Goal: Task Accomplishment & Management: Manage account settings

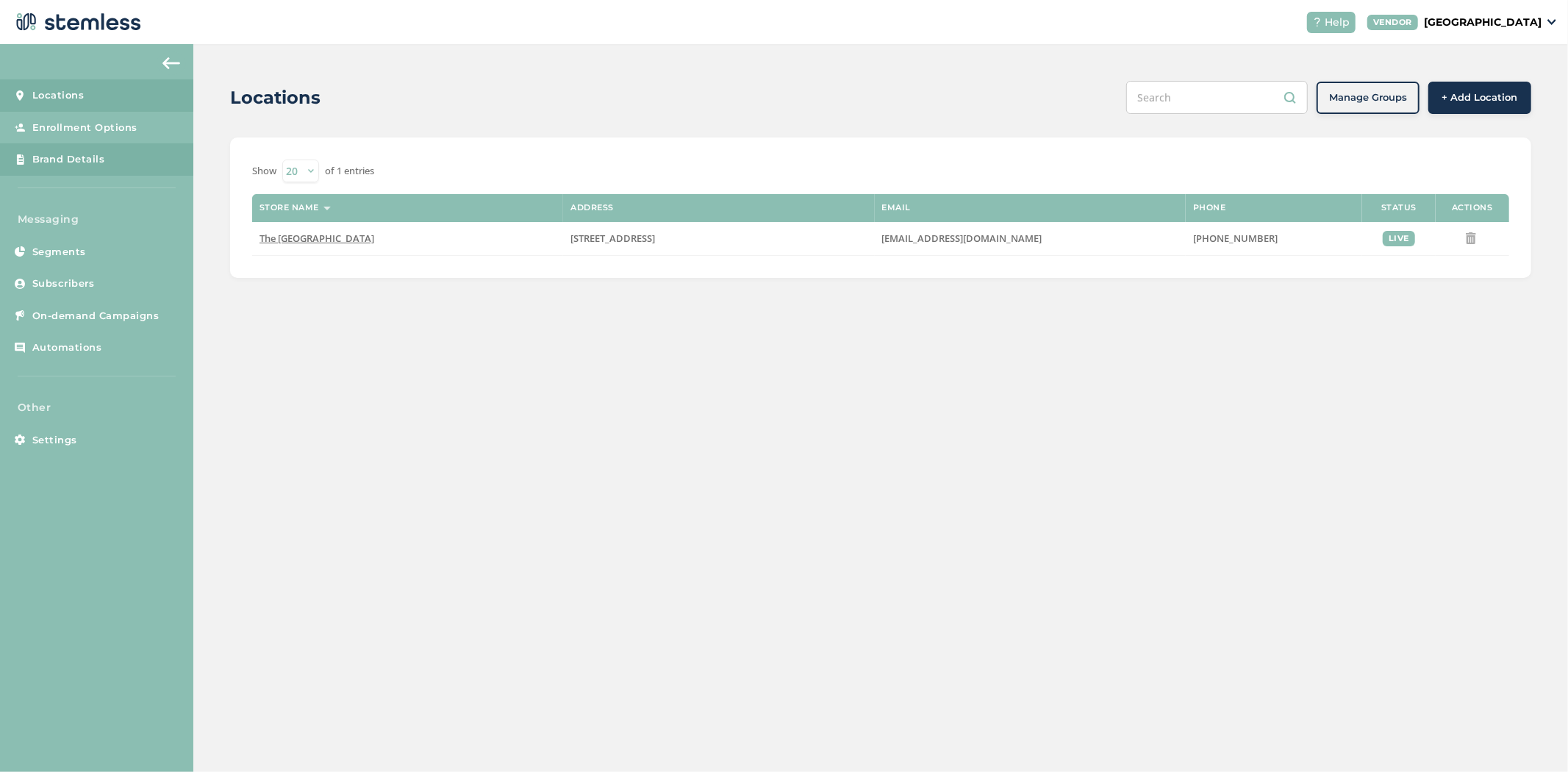
click at [116, 156] on link "Brand Details" at bounding box center [97, 159] width 194 height 32
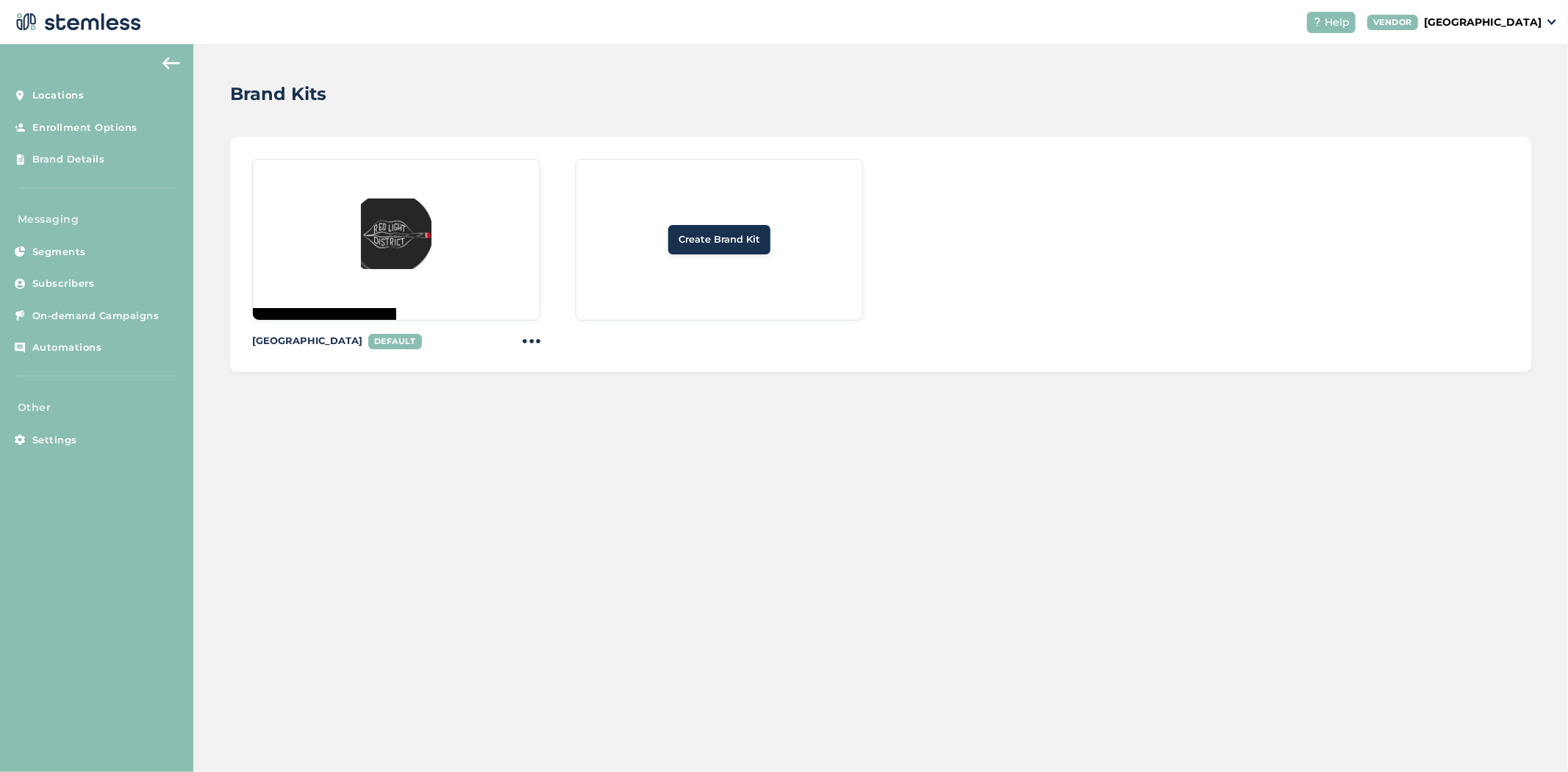
click at [726, 238] on span "Create Brand Kit" at bounding box center [719, 239] width 82 height 15
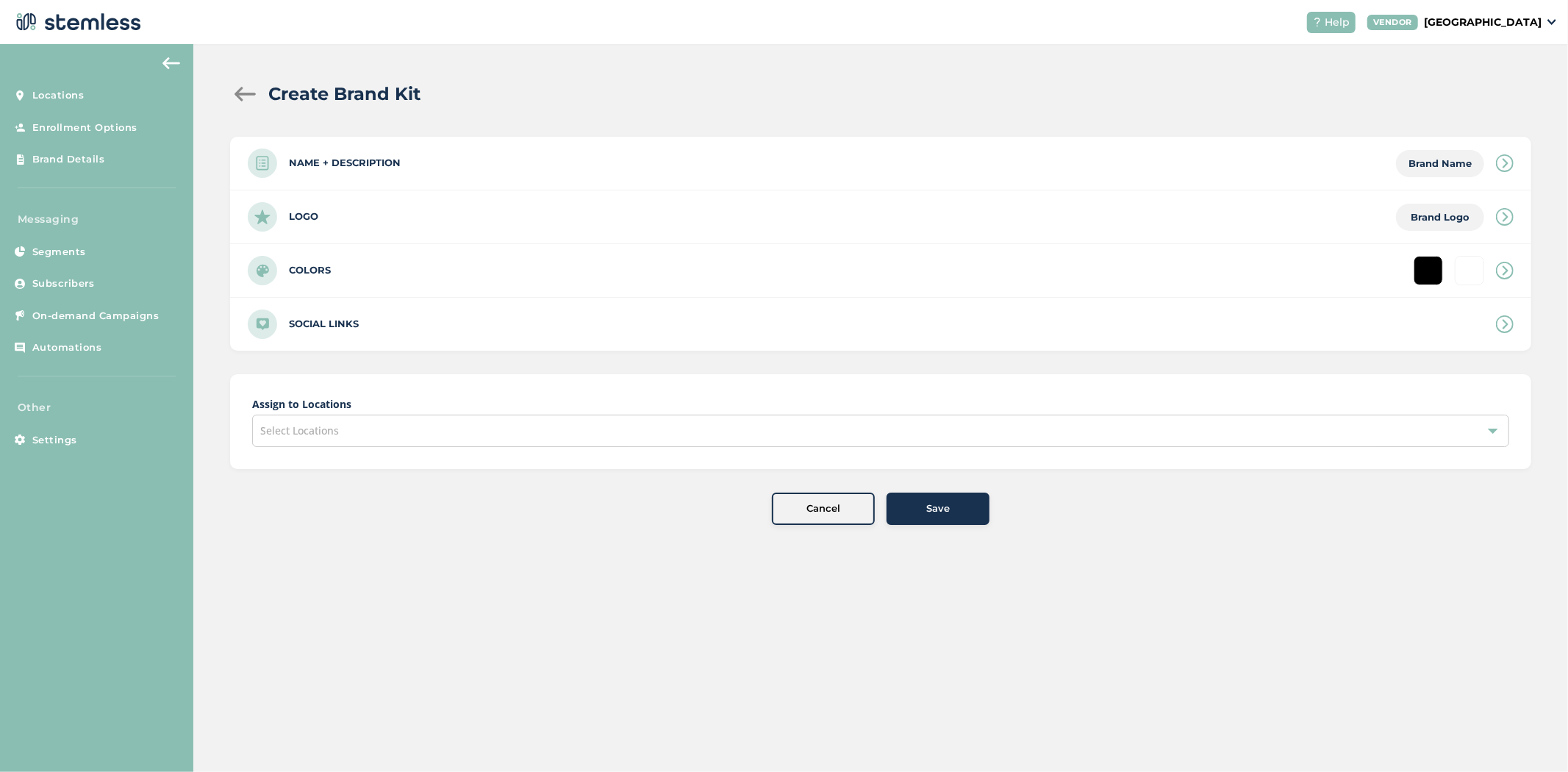
click at [924, 500] on button "Save" at bounding box center [937, 508] width 103 height 32
click at [922, 511] on div "Save" at bounding box center [937, 508] width 80 height 15
click at [929, 511] on span "Save" at bounding box center [938, 508] width 24 height 15
click at [930, 515] on span "Save" at bounding box center [938, 508] width 24 height 15
click at [930, 515] on span "Save" at bounding box center [938, 508] width 24 height 15
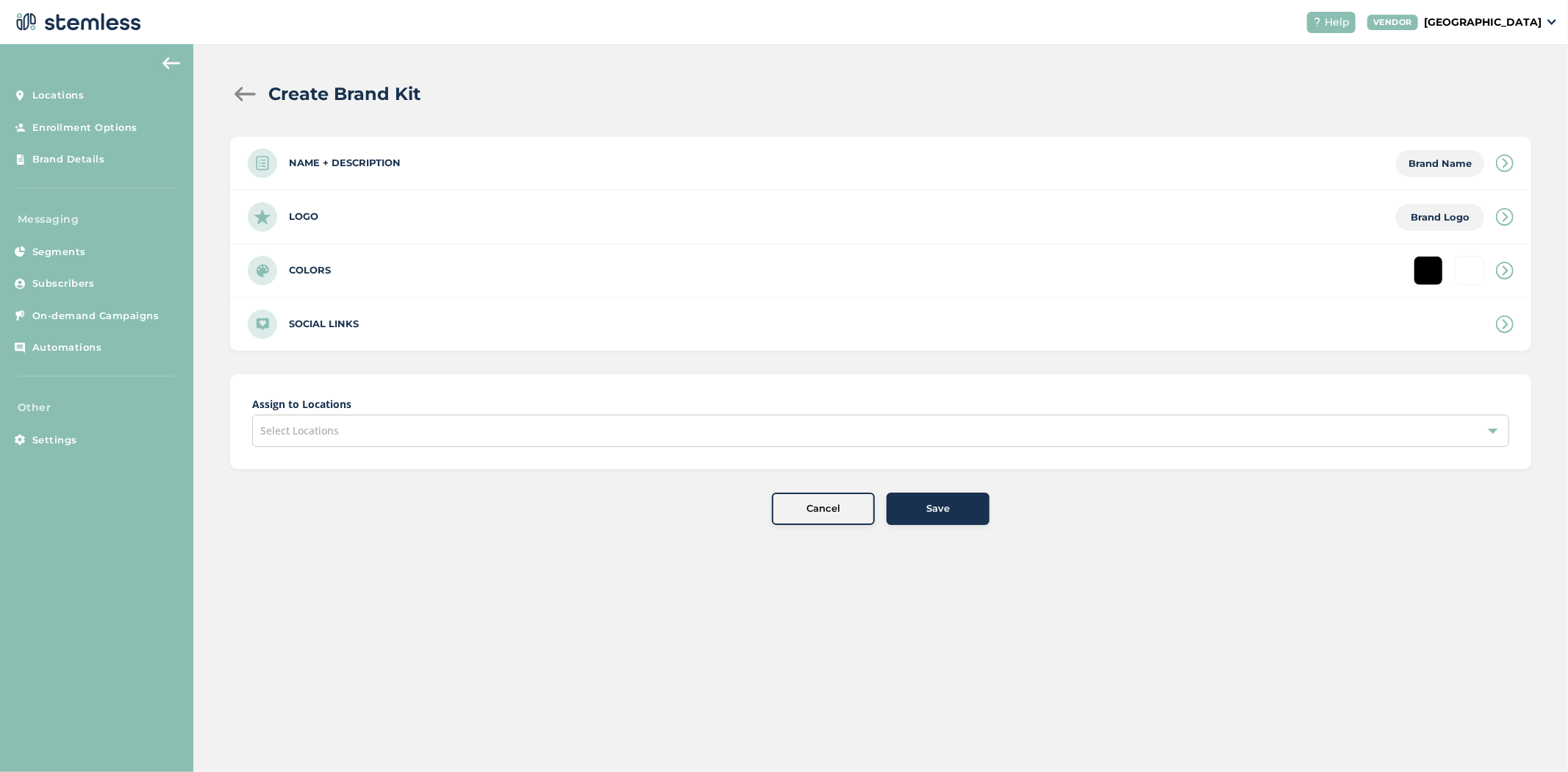
click at [931, 515] on span "Save" at bounding box center [938, 508] width 24 height 15
click at [931, 515] on span "Save" at bounding box center [938, 508] width 24 height 15
click at [957, 523] on button "Save" at bounding box center [937, 508] width 103 height 32
click at [957, 523] on button "Save" at bounding box center [937, 508] width 103 height 32
click at [956, 519] on button "Save" at bounding box center [937, 508] width 103 height 32
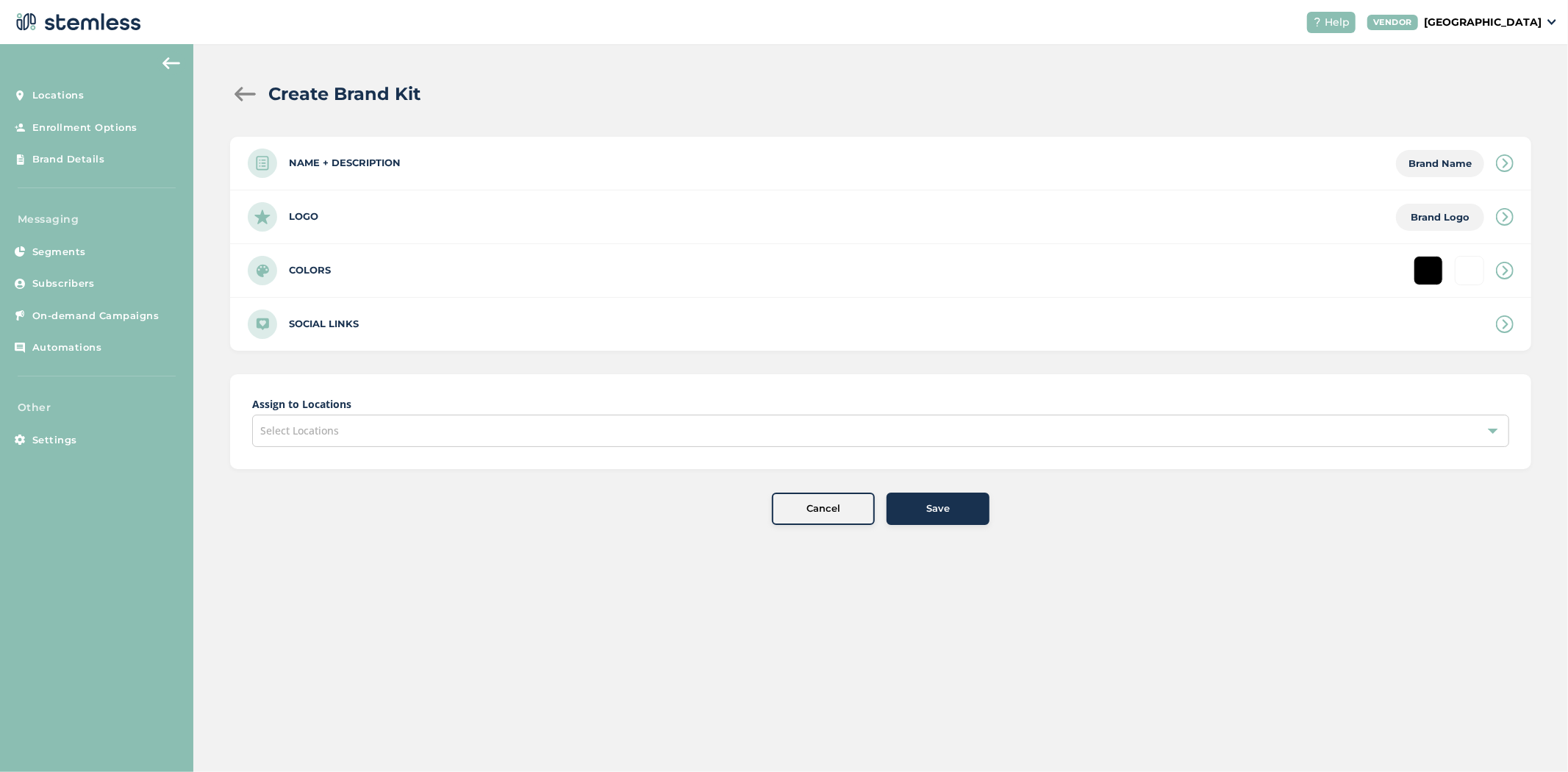
click at [952, 511] on div "Save" at bounding box center [937, 508] width 80 height 15
click at [952, 509] on div "Save" at bounding box center [937, 508] width 80 height 15
click at [564, 440] on div "Select Locations" at bounding box center [880, 430] width 1257 height 32
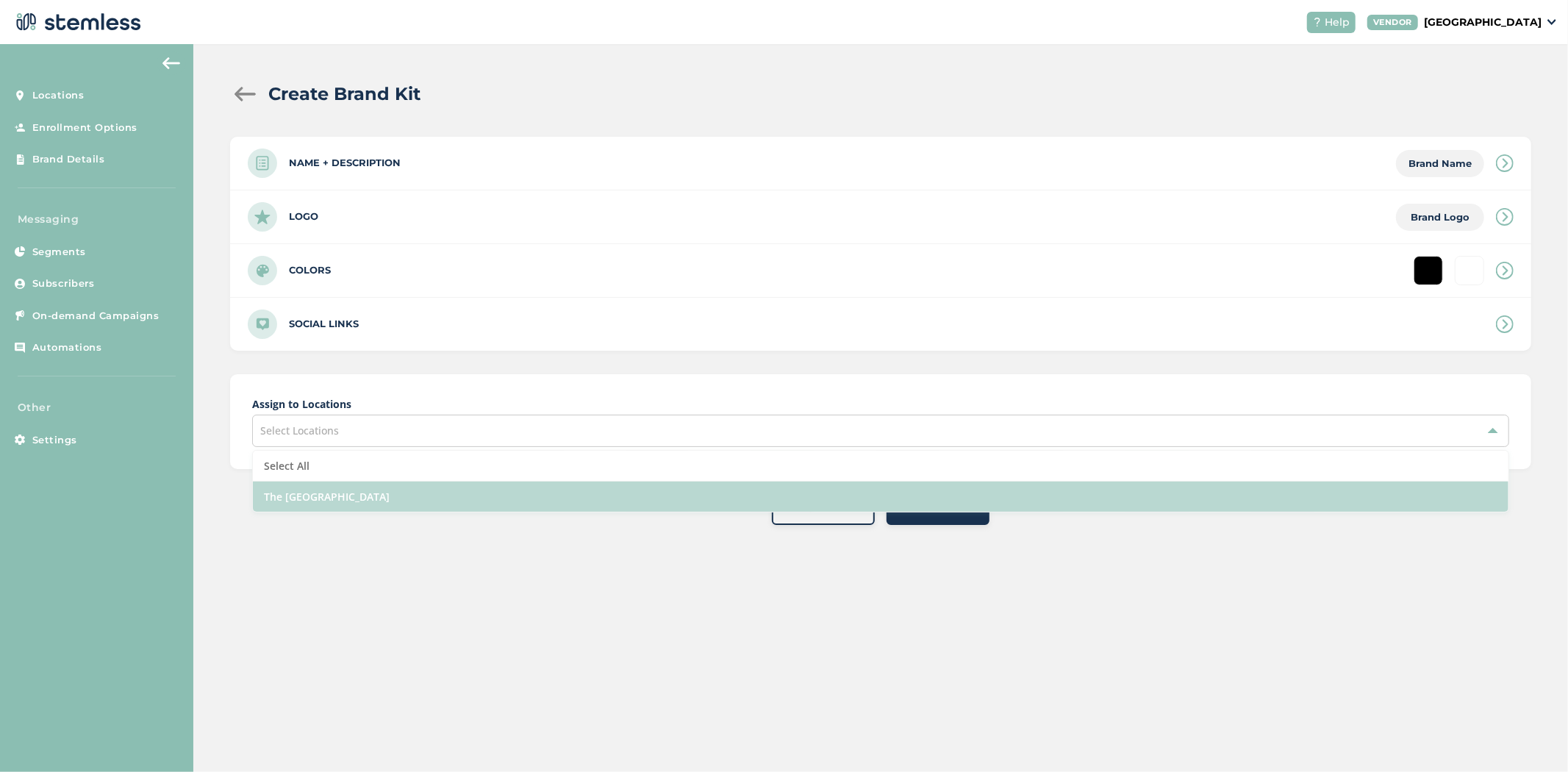
click at [513, 510] on li "The [GEOGRAPHIC_DATA]" at bounding box center [880, 497] width 1256 height 30
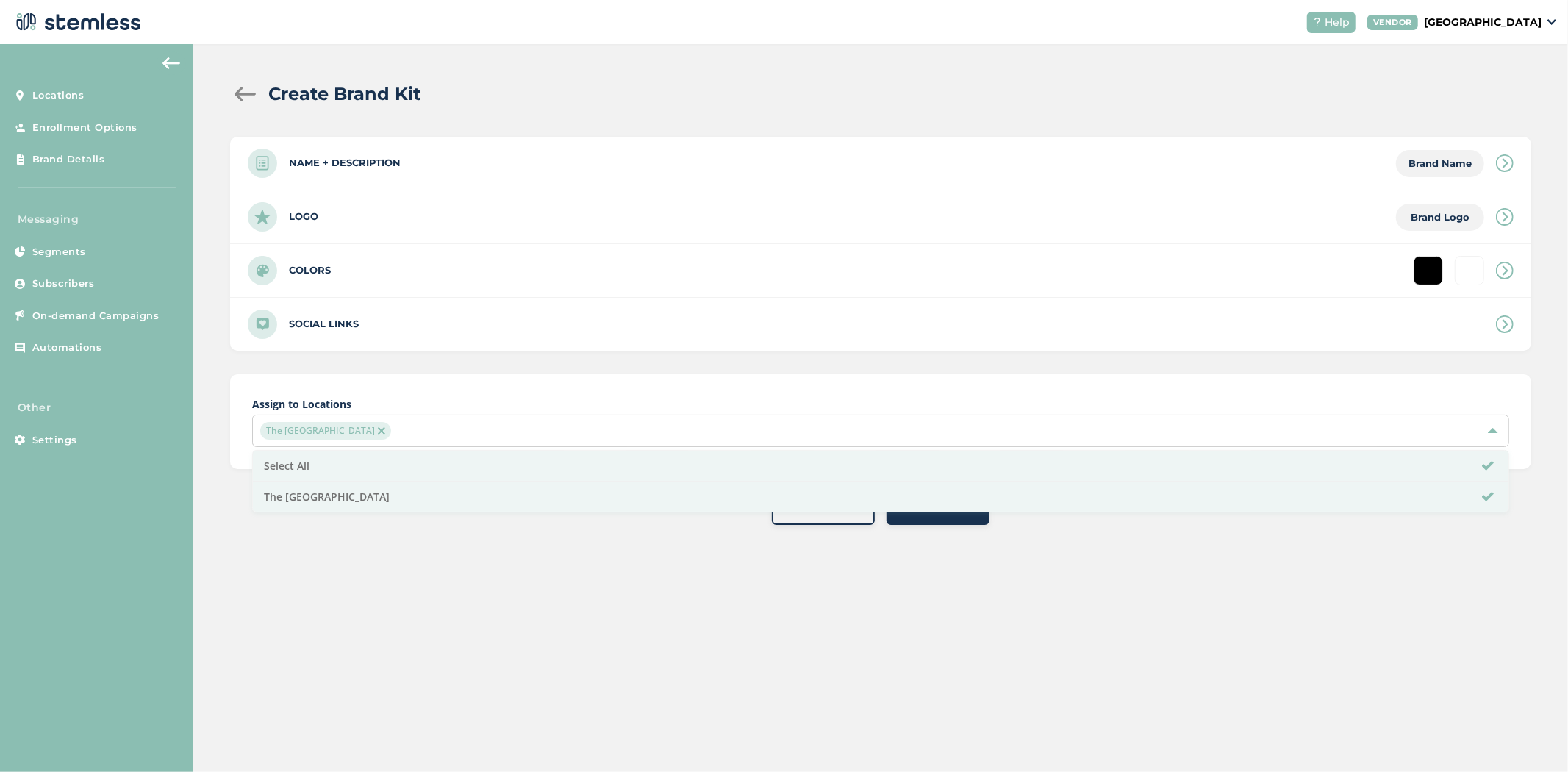
drag, startPoint x: 655, startPoint y: 626, endPoint x: 664, endPoint y: 626, distance: 9.0
click at [657, 626] on div "Create Brand Kit Name + Description Brand Name Name * Name is required Descript…" at bounding box center [881, 408] width 1375 height 728
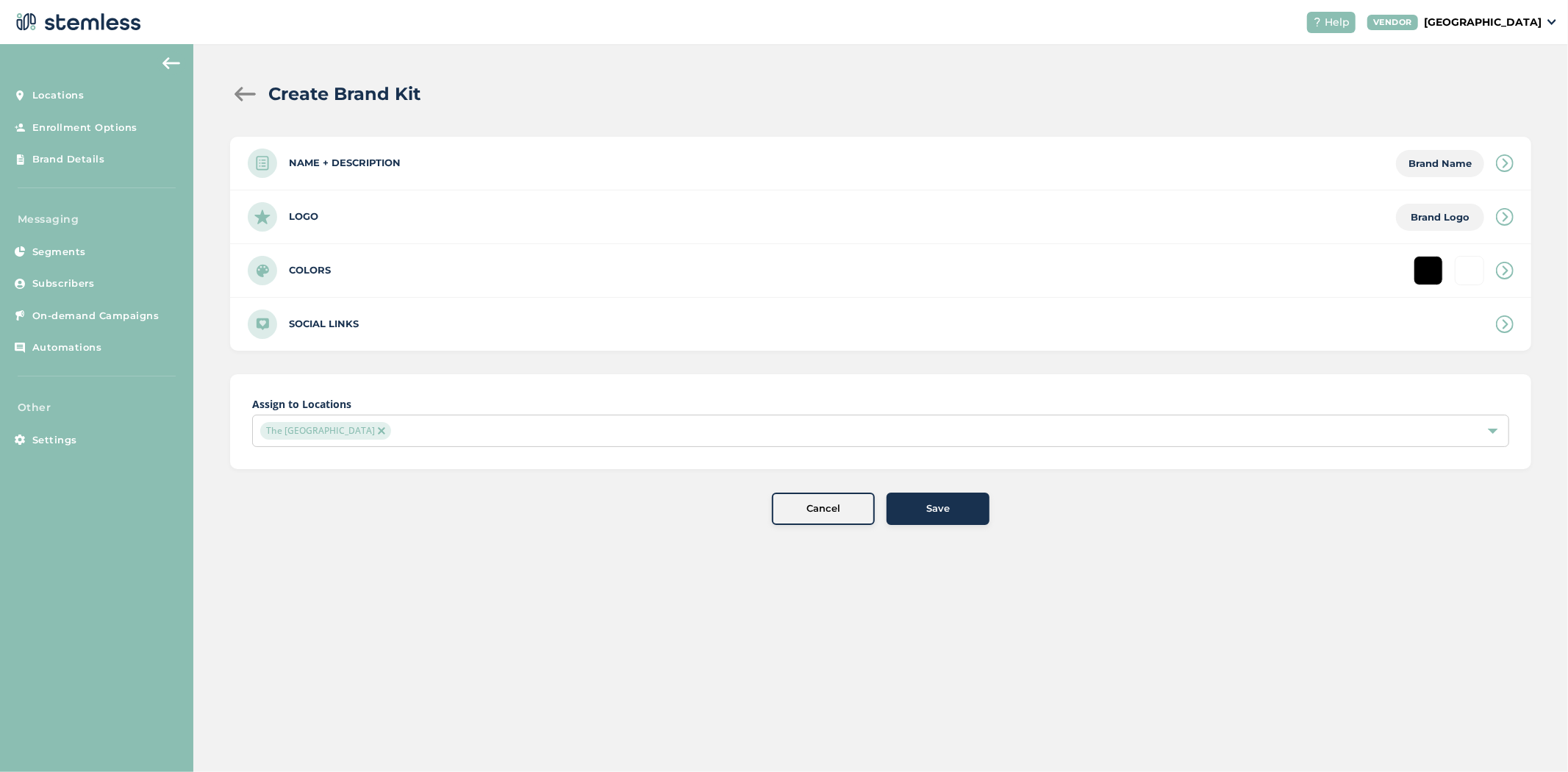
click at [952, 502] on div "Save" at bounding box center [937, 508] width 80 height 15
click at [946, 505] on span "Save" at bounding box center [938, 508] width 24 height 15
click at [943, 512] on span "Save" at bounding box center [938, 508] width 24 height 15
click at [1507, 213] on icon at bounding box center [1505, 216] width 17 height 17
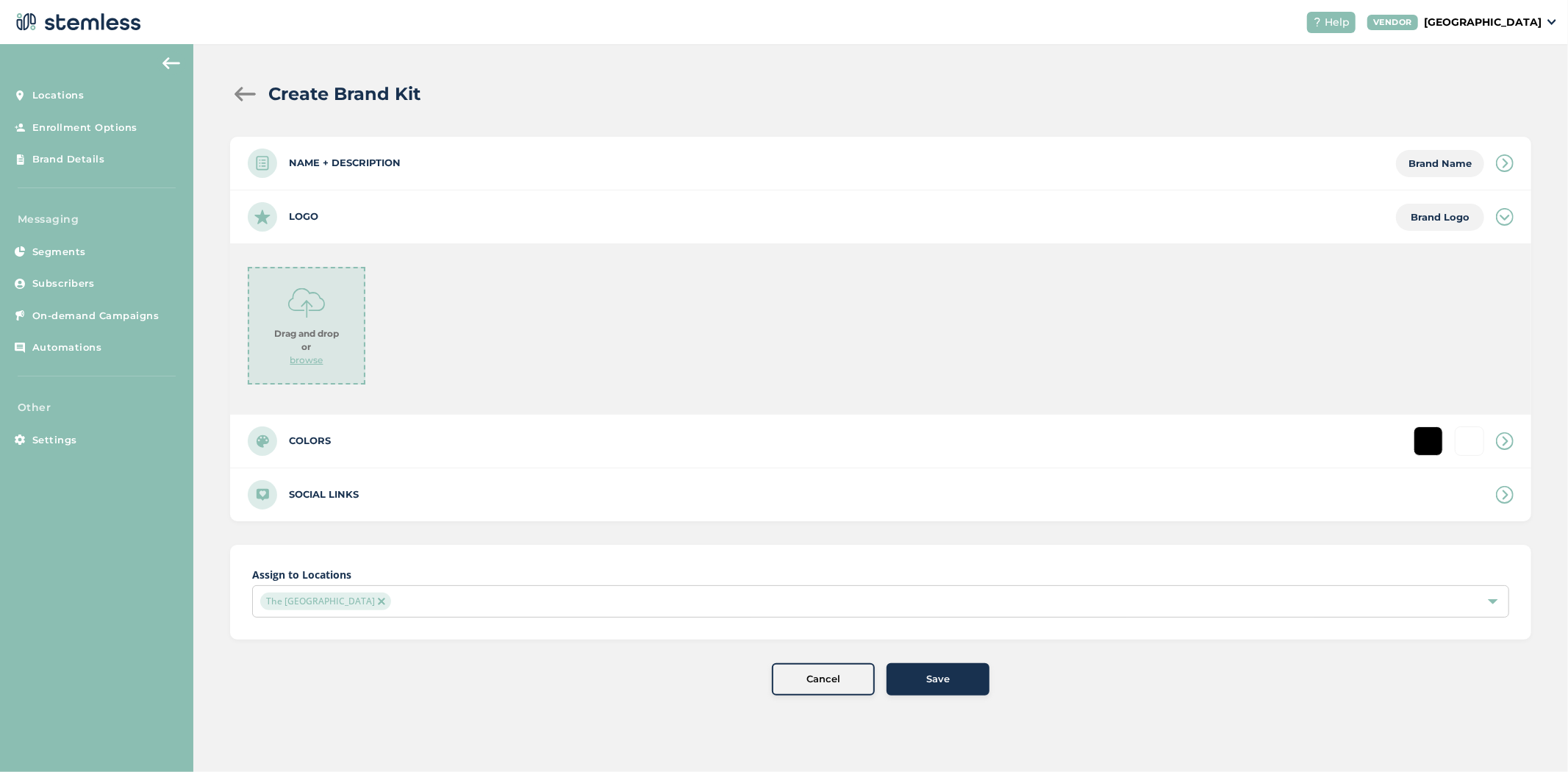
click at [375, 166] on label "Name + Description" at bounding box center [345, 163] width 112 height 15
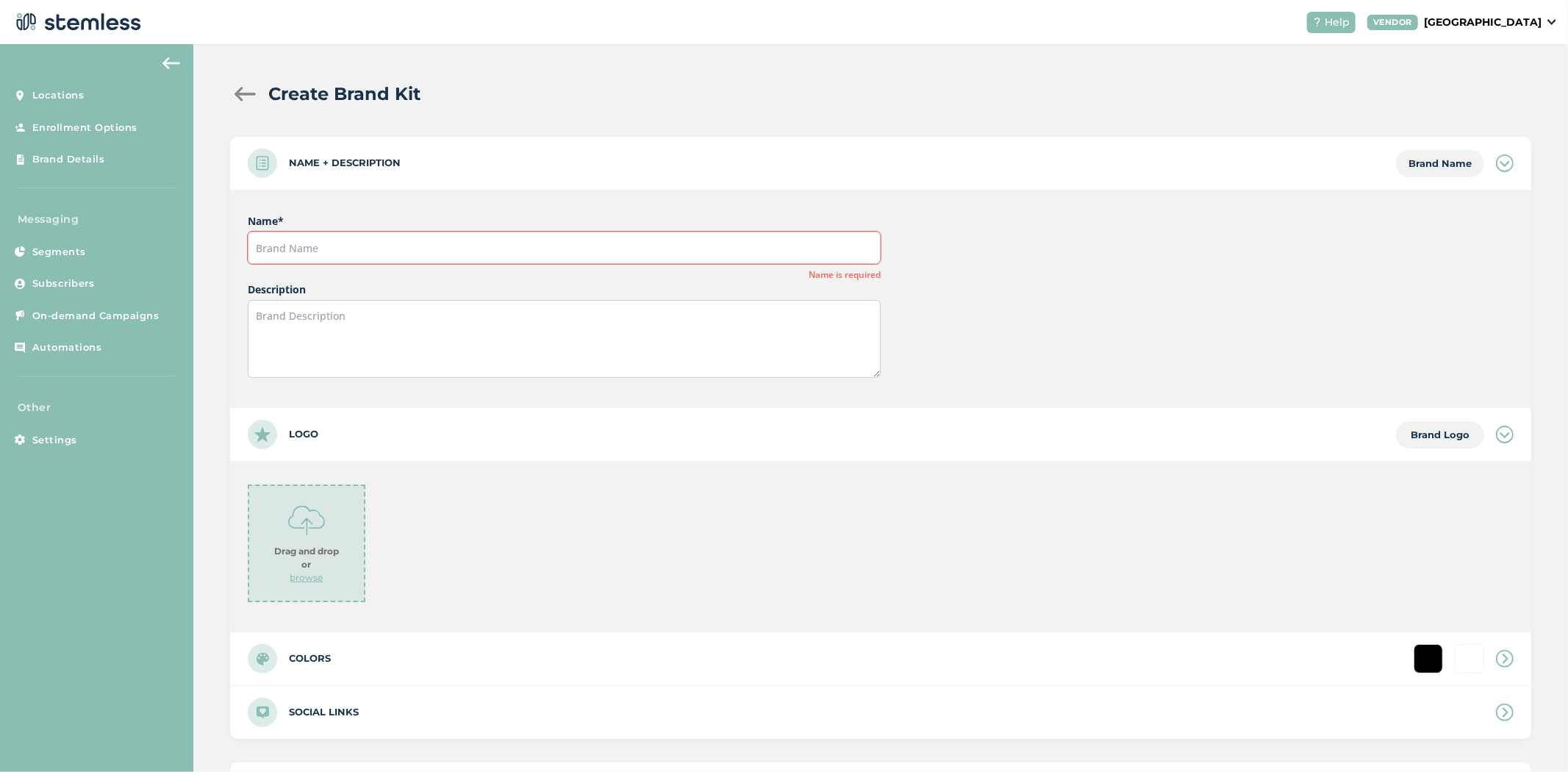
click at [1500, 161] on icon at bounding box center [1505, 163] width 17 height 17
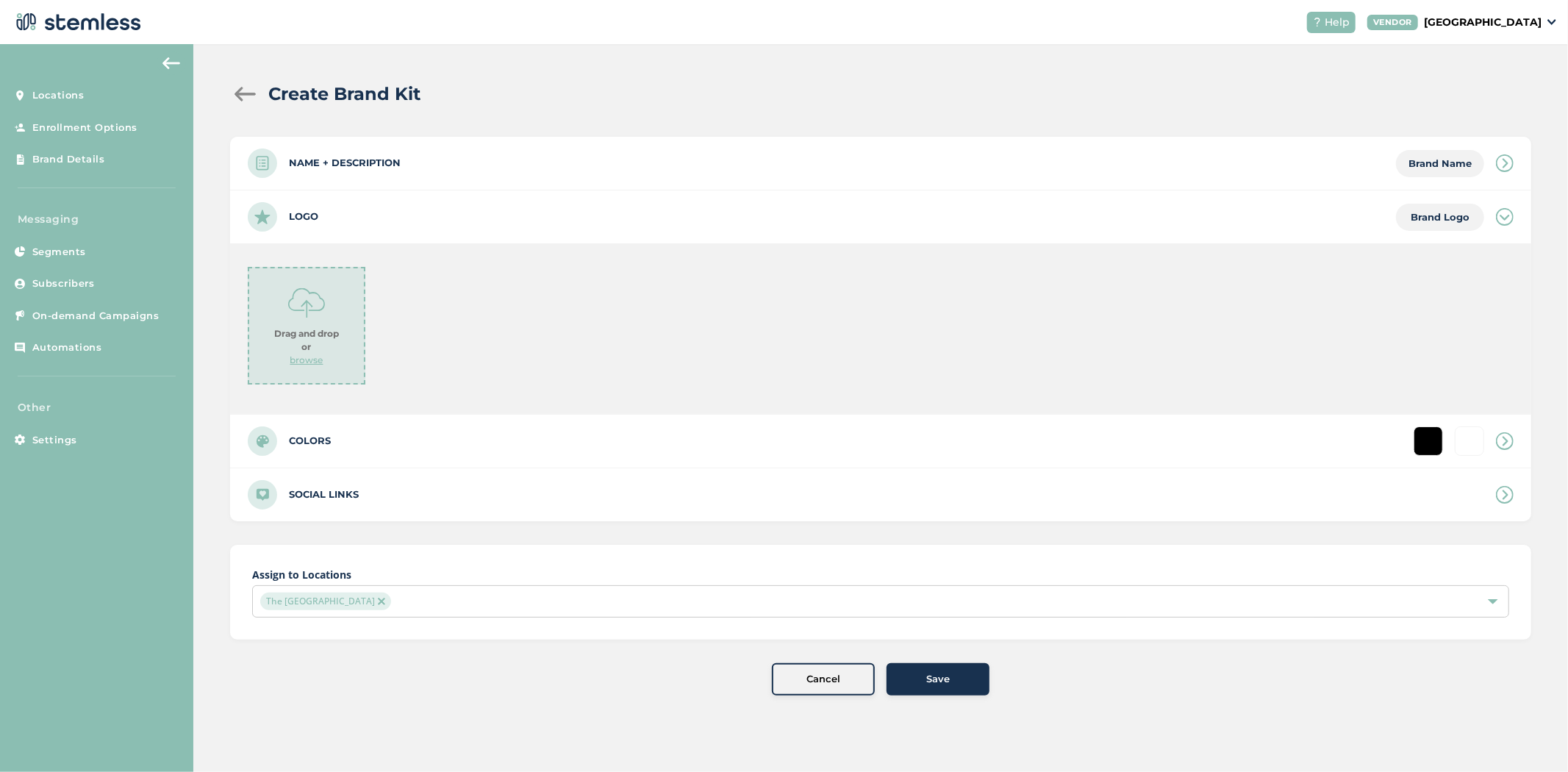
click at [1511, 225] on icon at bounding box center [1505, 216] width 17 height 17
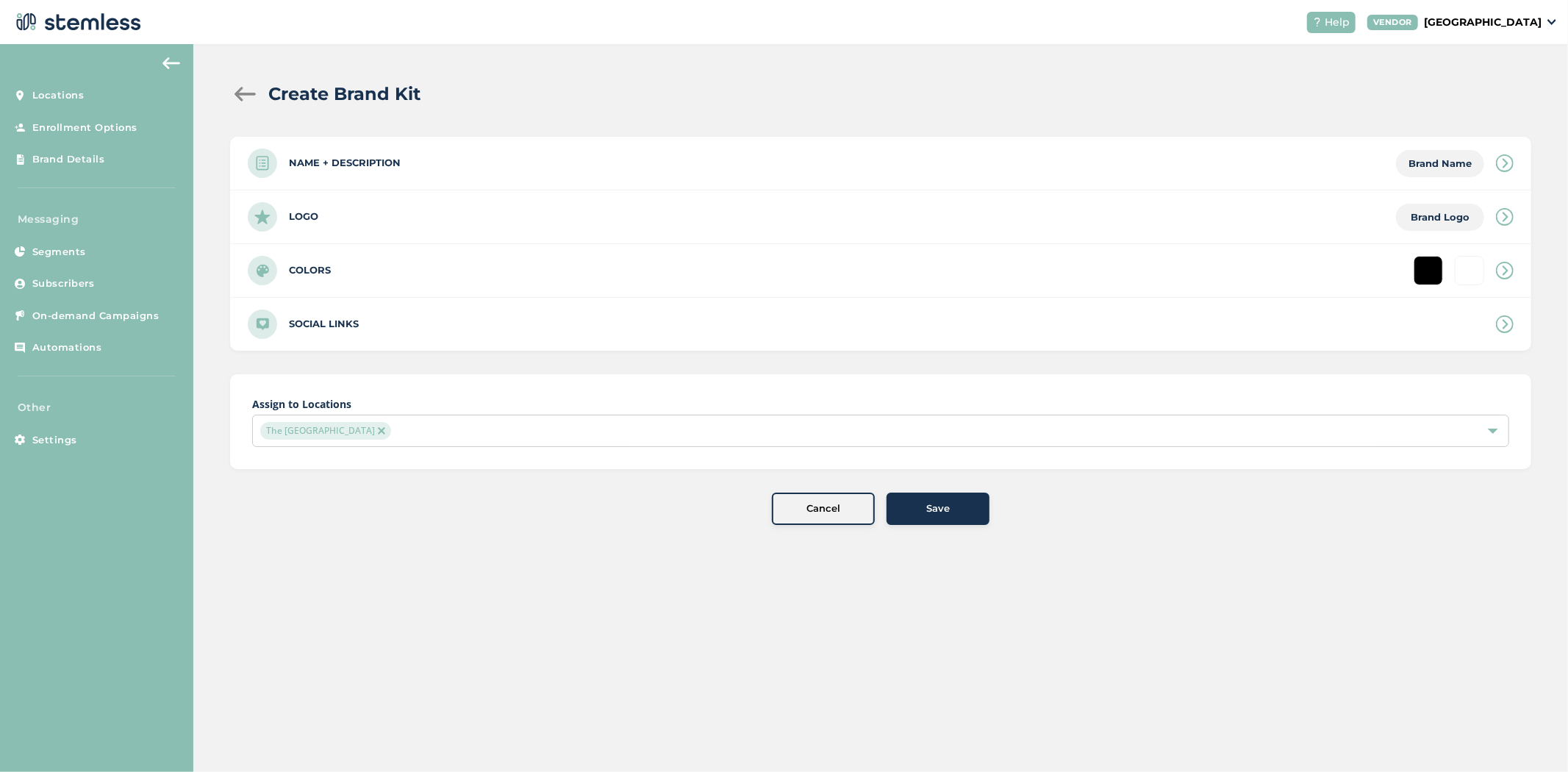
click at [953, 506] on div "Save" at bounding box center [937, 508] width 80 height 15
click at [926, 498] on button "Save" at bounding box center [937, 508] width 103 height 32
click at [925, 497] on button "Save" at bounding box center [937, 508] width 103 height 32
click at [378, 430] on img at bounding box center [381, 430] width 7 height 7
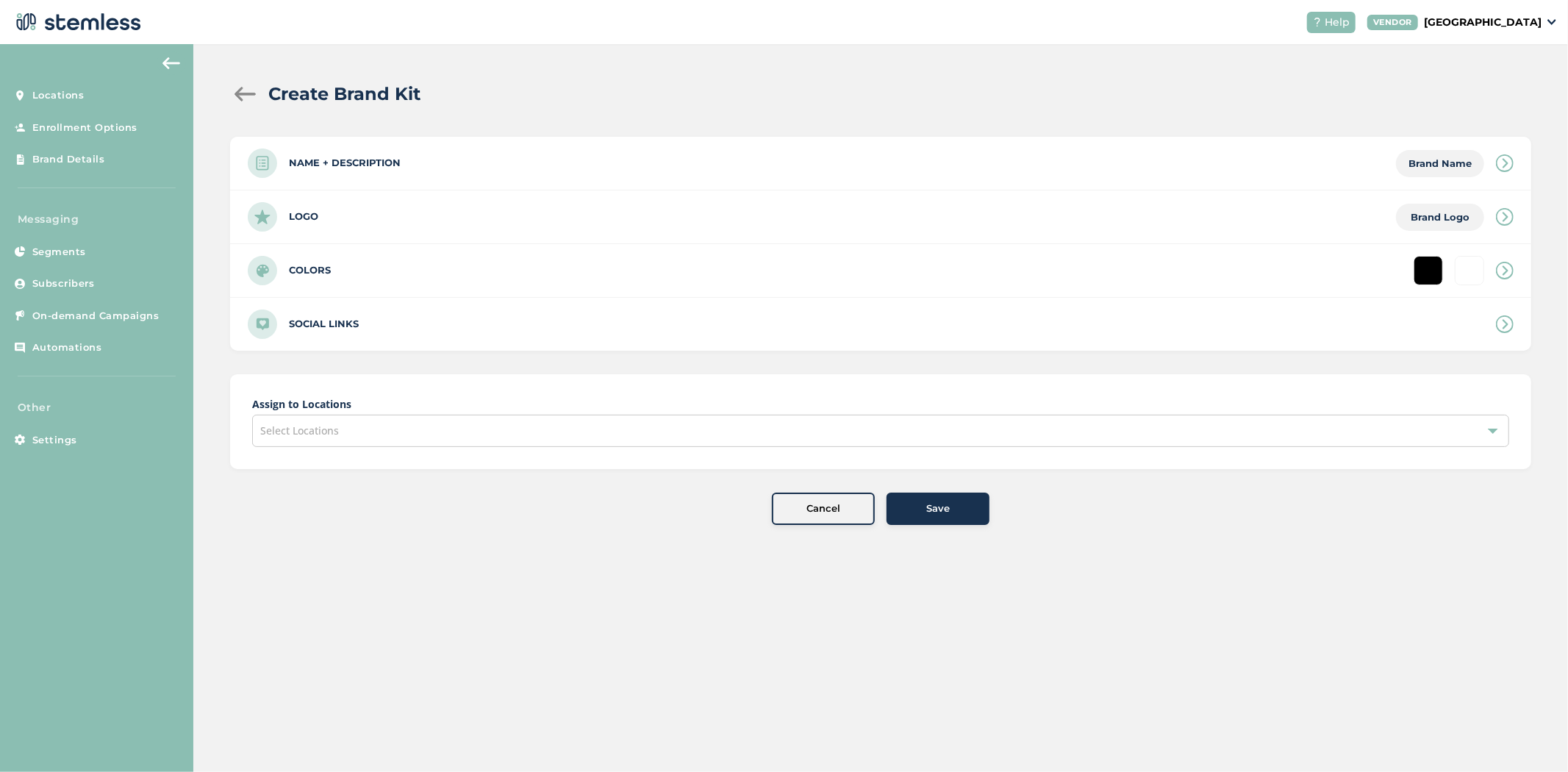
drag, startPoint x: 269, startPoint y: 104, endPoint x: 260, endPoint y: 100, distance: 9.8
click at [269, 105] on h2 "Create Brand Kit" at bounding box center [344, 94] width 152 height 27
click at [253, 99] on div at bounding box center [244, 94] width 29 height 15
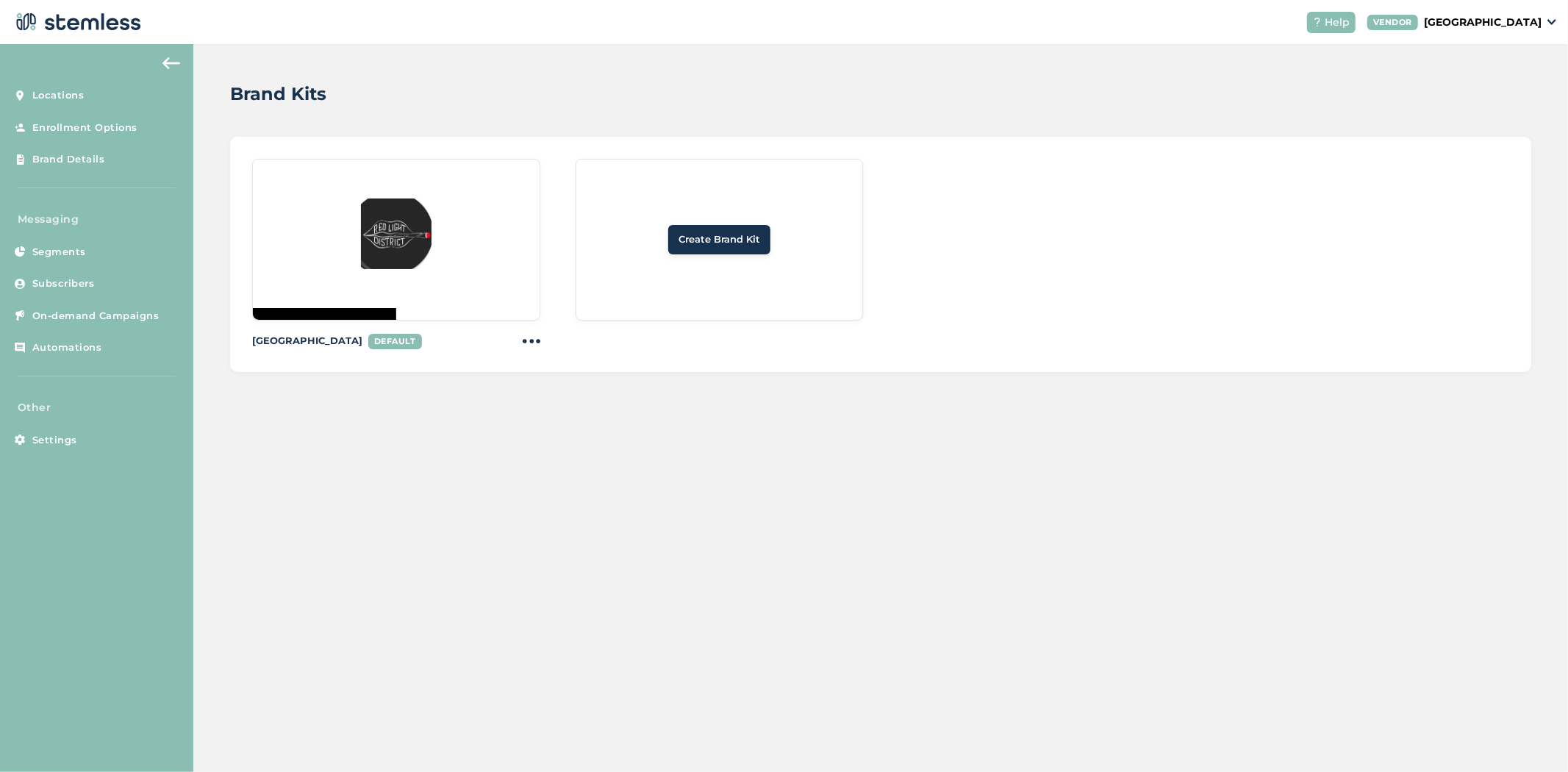
click at [349, 238] on div at bounding box center [395, 239] width 287 height 161
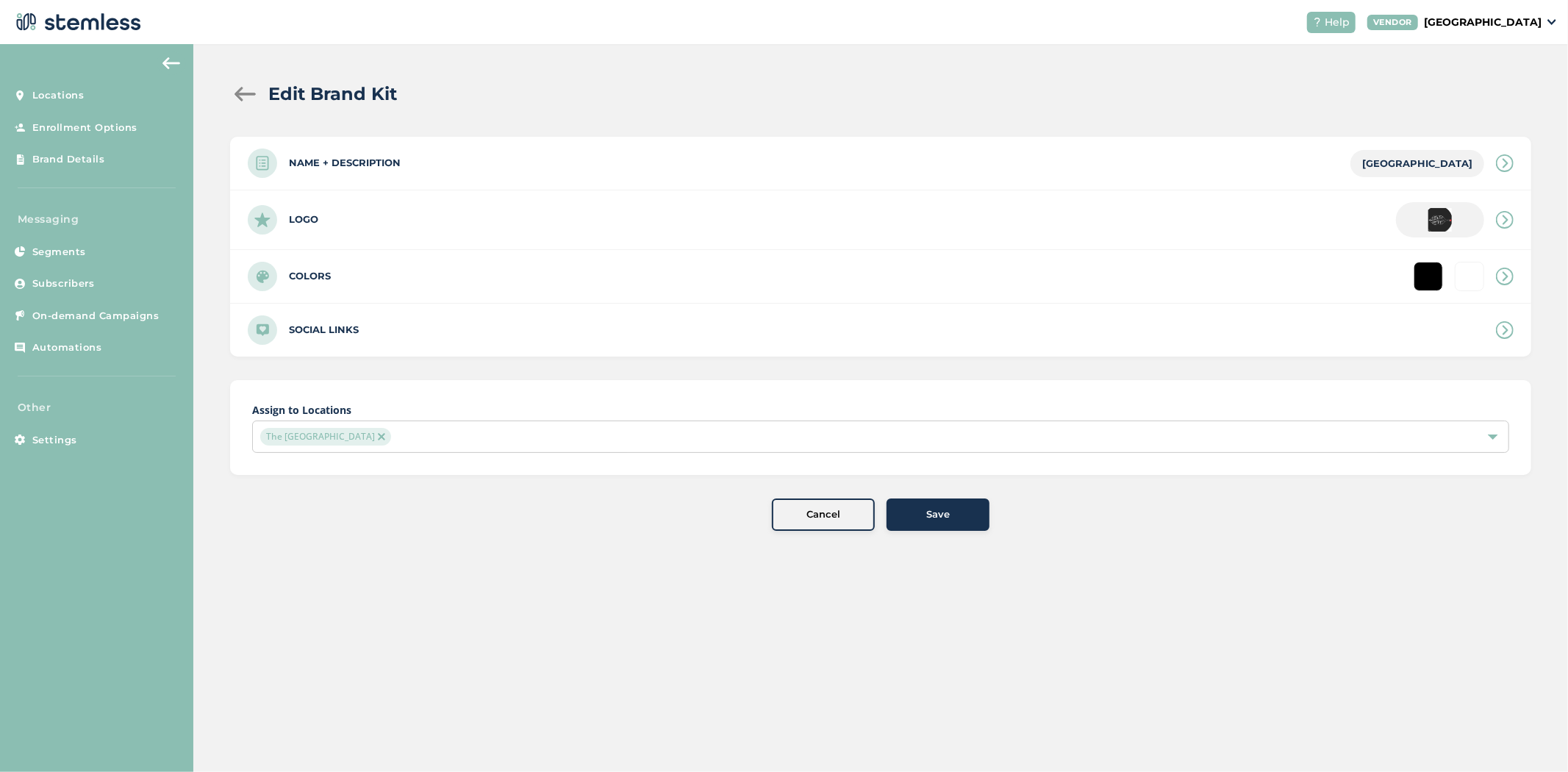
click at [487, 269] on div "Colors" at bounding box center [880, 276] width 1301 height 53
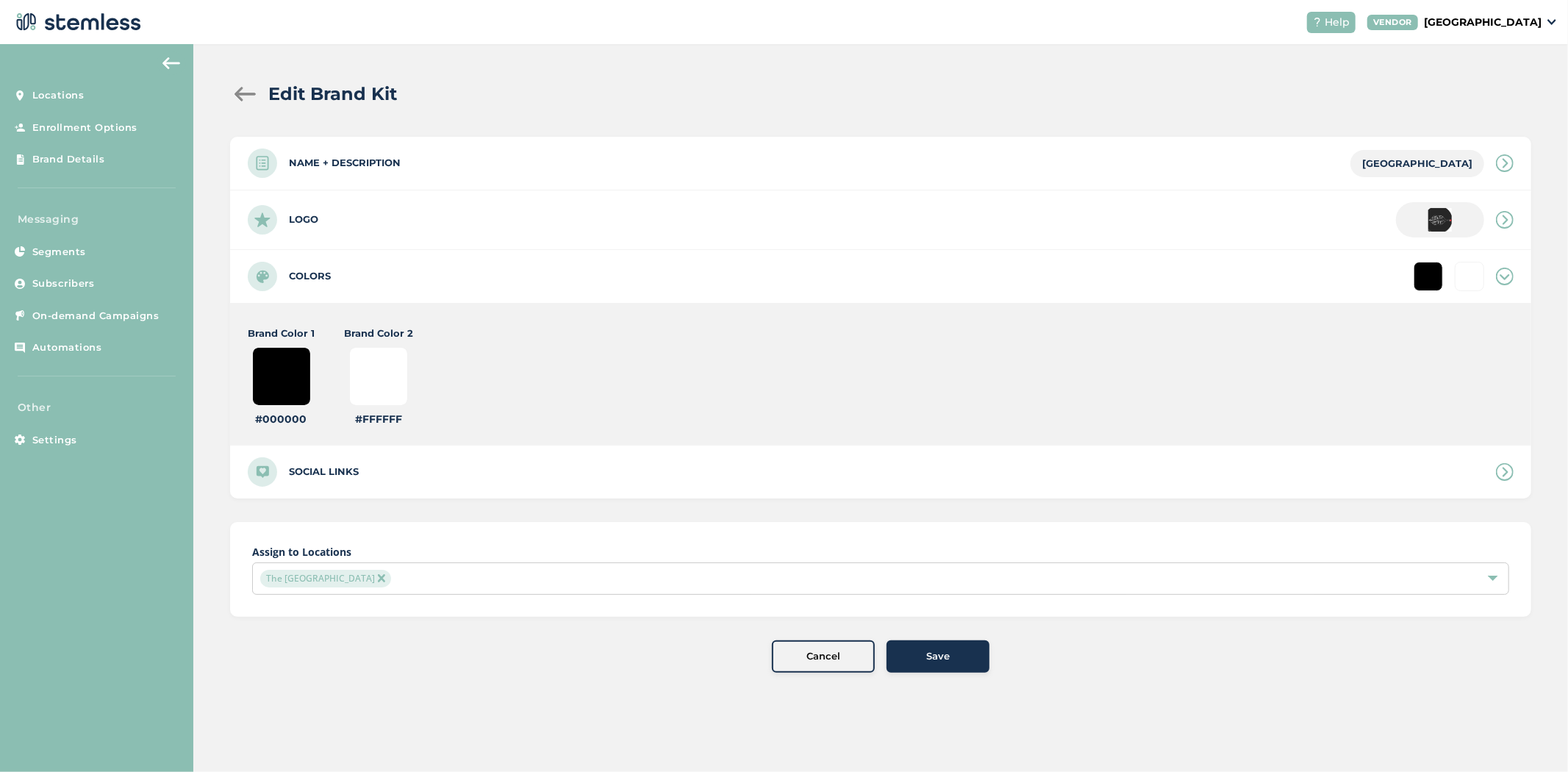
click at [394, 368] on input "#ffffff" at bounding box center [379, 376] width 59 height 59
type input "#f40101"
click at [927, 652] on span "Save" at bounding box center [938, 656] width 24 height 15
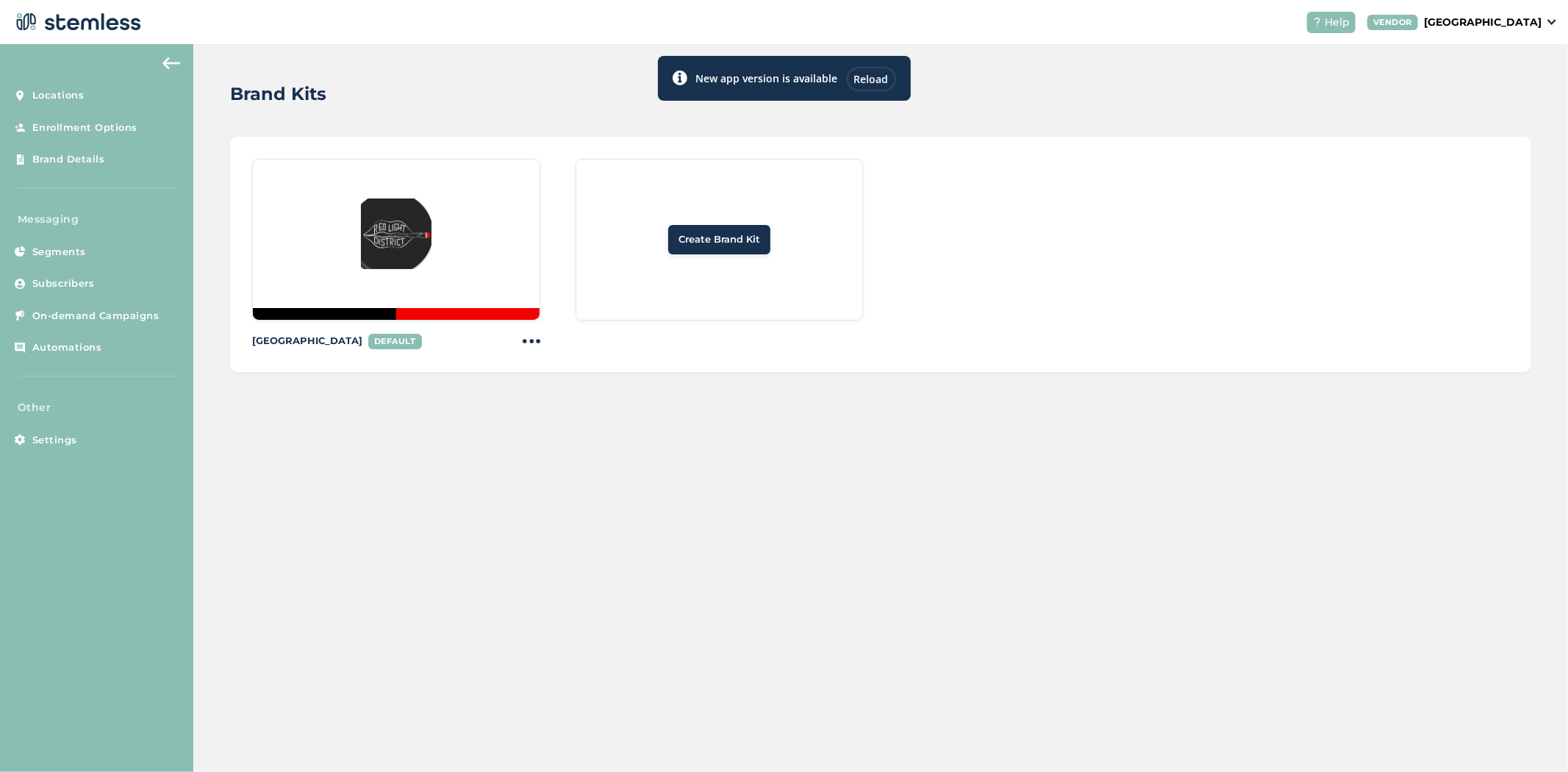
click at [974, 90] on div "Brand Kits" at bounding box center [875, 94] width 1289 height 27
click at [878, 76] on div "Reload" at bounding box center [871, 79] width 50 height 24
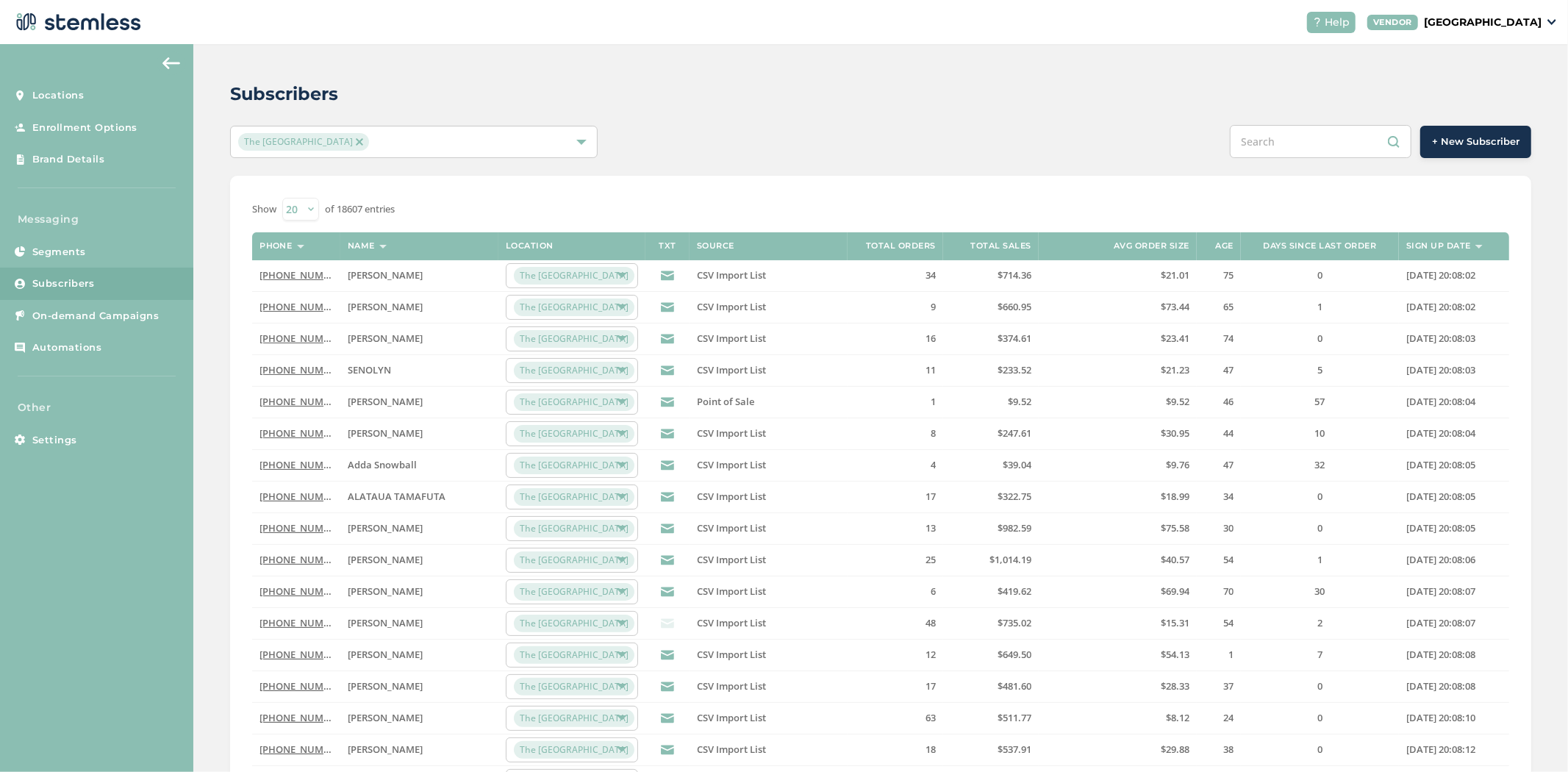
click at [307, 307] on link "[PHONE_NUMBER]" at bounding box center [301, 306] width 84 height 13
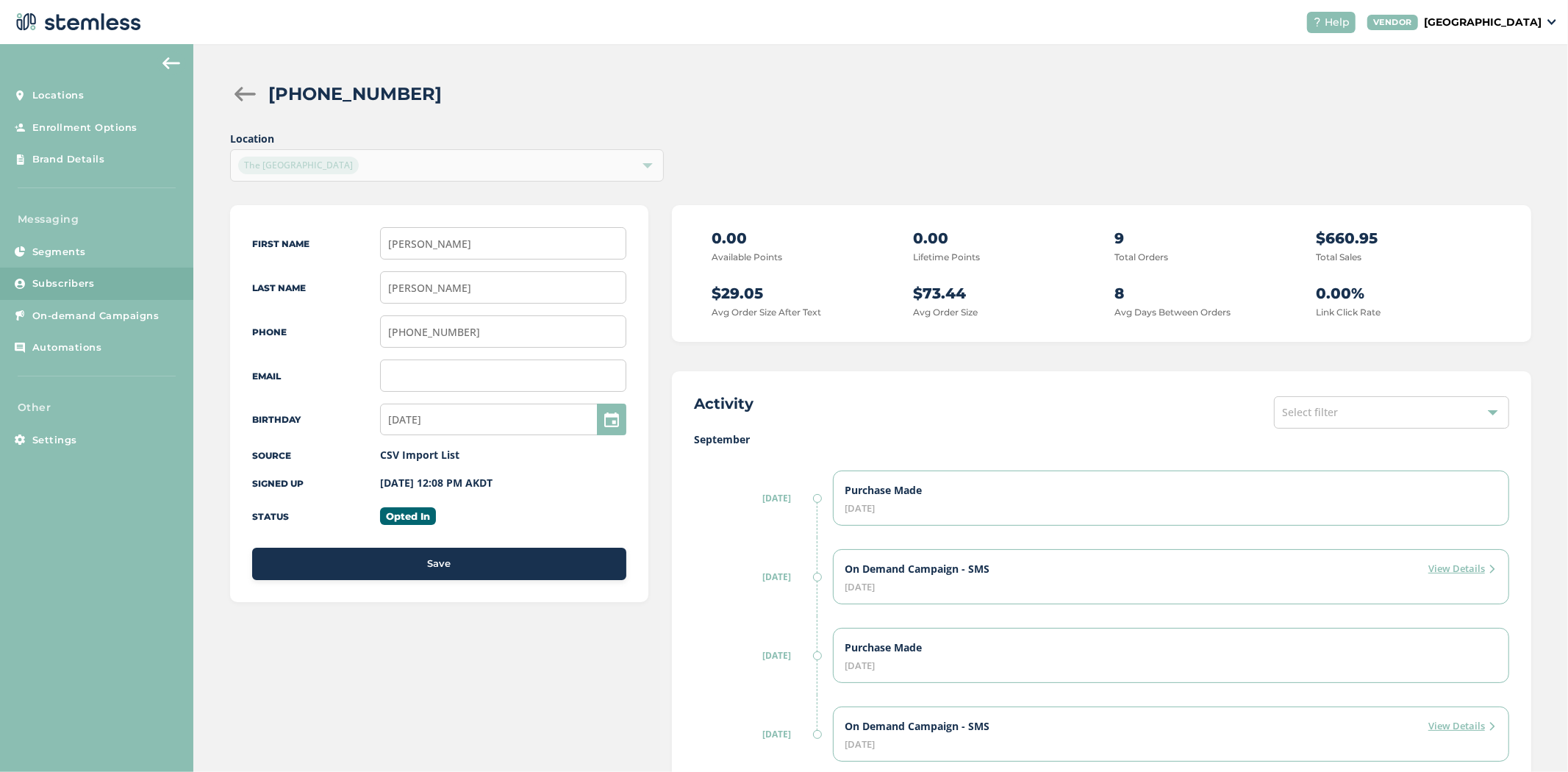
click at [253, 92] on div at bounding box center [244, 94] width 29 height 15
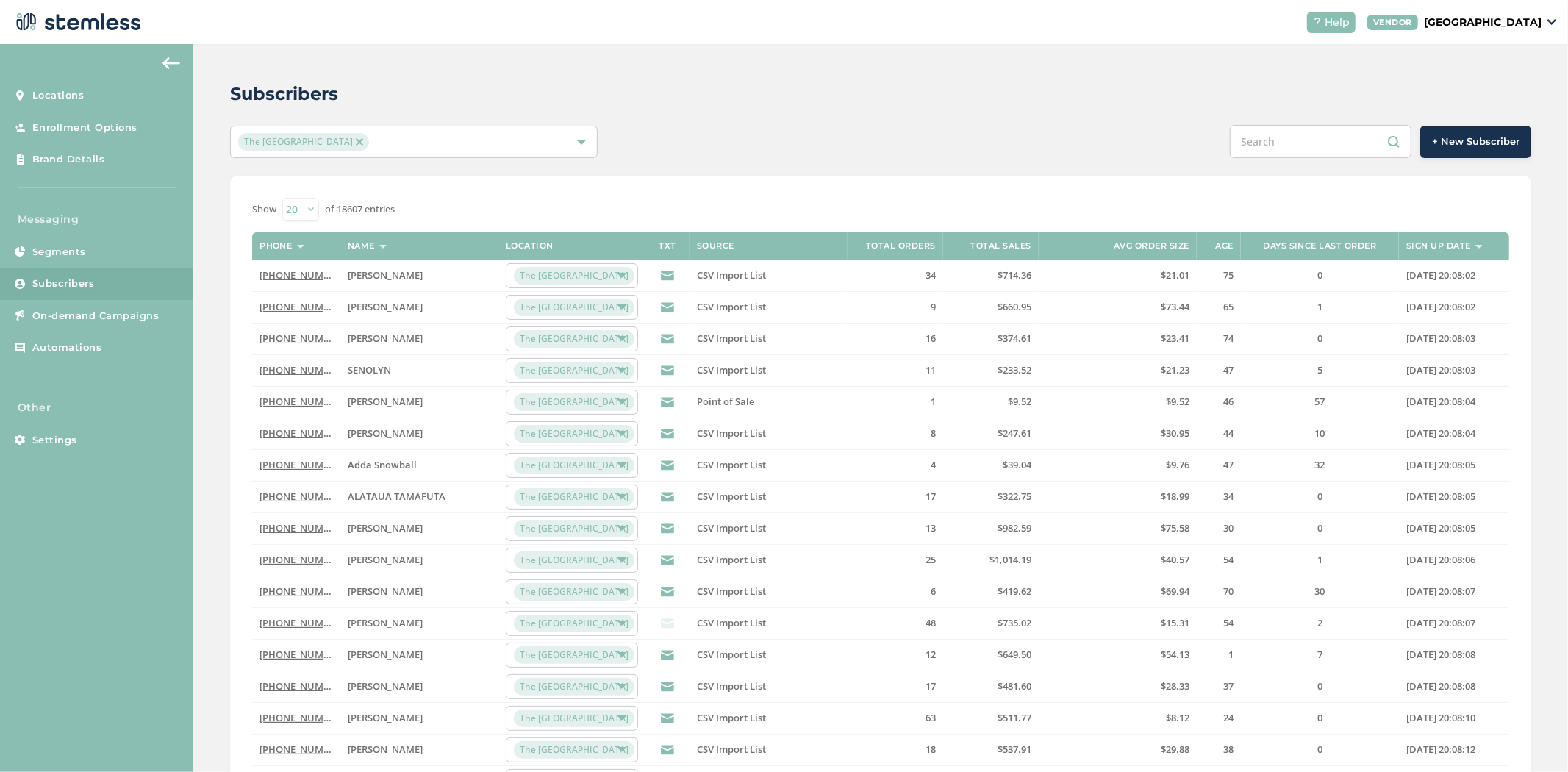
click at [298, 621] on link "[PHONE_NUMBER]" at bounding box center [301, 622] width 84 height 13
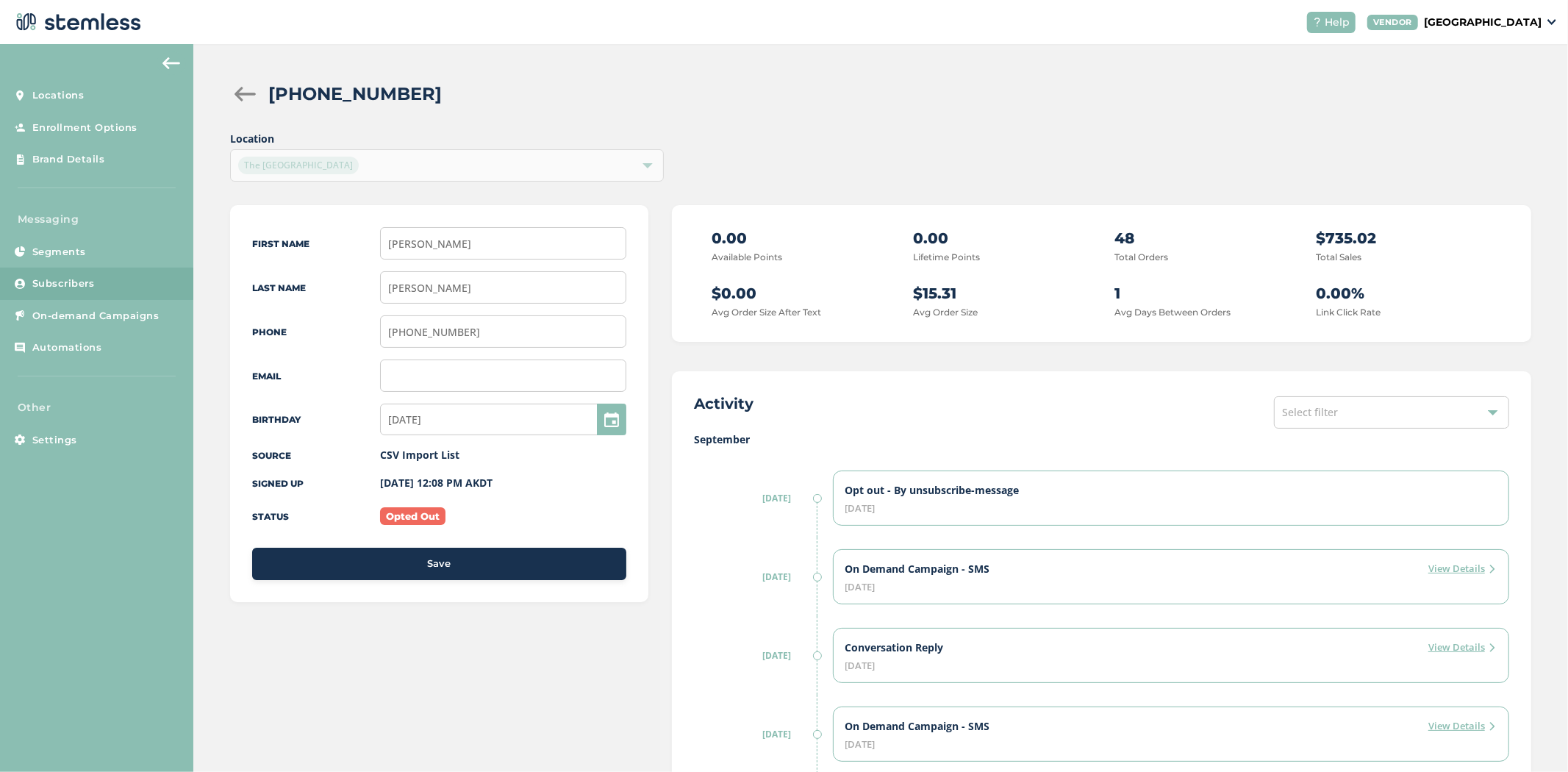
click at [232, 94] on div at bounding box center [244, 94] width 29 height 15
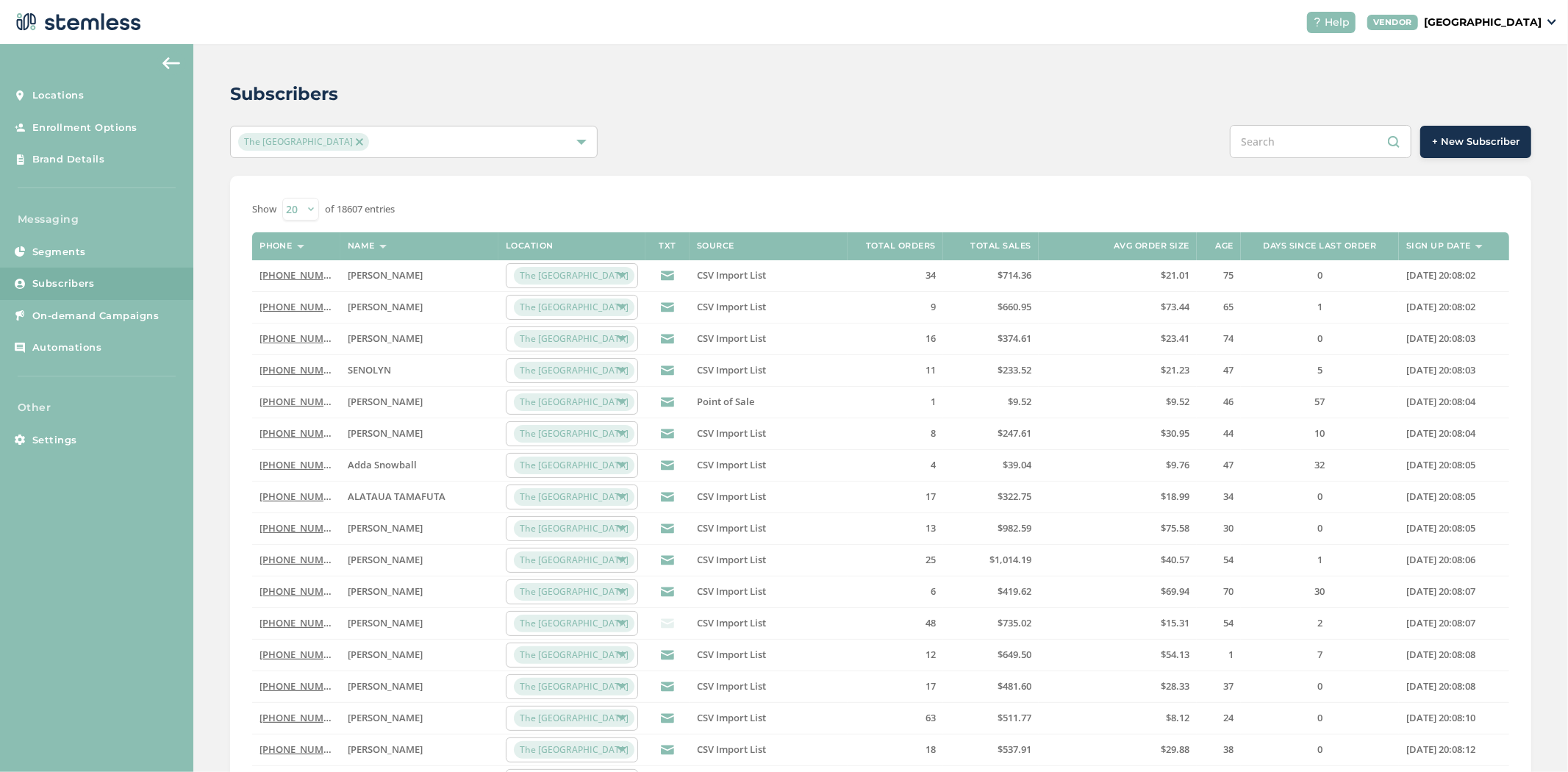
click at [282, 312] on link "(907) 891-5418" at bounding box center [301, 306] width 84 height 13
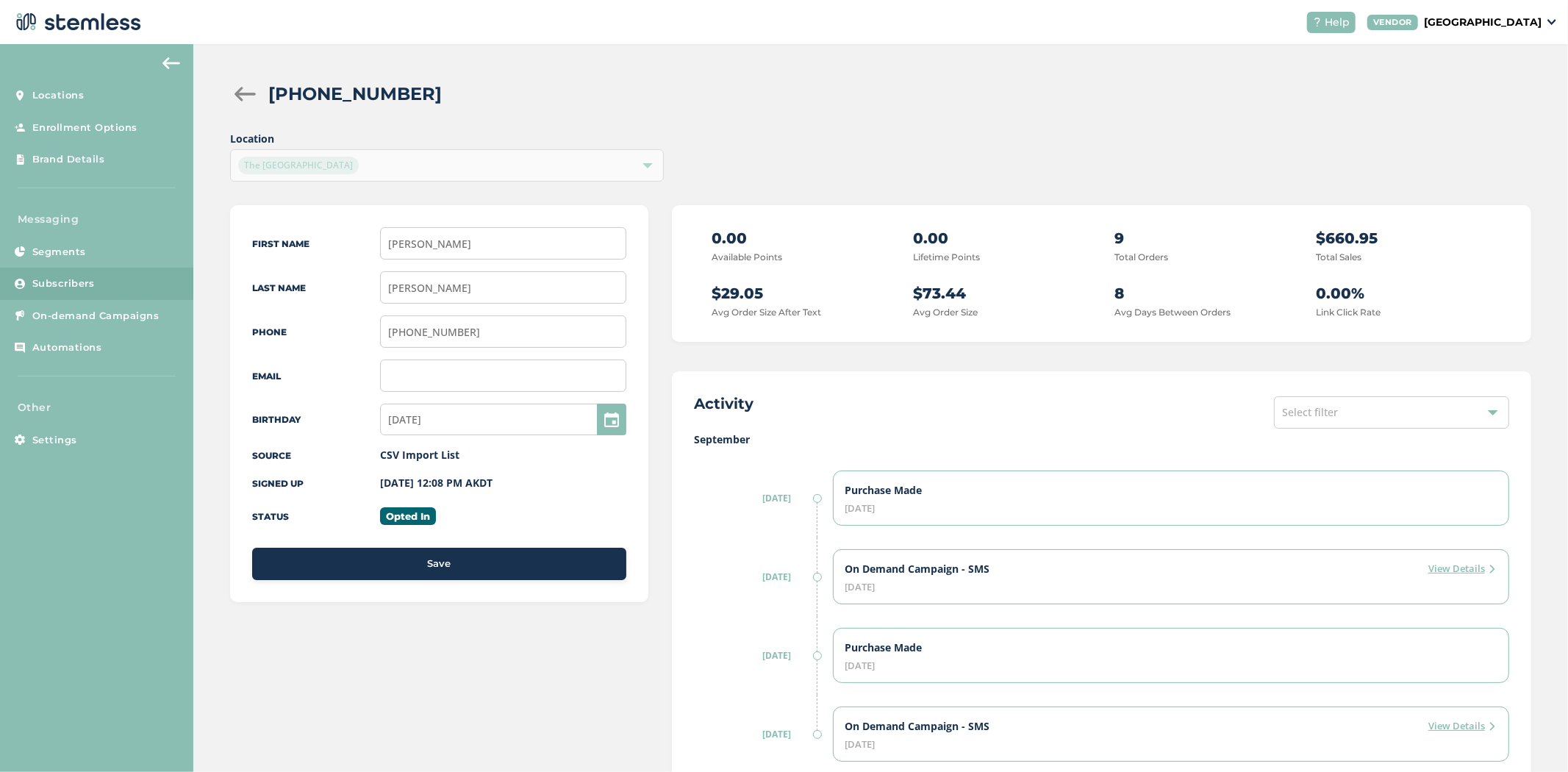
click at [239, 87] on div at bounding box center [244, 94] width 29 height 15
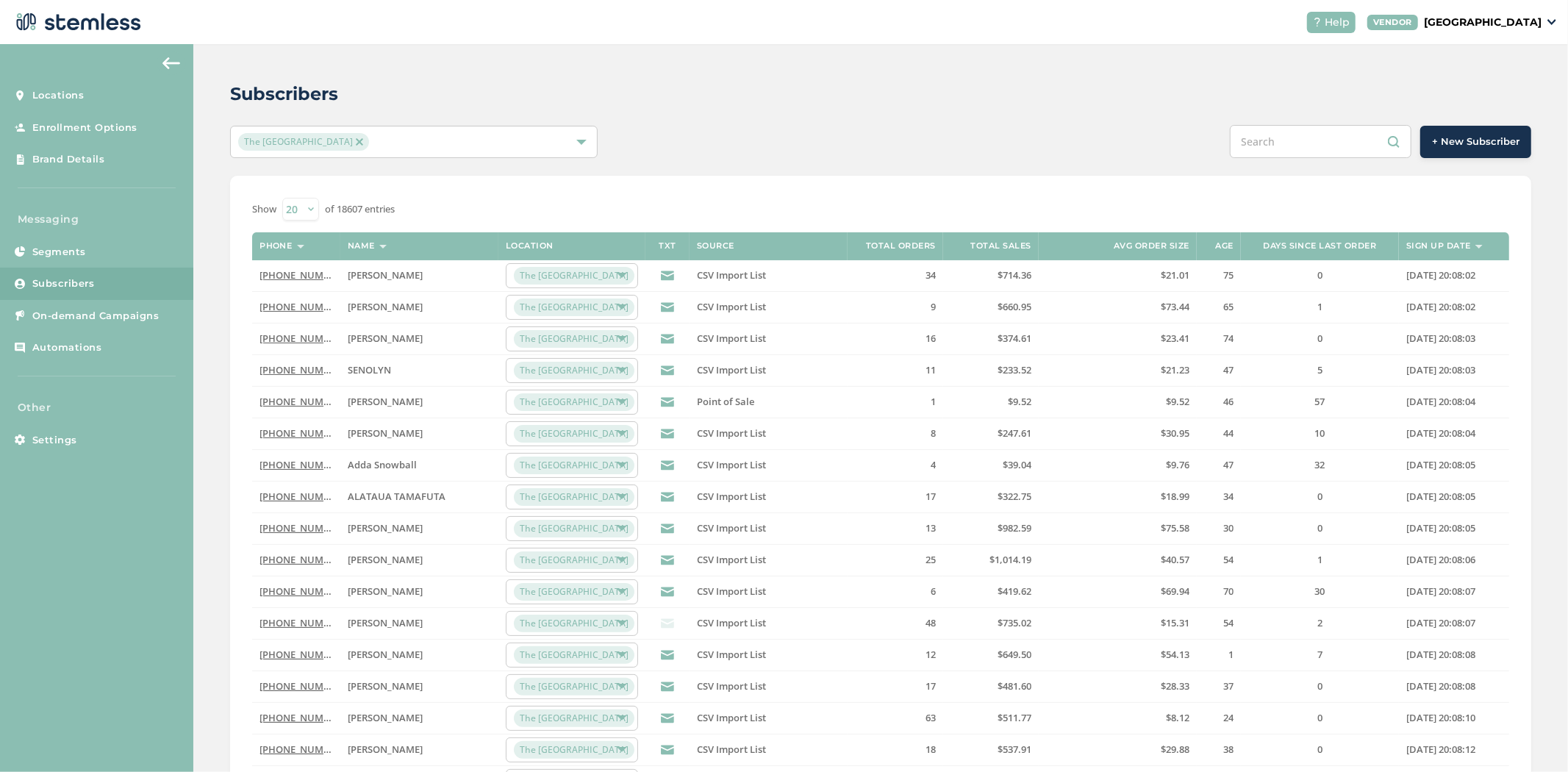
click at [313, 623] on link "[PHONE_NUMBER]" at bounding box center [301, 622] width 84 height 13
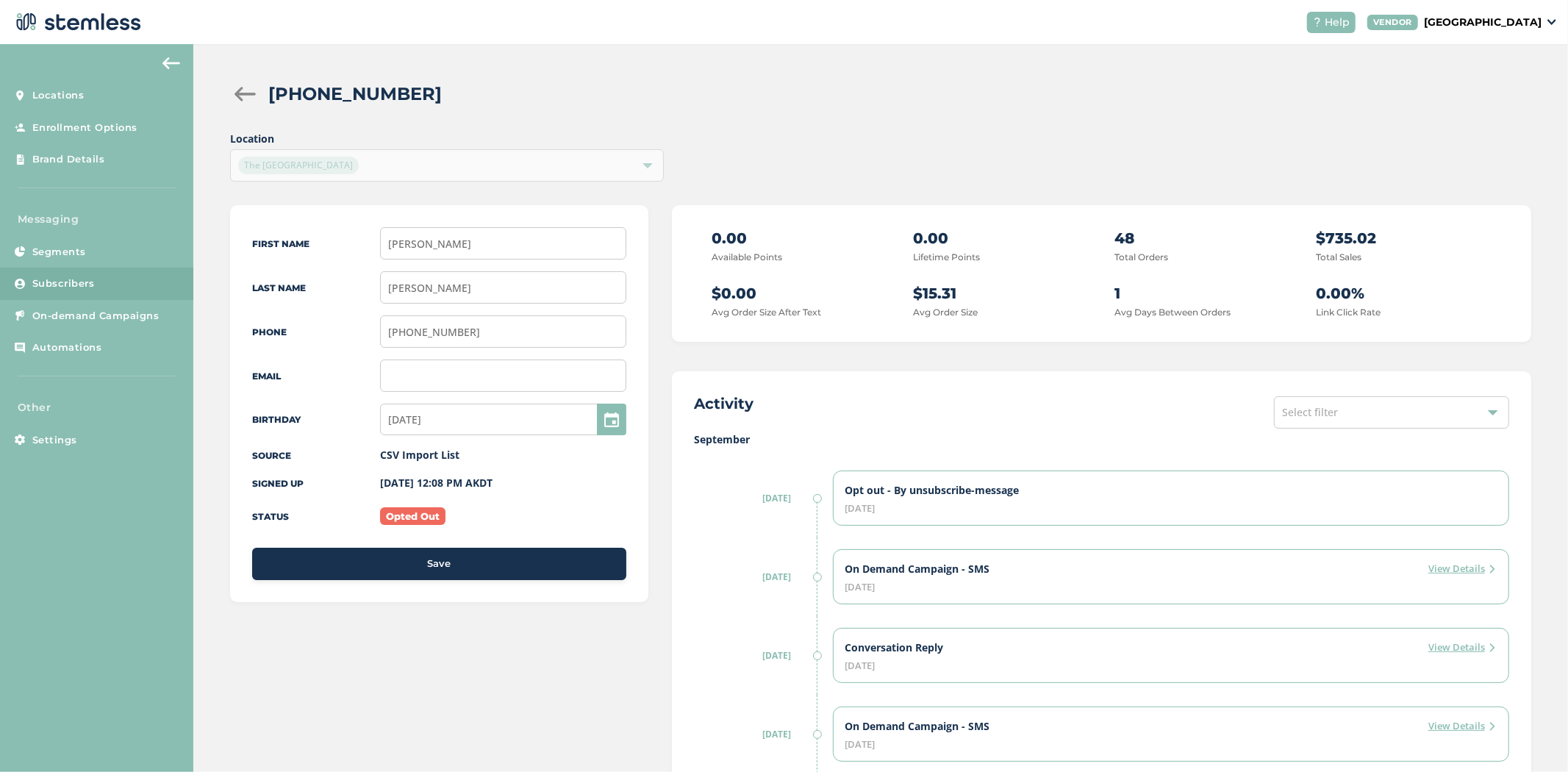
scroll to position [1, 0]
click at [237, 93] on div at bounding box center [244, 93] width 29 height 15
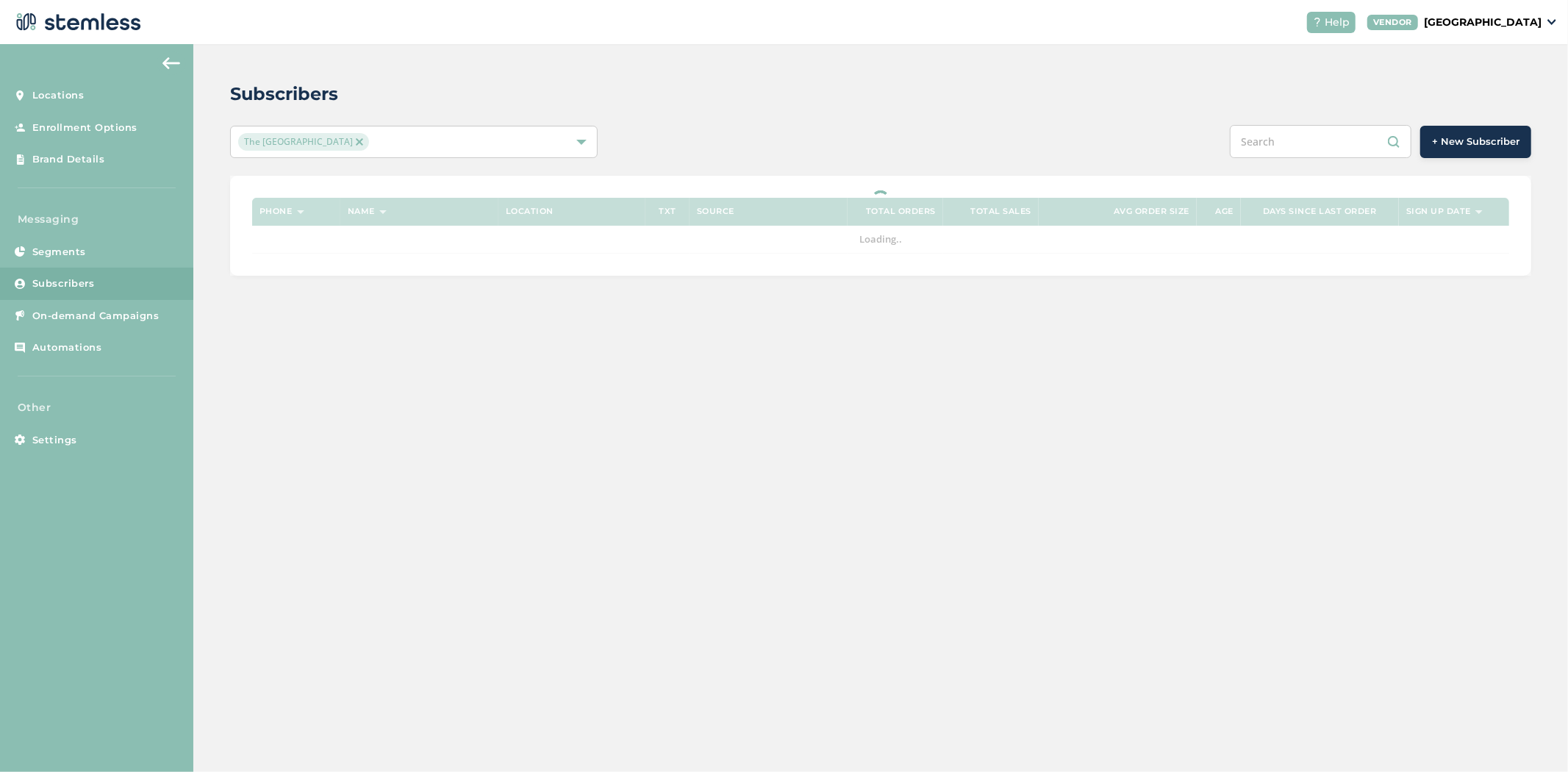
click at [1314, 153] on input "text" at bounding box center [1321, 142] width 182 height 33
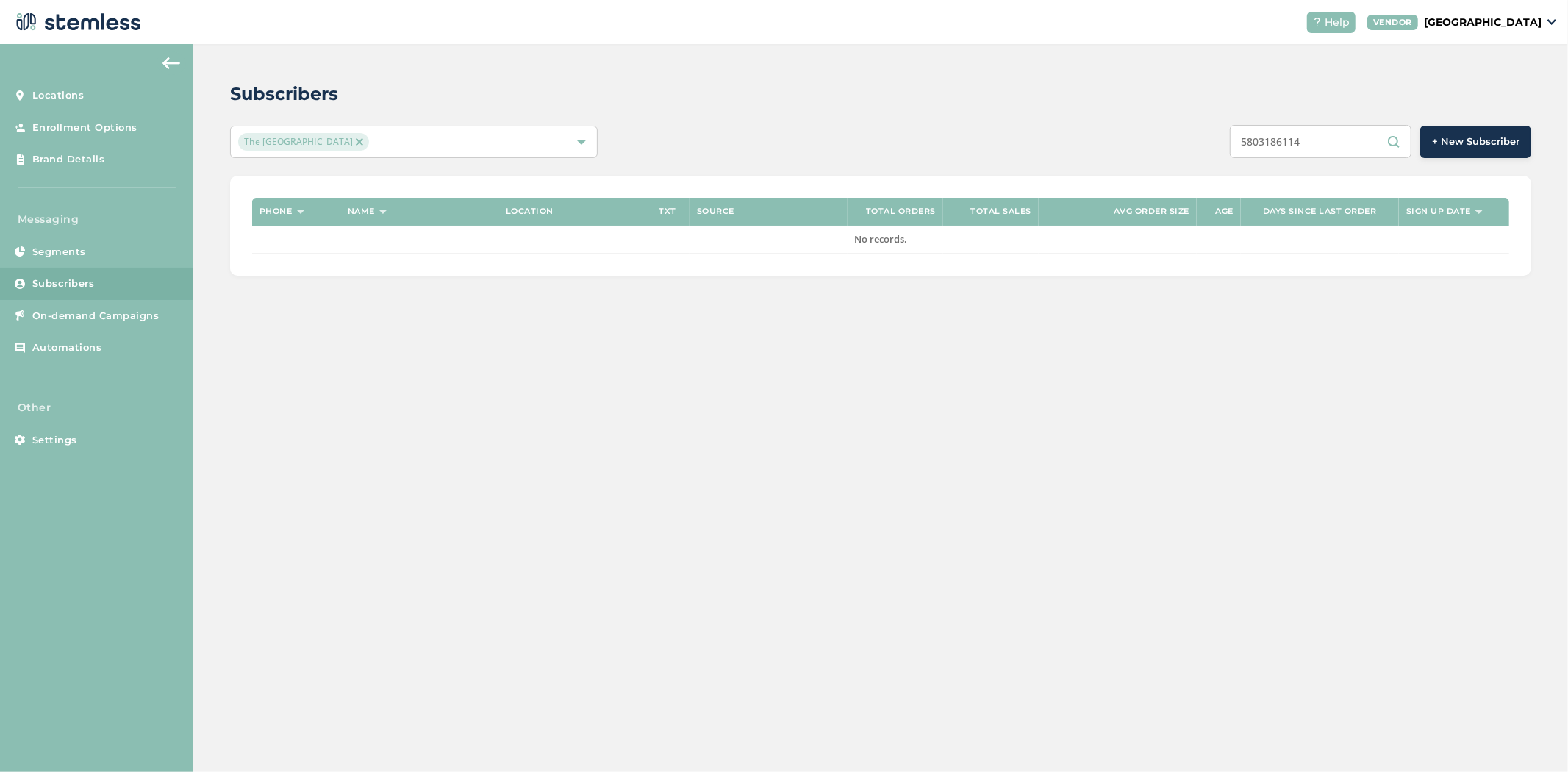
drag, startPoint x: 1353, startPoint y: 132, endPoint x: 1052, endPoint y: 132, distance: 301.0
click at [1052, 132] on div "5803186114 + New Subscriber" at bounding box center [1152, 142] width 760 height 33
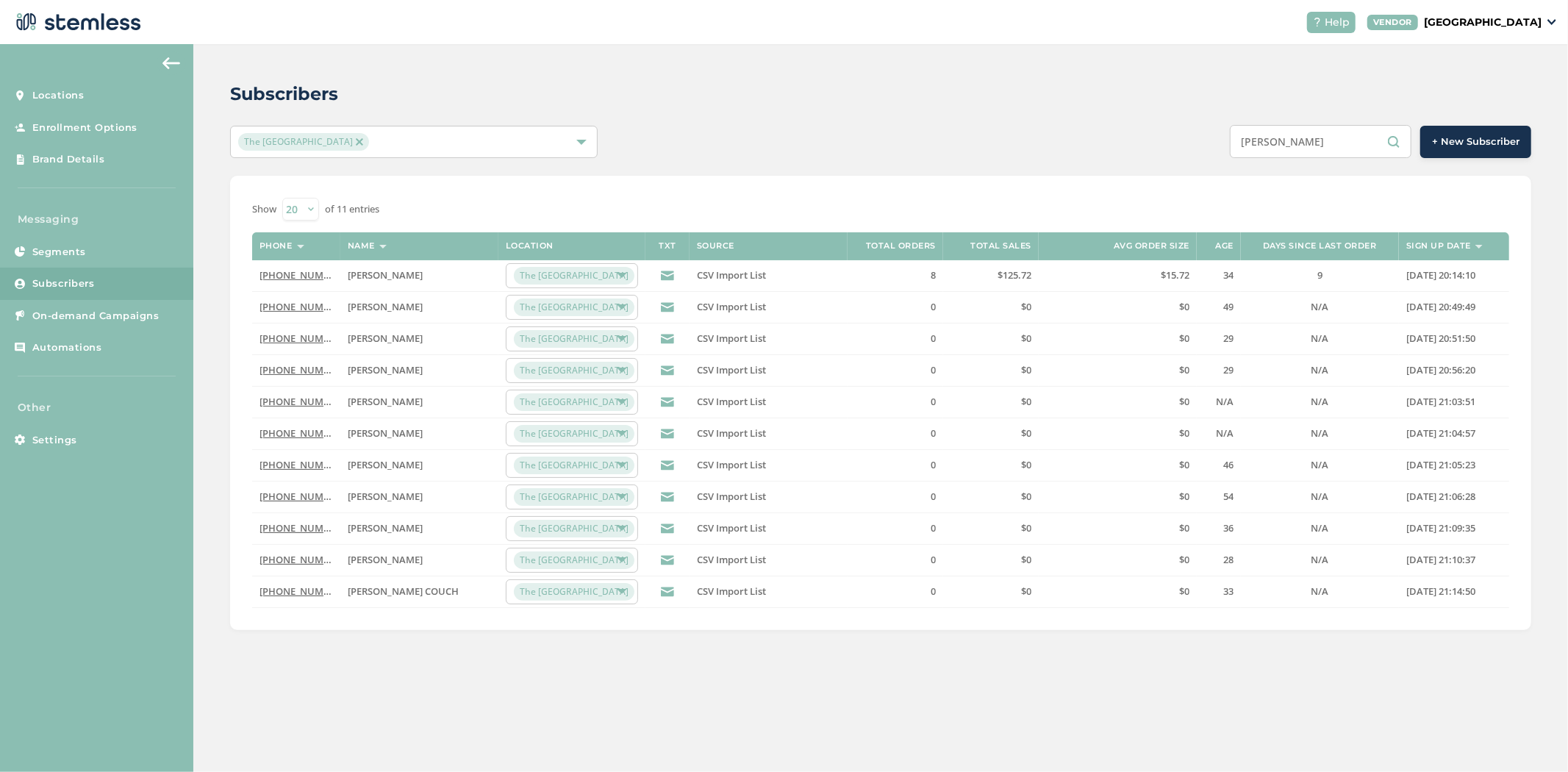
drag, startPoint x: 1324, startPoint y: 155, endPoint x: 1004, endPoint y: 128, distance: 321.1
click at [1004, 128] on div "simpson + New Subscriber" at bounding box center [1152, 142] width 760 height 33
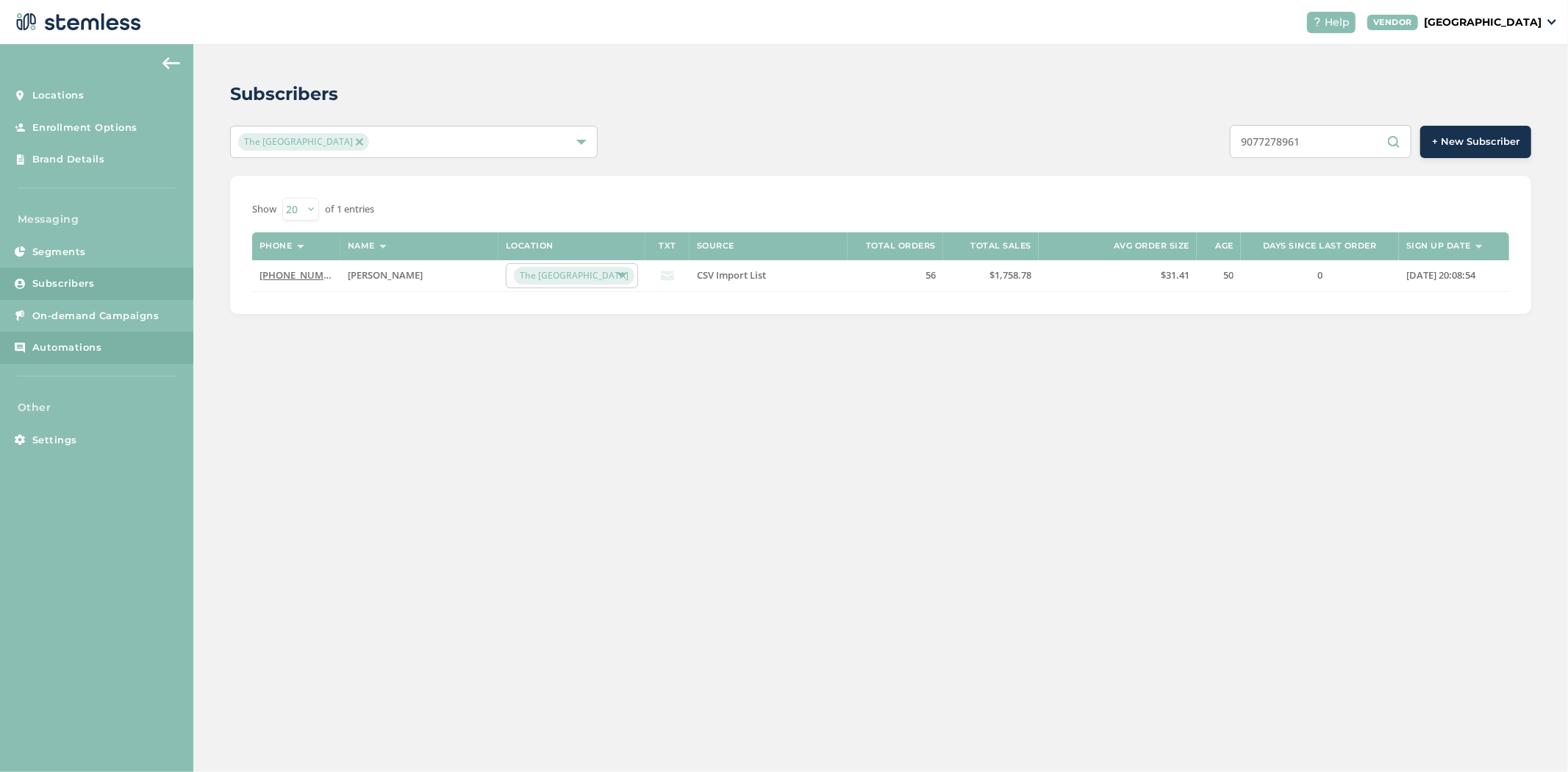
type input "9077278961"
click at [284, 269] on link "(907) 727-8961" at bounding box center [301, 275] width 84 height 13
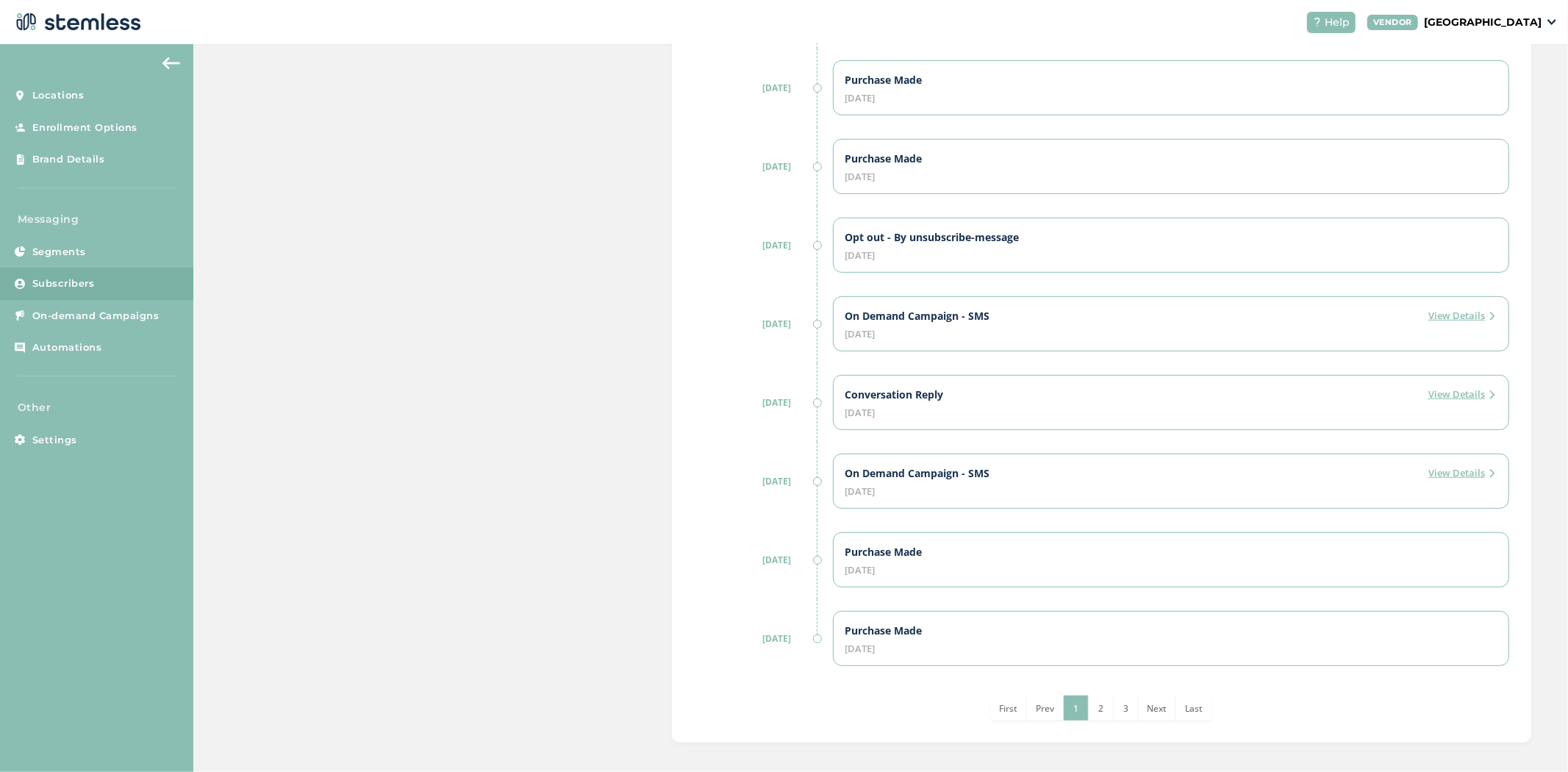
scroll to position [575, 0]
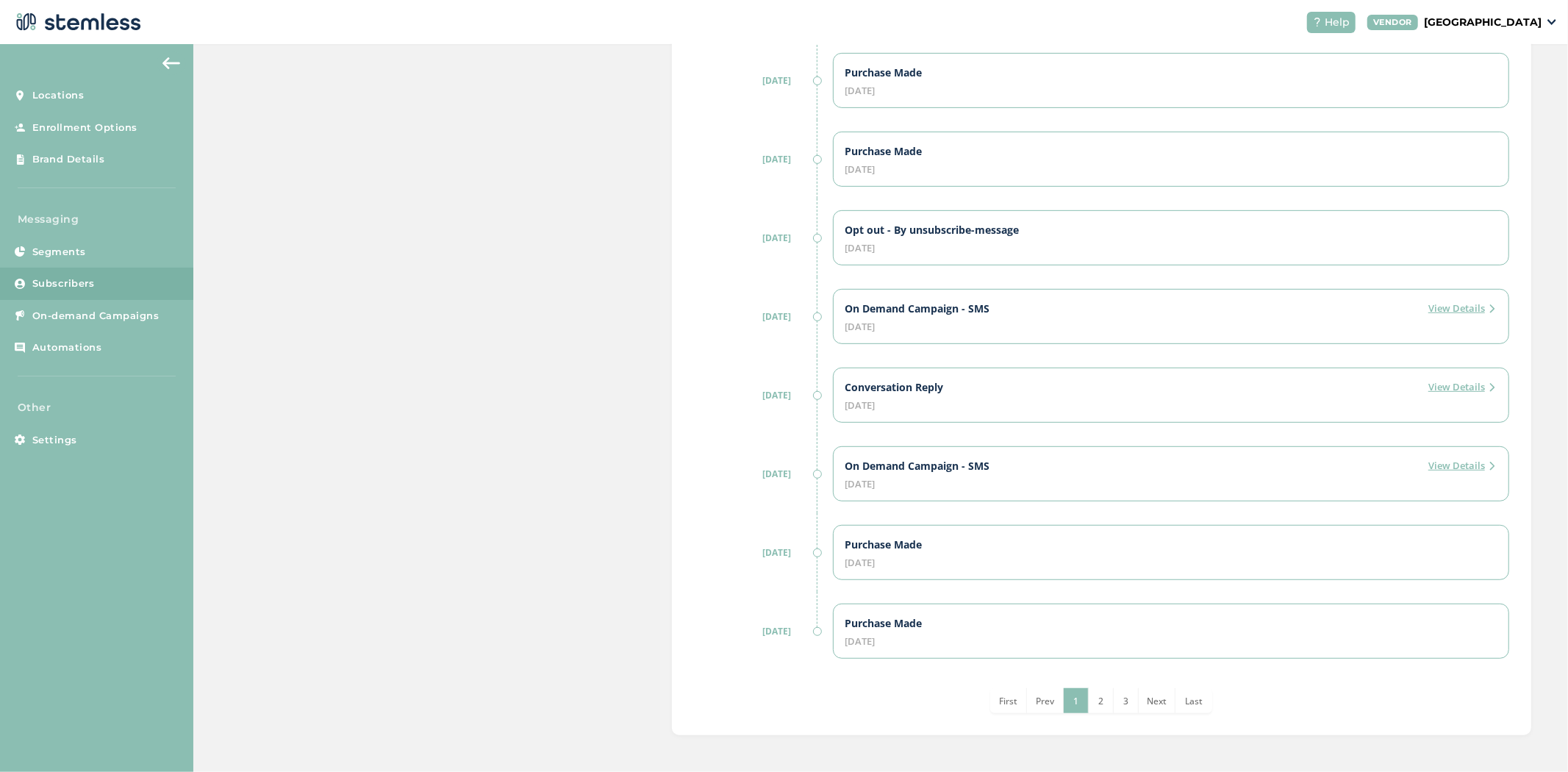
click at [1098, 696] on span "2" at bounding box center [1100, 701] width 6 height 13
click at [1061, 703] on span "1" at bounding box center [1063, 701] width 6 height 13
click at [1089, 698] on li "2" at bounding box center [1101, 700] width 25 height 25
click at [1110, 708] on li "3" at bounding box center [1114, 700] width 25 height 25
click at [1048, 702] on span "1" at bounding box center [1051, 701] width 6 height 13
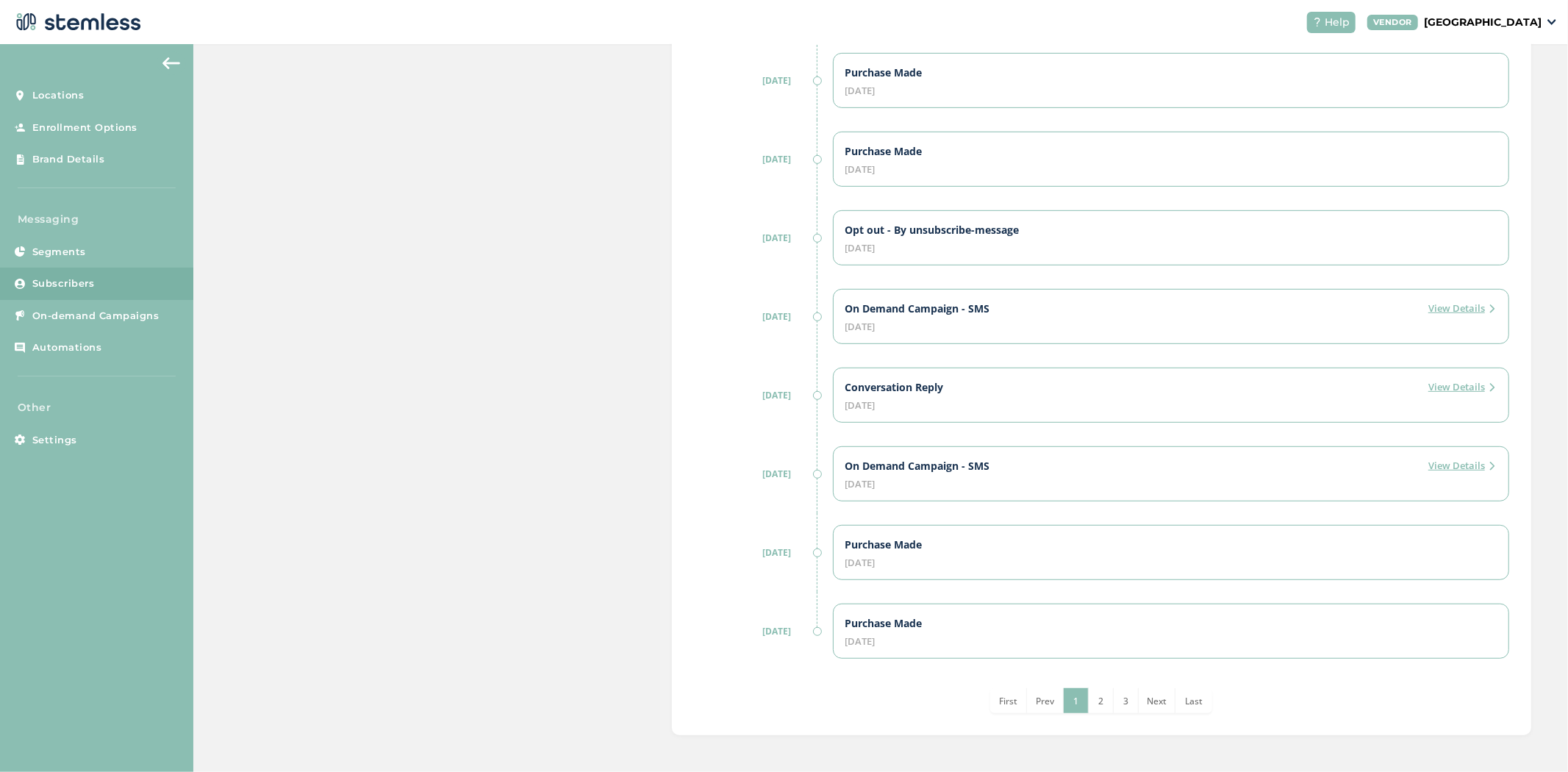
click at [1443, 464] on label "View Details" at bounding box center [1463, 466] width 68 height 15
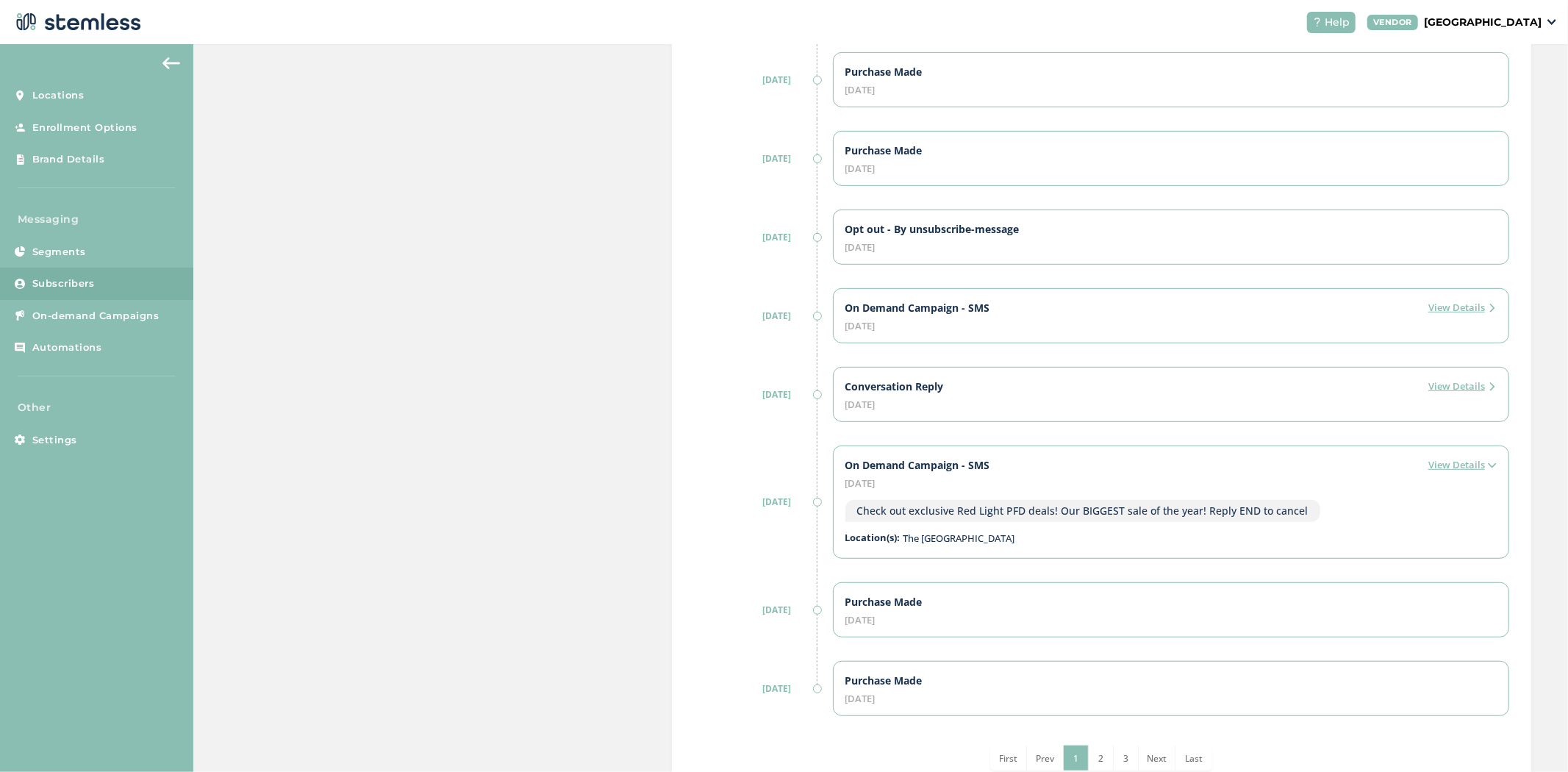
click at [1447, 308] on label "View Details" at bounding box center [1463, 308] width 68 height 15
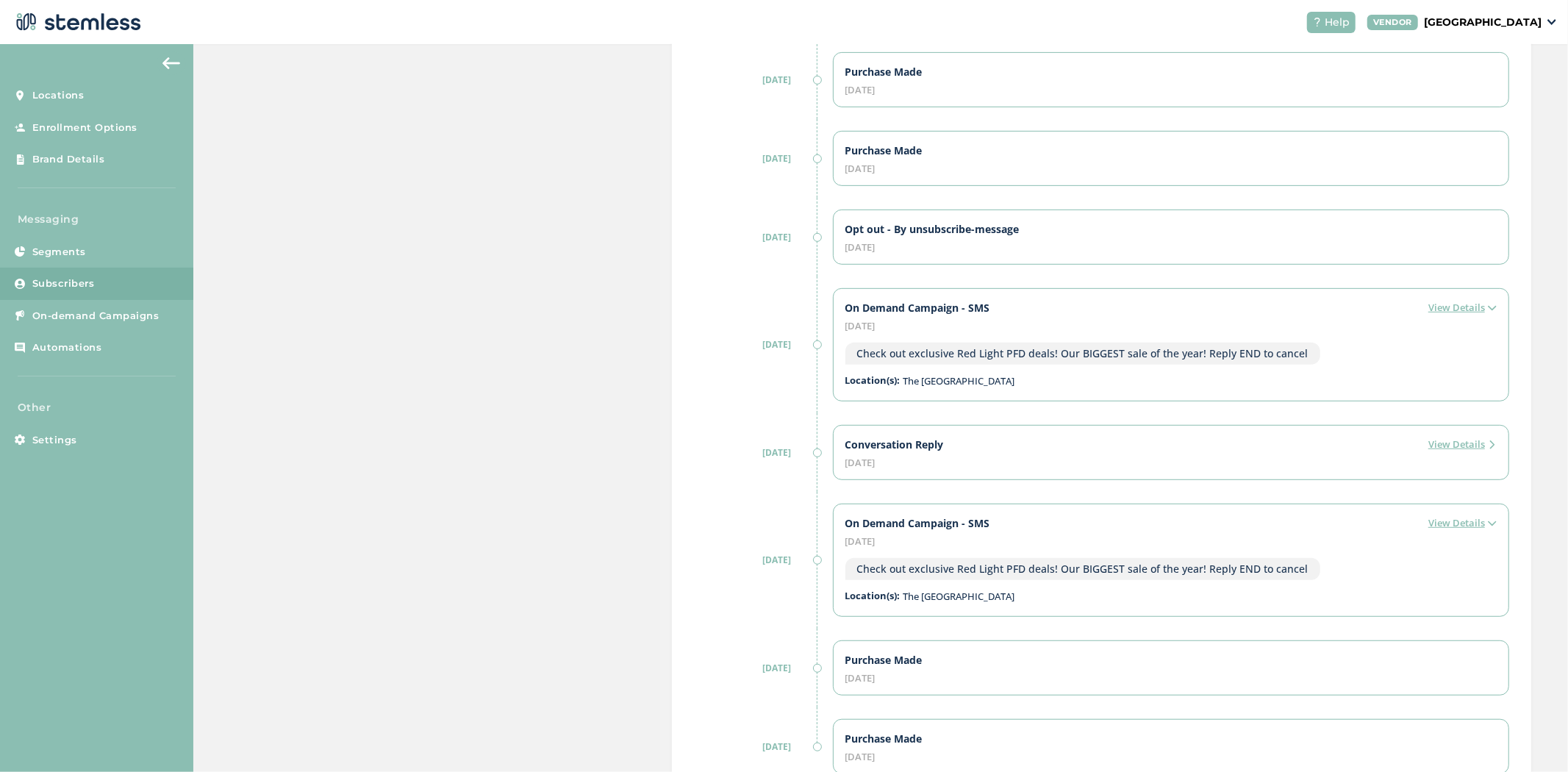
click at [1459, 450] on label "View Details" at bounding box center [1463, 445] width 68 height 15
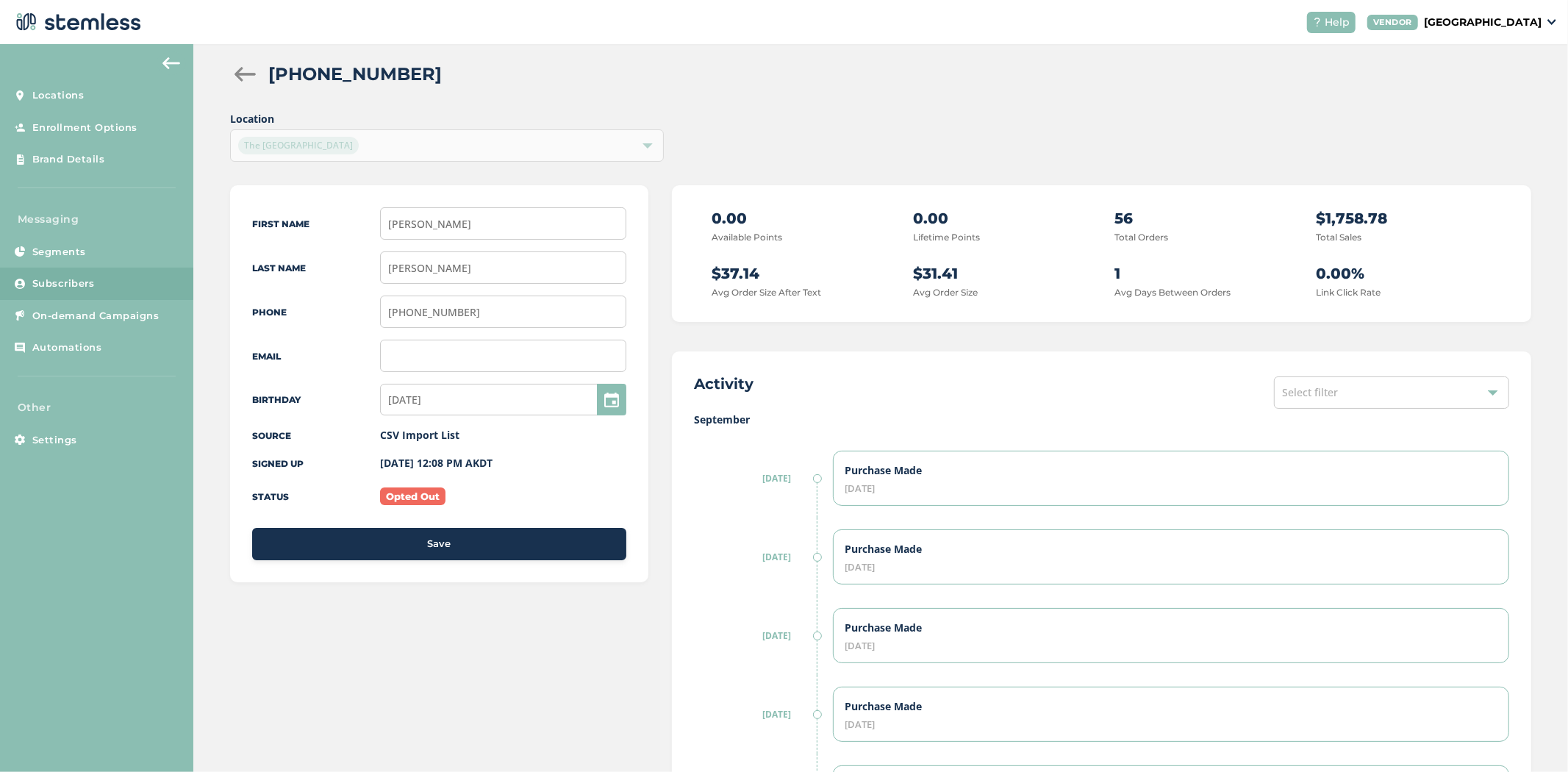
scroll to position [0, 0]
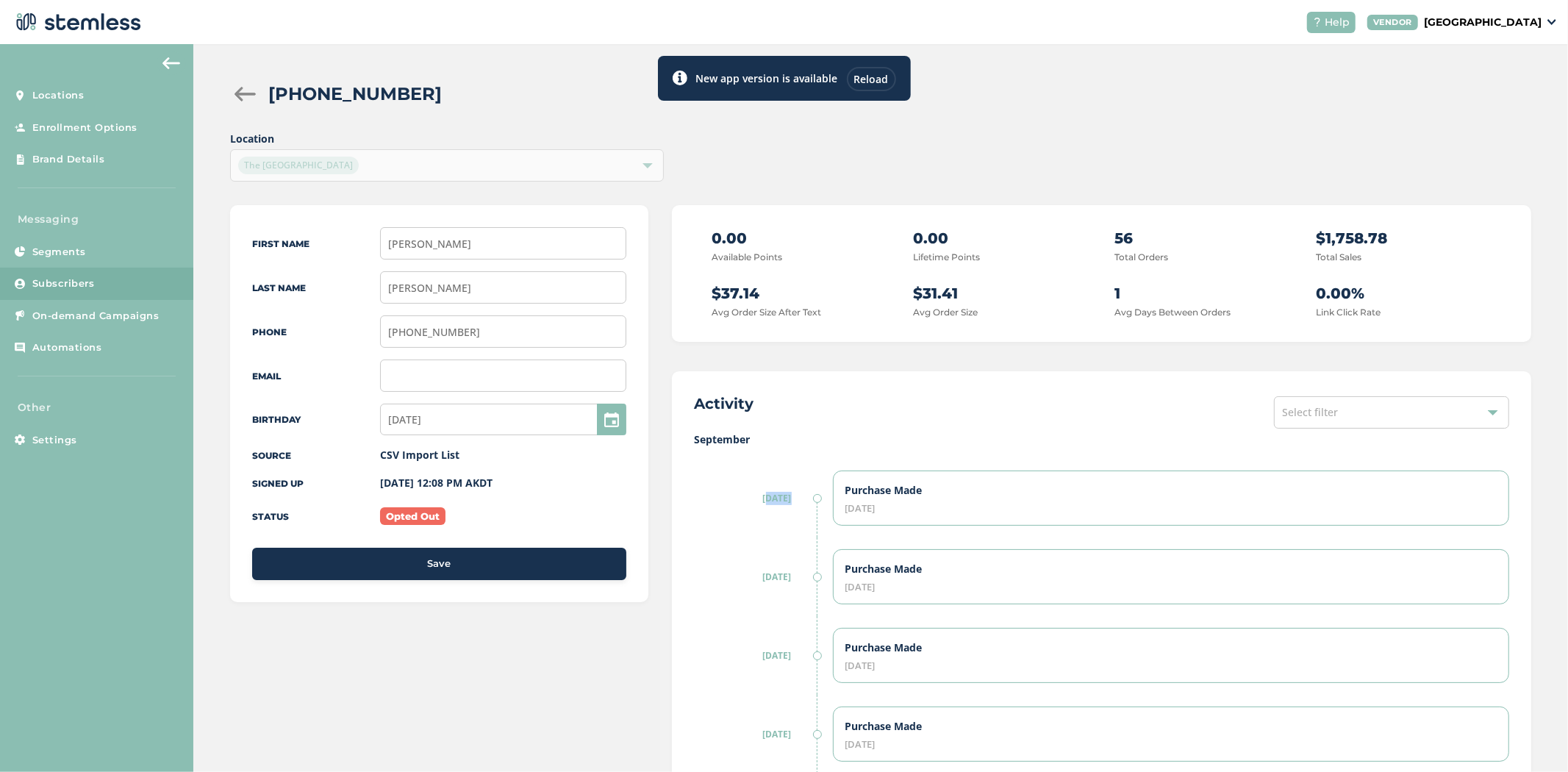
drag, startPoint x: 759, startPoint y: 501, endPoint x: 810, endPoint y: 515, distance: 52.9
click at [810, 515] on div "6/10/25" at bounding box center [755, 498] width 121 height 79
click at [753, 497] on label "6/10/25" at bounding box center [755, 498] width 121 height 13
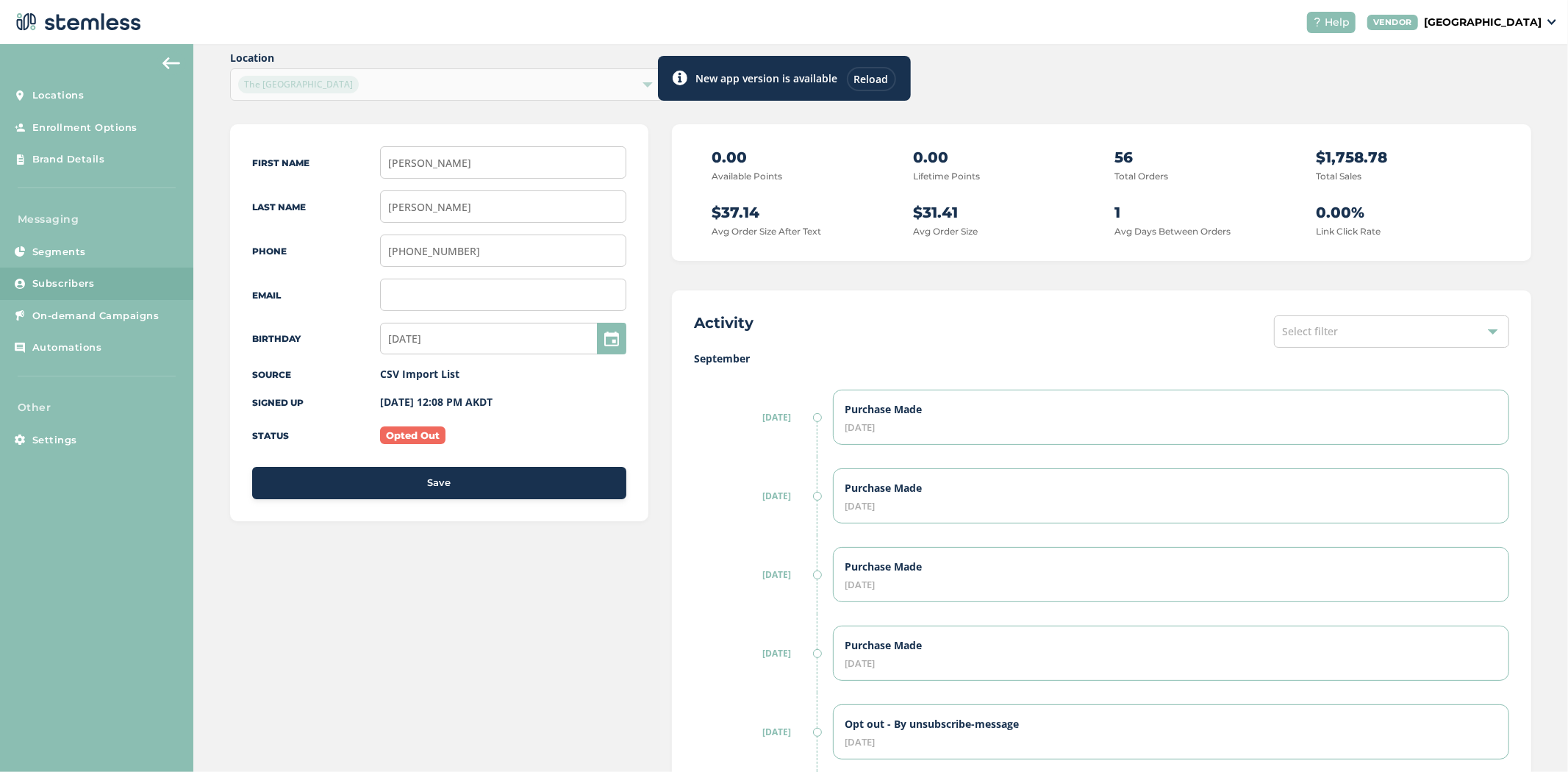
scroll to position [82, 0]
drag, startPoint x: 785, startPoint y: 415, endPoint x: 748, endPoint y: 417, distance: 37.1
click at [748, 417] on label "6/10/25" at bounding box center [755, 416] width 121 height 13
click at [746, 427] on div "6/10/25" at bounding box center [755, 416] width 121 height 79
drag, startPoint x: 749, startPoint y: 351, endPoint x: 654, endPoint y: 357, distance: 95.2
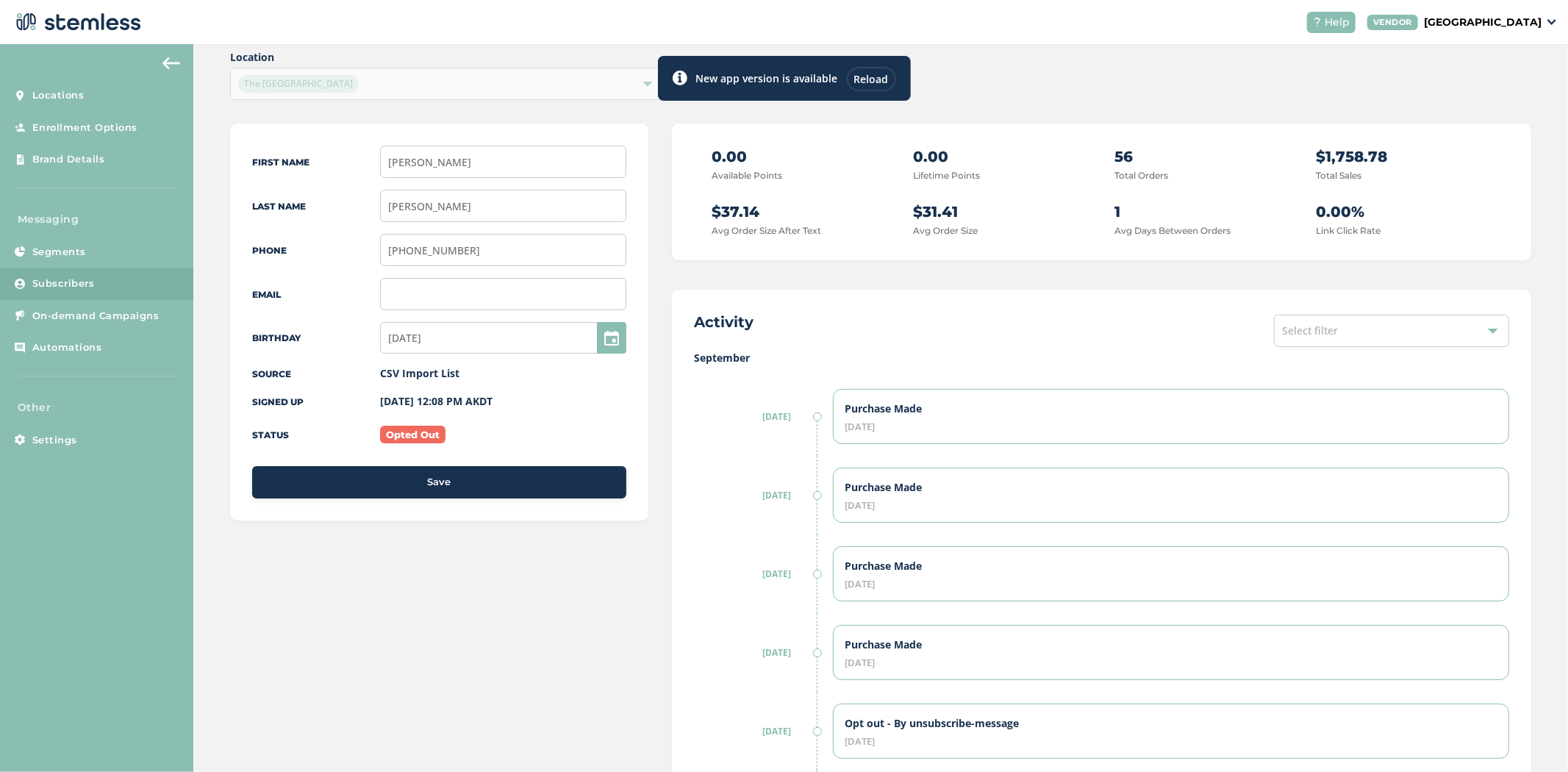
click at [654, 357] on div "First Name VERN Last Name GOODRO Phone (907) 727-8961 Email Birthday 06/21/1975…" at bounding box center [880, 763] width 1301 height 1279
drag, startPoint x: 753, startPoint y: 357, endPoint x: 687, endPoint y: 357, distance: 66.0
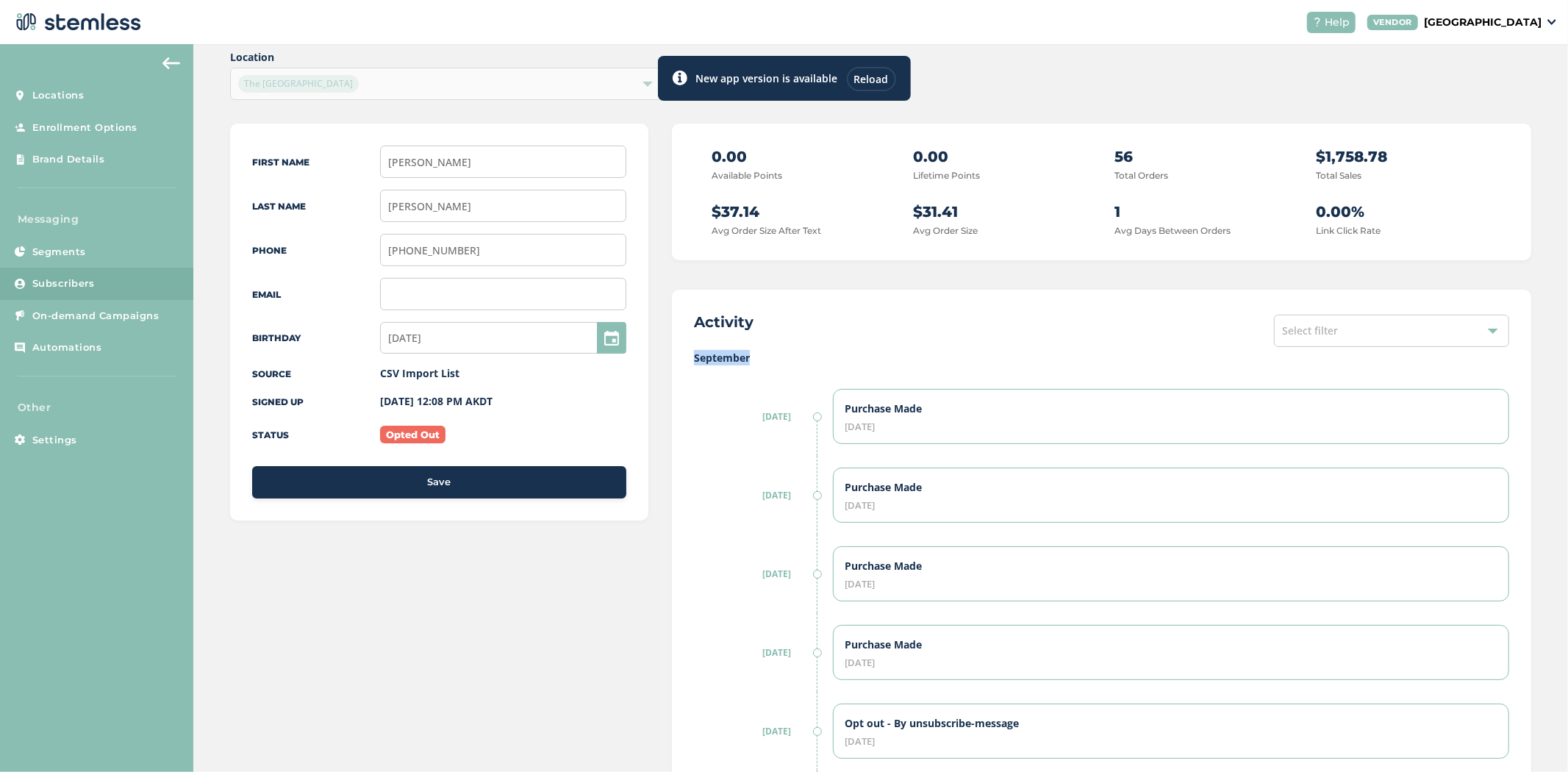
drag, startPoint x: 753, startPoint y: 361, endPoint x: 668, endPoint y: 356, distance: 85.1
click at [668, 356] on div "First Name VERN Last Name GOODRO Phone (907) 727-8961 Email Birthday 06/21/1975…" at bounding box center [880, 763] width 1301 height 1279
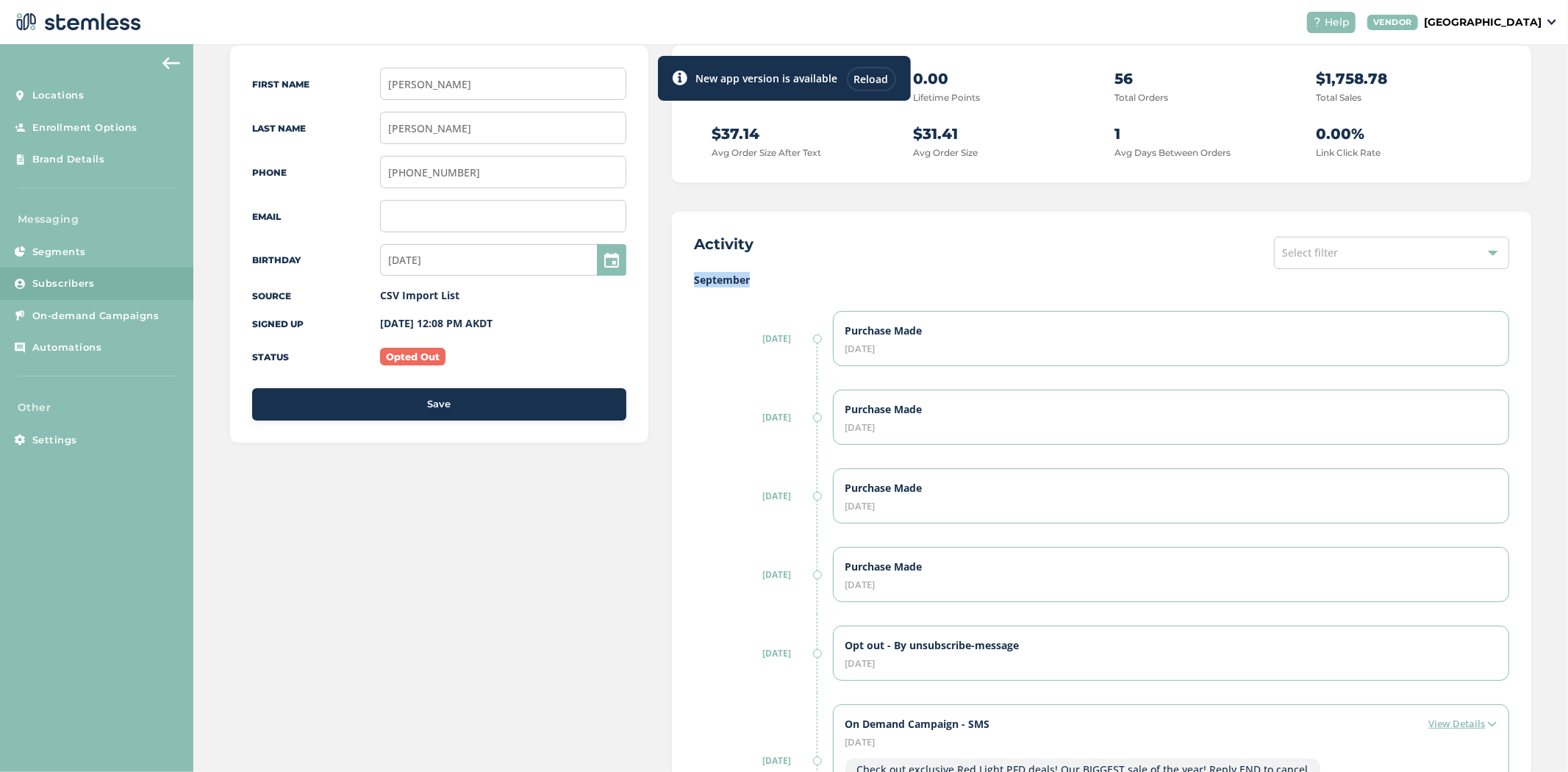
scroll to position [162, 0]
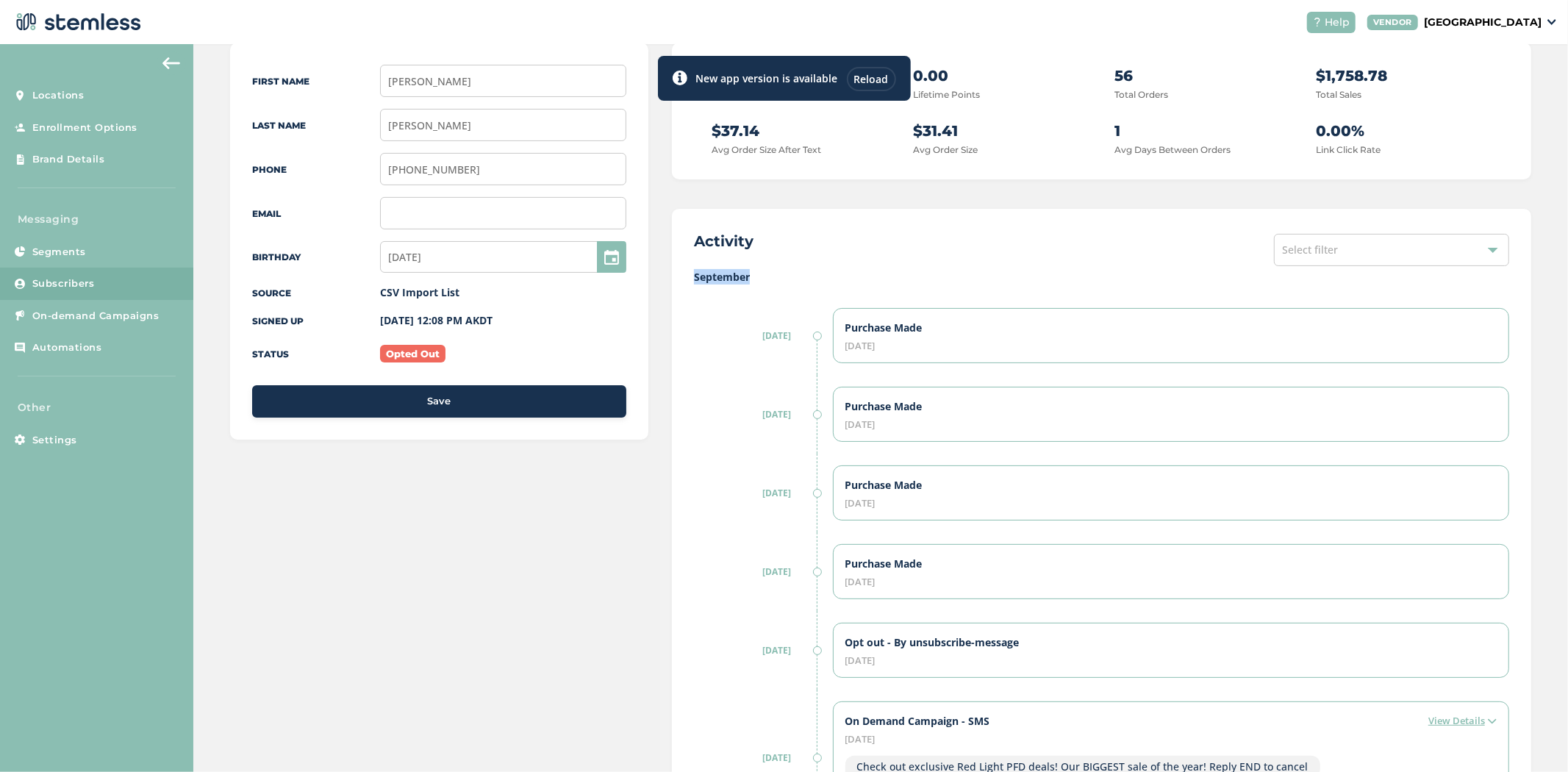
click at [752, 269] on label "September" at bounding box center [1102, 277] width 815 height 16
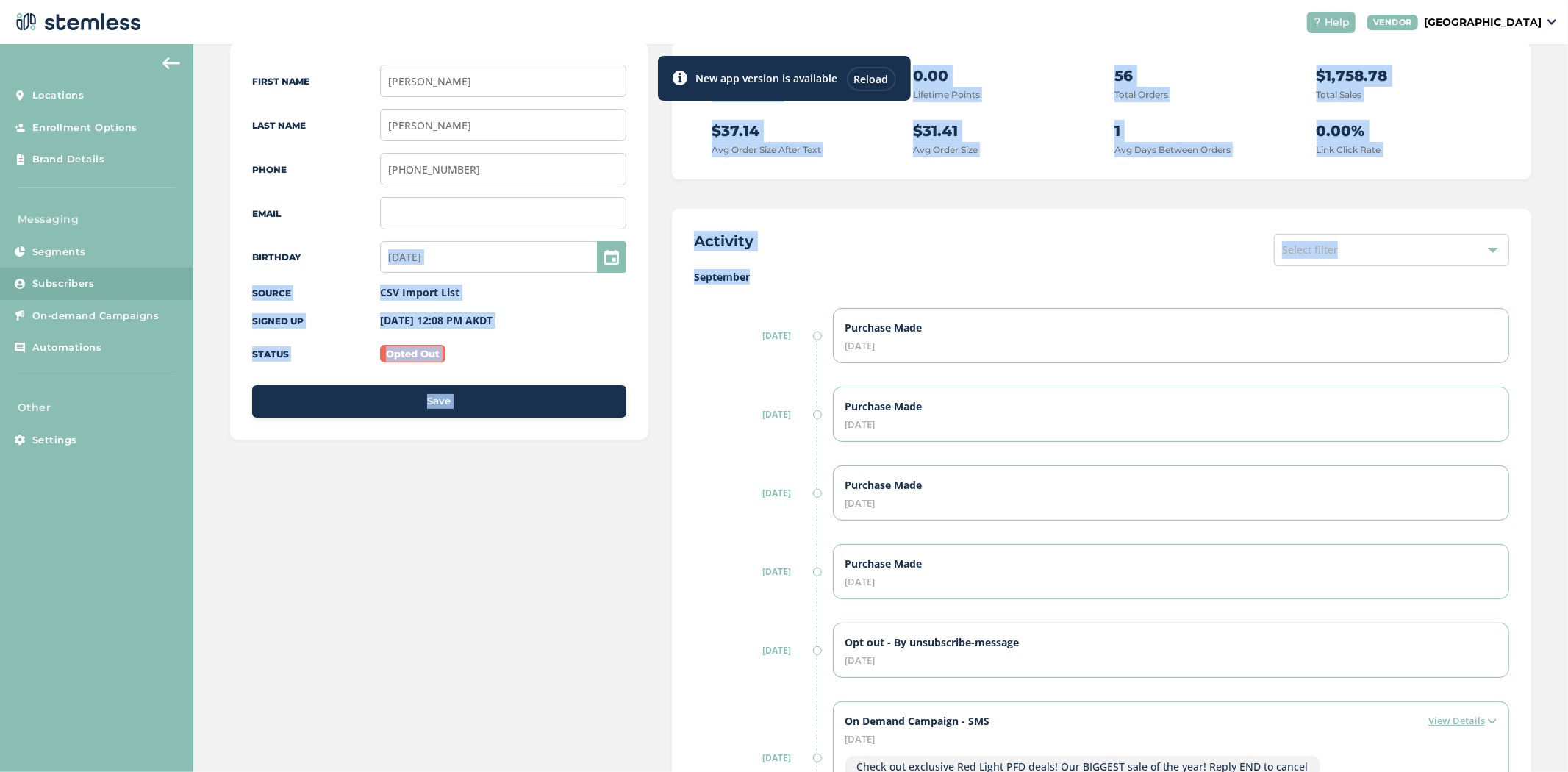
drag, startPoint x: 753, startPoint y: 271, endPoint x: 632, endPoint y: 264, distance: 121.2
click at [632, 264] on div "First Name VERN Last Name GOODRO Phone (907) 727-8961 Email Birthday 06/21/1975…" at bounding box center [880, 682] width 1301 height 1279
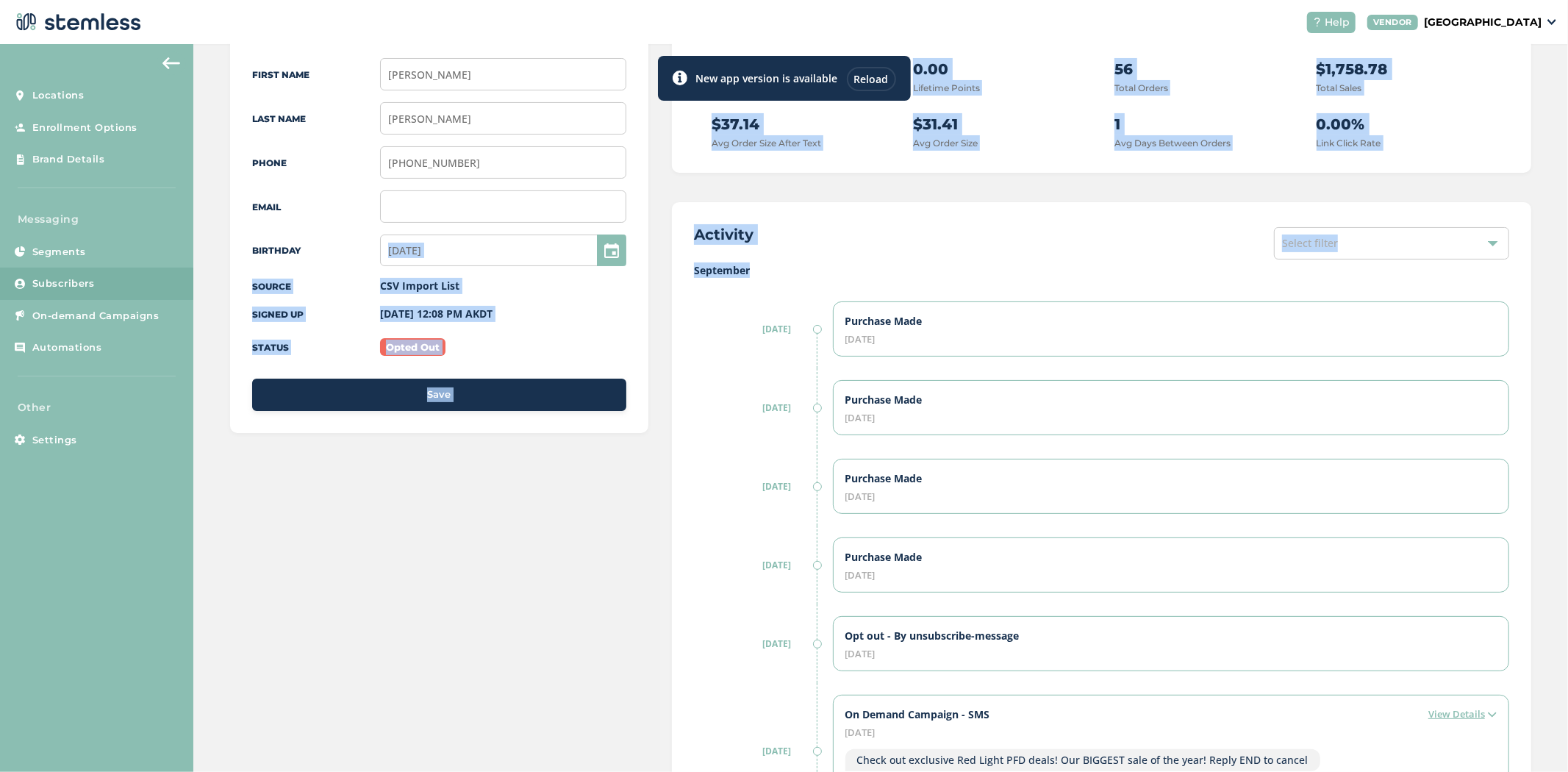
scroll to position [164, 0]
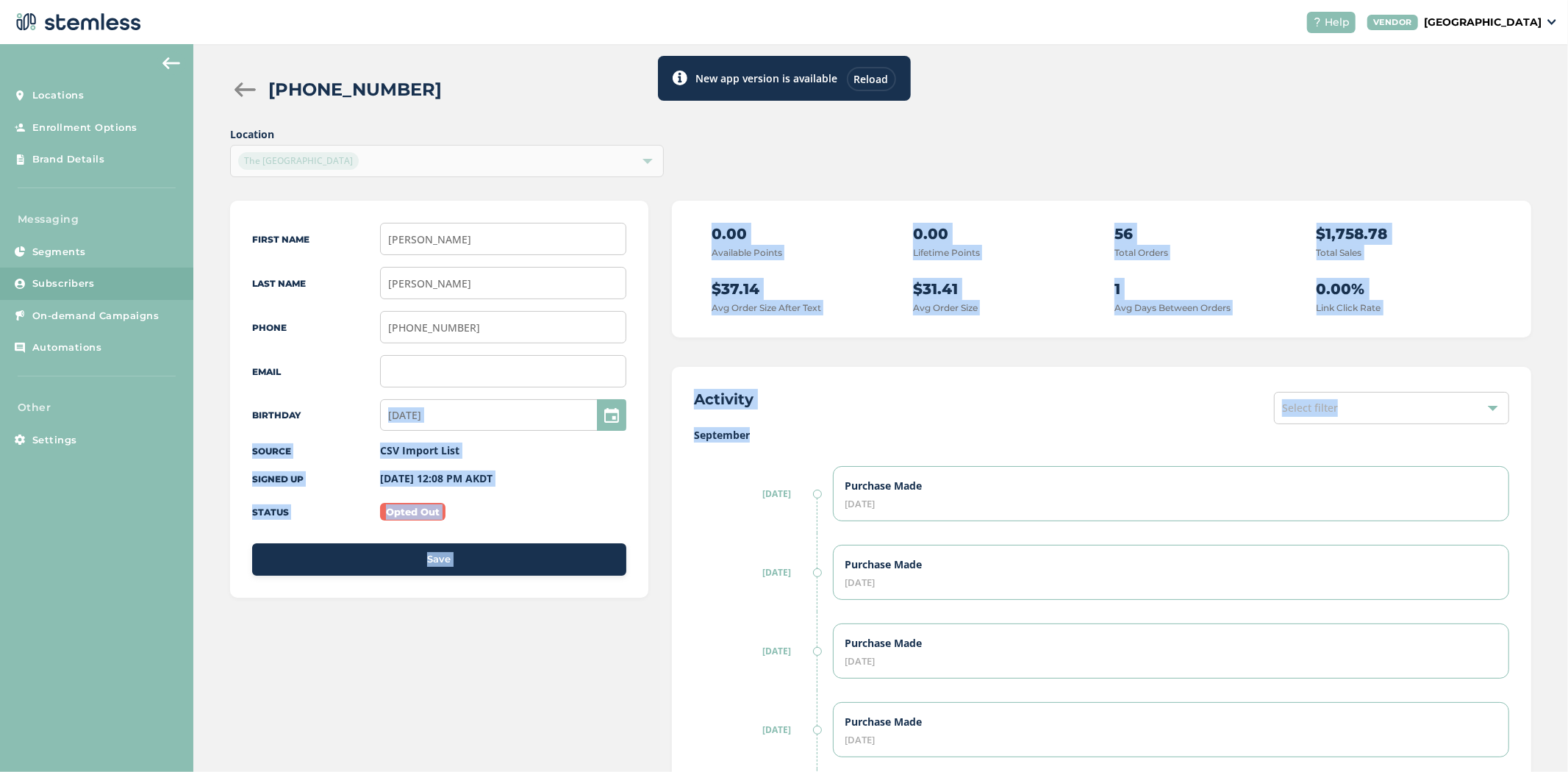
click at [967, 408] on div "Activity Select filter" at bounding box center [1102, 408] width 815 height 39
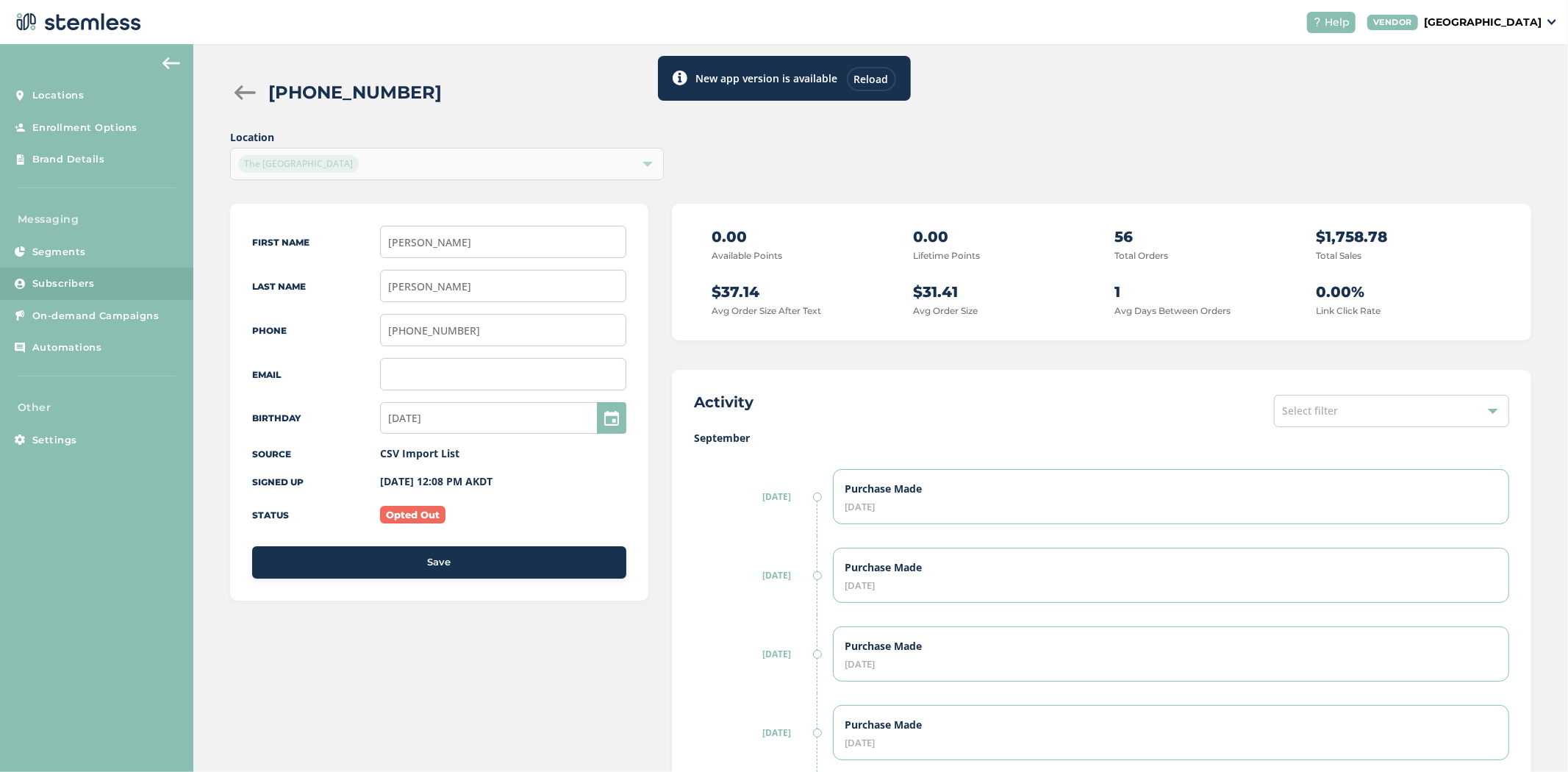
scroll to position [1, 0]
drag, startPoint x: 753, startPoint y: 431, endPoint x: 692, endPoint y: 440, distance: 61.7
click at [694, 440] on label "September" at bounding box center [1102, 438] width 815 height 16
click at [1366, 401] on div "Select filter" at bounding box center [1392, 411] width 235 height 32
click at [1353, 533] on li "Orders" at bounding box center [1392, 539] width 234 height 31
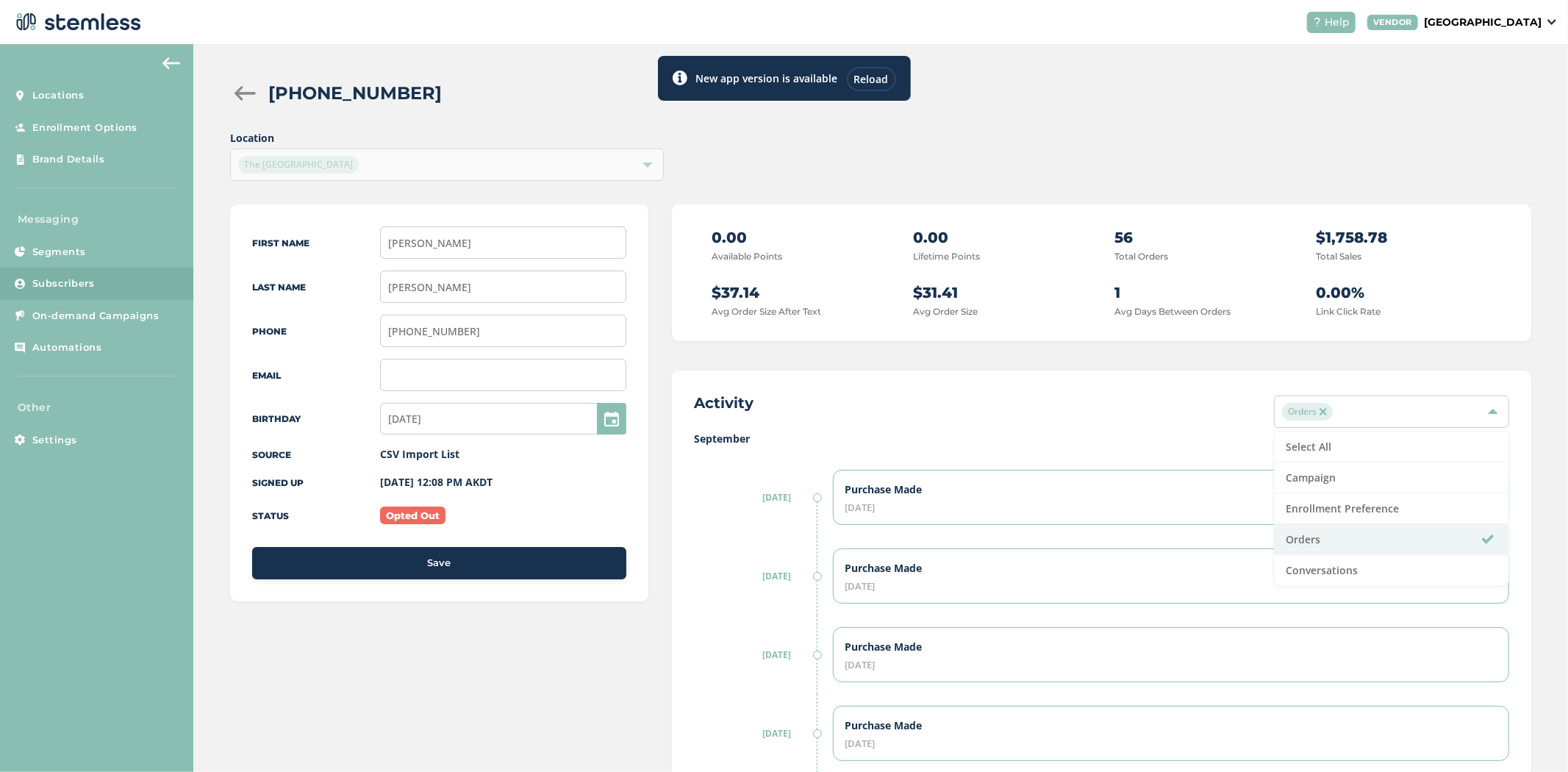
click at [1141, 444] on label "September" at bounding box center [1102, 438] width 815 height 16
click at [878, 84] on div "Reload" at bounding box center [871, 79] width 50 height 24
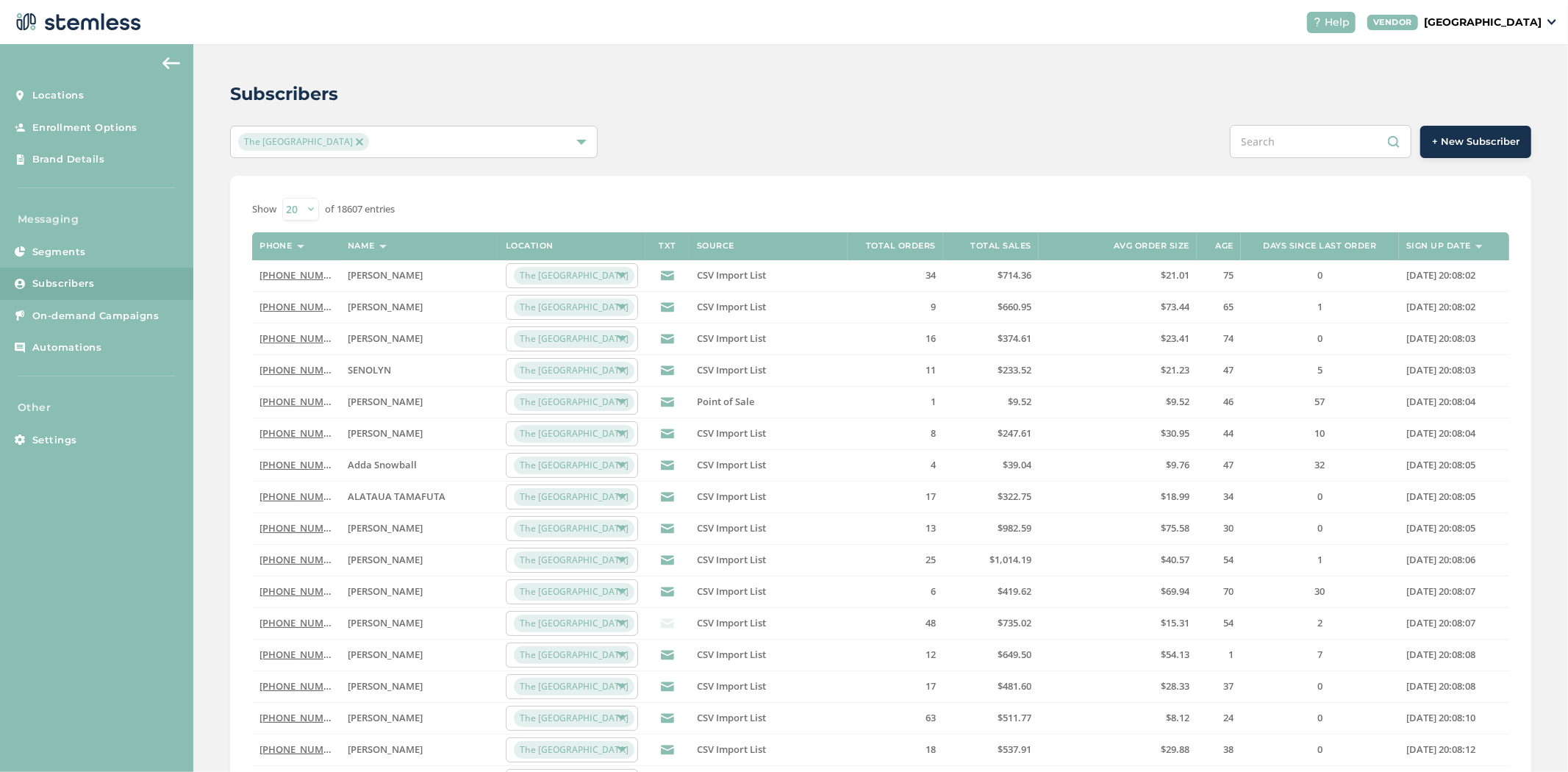
click at [302, 627] on link "[PHONE_NUMBER]" at bounding box center [301, 622] width 84 height 13
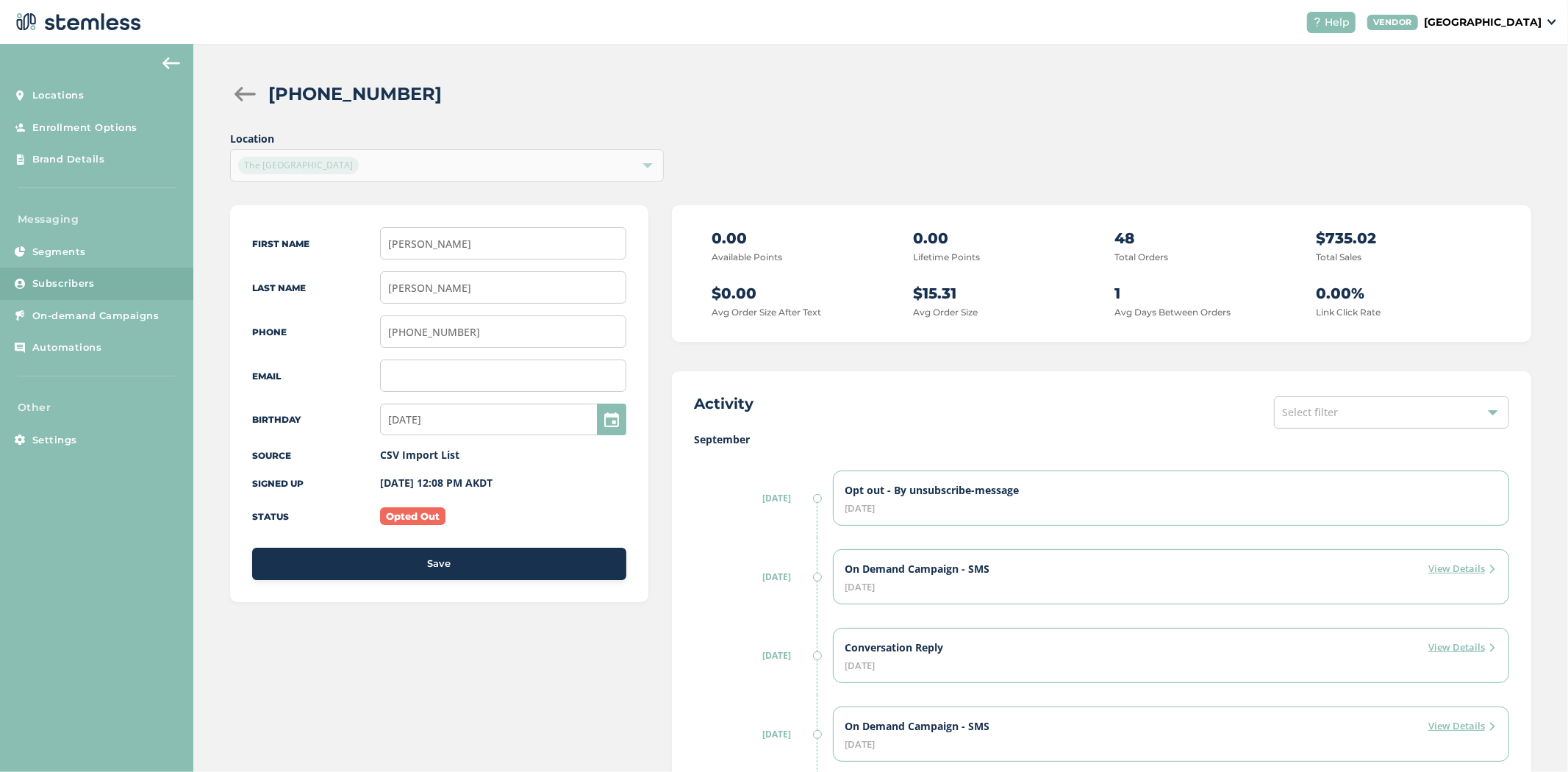
click at [1462, 424] on div "Select filter" at bounding box center [1392, 412] width 235 height 32
click at [1391, 539] on li "Orders" at bounding box center [1392, 540] width 234 height 31
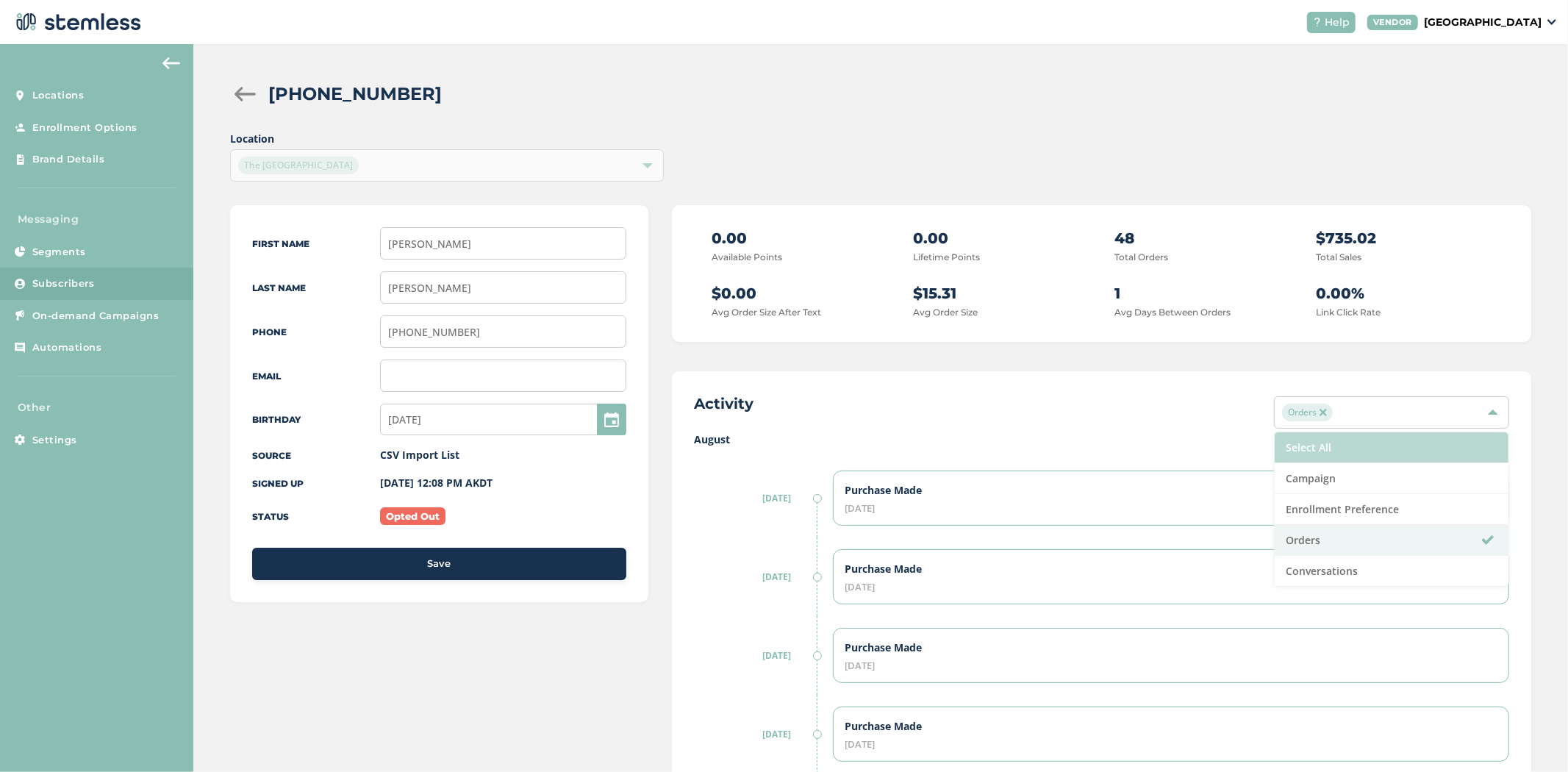
click at [1341, 449] on li "Select All" at bounding box center [1392, 447] width 234 height 31
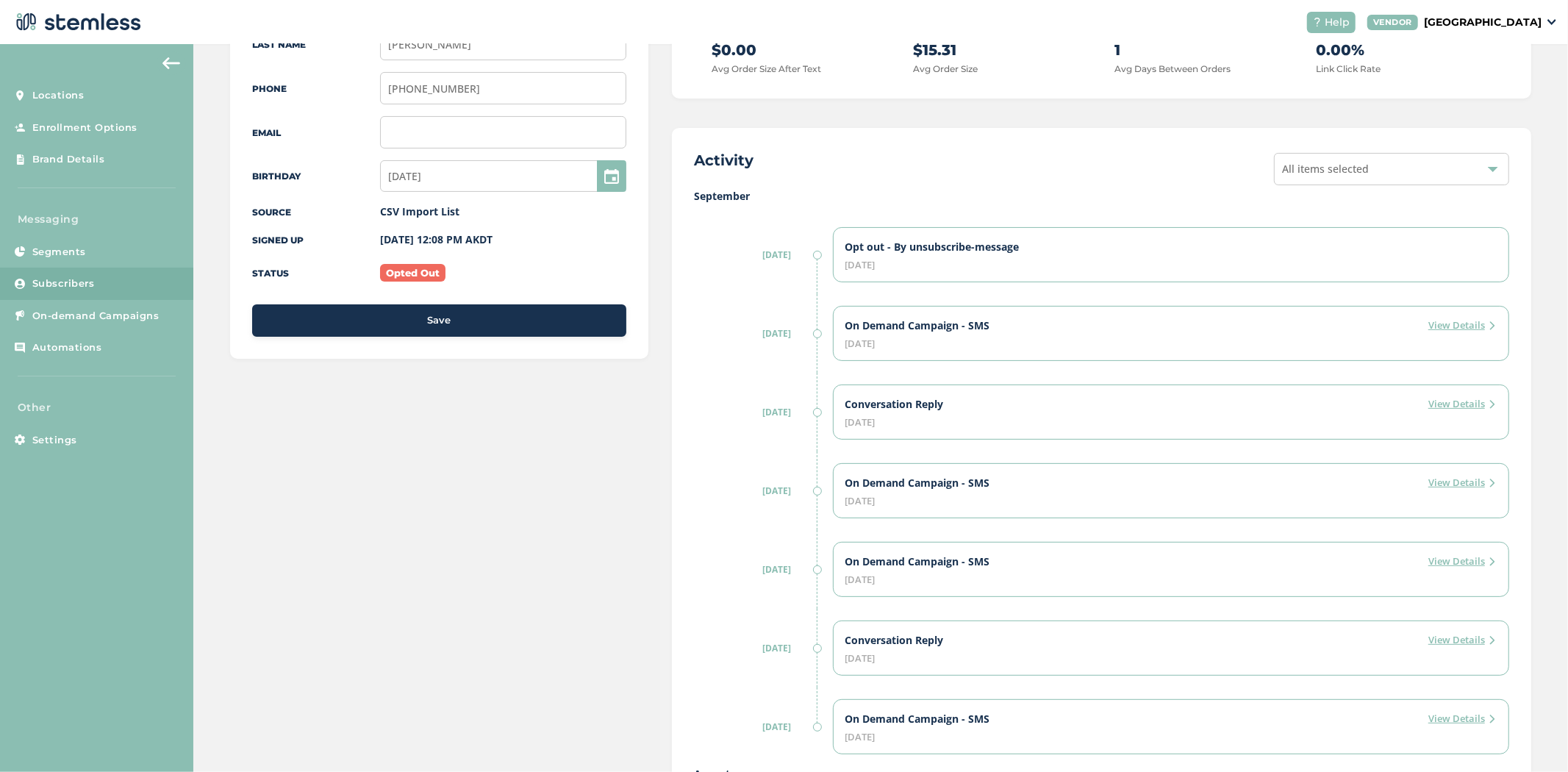
scroll to position [244, 0]
click at [1459, 637] on label "View Details" at bounding box center [1463, 639] width 68 height 15
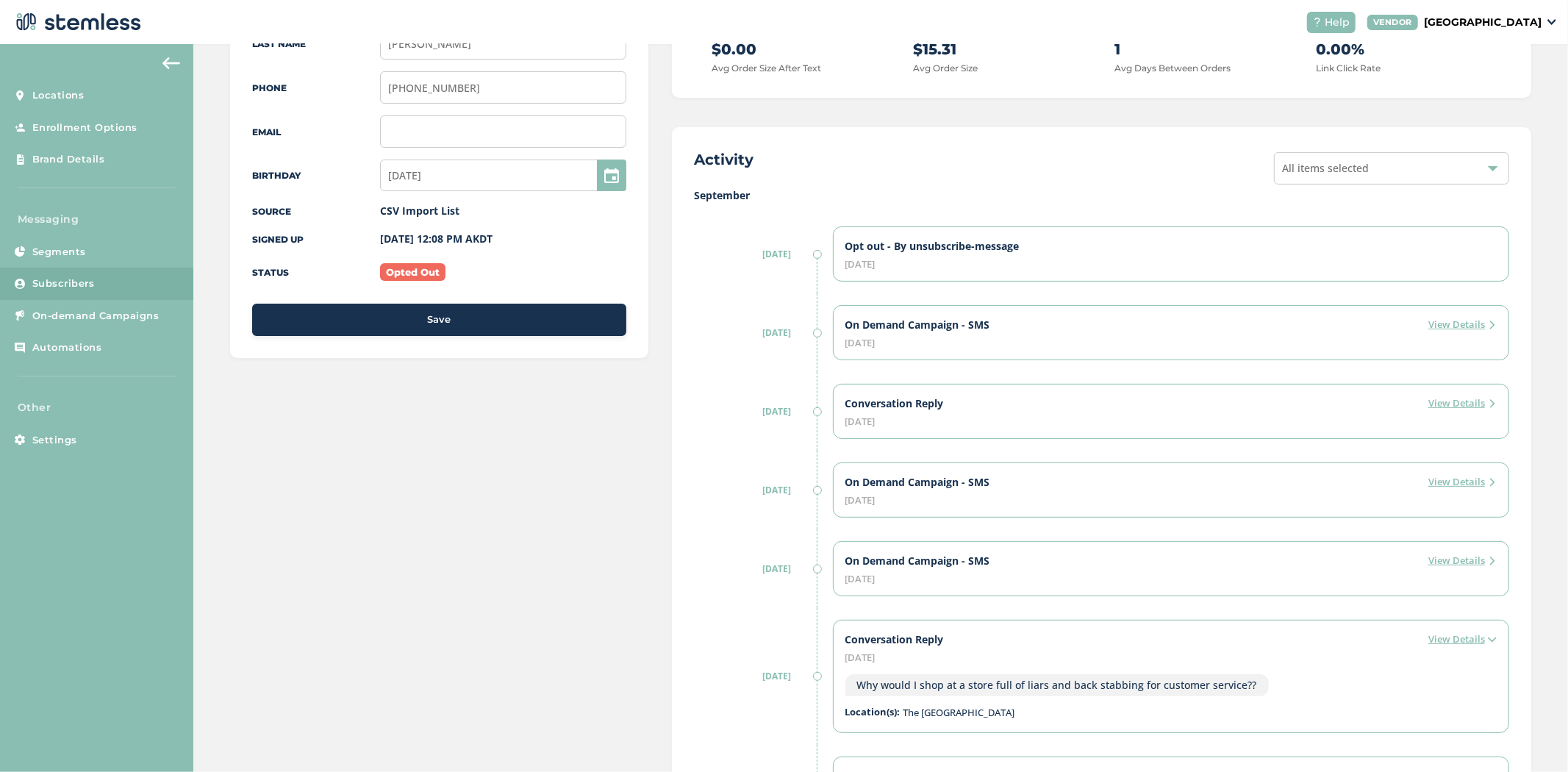
click at [1459, 641] on label "View Details" at bounding box center [1463, 639] width 68 height 15
click at [1447, 404] on label "View Details" at bounding box center [1463, 403] width 68 height 15
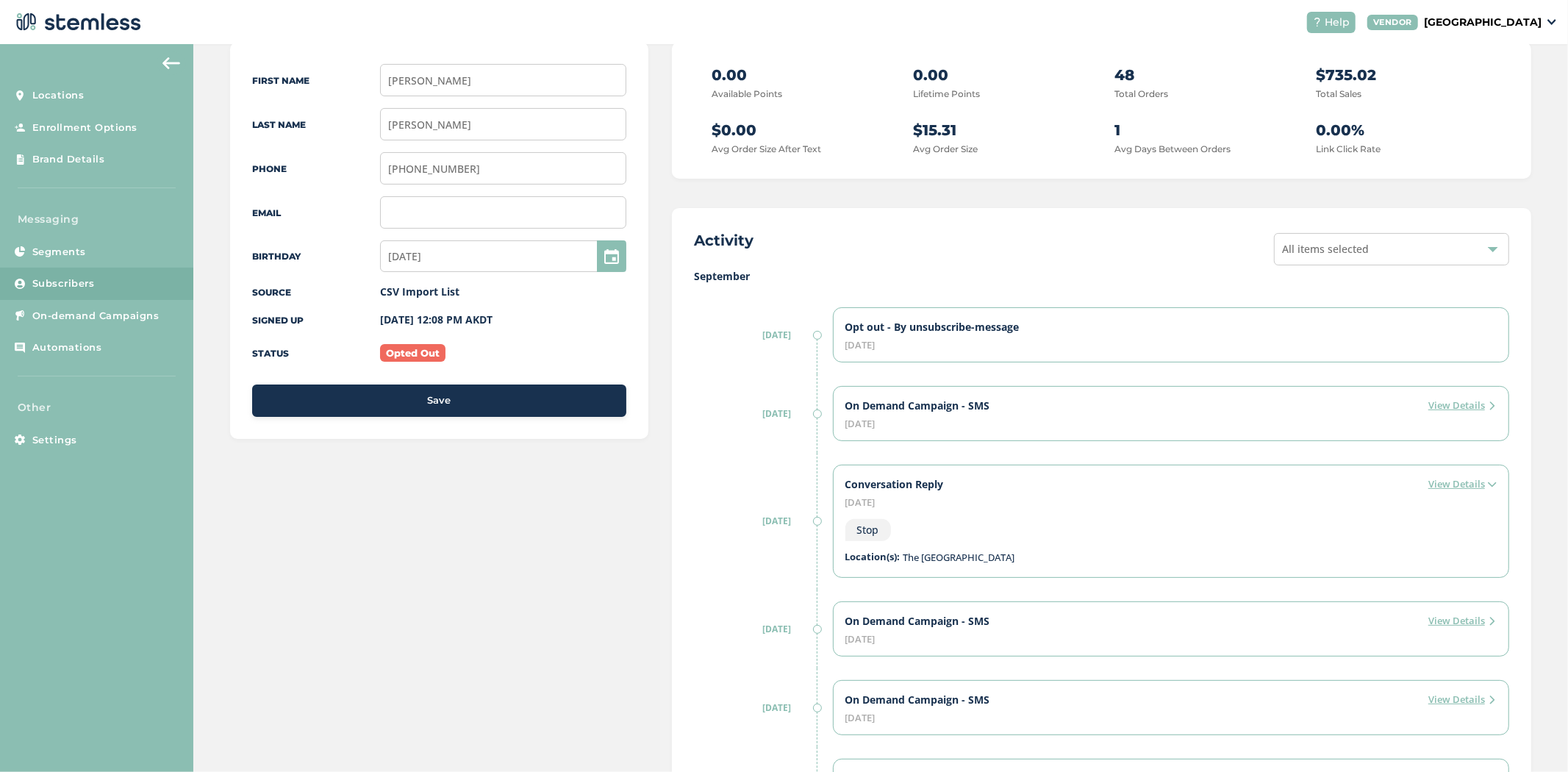
scroll to position [0, 0]
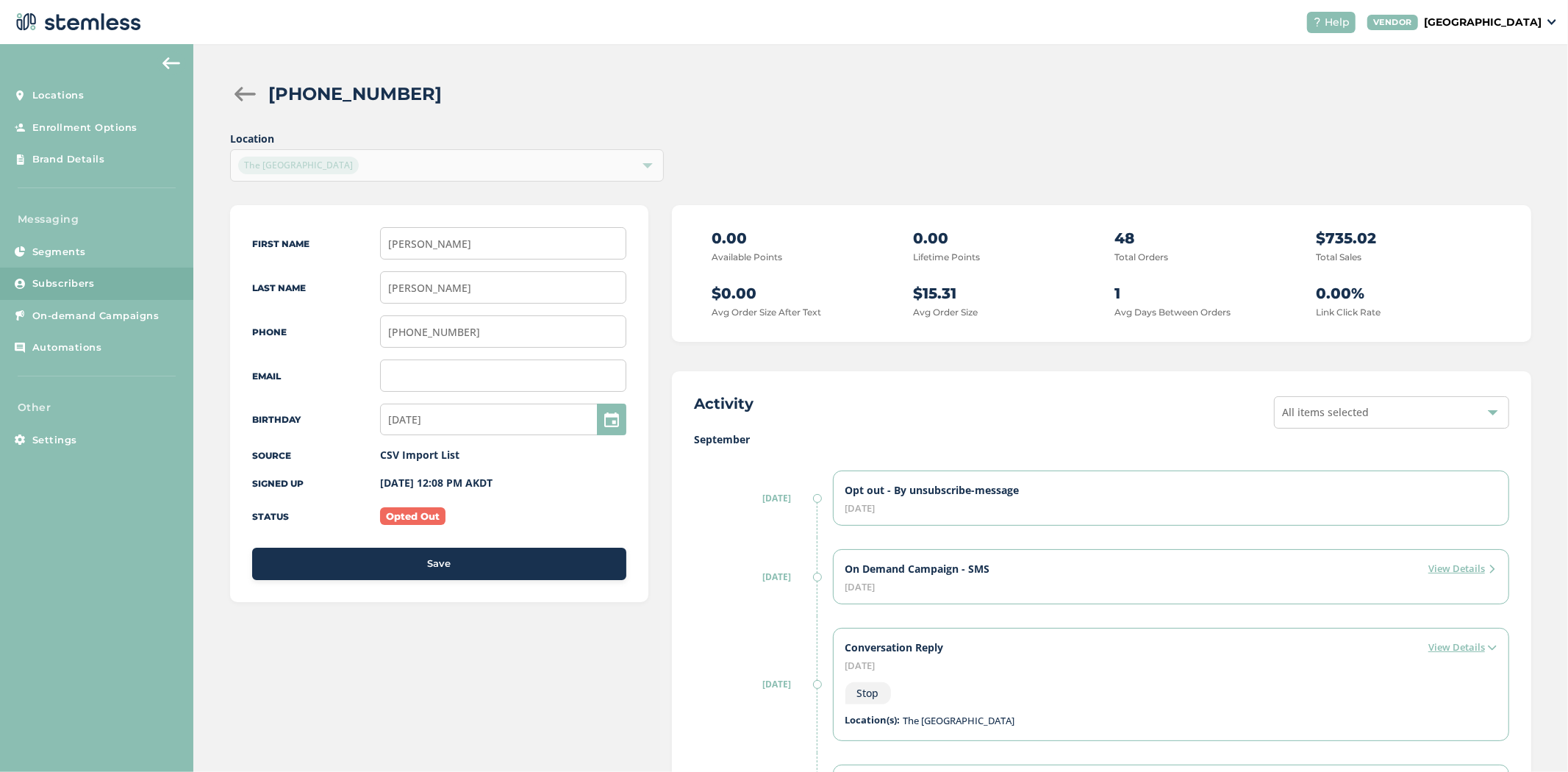
drag, startPoint x: 1144, startPoint y: 293, endPoint x: 1096, endPoint y: 299, distance: 48.4
click at [1096, 299] on div "0.00 Available Points 0.00 Lifetime Points 48 Total Orders $735.02 Total Sales …" at bounding box center [1102, 274] width 815 height 93
click at [1355, 408] on span "All items selected" at bounding box center [1326, 412] width 87 height 14
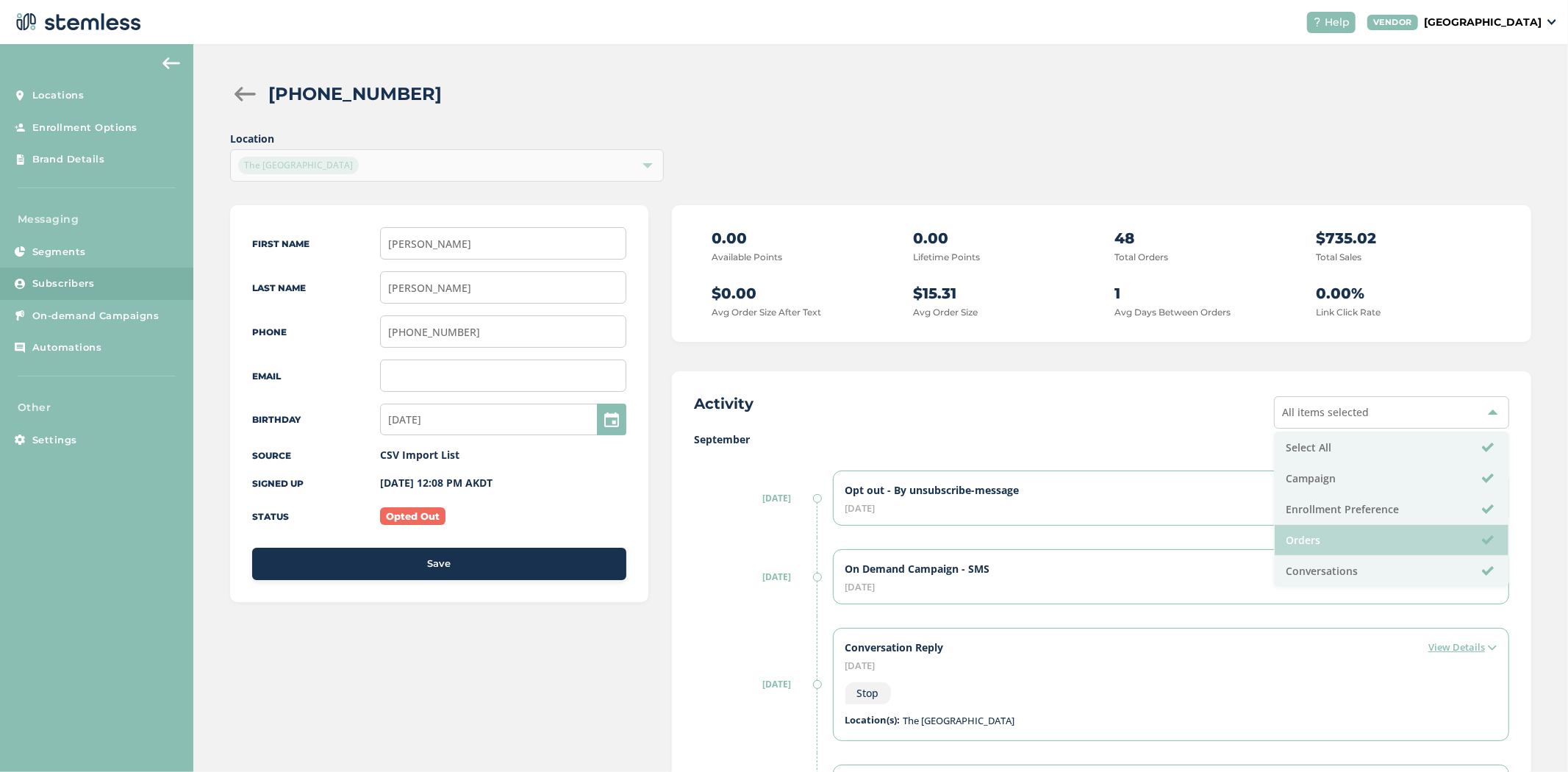
click at [1333, 539] on li "Orders" at bounding box center [1392, 540] width 234 height 31
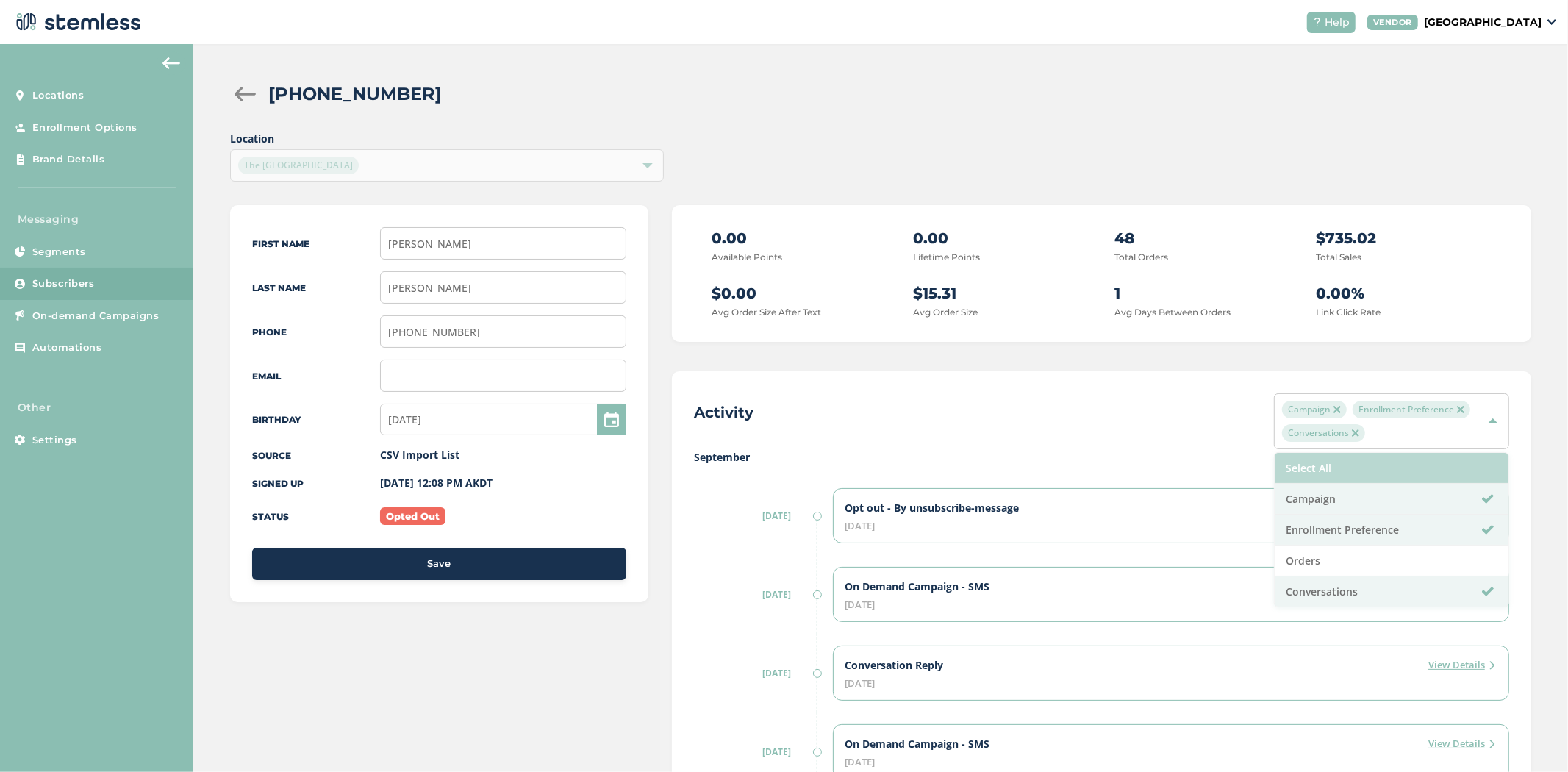
click at [1334, 456] on li "Select All" at bounding box center [1392, 467] width 234 height 31
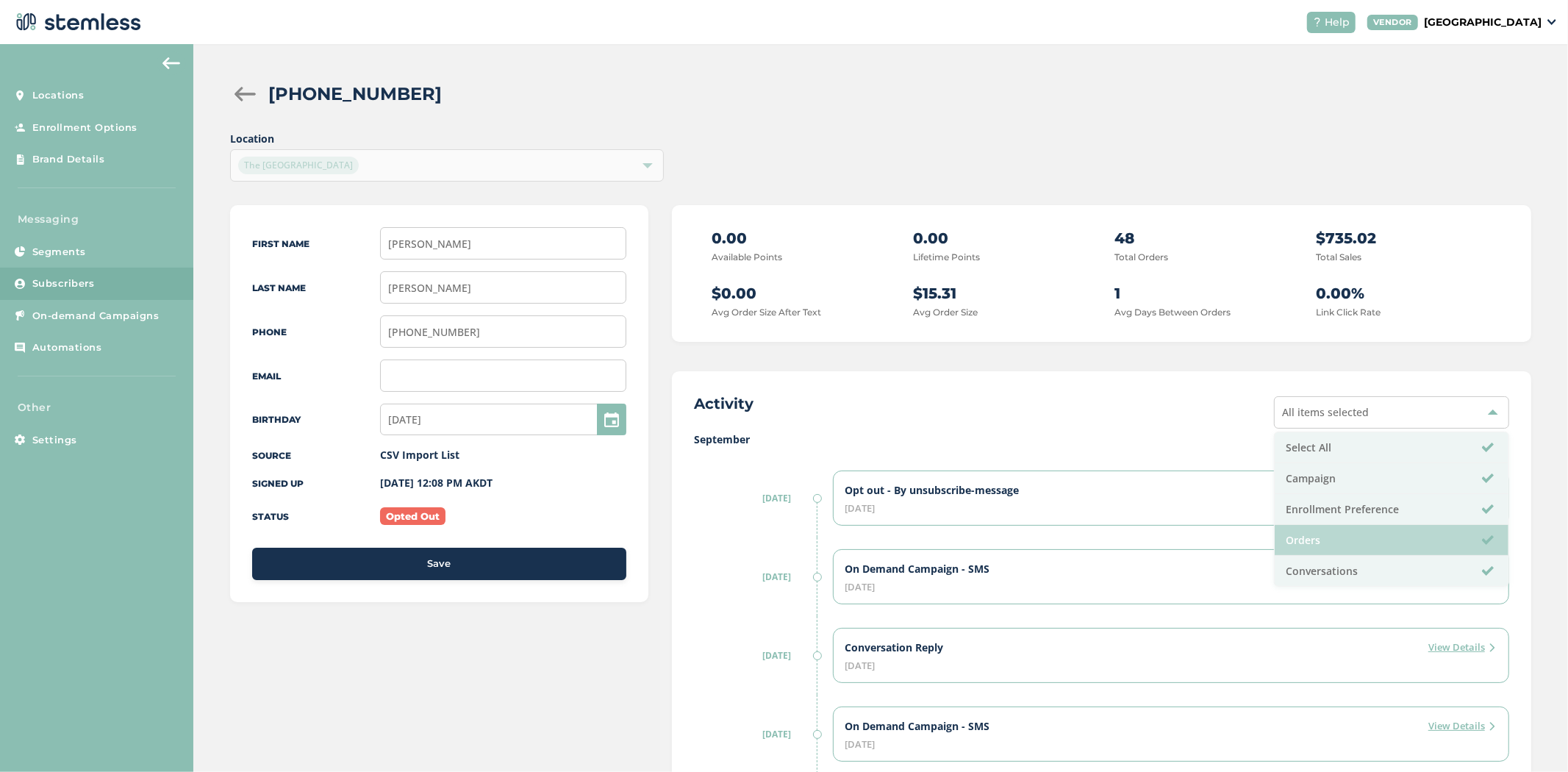
click at [1329, 546] on li "Orders" at bounding box center [1392, 540] width 234 height 31
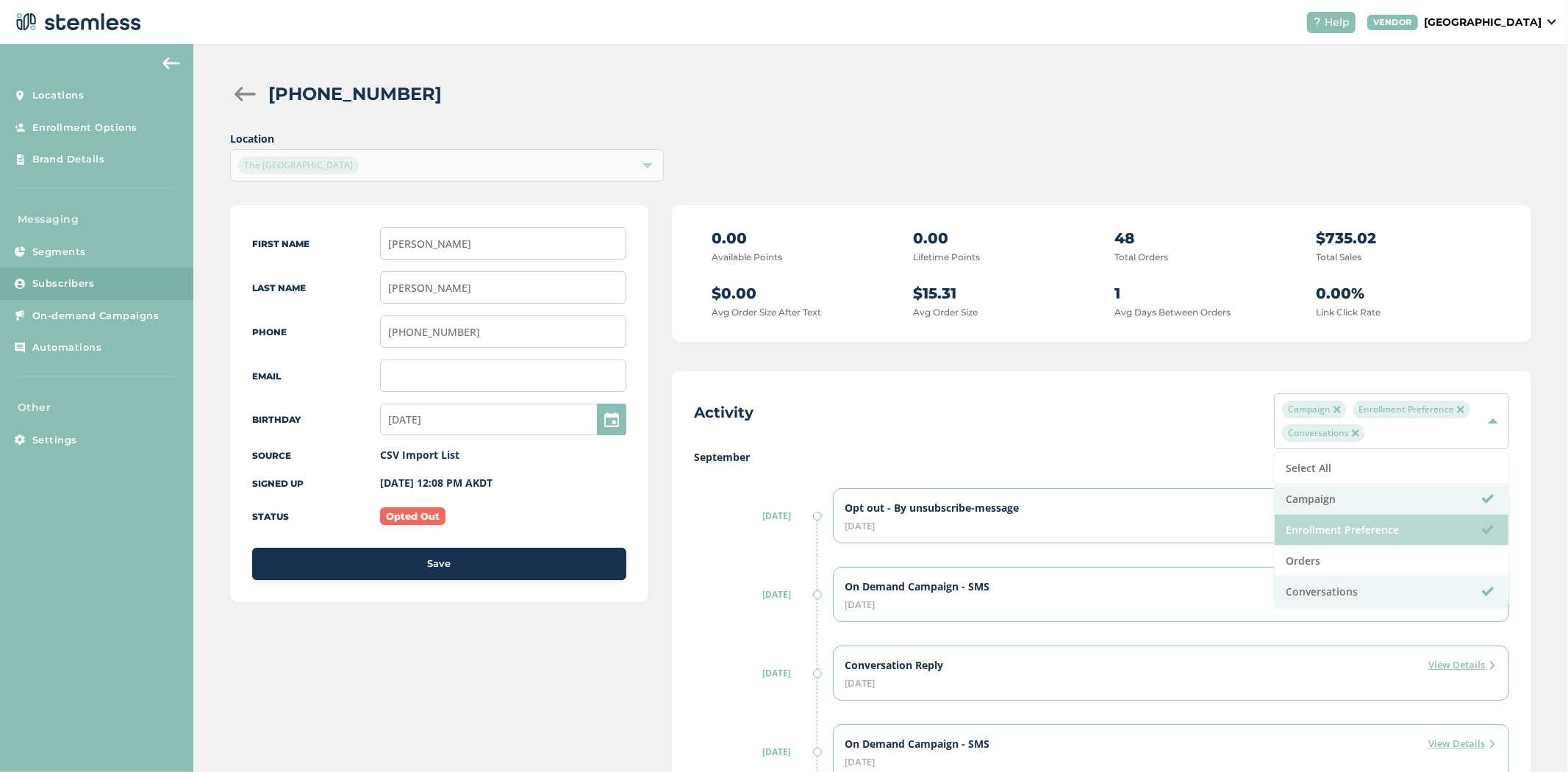
click at [1349, 505] on li "Campaign" at bounding box center [1392, 499] width 234 height 31
click at [1351, 519] on li "Enrollment Preference" at bounding box center [1392, 530] width 234 height 31
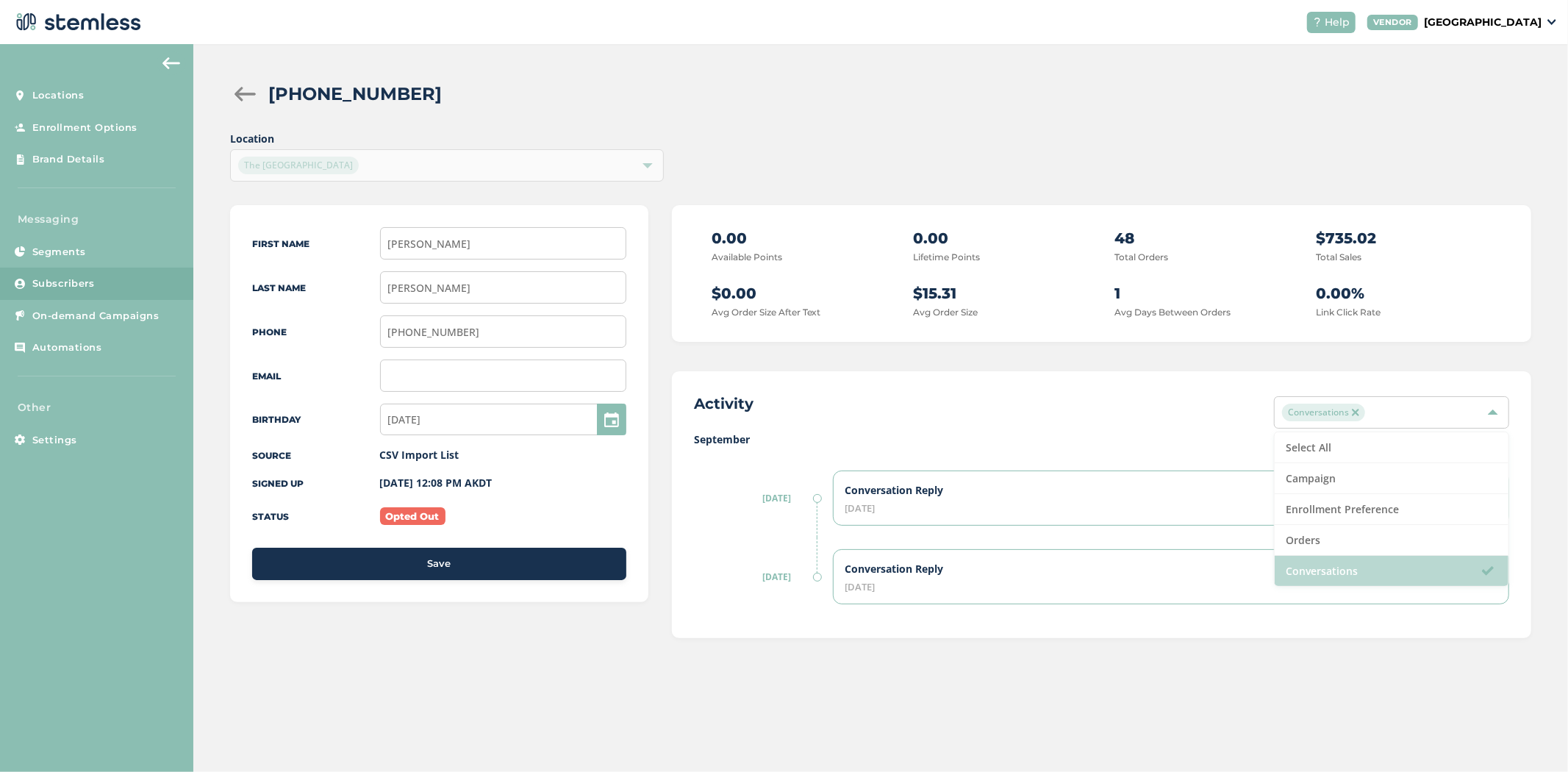
click at [1350, 567] on li "Conversations" at bounding box center [1392, 571] width 234 height 30
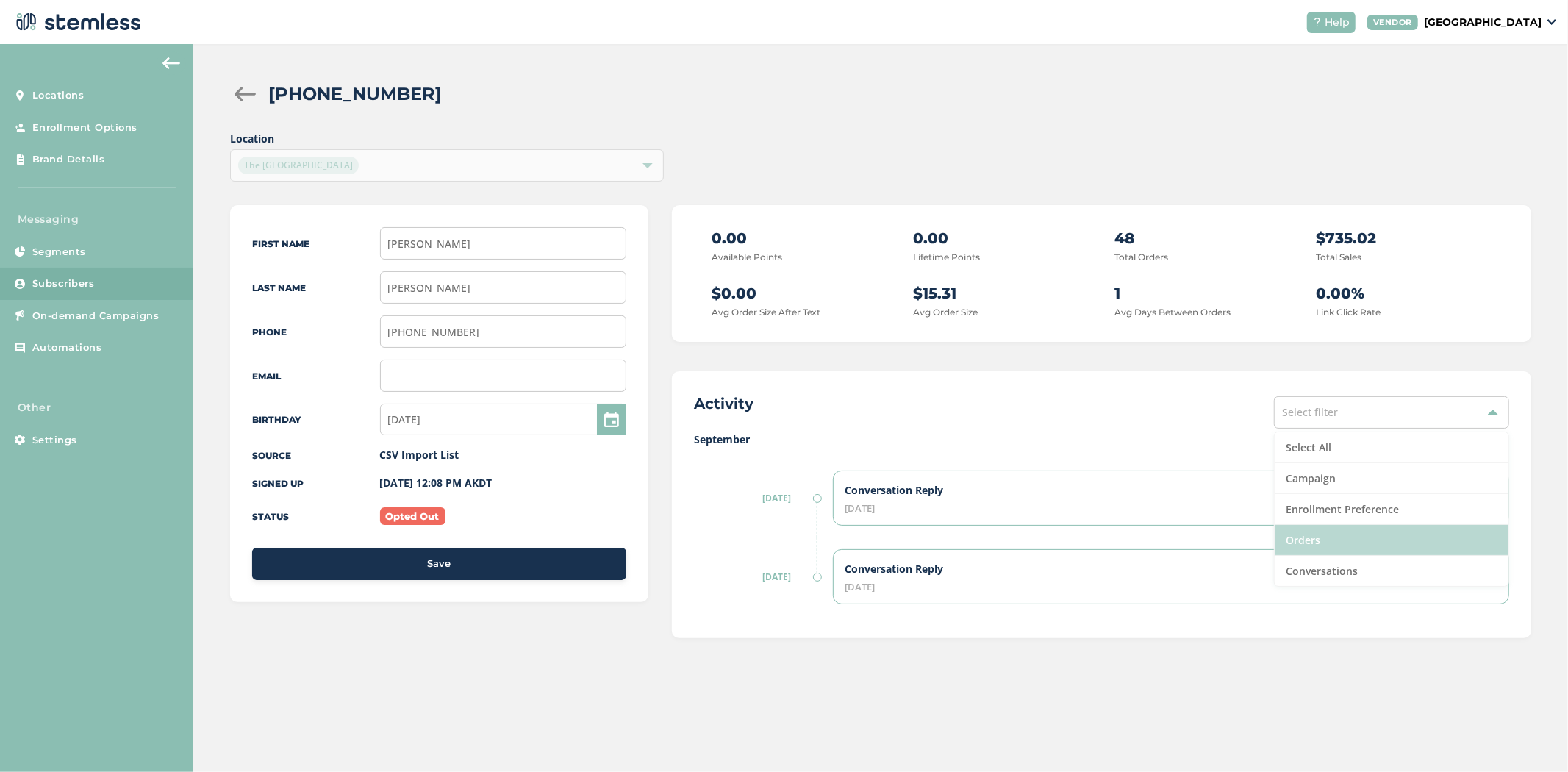
click at [1344, 537] on li "Orders" at bounding box center [1392, 540] width 234 height 31
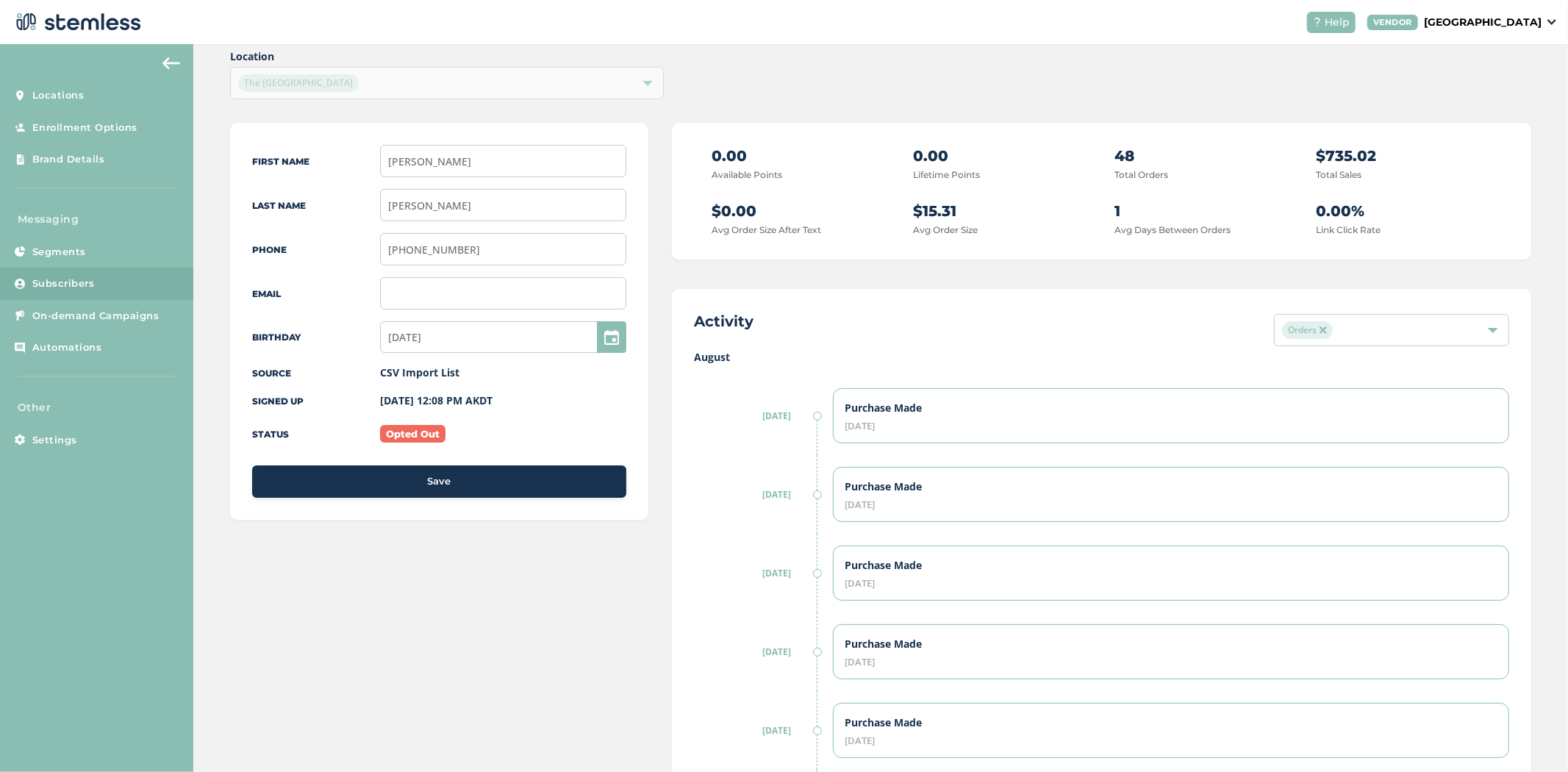
scroll to position [82, 0]
drag, startPoint x: 775, startPoint y: 420, endPoint x: 752, endPoint y: 424, distance: 23.3
click at [752, 424] on div "26/9/25" at bounding box center [755, 416] width 121 height 79
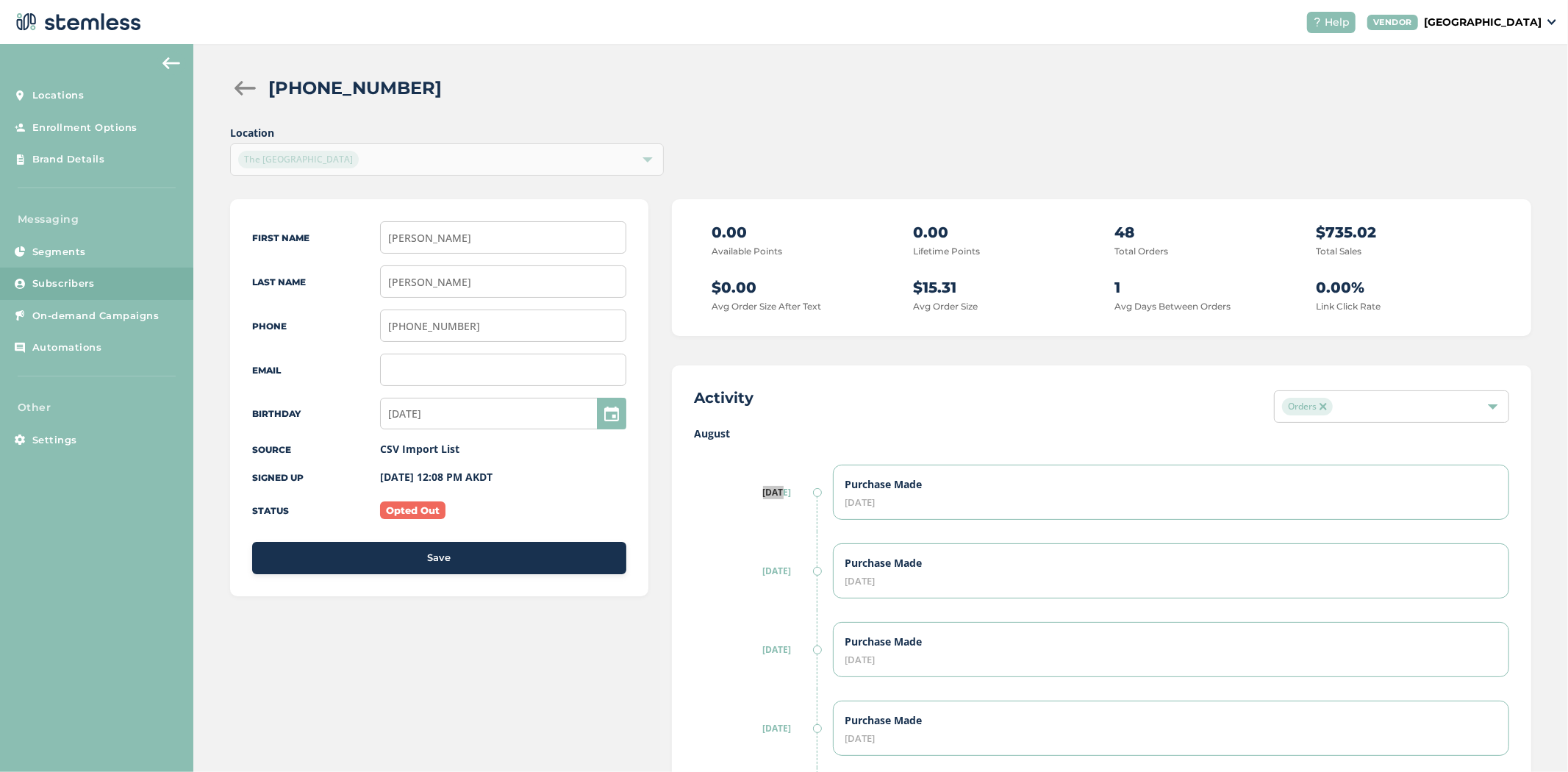
scroll to position [0, 0]
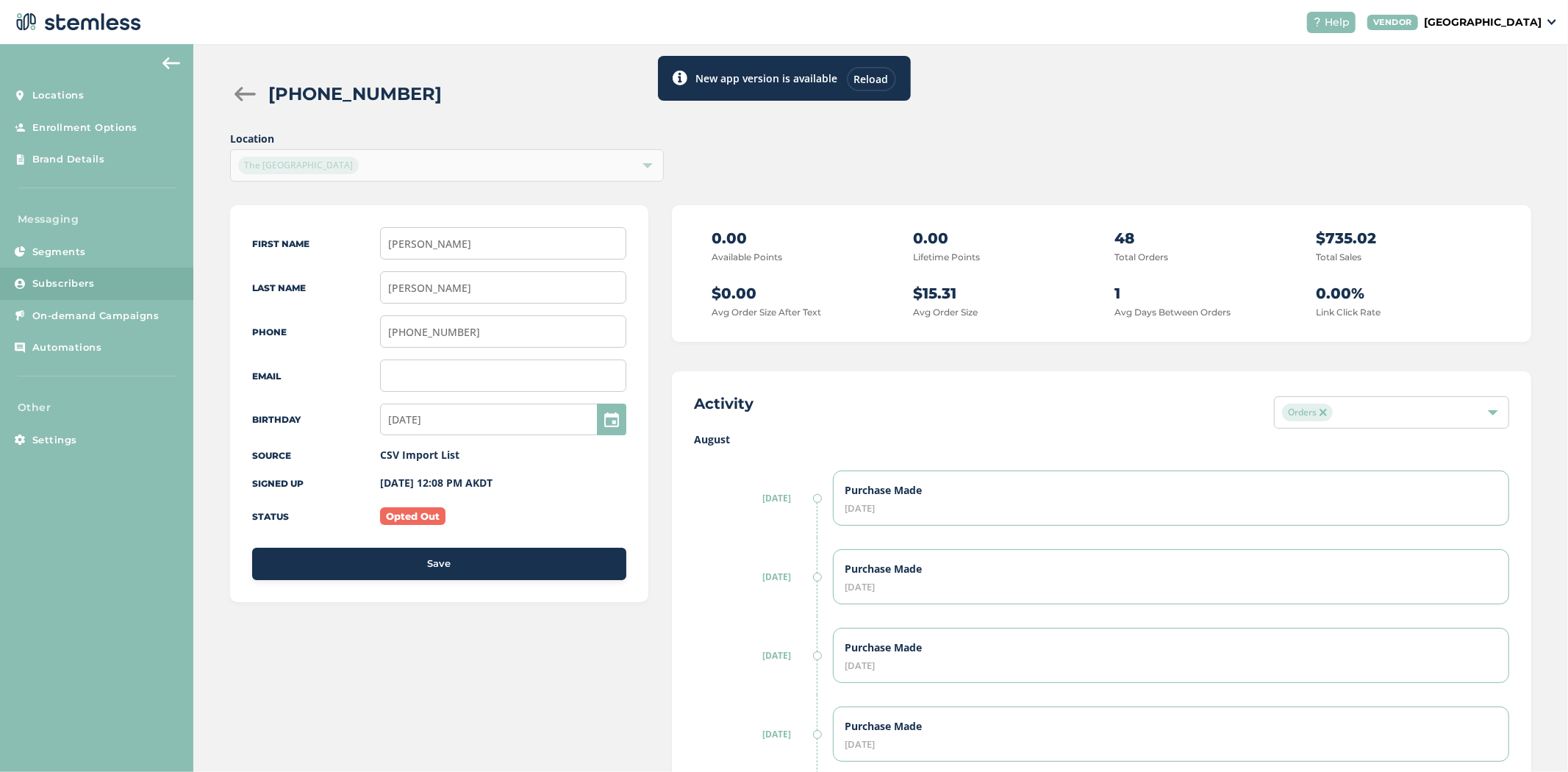
click at [869, 68] on div "Reload" at bounding box center [871, 79] width 50 height 24
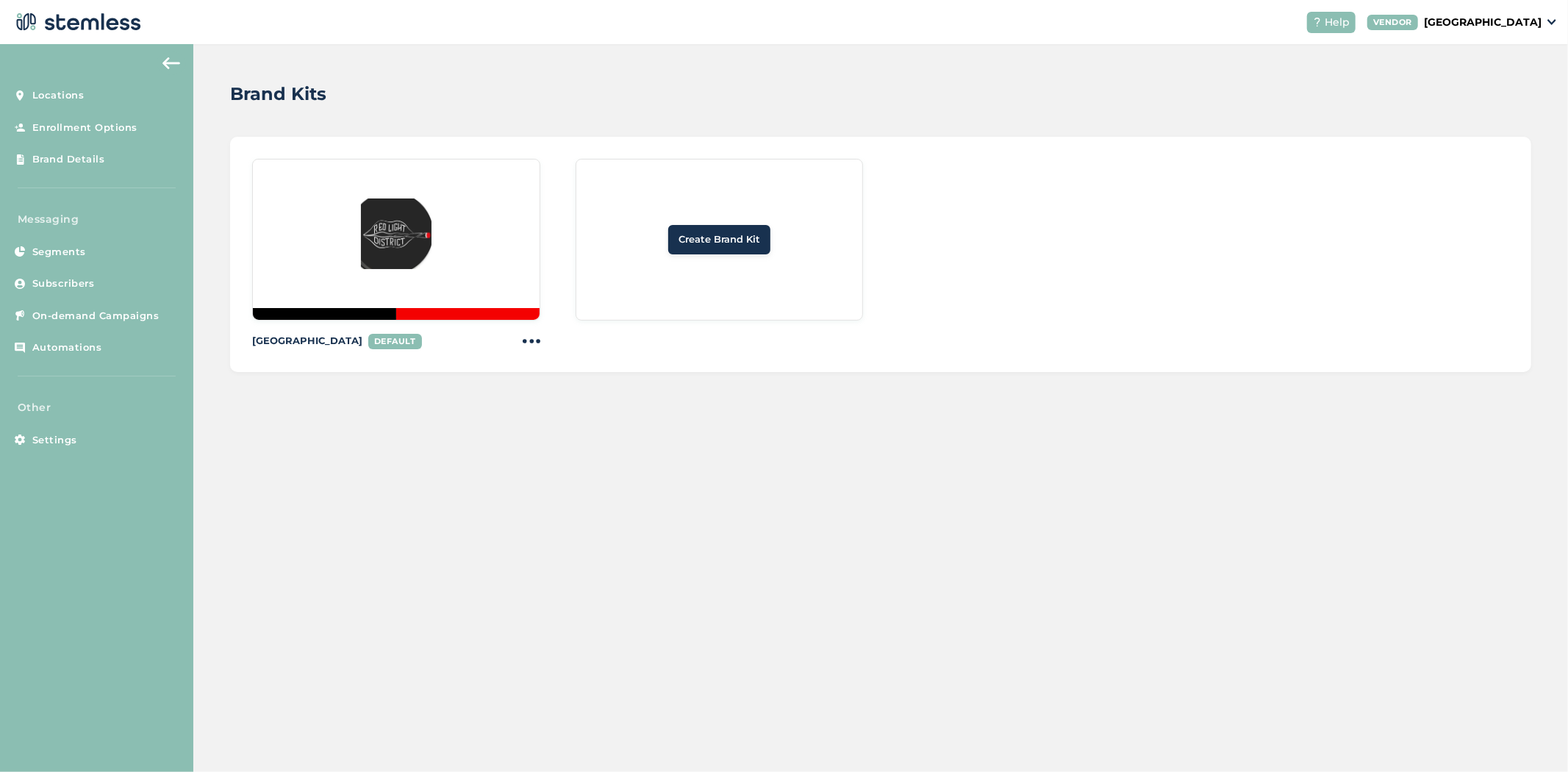
click at [707, 245] on span "Create Brand Kit" at bounding box center [719, 239] width 82 height 15
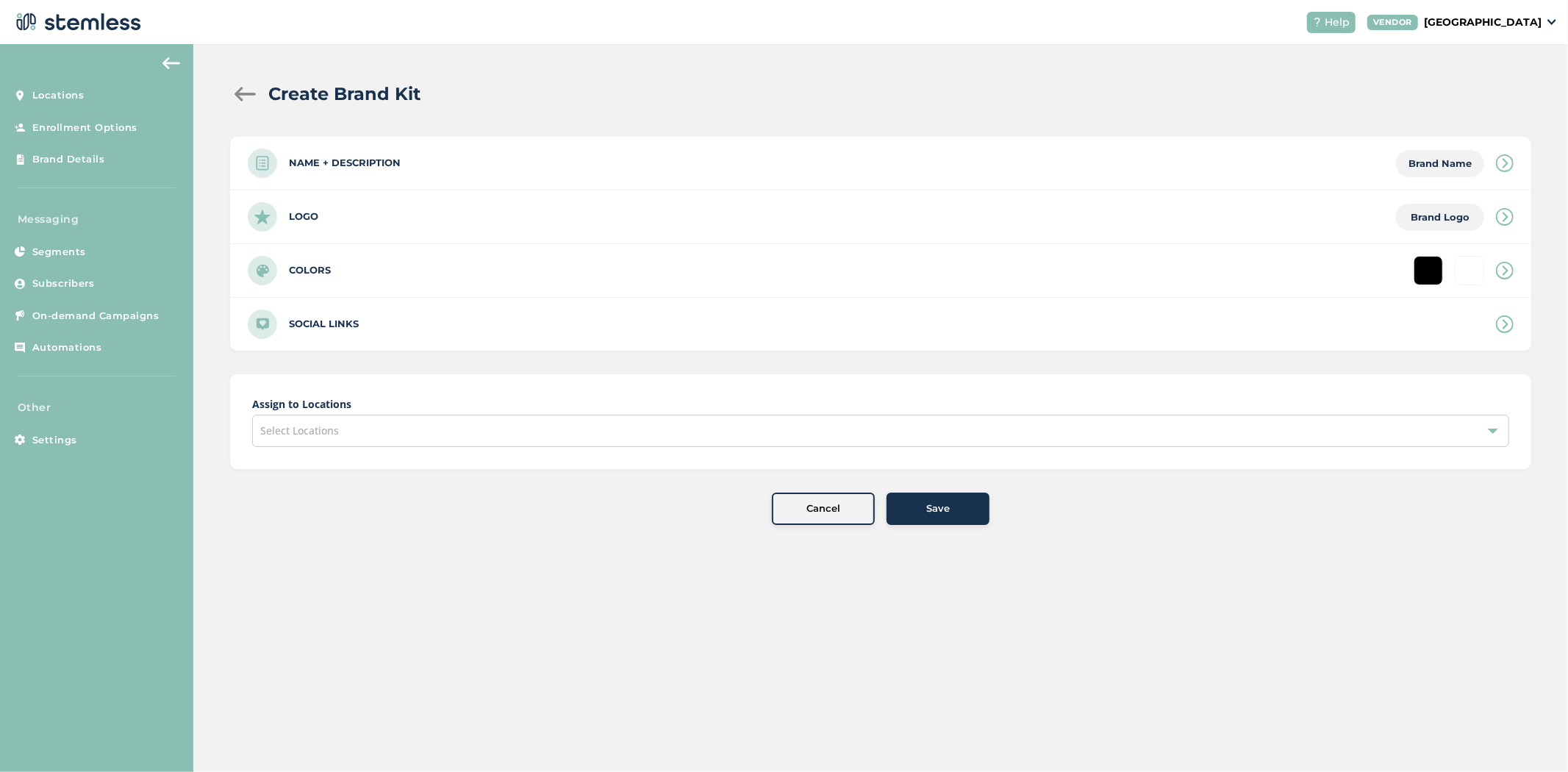
click at [928, 505] on span "Save" at bounding box center [938, 508] width 24 height 15
click at [930, 506] on span "Save" at bounding box center [938, 508] width 24 height 15
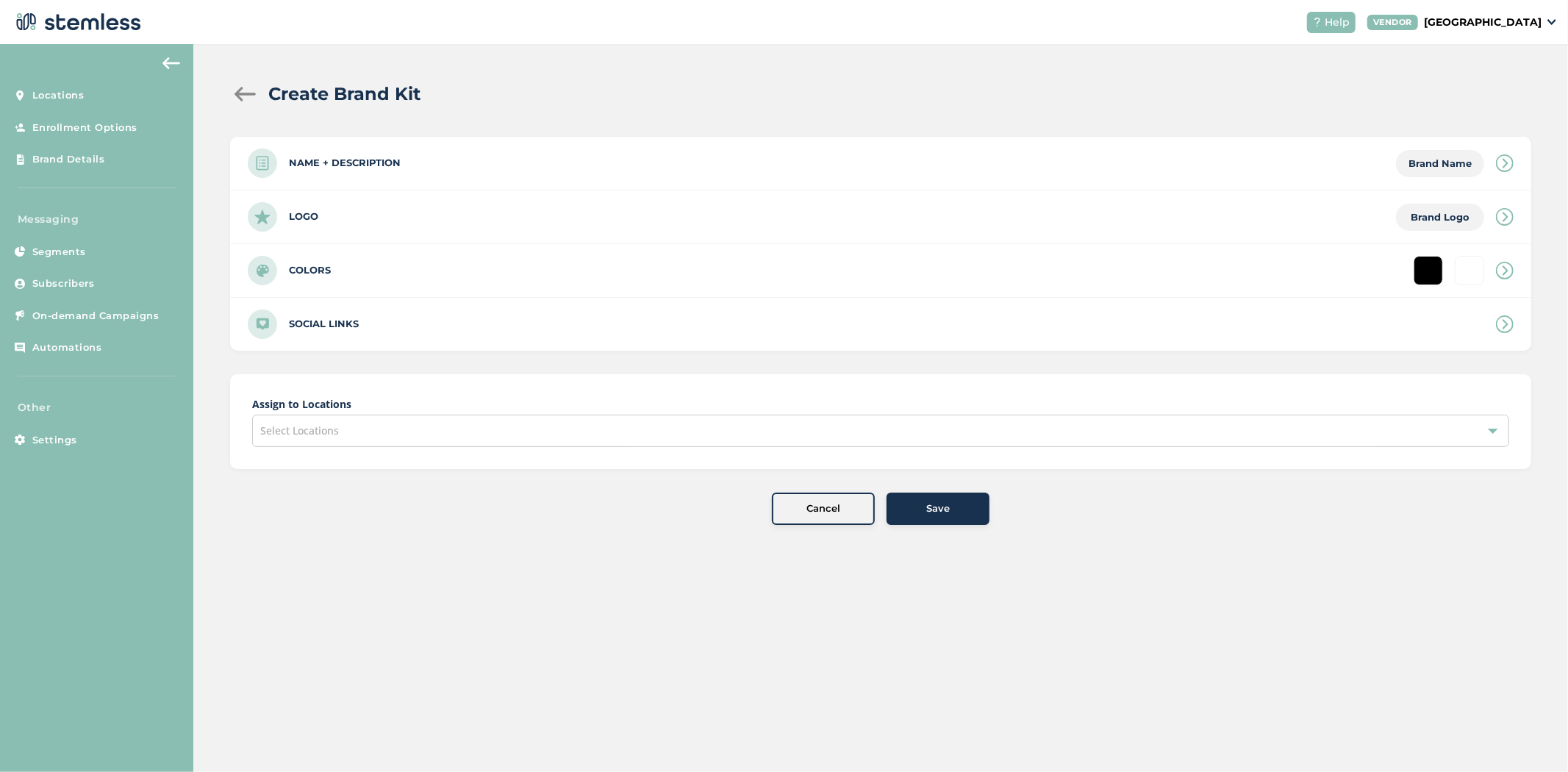
click at [931, 506] on span "Save" at bounding box center [938, 508] width 24 height 15
click at [937, 506] on span "Save" at bounding box center [938, 508] width 24 height 15
click at [941, 508] on span "Save" at bounding box center [938, 508] width 24 height 15
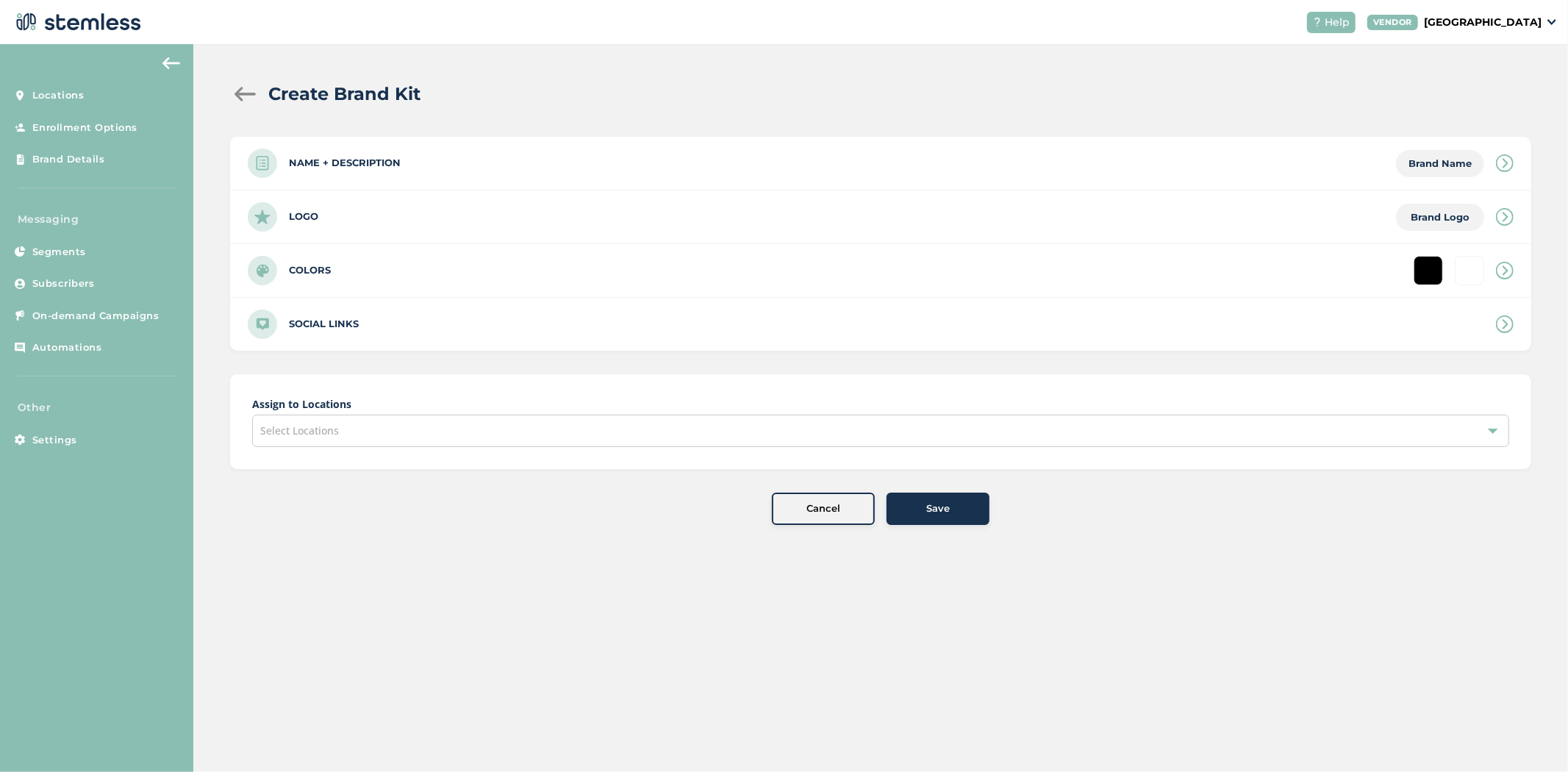
click at [946, 518] on button "Save" at bounding box center [937, 508] width 103 height 32
click at [947, 518] on button "Save" at bounding box center [937, 508] width 103 height 32
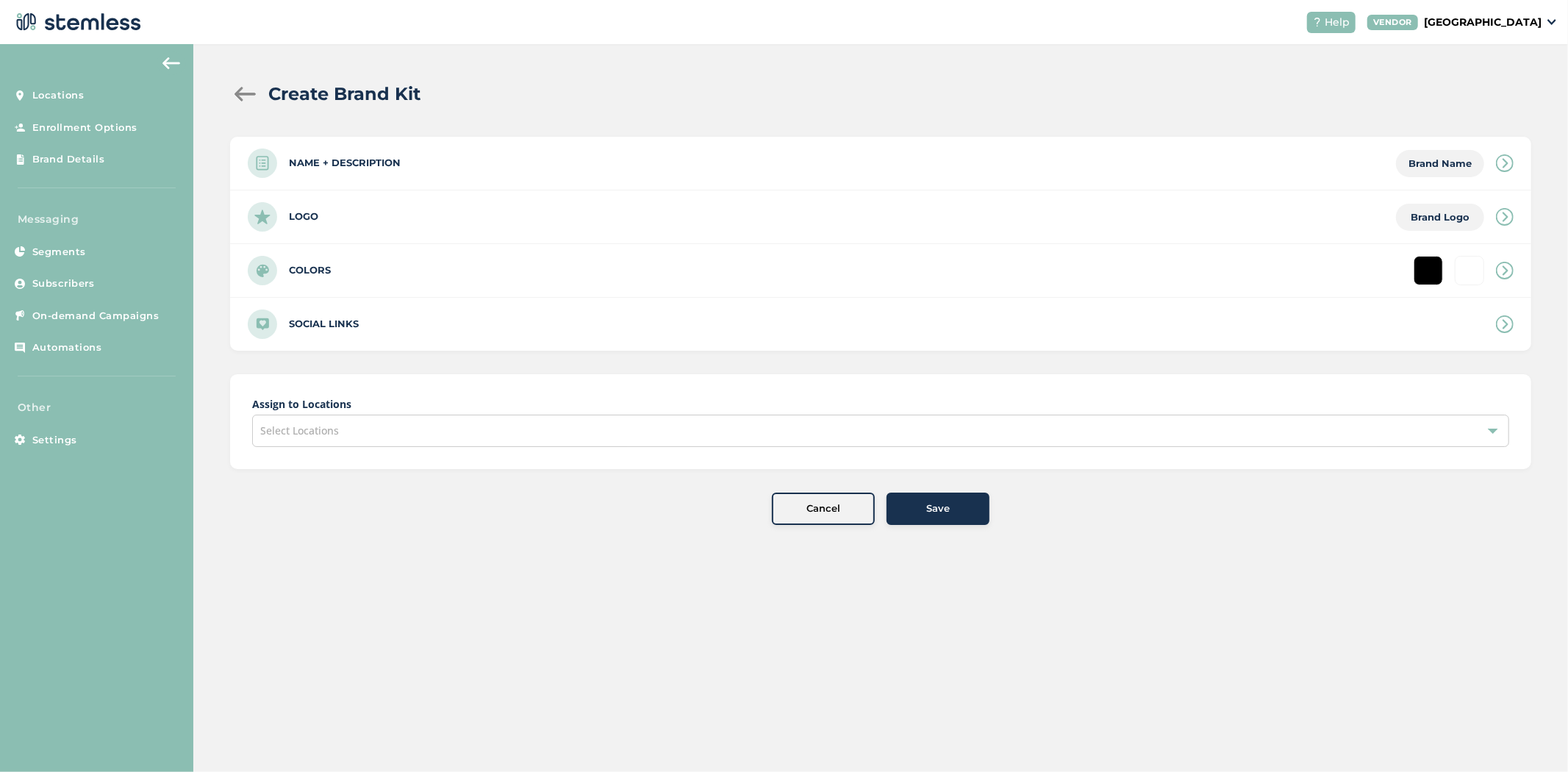
click at [947, 518] on button "Save" at bounding box center [937, 508] width 103 height 32
click at [946, 510] on span "Save" at bounding box center [938, 508] width 24 height 15
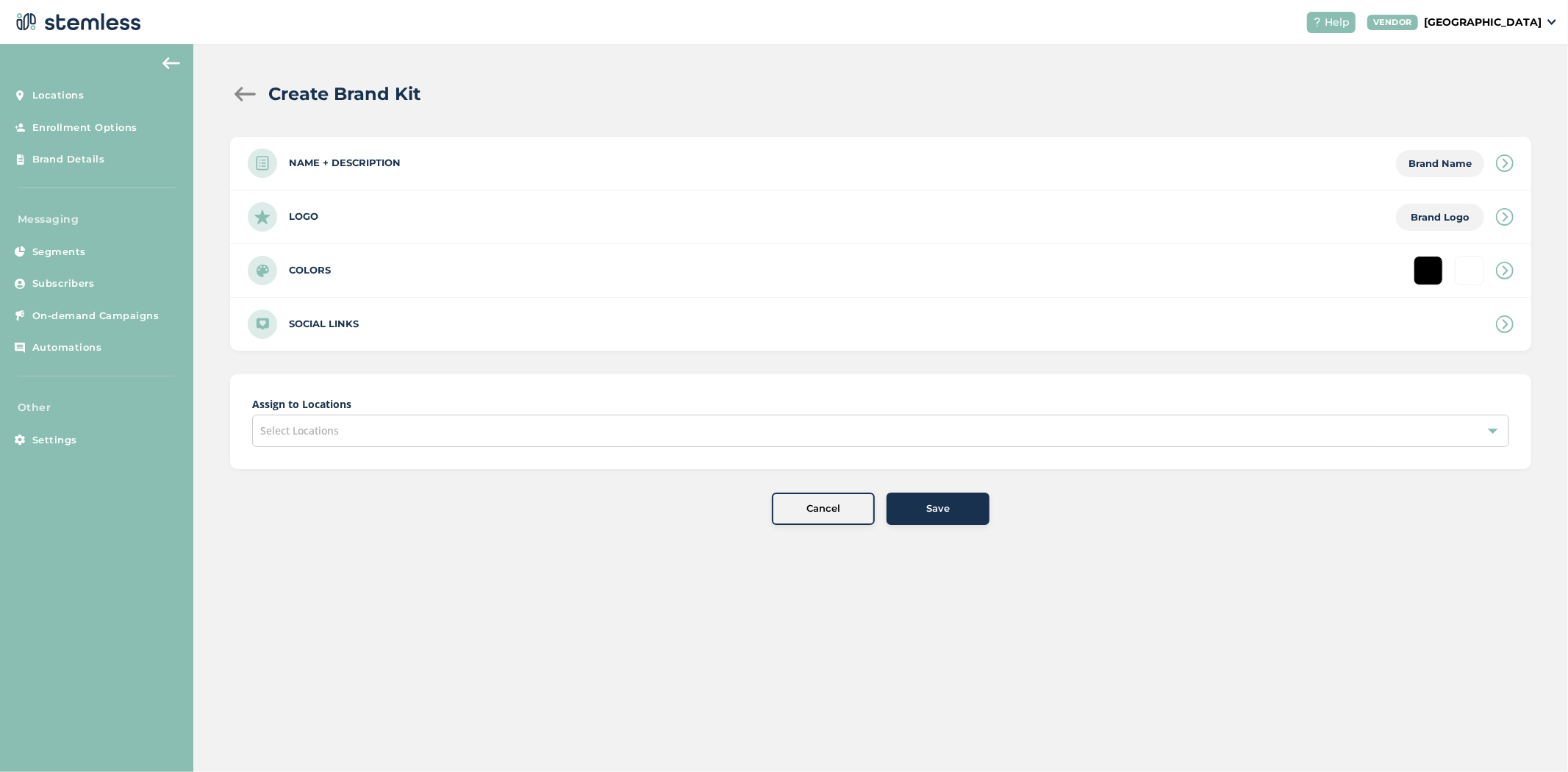
click at [946, 509] on span "Save" at bounding box center [938, 508] width 24 height 15
click at [654, 420] on div "Select Locations" at bounding box center [880, 430] width 1257 height 32
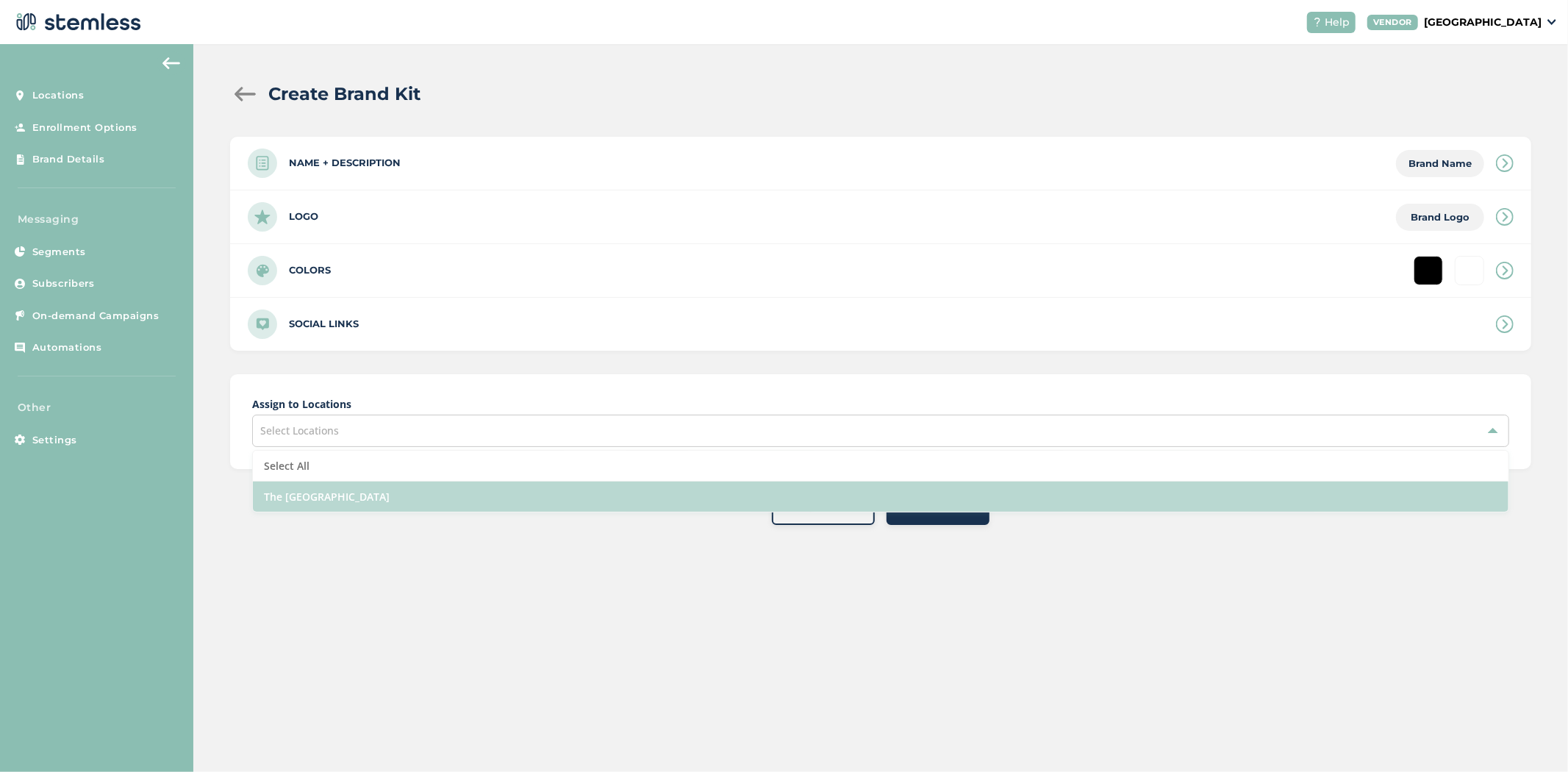
click at [493, 497] on li "The [GEOGRAPHIC_DATA]" at bounding box center [880, 497] width 1256 height 30
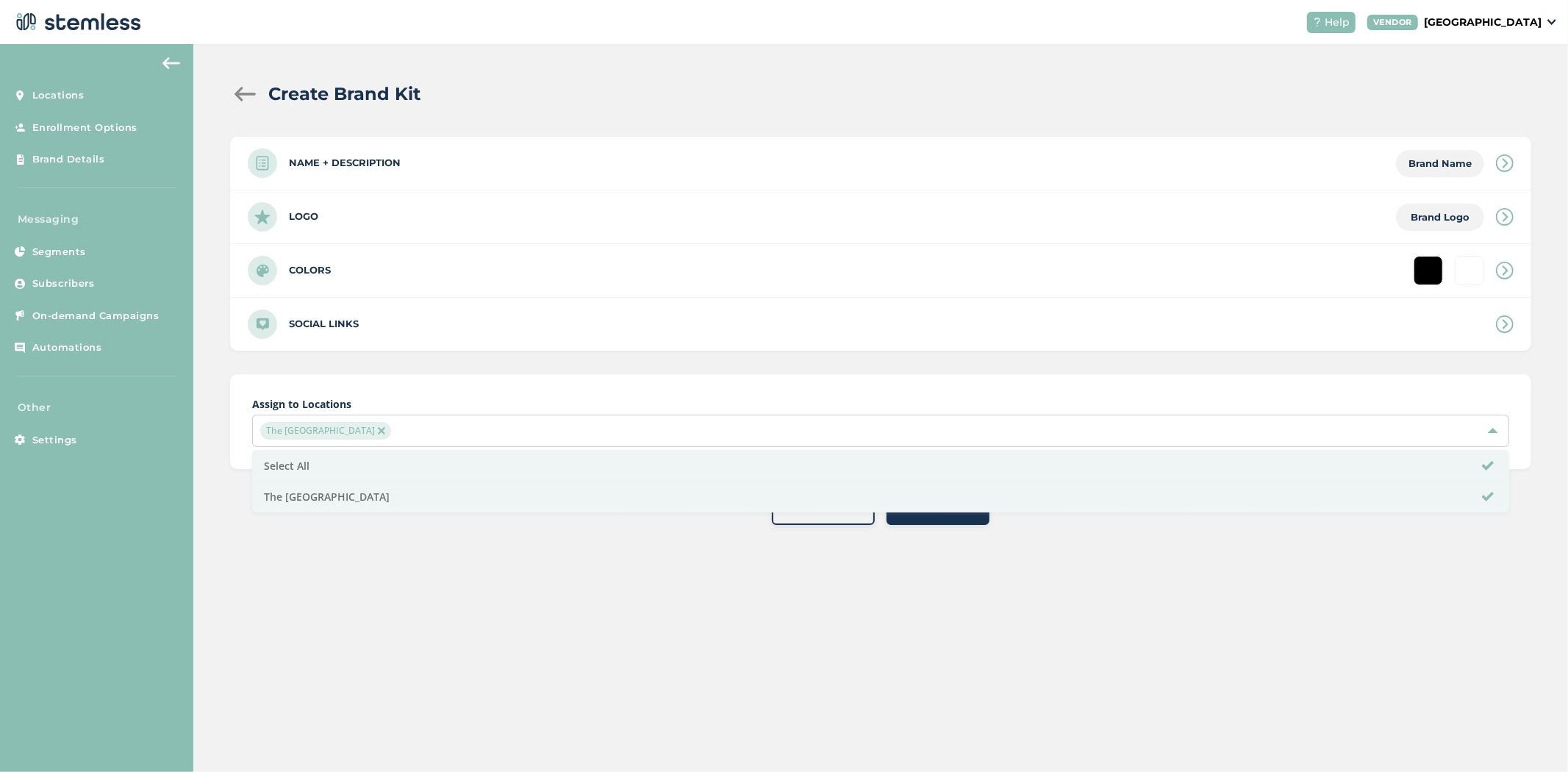
click at [408, 544] on div "Create Brand Kit Name + Description Brand Name Name * Name is required Descript…" at bounding box center [881, 303] width 1375 height 518
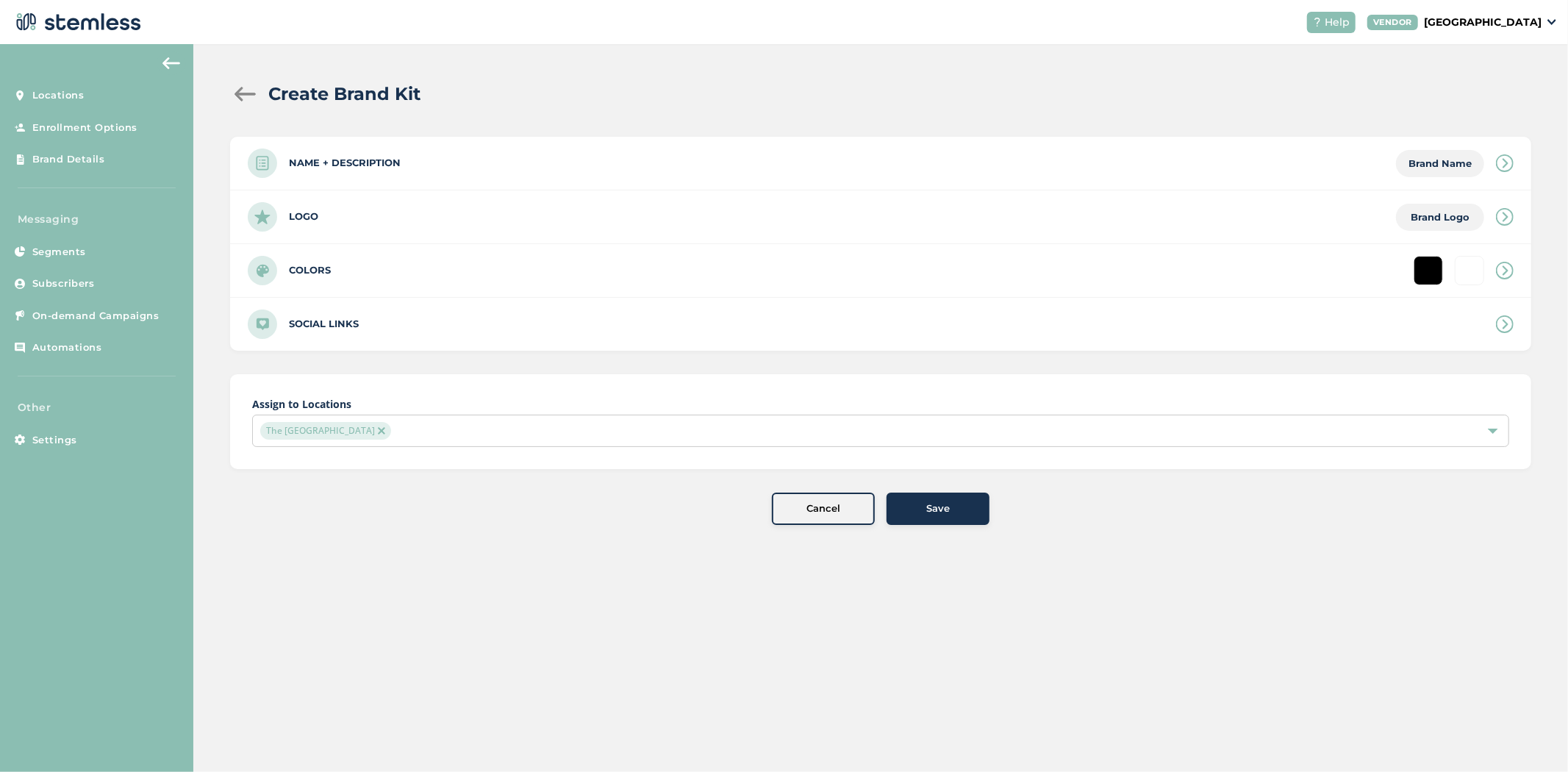
click at [428, 228] on div "Logo Brand Logo" at bounding box center [880, 216] width 1301 height 53
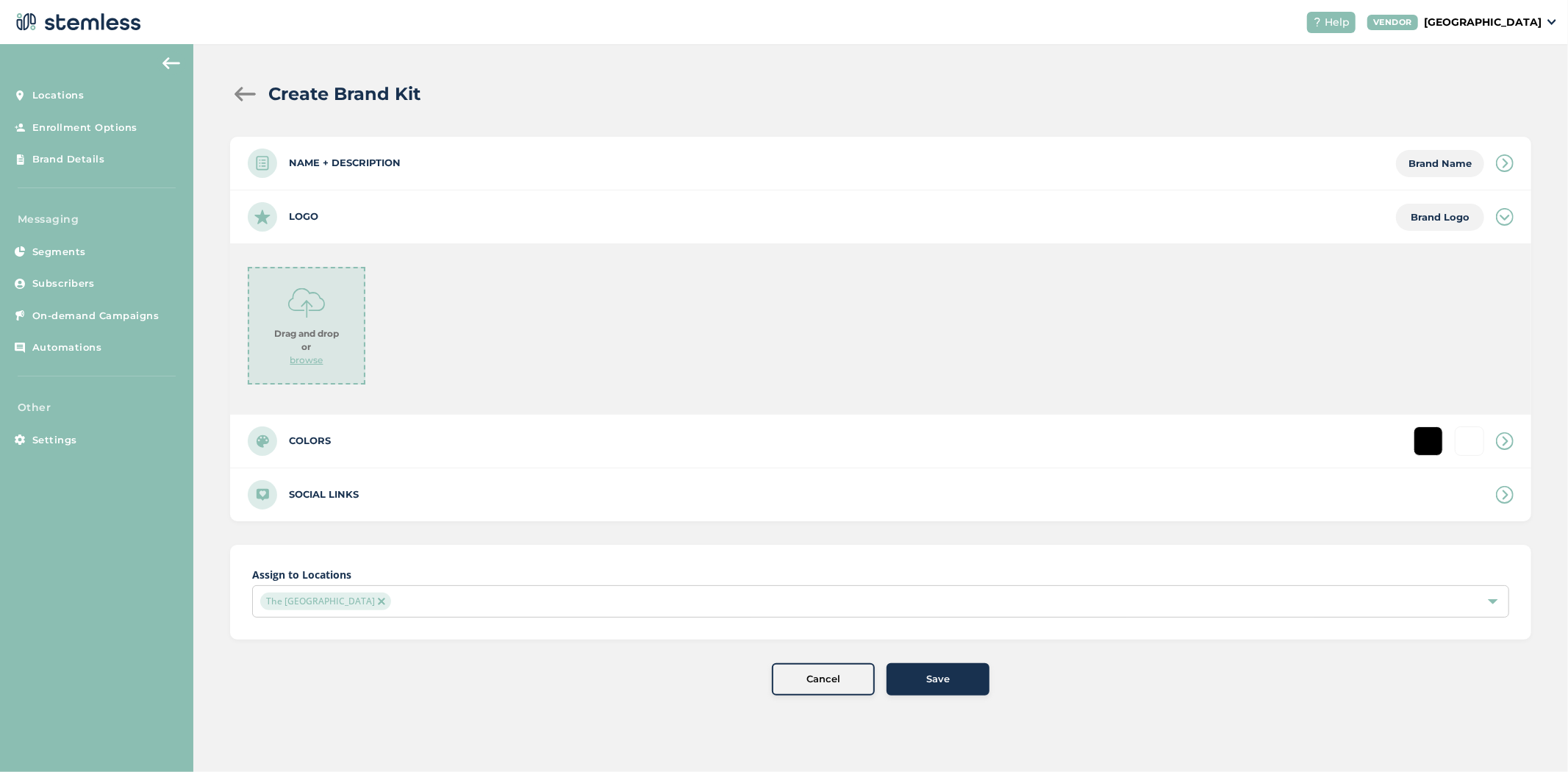
click at [297, 360] on p "browse" at bounding box center [307, 360] width 33 height 13
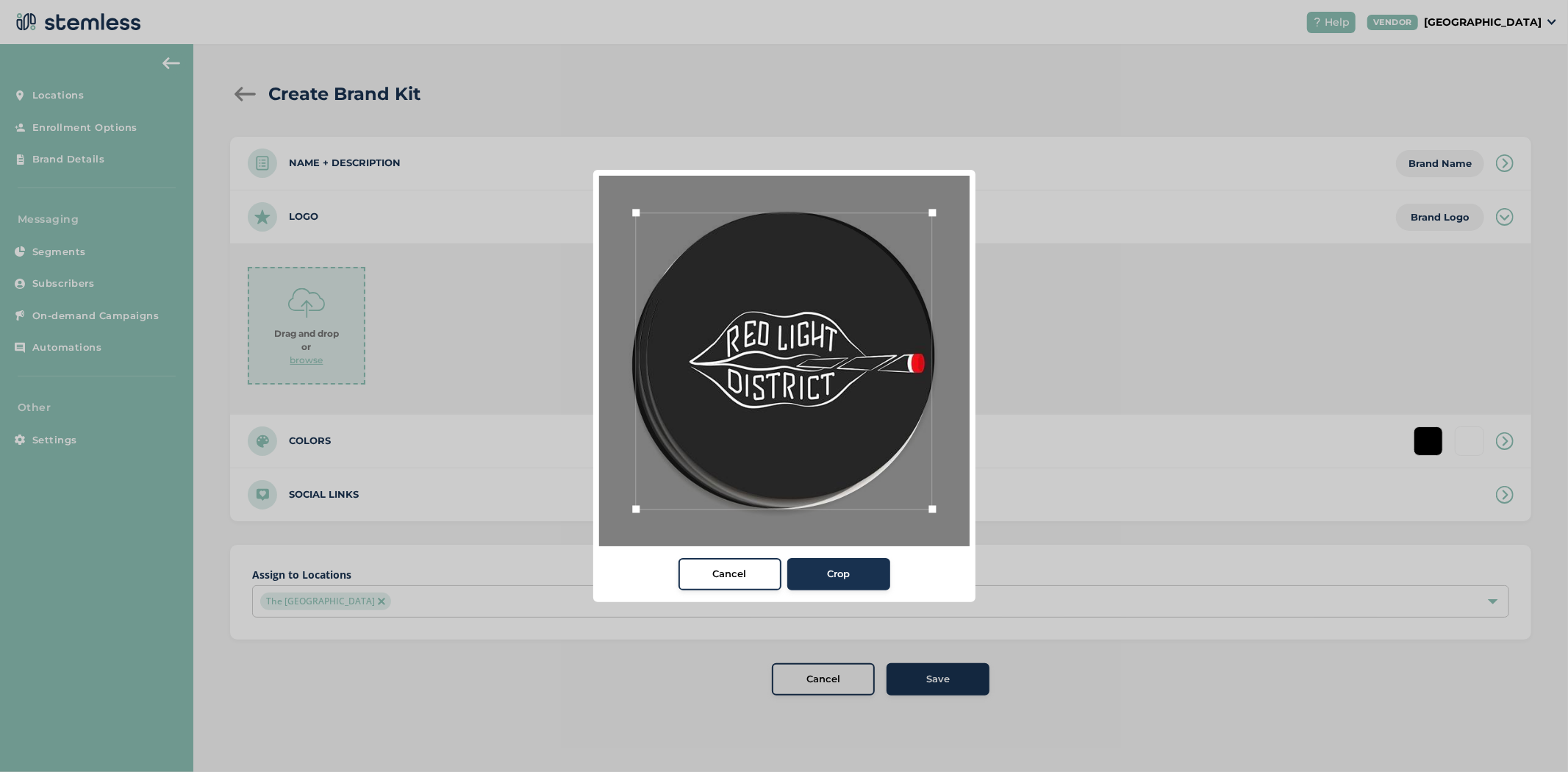
drag, startPoint x: 829, startPoint y: 560, endPoint x: 832, endPoint y: 574, distance: 14.3
click at [829, 562] on button "Crop" at bounding box center [838, 574] width 103 height 32
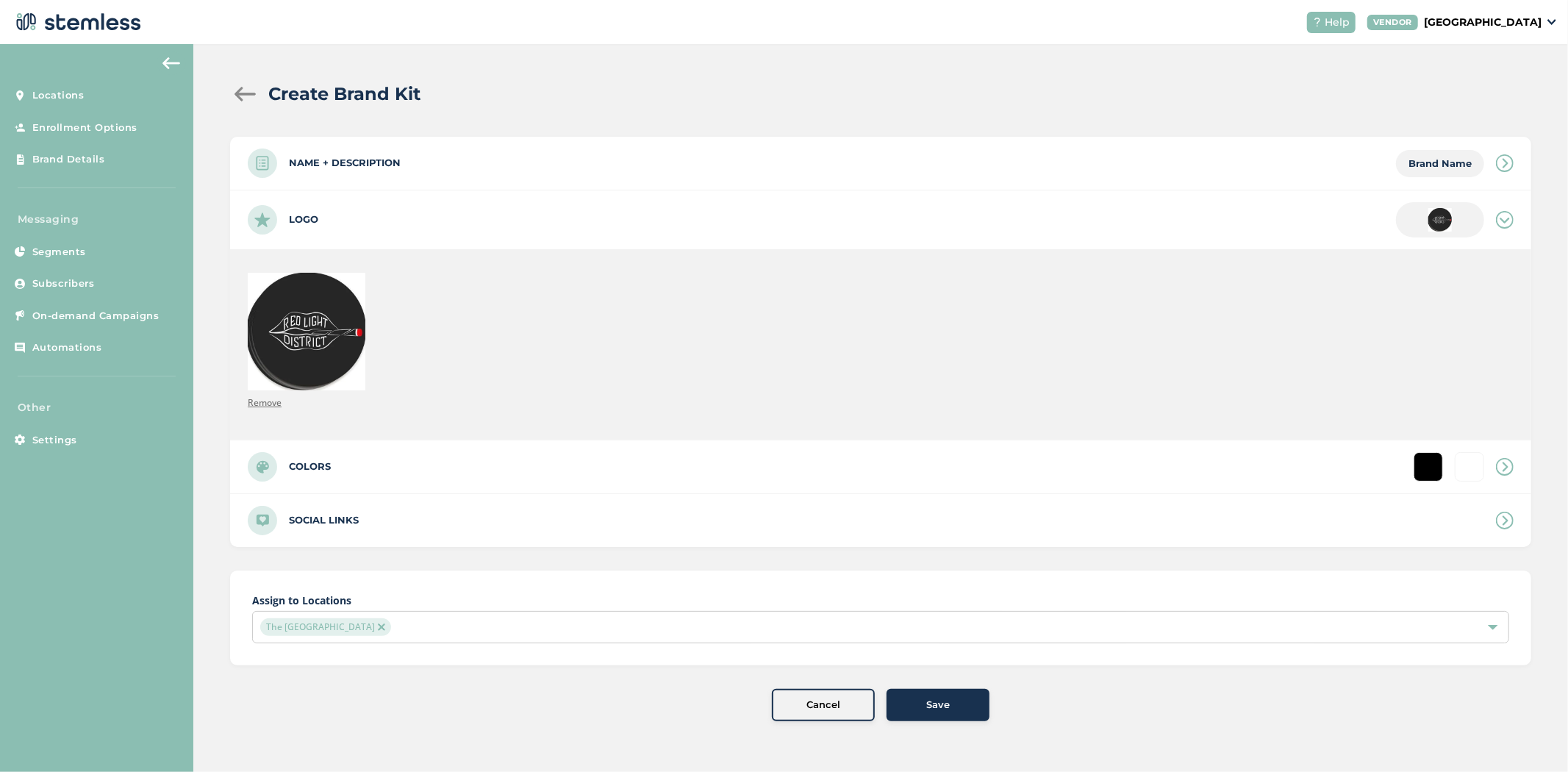
click at [935, 704] on span "Save" at bounding box center [938, 704] width 24 height 15
click at [937, 704] on span "Save" at bounding box center [938, 704] width 24 height 15
click at [937, 704] on span "Save" at bounding box center [938, 704] width 24 height 15
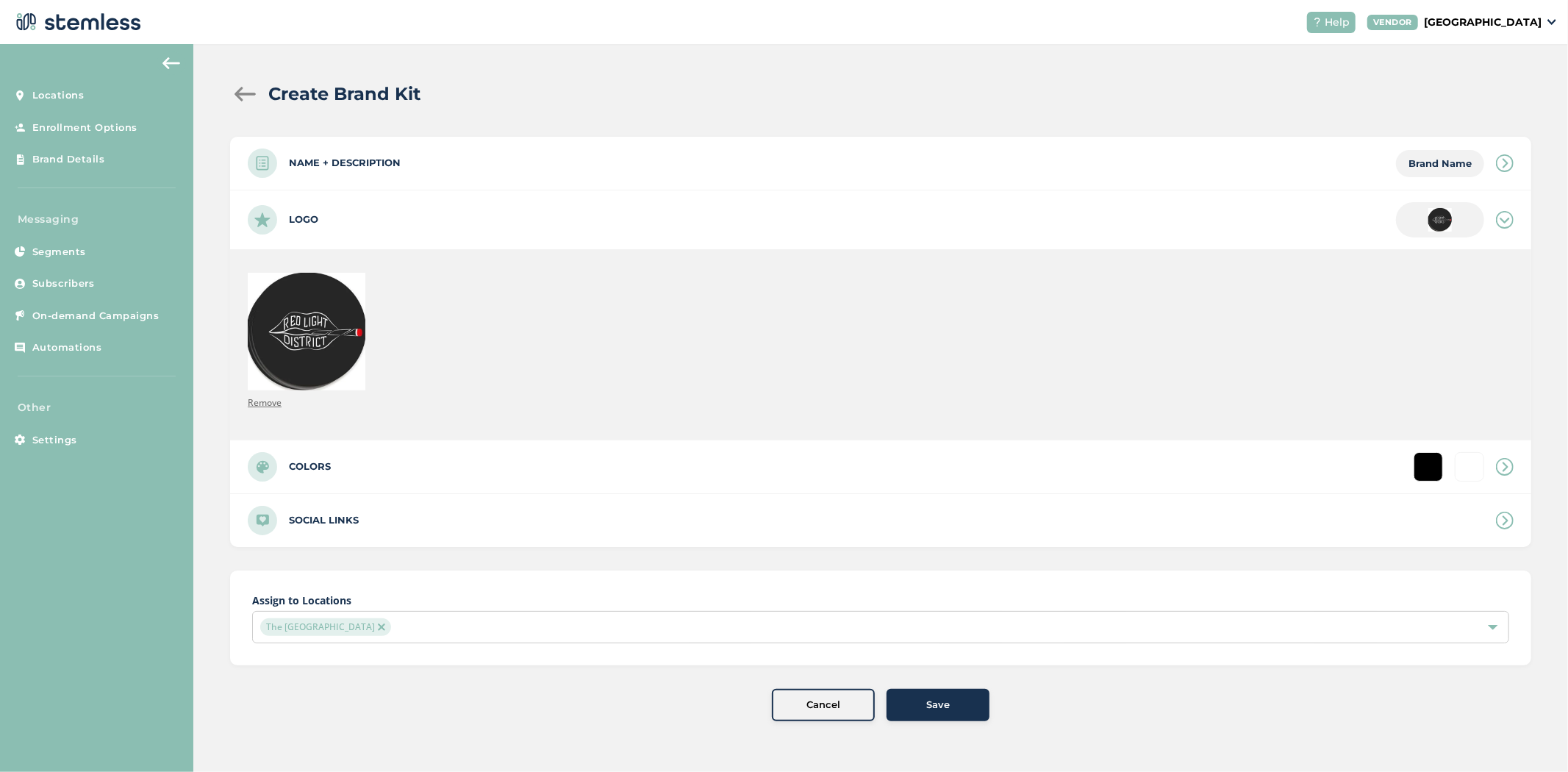
click at [935, 706] on span "Save" at bounding box center [938, 704] width 24 height 15
click at [931, 706] on span "Save" at bounding box center [938, 704] width 24 height 15
click at [434, 158] on div "Name + Description Brand Name" at bounding box center [880, 163] width 1301 height 53
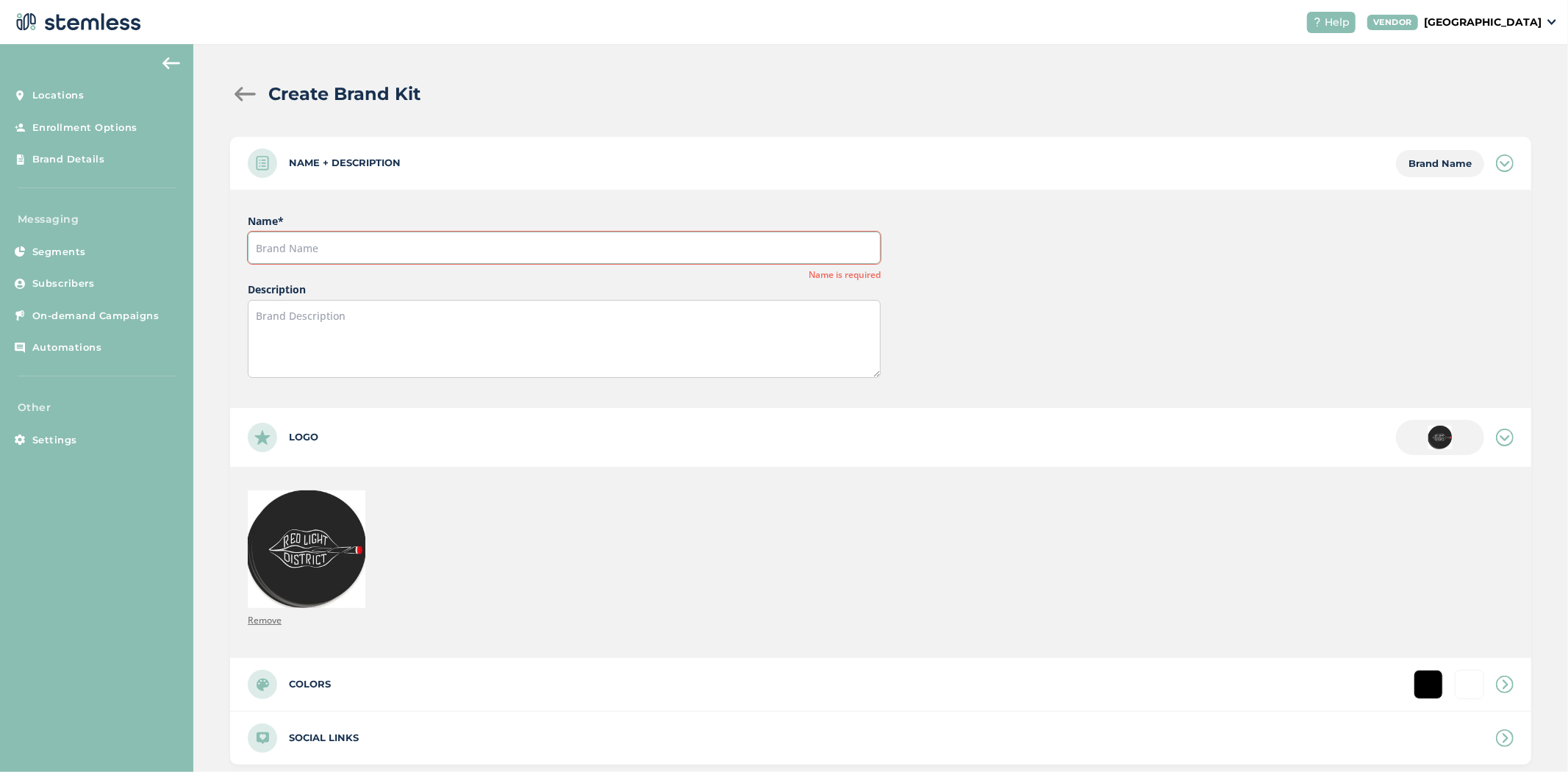
click at [300, 245] on input "text" at bounding box center [564, 247] width 633 height 32
click at [427, 160] on div "Name + Description Brand Name" at bounding box center [880, 163] width 1301 height 53
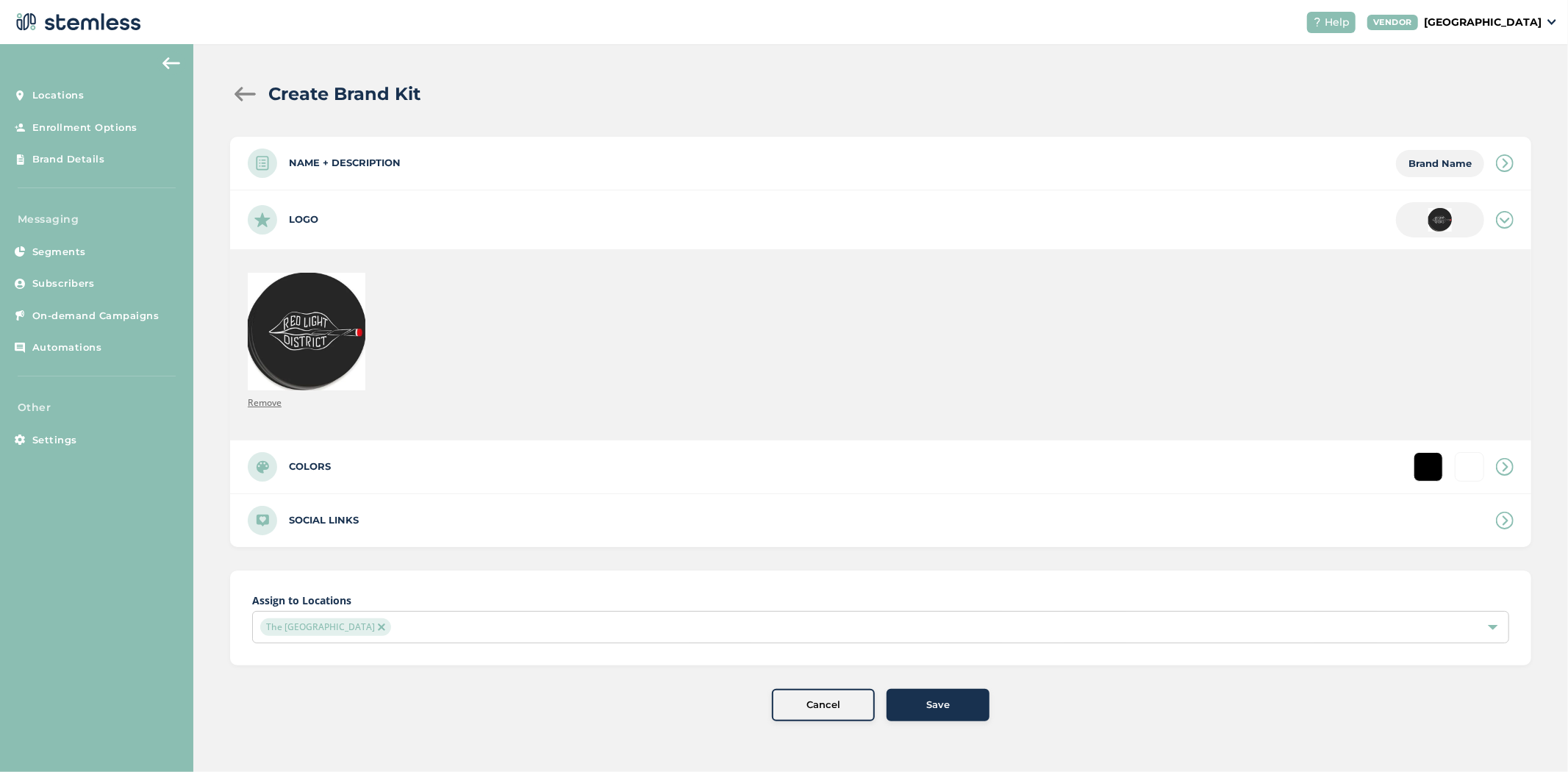
click at [482, 150] on div "Name + Description Brand Name" at bounding box center [880, 163] width 1301 height 53
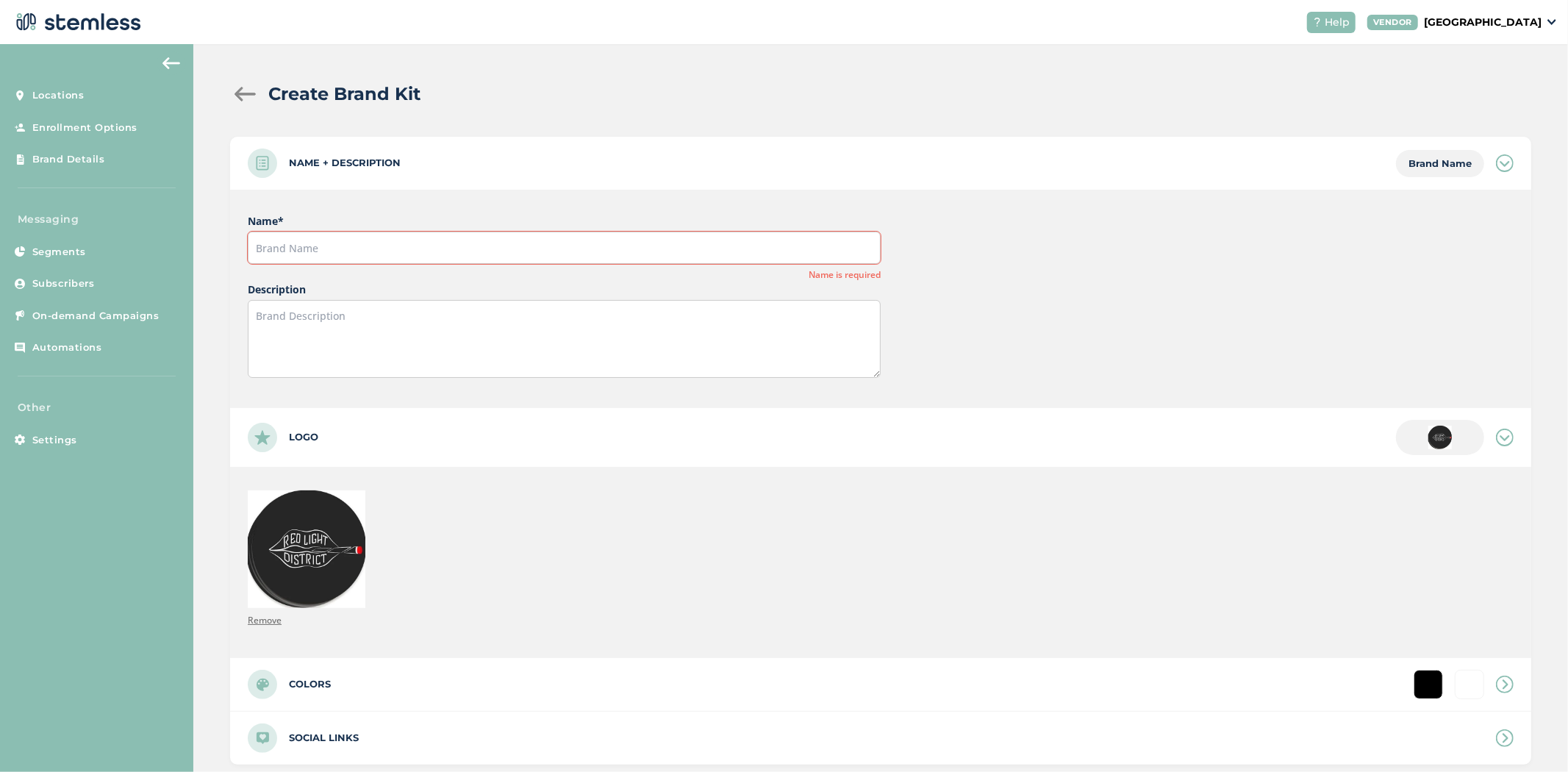
click at [996, 167] on div "Name + Description Brand Name" at bounding box center [880, 163] width 1301 height 53
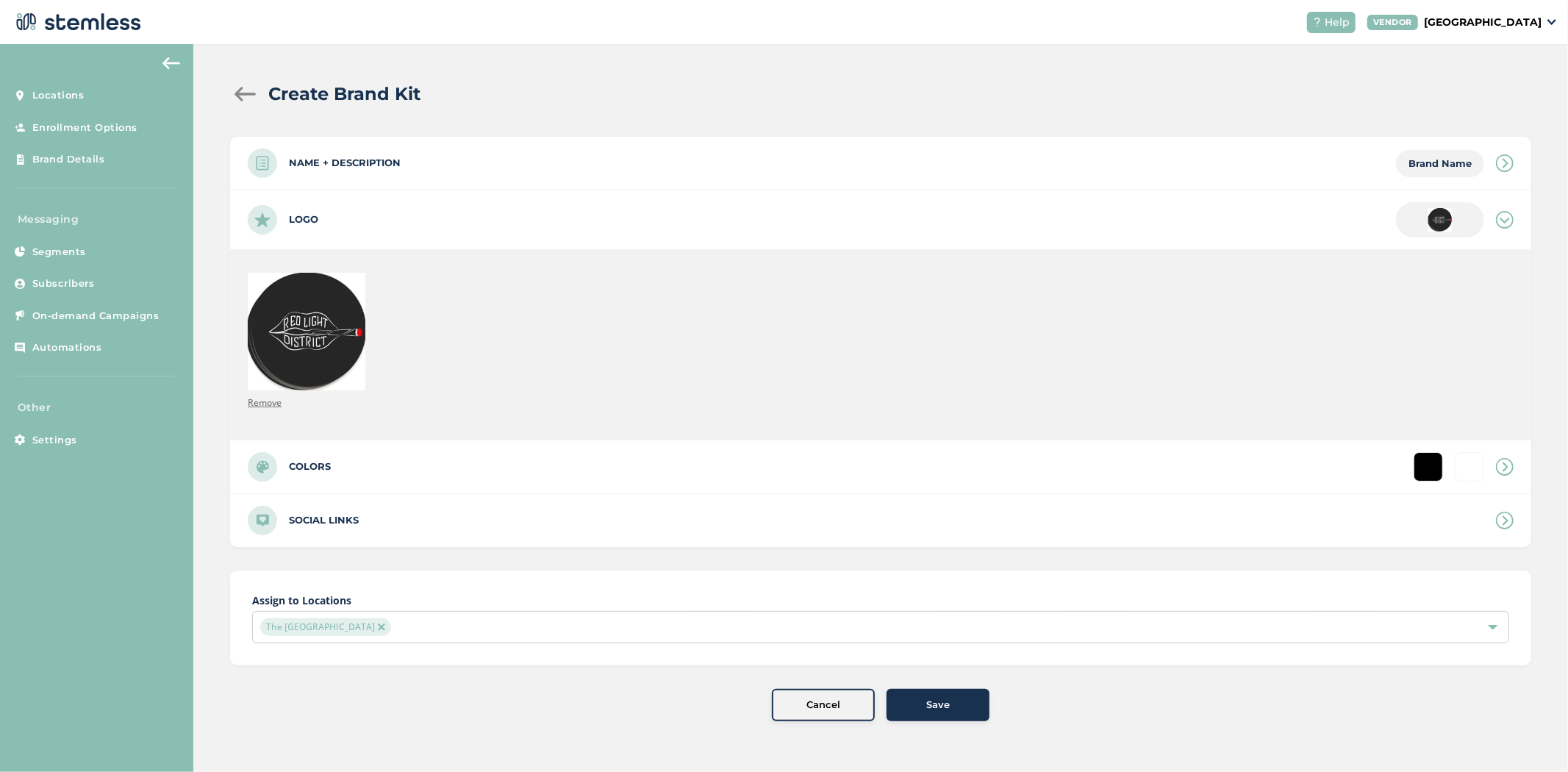
click at [1511, 163] on icon at bounding box center [1505, 163] width 17 height 17
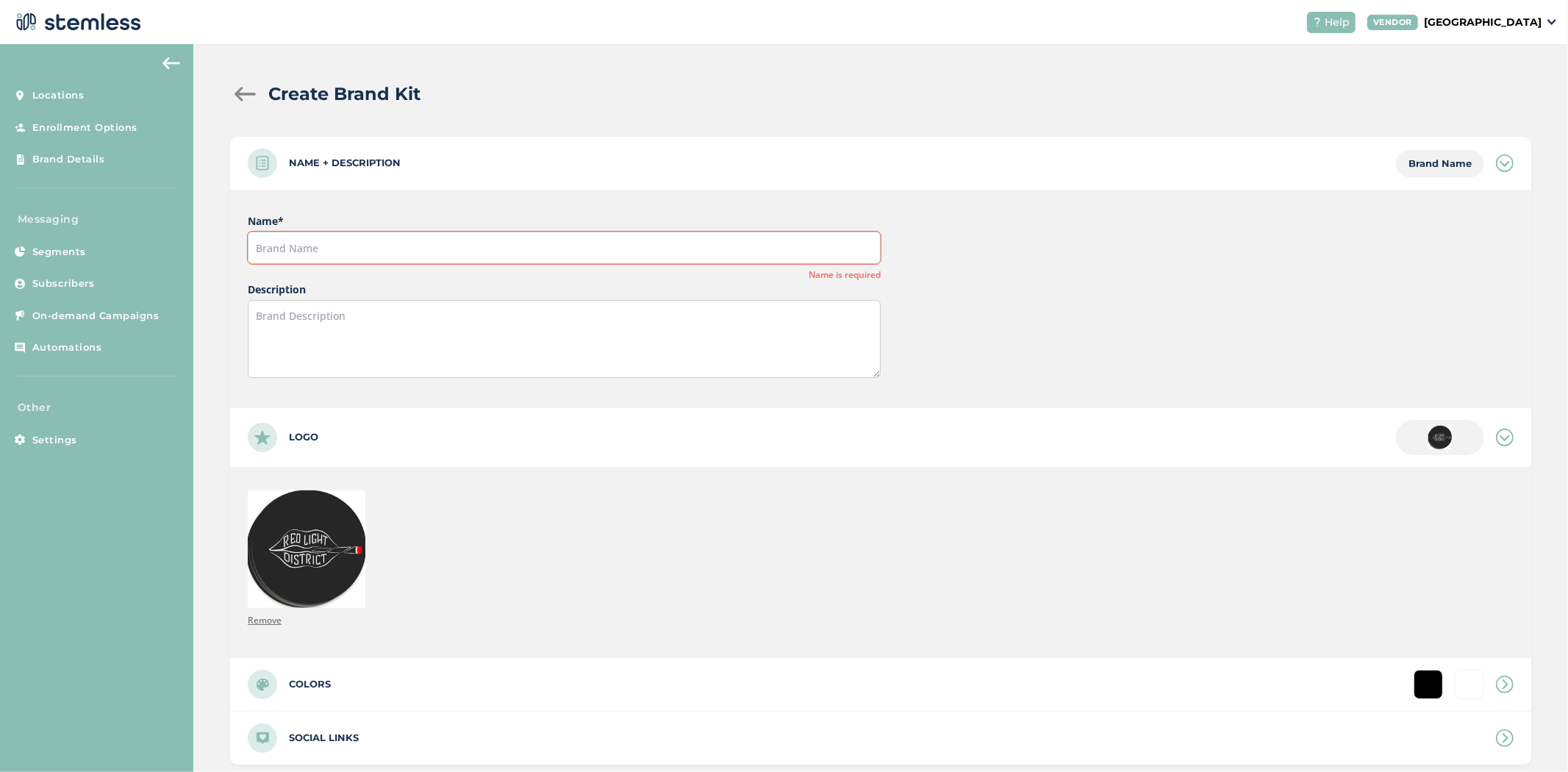
drag, startPoint x: 886, startPoint y: 272, endPoint x: 717, endPoint y: 280, distance: 169.2
click at [717, 280] on div "Name * Name is required Description" at bounding box center [880, 298] width 1301 height 217
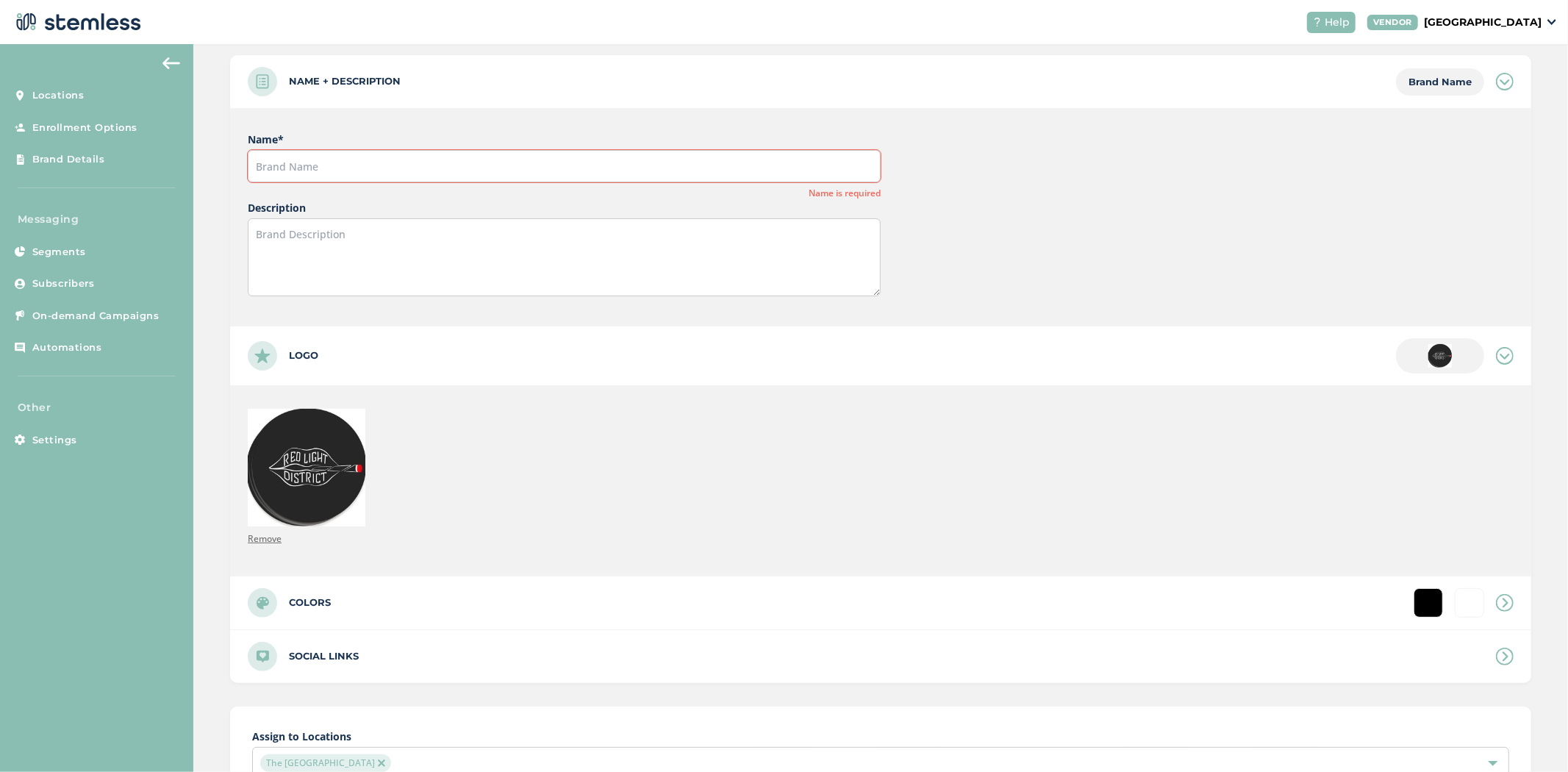
scroll to position [83, 0]
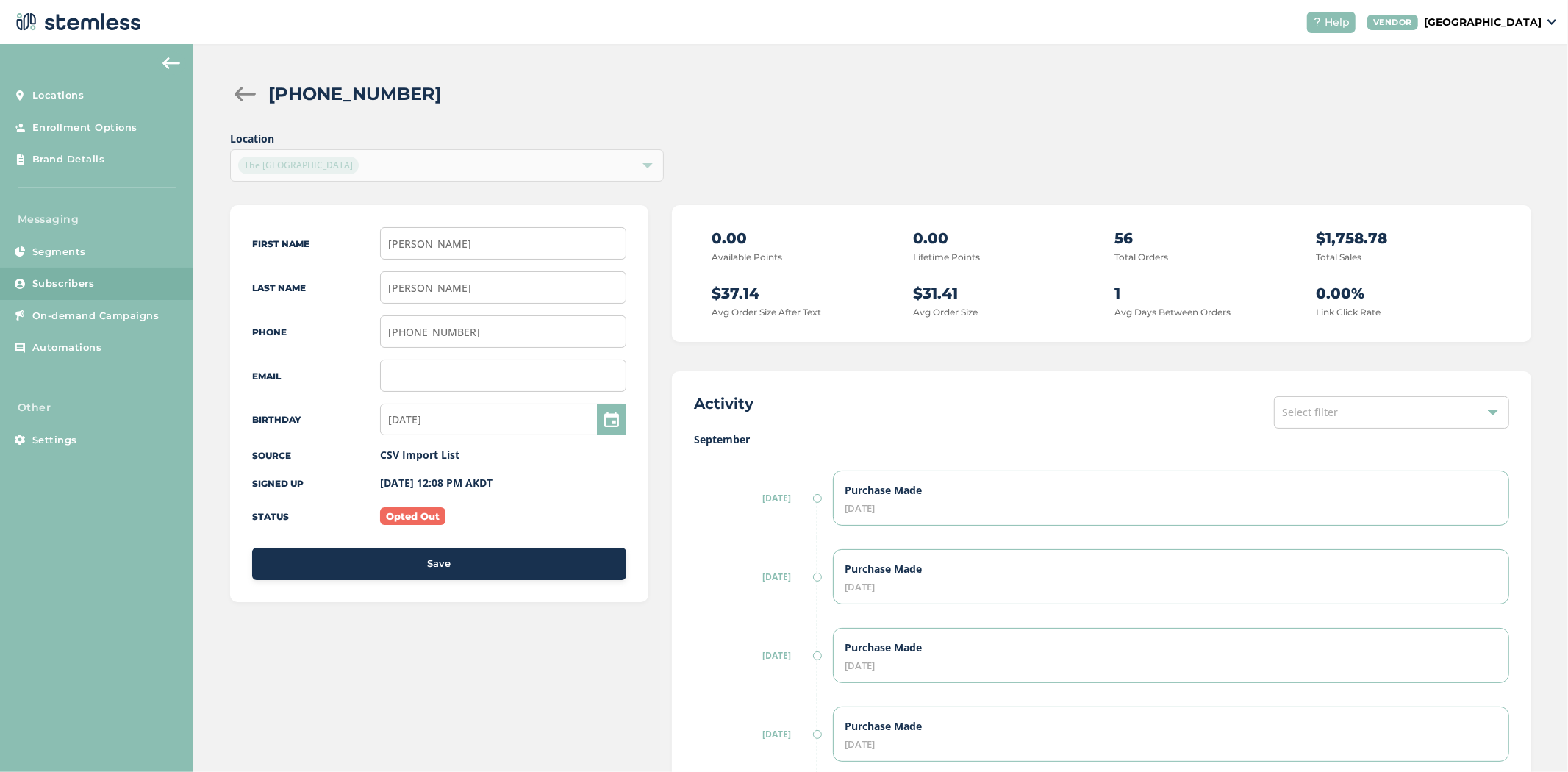
click at [1310, 413] on span "Select filter" at bounding box center [1310, 412] width 56 height 14
click at [1292, 537] on li "Orders" at bounding box center [1392, 540] width 234 height 31
click at [1144, 414] on div "Activity Orders Select All Campaign Enrollment Preference Orders Conversations" at bounding box center [1102, 412] width 815 height 39
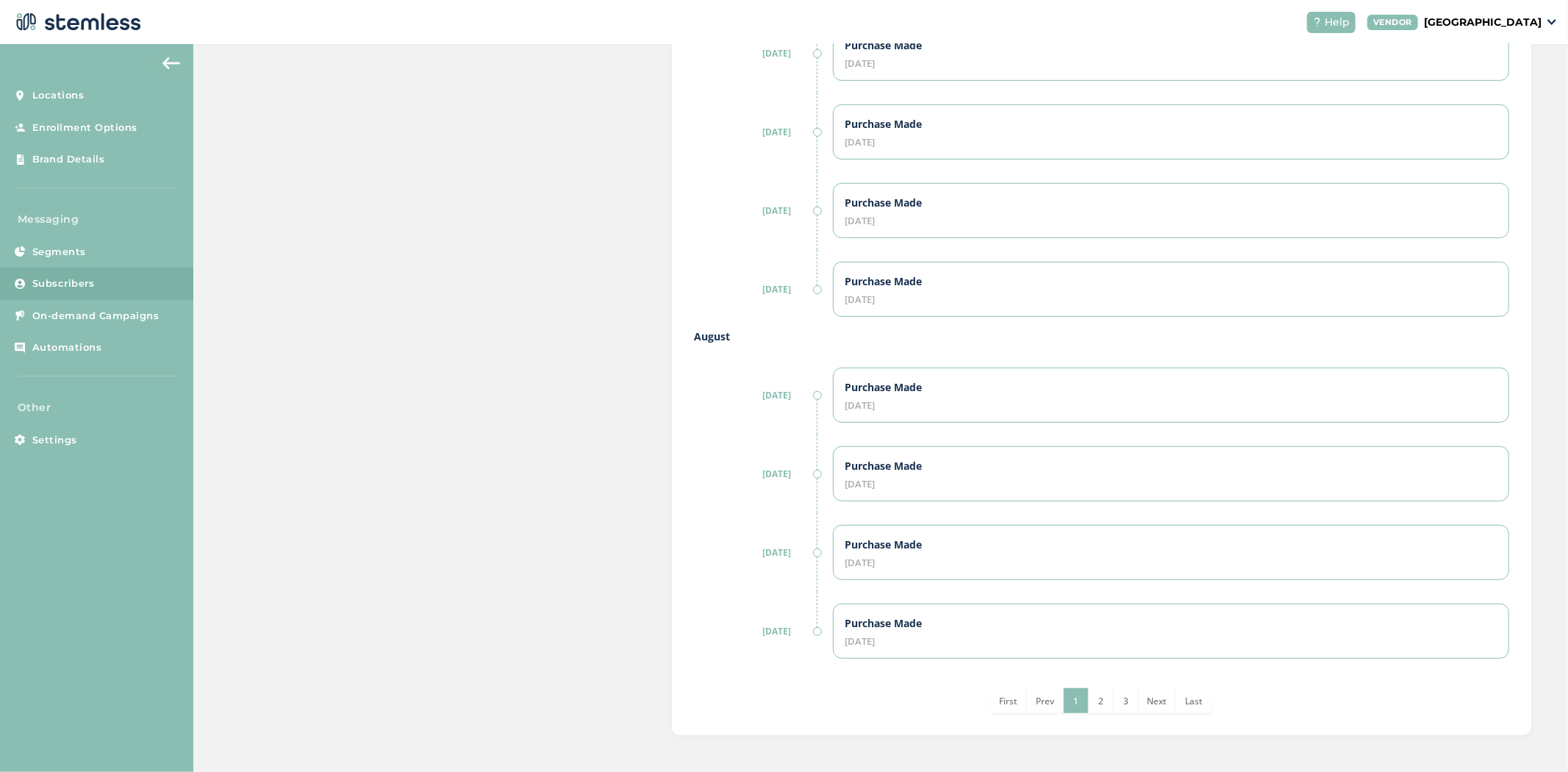
scroll to position [604, 0]
click at [1090, 703] on li "2" at bounding box center [1101, 700] width 25 height 25
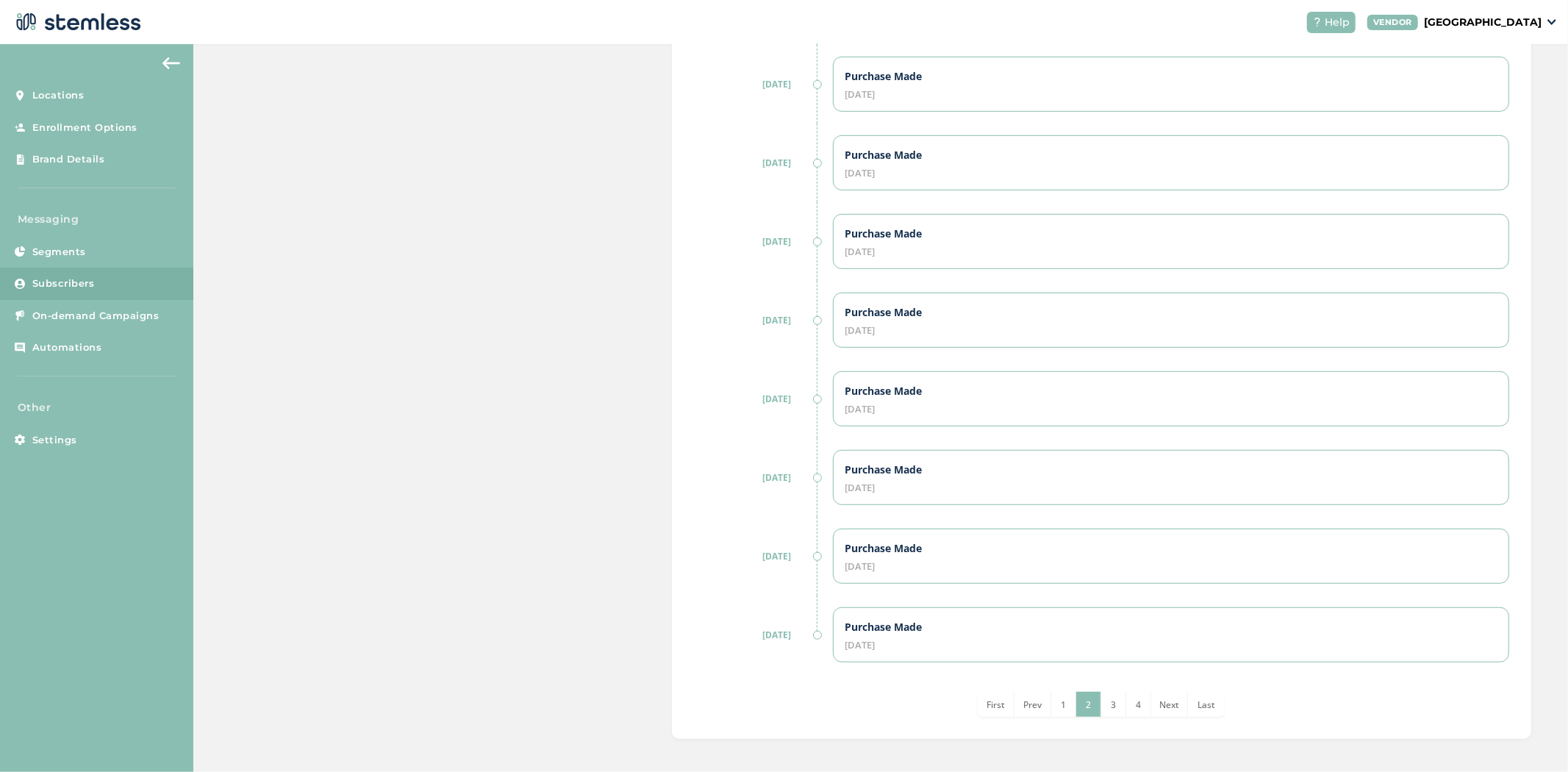
scroll to position [575, 0]
click at [1111, 704] on li "3" at bounding box center [1114, 700] width 25 height 25
click at [1123, 701] on span "4" at bounding box center [1126, 701] width 6 height 13
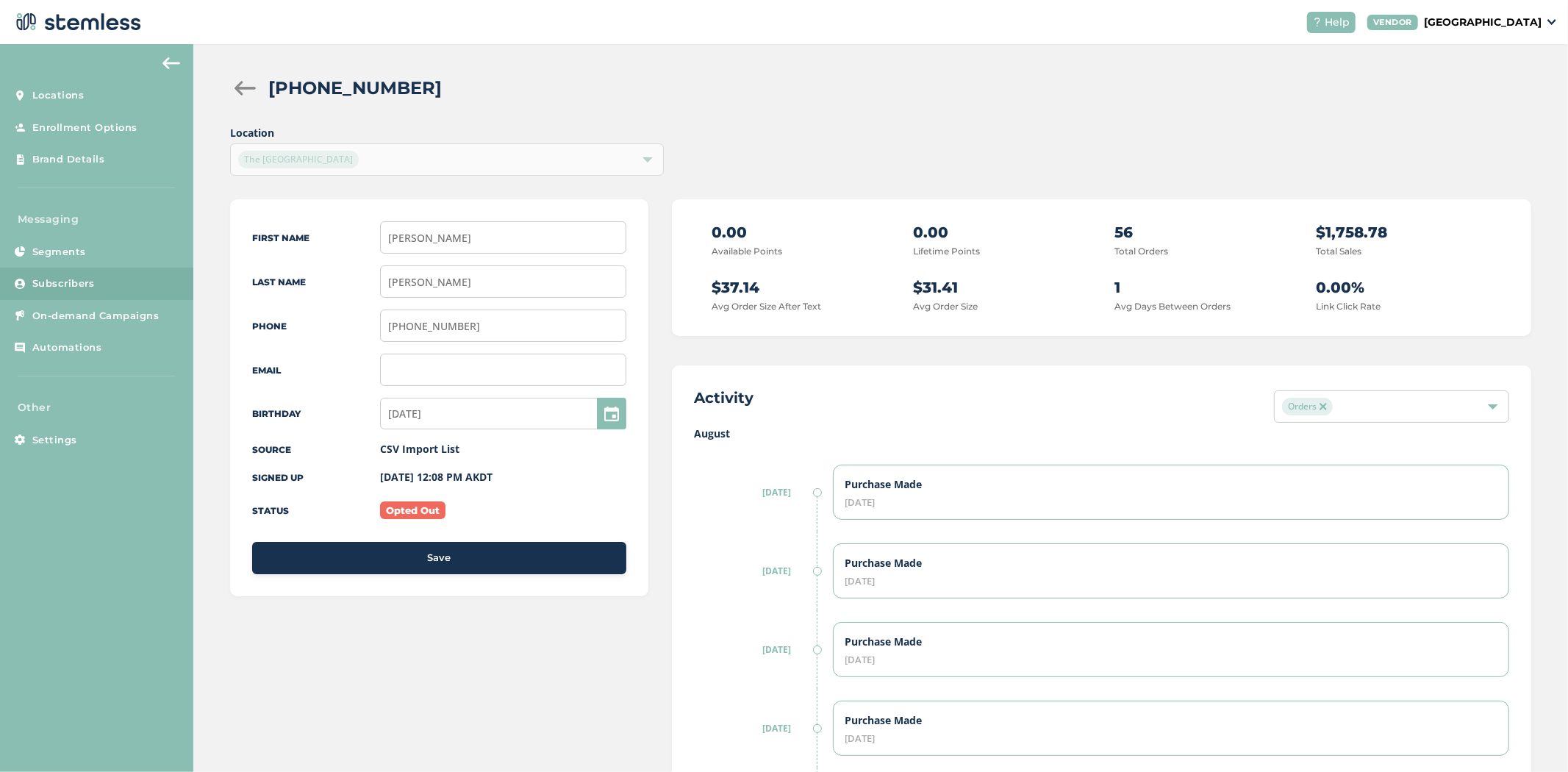
scroll to position [5, 0]
drag, startPoint x: 778, startPoint y: 497, endPoint x: 748, endPoint y: 496, distance: 30.0
click at [748, 496] on label "[DATE]" at bounding box center [755, 493] width 121 height 13
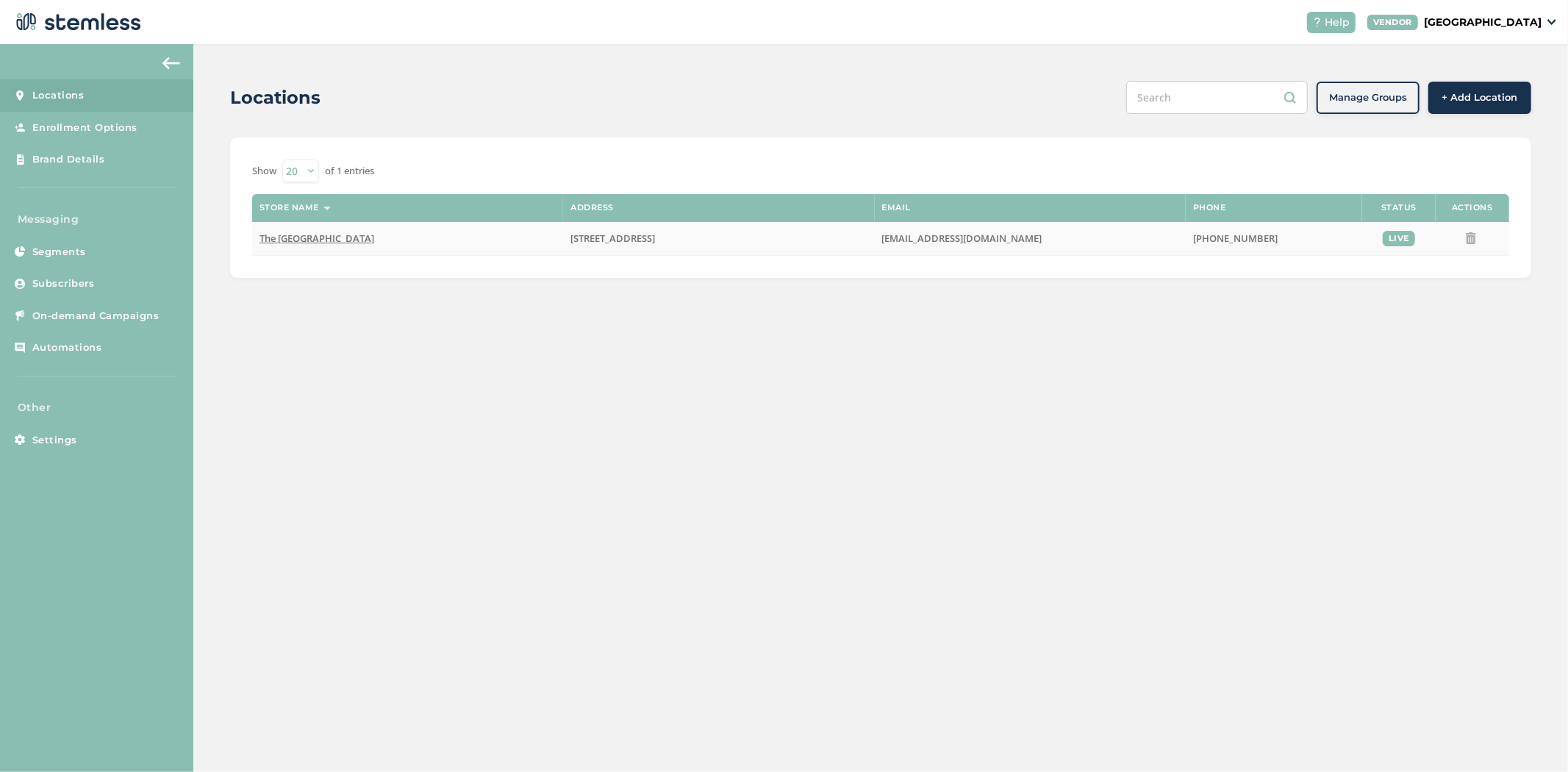
click at [309, 245] on td "The [GEOGRAPHIC_DATA]" at bounding box center [407, 238] width 311 height 34
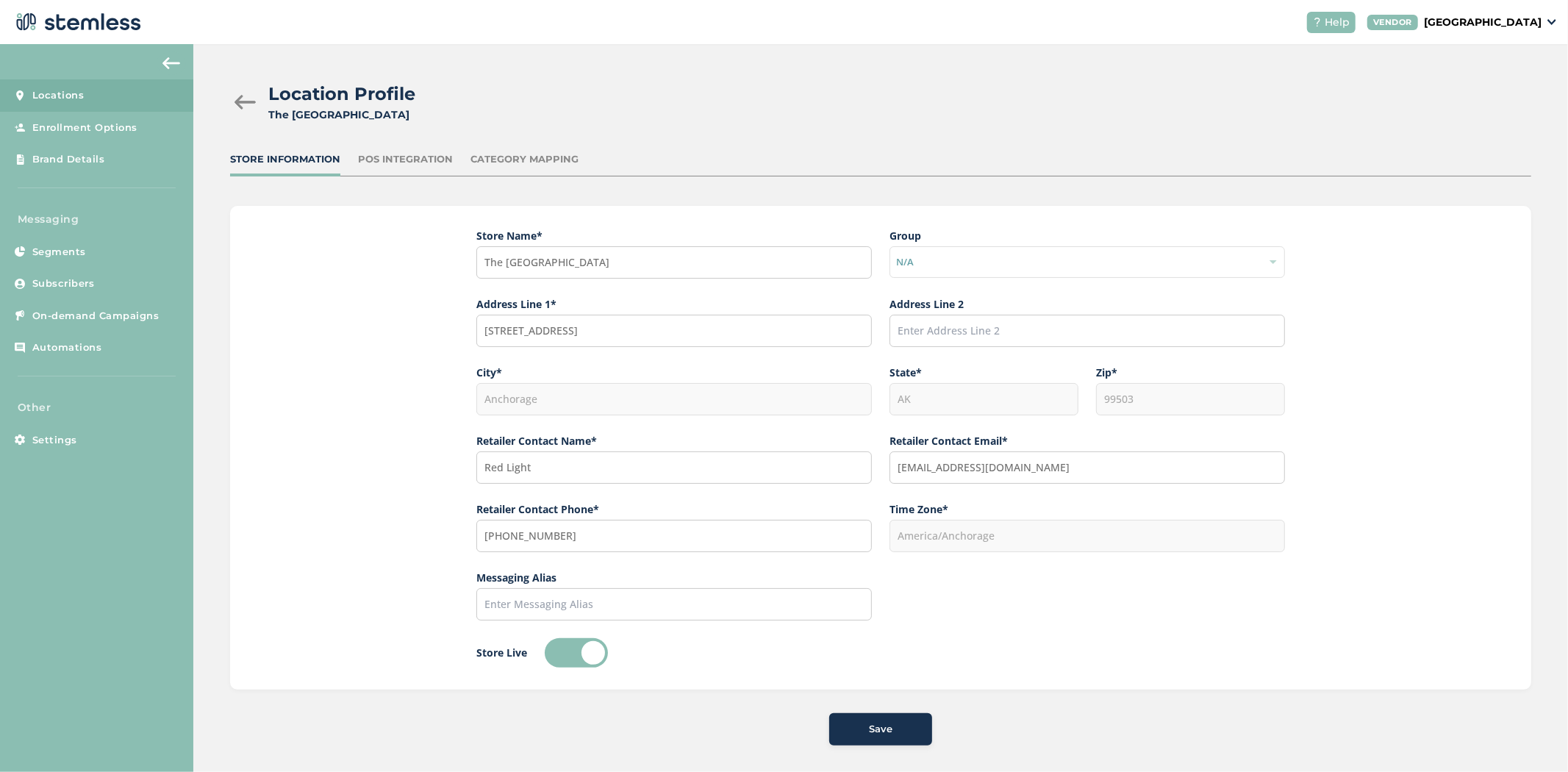
click at [391, 152] on div "POS Integration" at bounding box center [405, 159] width 94 height 15
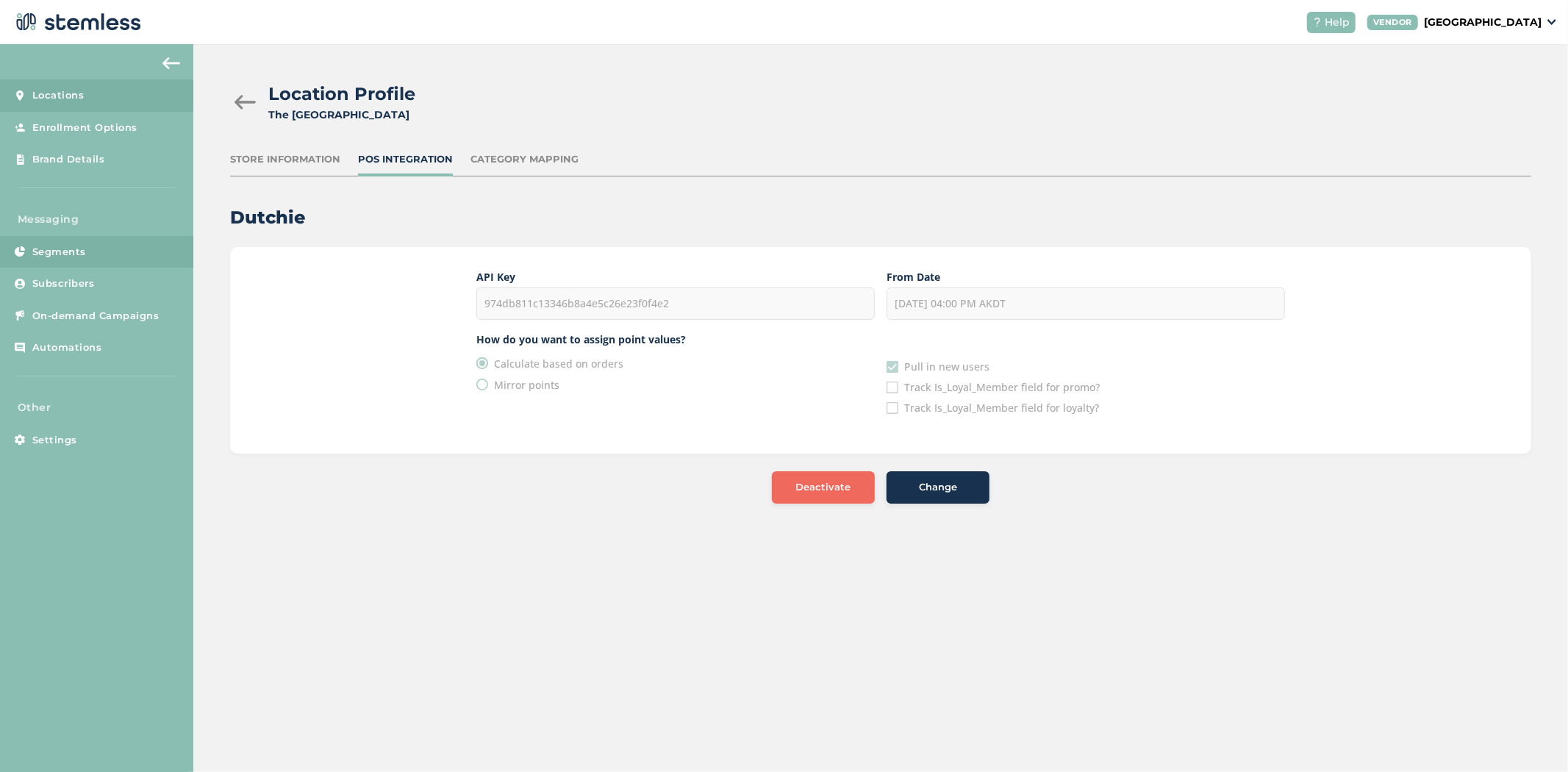
click at [77, 265] on link "Segments" at bounding box center [97, 252] width 194 height 32
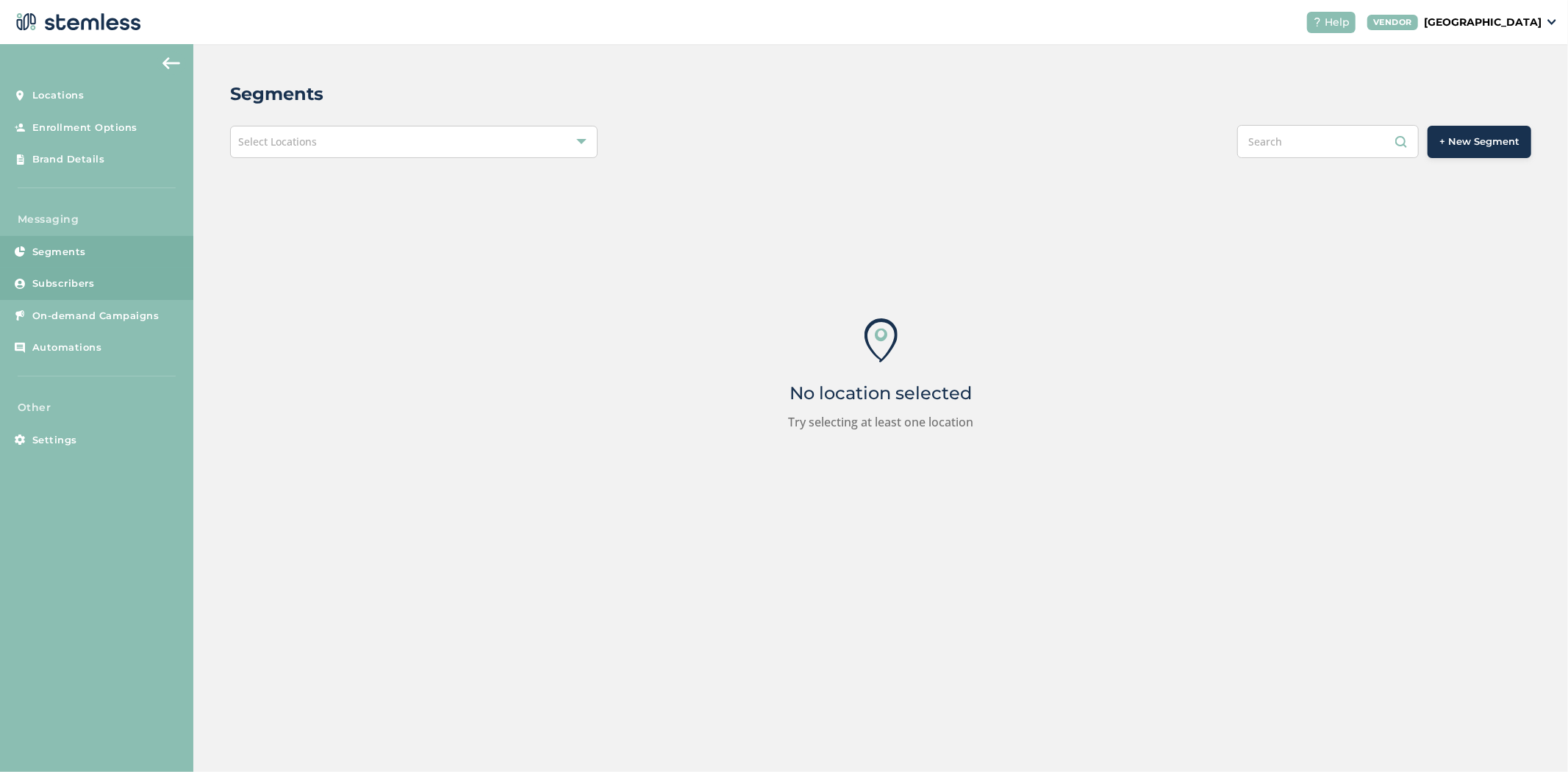
click at [66, 288] on span "Subscribers" at bounding box center [63, 283] width 62 height 15
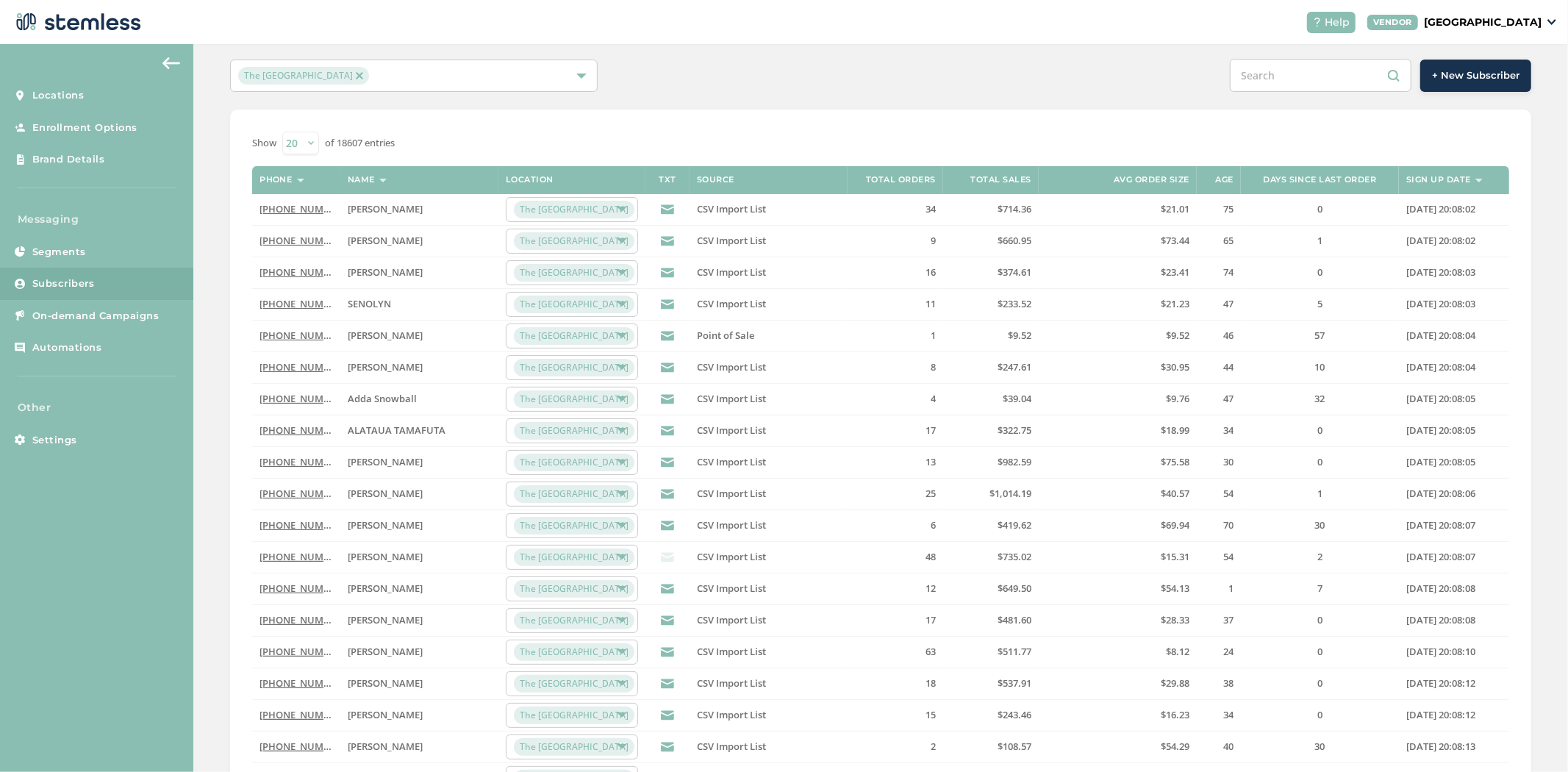
scroll to position [226, 0]
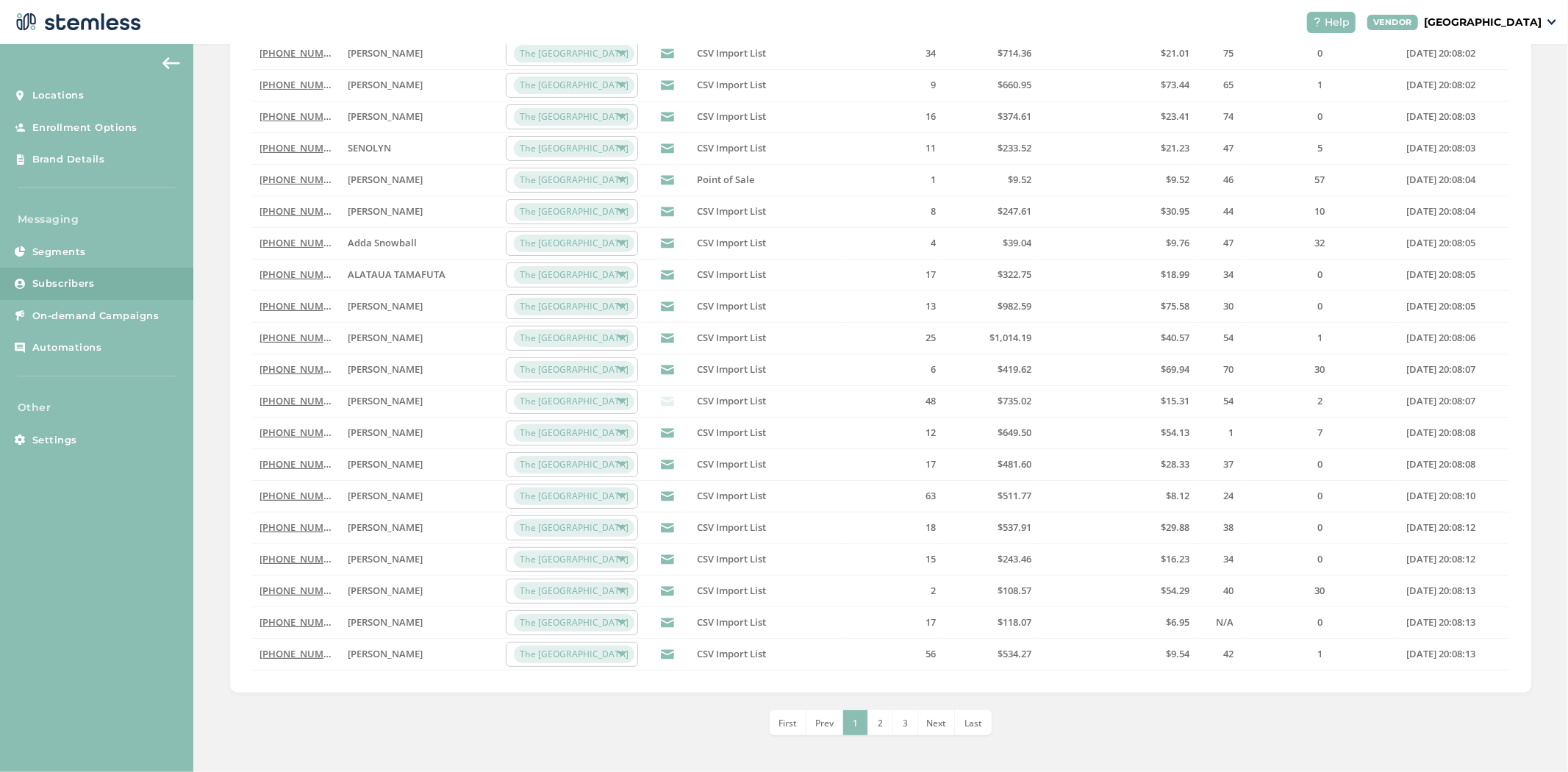
click at [881, 730] on li "2" at bounding box center [881, 722] width 25 height 25
click at [900, 718] on li "3" at bounding box center [893, 722] width 25 height 25
click at [316, 530] on link "(907) 727-3048" at bounding box center [301, 526] width 84 height 13
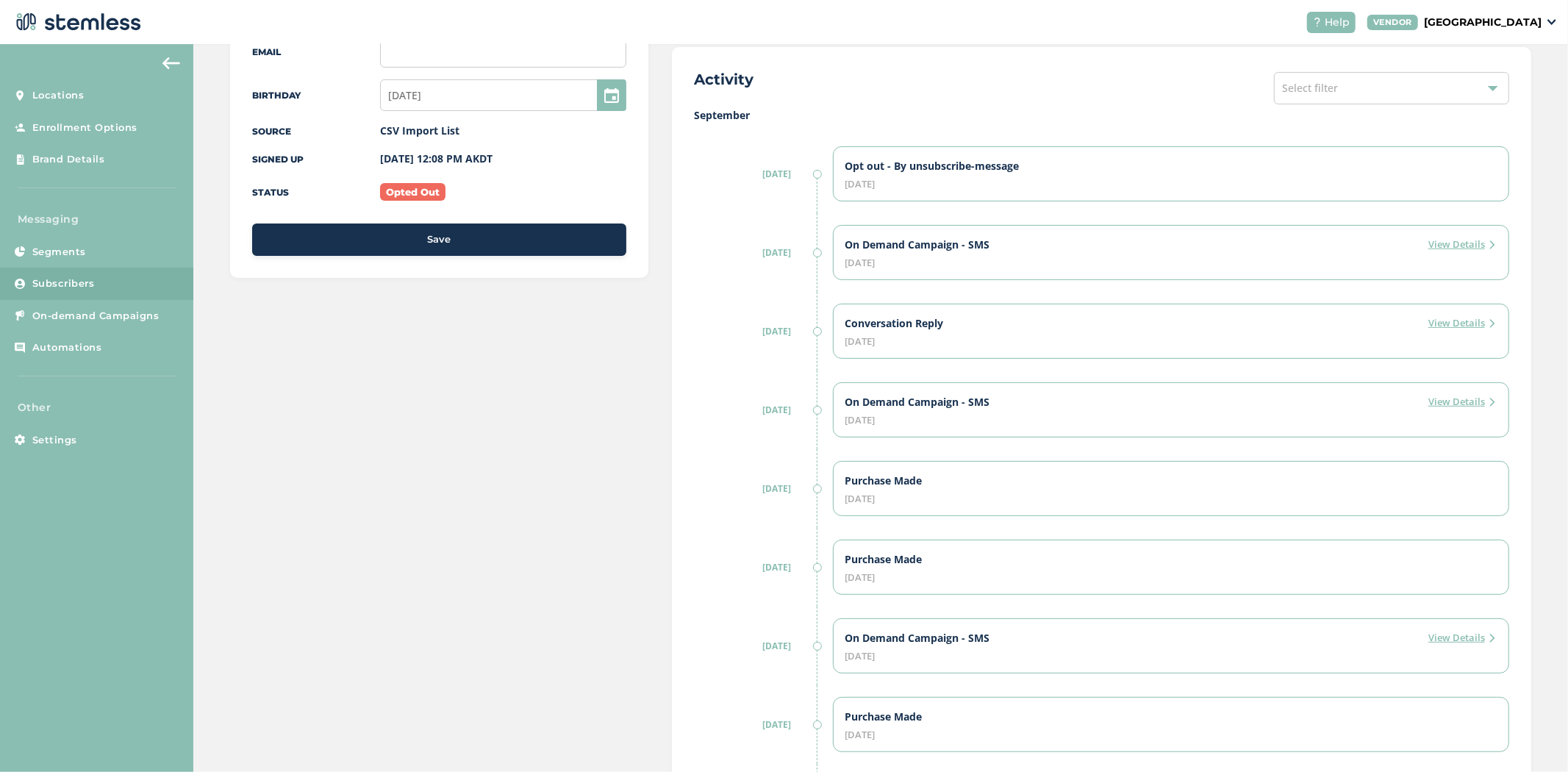
scroll to position [326, 0]
click at [1436, 419] on div "October 6, 2025" at bounding box center [1171, 419] width 652 height 9
click at [1437, 406] on label "View Details" at bounding box center [1463, 401] width 68 height 15
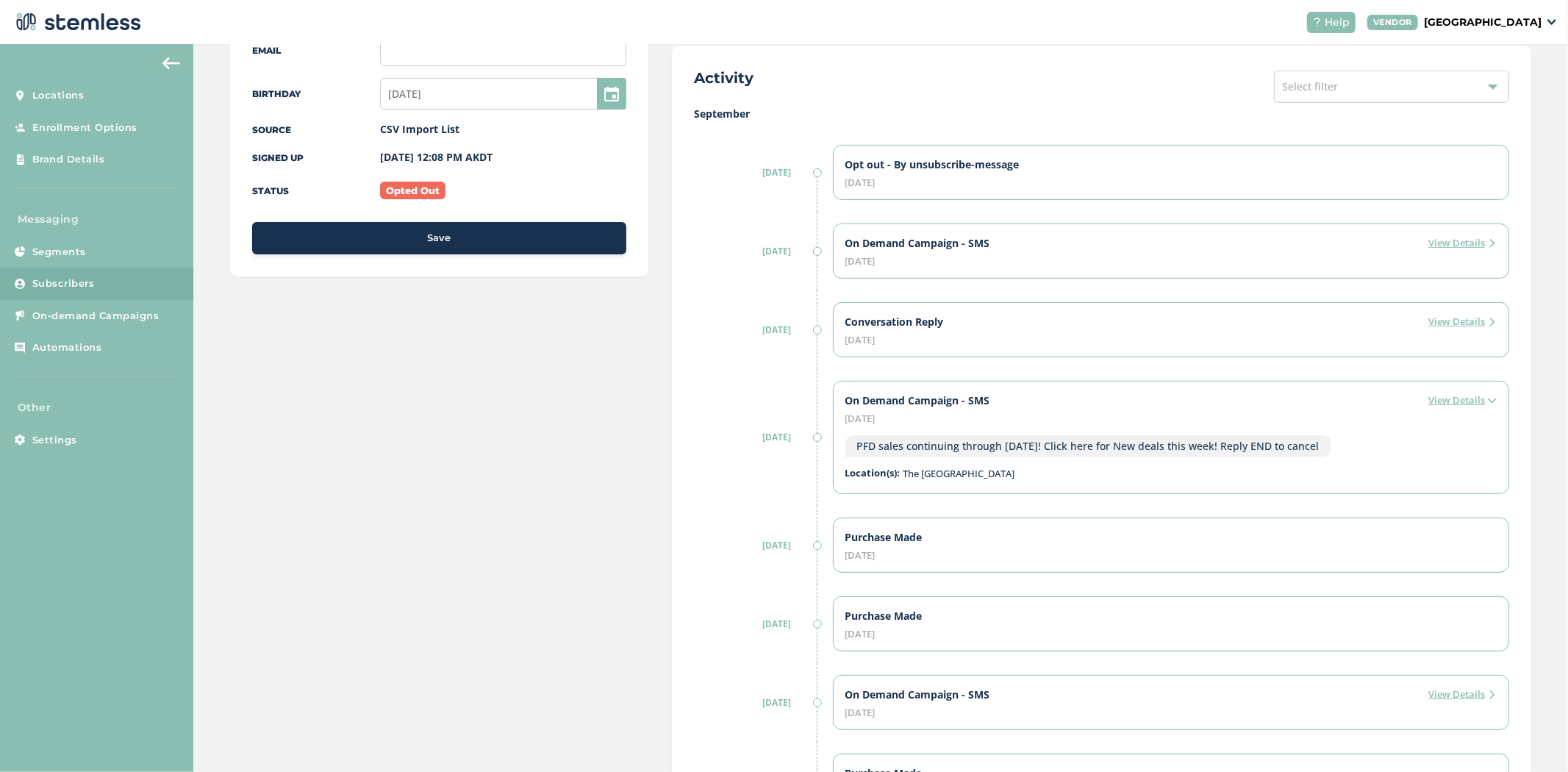
click at [1437, 333] on div "Conversation Reply View Details October 6, 2025" at bounding box center [1170, 330] width 676 height 55
click at [1438, 329] on div "Conversation Reply View Details October 6, 2025" at bounding box center [1170, 330] width 676 height 55
click at [1439, 323] on label "View Details" at bounding box center [1463, 322] width 68 height 15
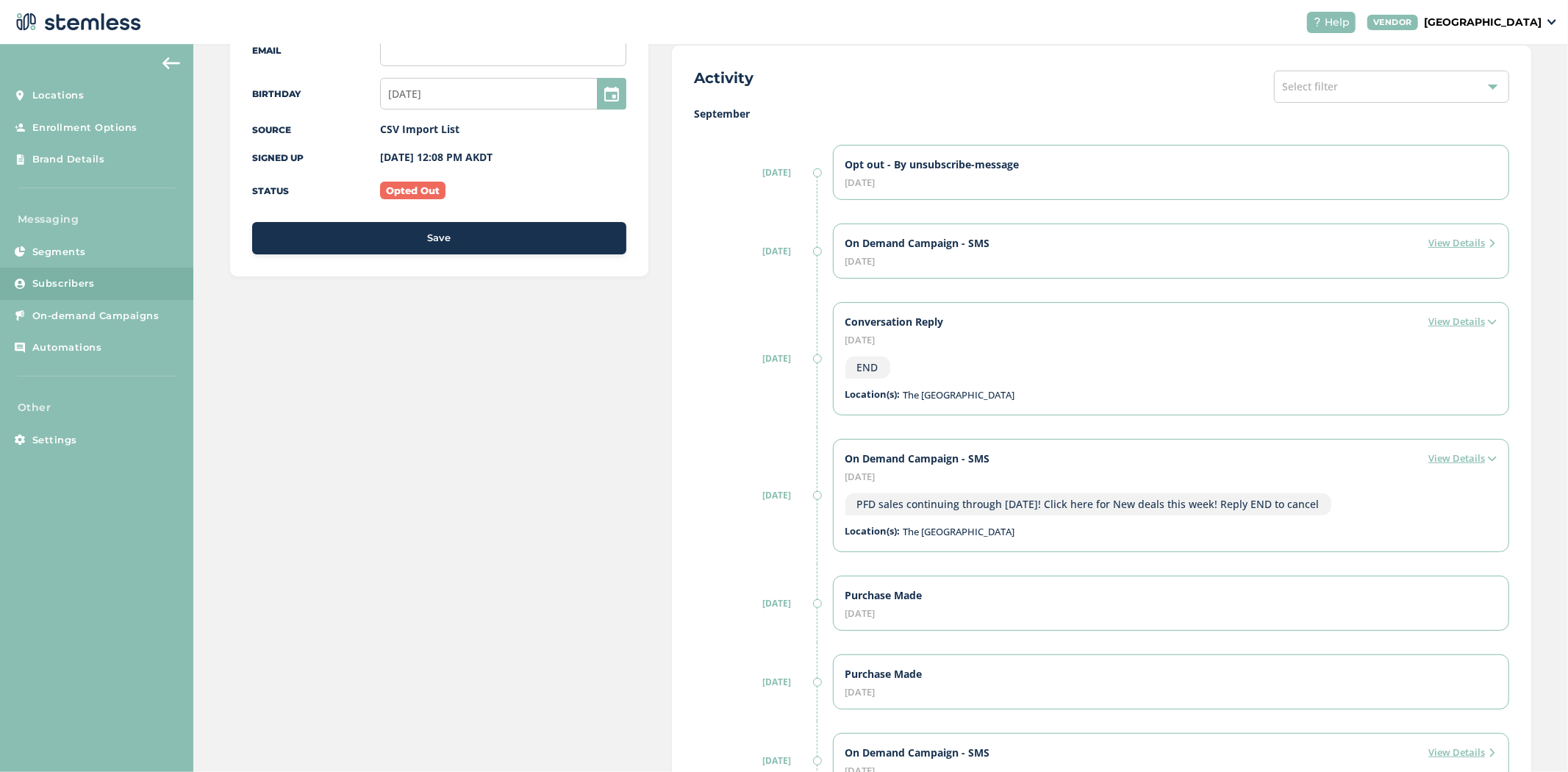
click at [1438, 242] on label "View Details" at bounding box center [1463, 243] width 68 height 15
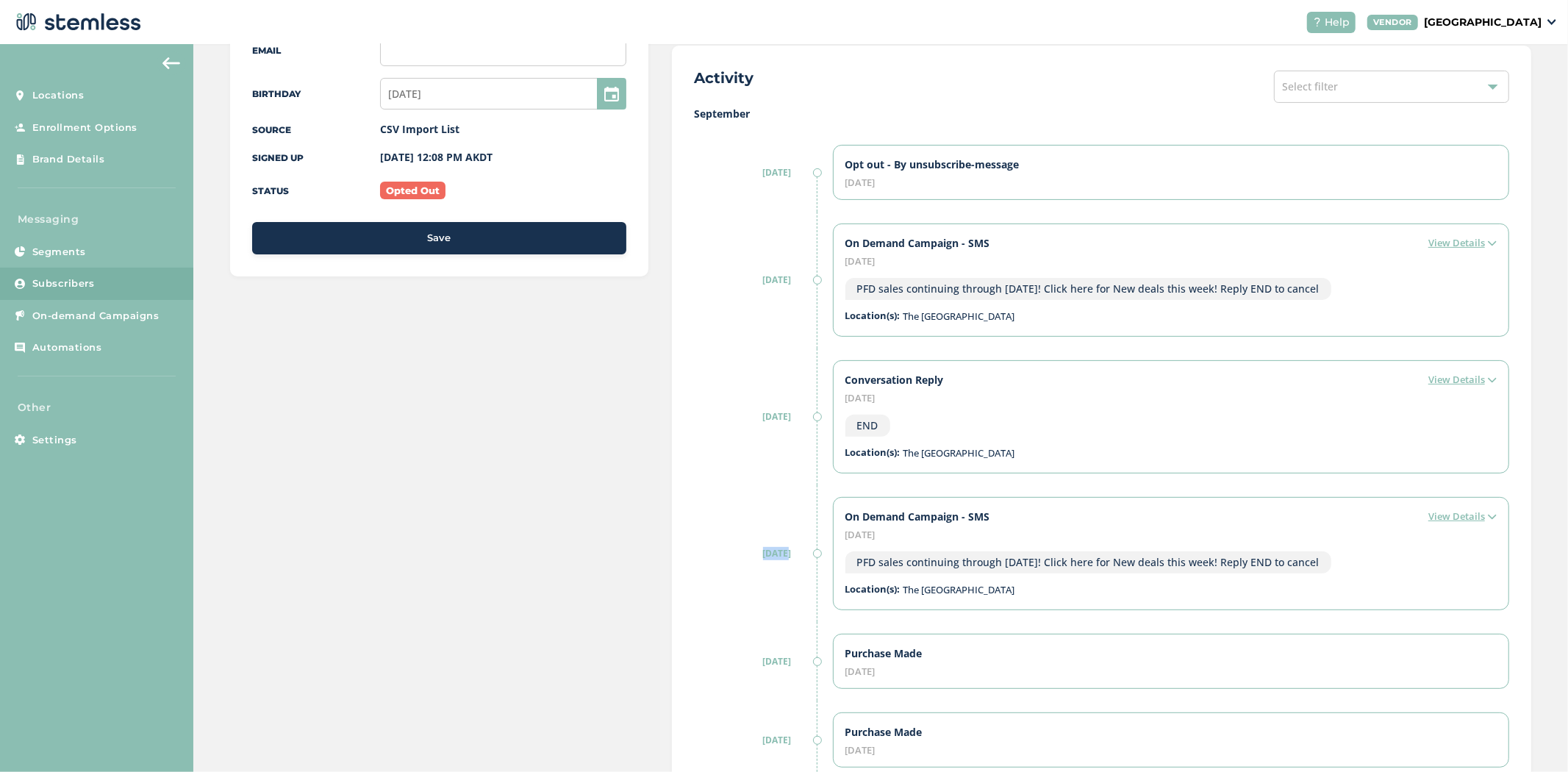
drag, startPoint x: 779, startPoint y: 554, endPoint x: 789, endPoint y: 563, distance: 13.5
click at [733, 555] on label "6/10/25" at bounding box center [755, 553] width 121 height 13
drag, startPoint x: 846, startPoint y: 562, endPoint x: 1325, endPoint y: 563, distance: 479.0
click at [1325, 563] on div "PFD sales continuing through [DATE]! Click here for New deals this week! Reply …" at bounding box center [1171, 556] width 652 height 34
drag, startPoint x: 882, startPoint y: 427, endPoint x: 882, endPoint y: 413, distance: 14.0
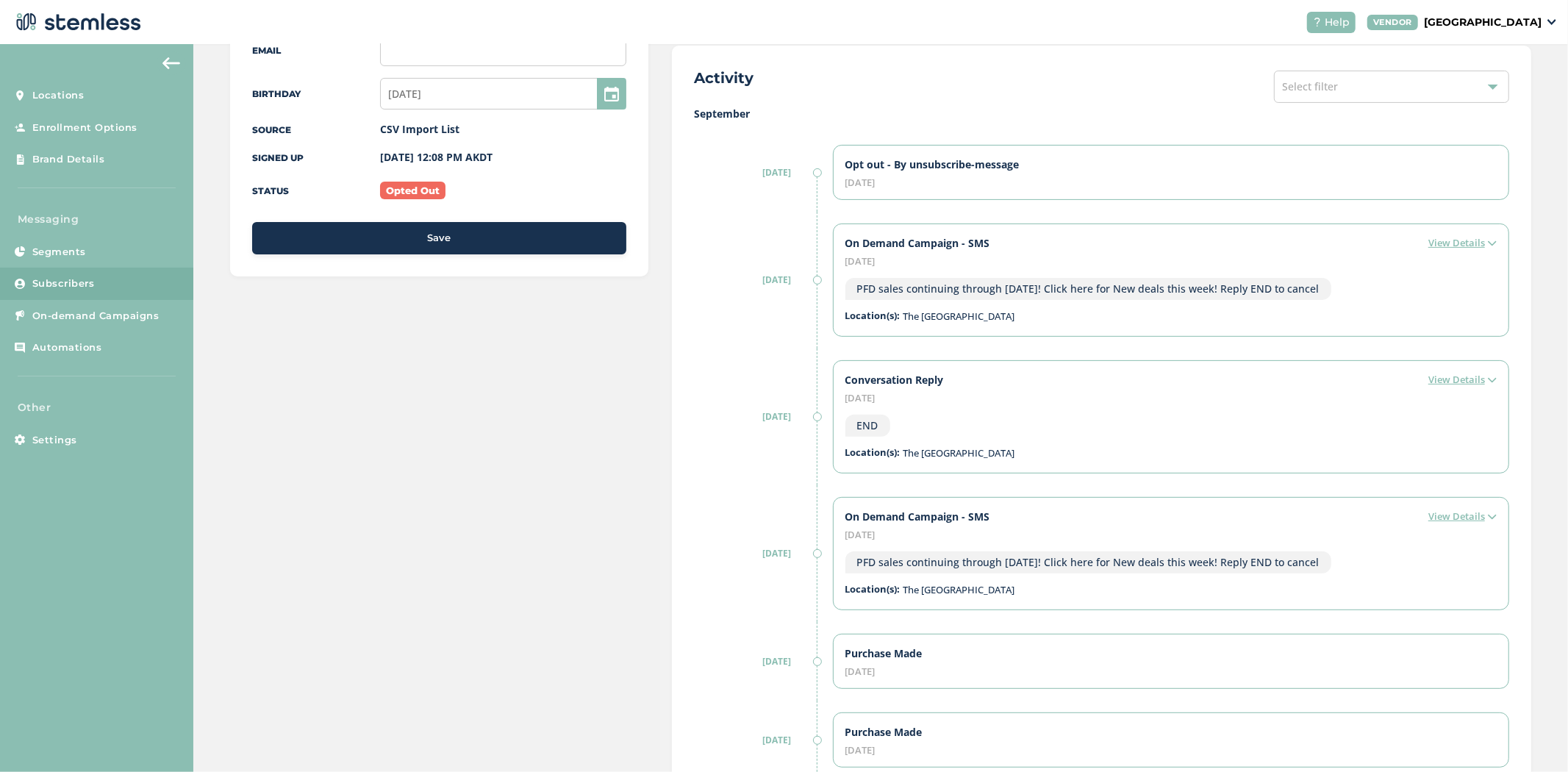
click at [882, 424] on div "END" at bounding box center [867, 426] width 45 height 22
click at [882, 413] on div "END" at bounding box center [1171, 419] width 652 height 34
drag, startPoint x: 880, startPoint y: 423, endPoint x: 841, endPoint y: 430, distance: 39.6
click at [845, 430] on div "END" at bounding box center [867, 426] width 45 height 22
drag, startPoint x: 849, startPoint y: 286, endPoint x: 1318, endPoint y: 283, distance: 469.0
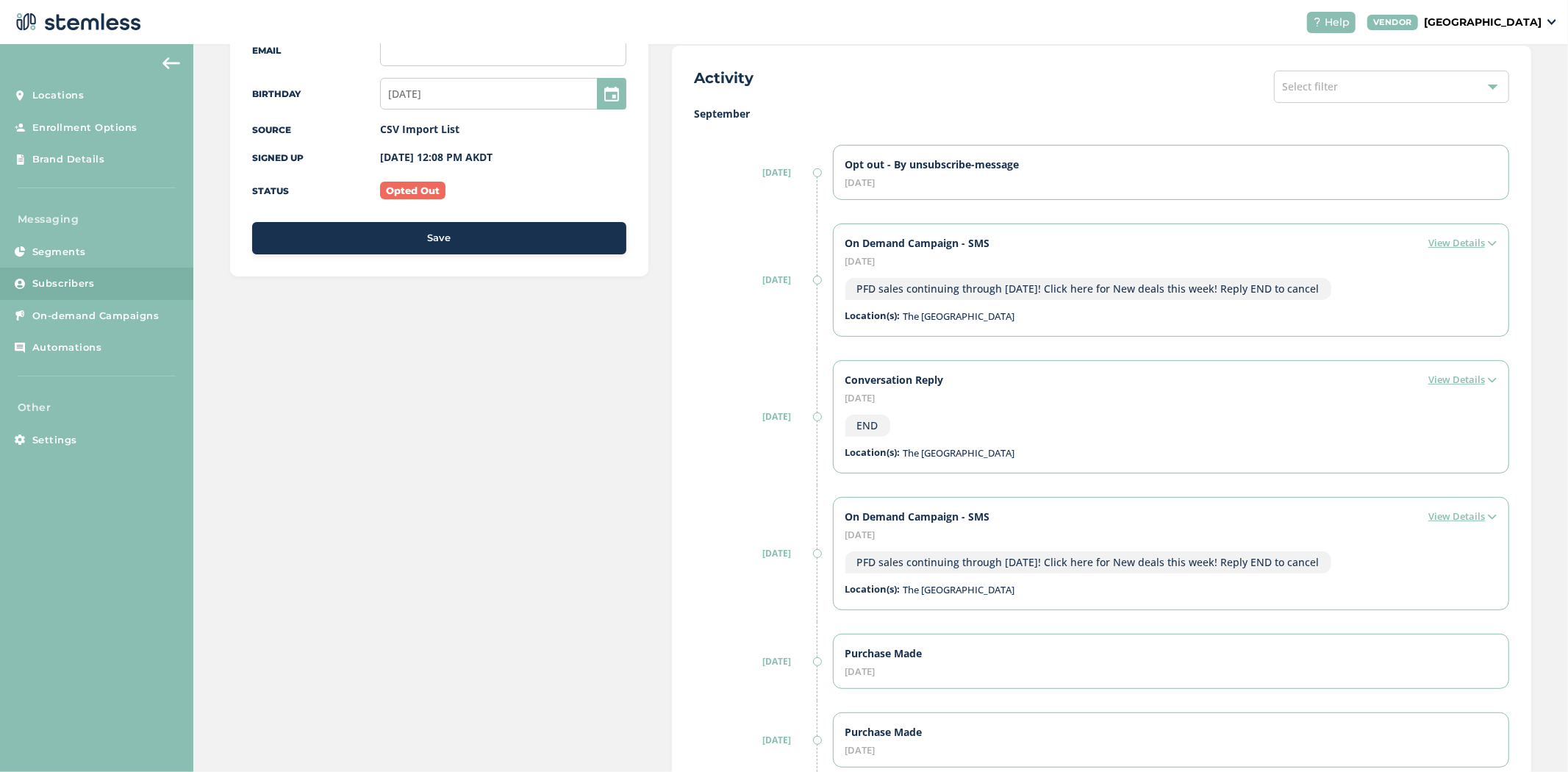
click at [1318, 283] on div "PFD sales continuing through [DATE]! Click here for New deals this week! Reply …" at bounding box center [1171, 283] width 652 height 34
drag, startPoint x: 833, startPoint y: 161, endPoint x: 1030, endPoint y: 157, distance: 197.0
click at [1030, 157] on div "Opt out - By unsubscribe-message October 6, 2025" at bounding box center [1170, 172] width 676 height 55
drag, startPoint x: 852, startPoint y: 292, endPoint x: 1364, endPoint y: 293, distance: 512.0
click at [1364, 293] on div "PFD sales continuing through [DATE]! Click here for New deals this week! Reply …" at bounding box center [1171, 283] width 652 height 34
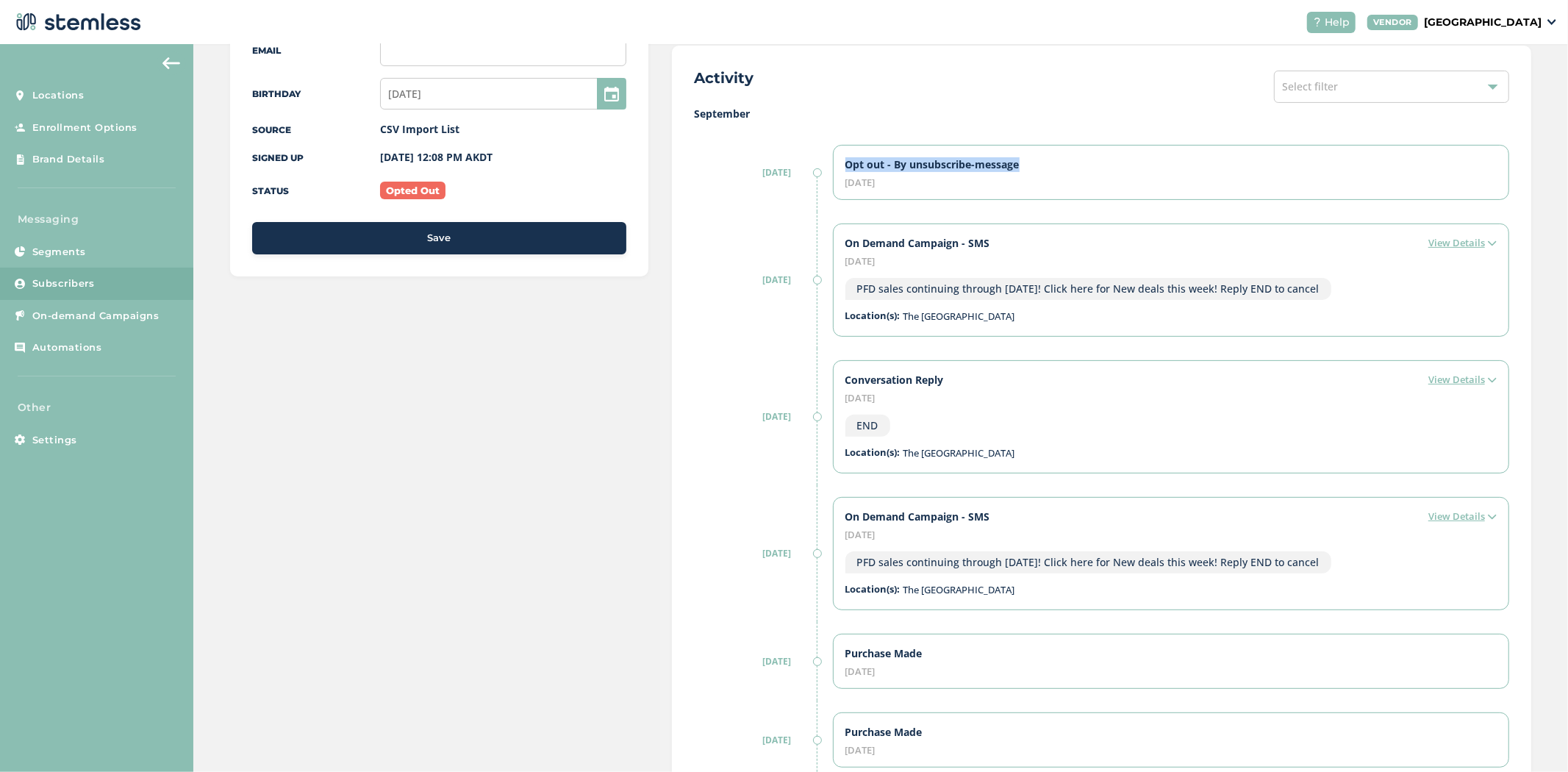
drag, startPoint x: 748, startPoint y: 286, endPoint x: 818, endPoint y: 284, distance: 70.0
click at [818, 284] on div "6/10/25 On Demand Campaign - SMS View Details October 6, 2025 PFD sales continu…" at bounding box center [1102, 280] width 815 height 137
drag, startPoint x: 747, startPoint y: 557, endPoint x: 802, endPoint y: 554, distance: 55.1
click at [802, 554] on label "6/10/25" at bounding box center [755, 553] width 121 height 13
drag, startPoint x: 892, startPoint y: 429, endPoint x: 847, endPoint y: 432, distance: 45.1
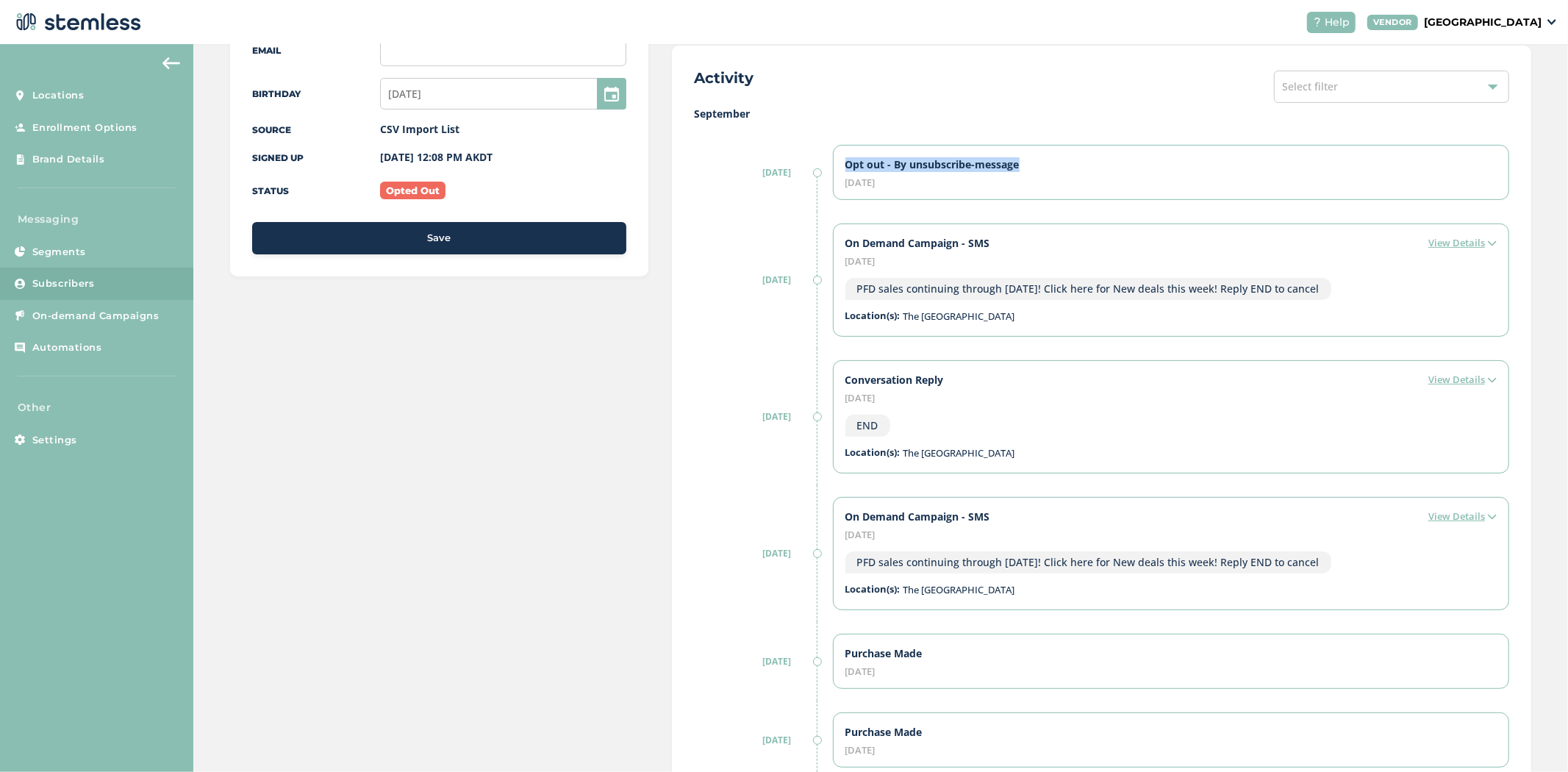
click at [847, 432] on div "END" at bounding box center [1171, 419] width 652 height 34
drag, startPoint x: 736, startPoint y: 284, endPoint x: 1322, endPoint y: 300, distance: 586.2
click at [1322, 300] on div "6/10/25 On Demand Campaign - SMS View Details October 6, 2025 PFD sales continu…" at bounding box center [1102, 280] width 815 height 137
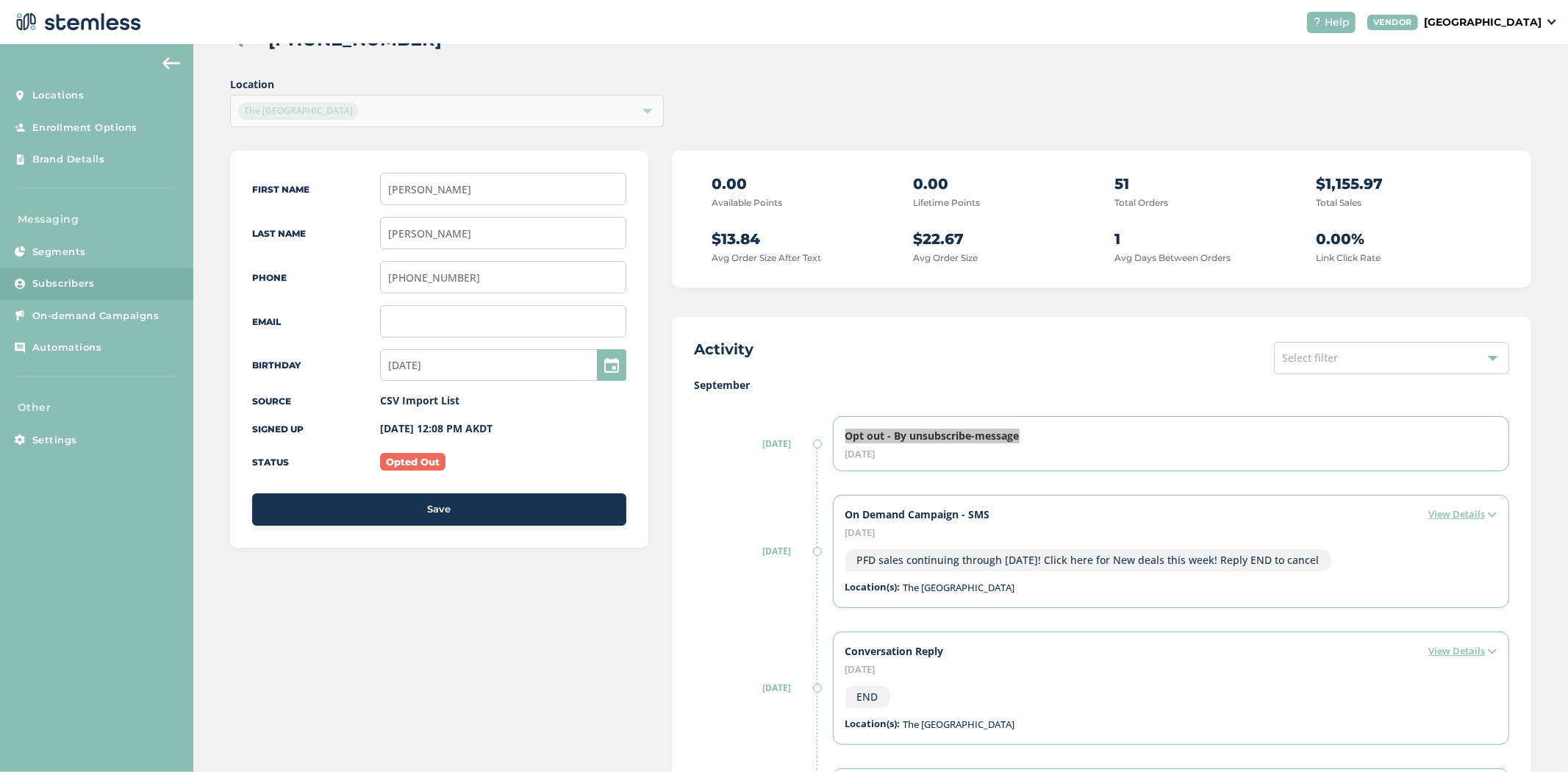
scroll to position [0, 0]
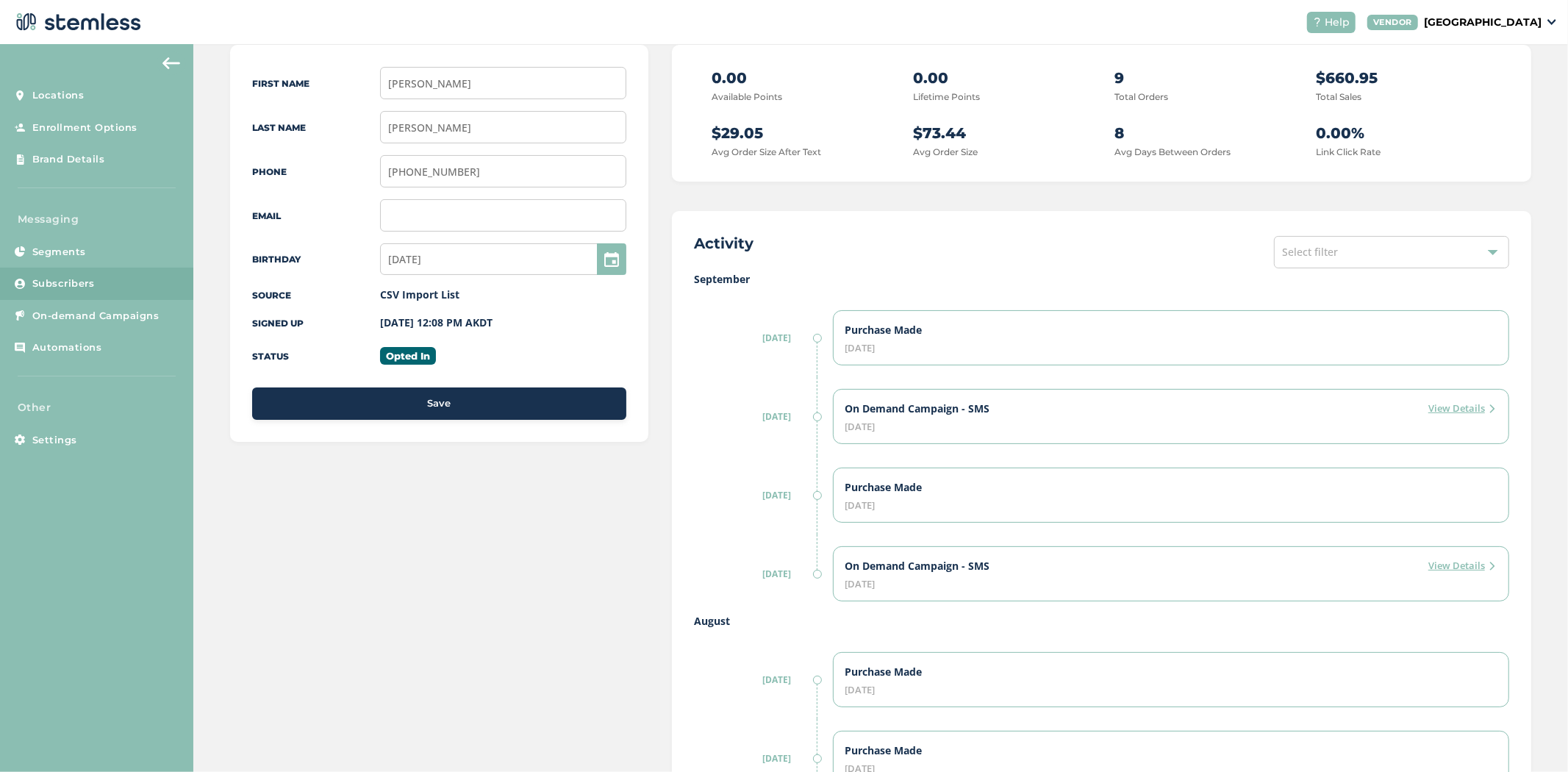
scroll to position [162, 0]
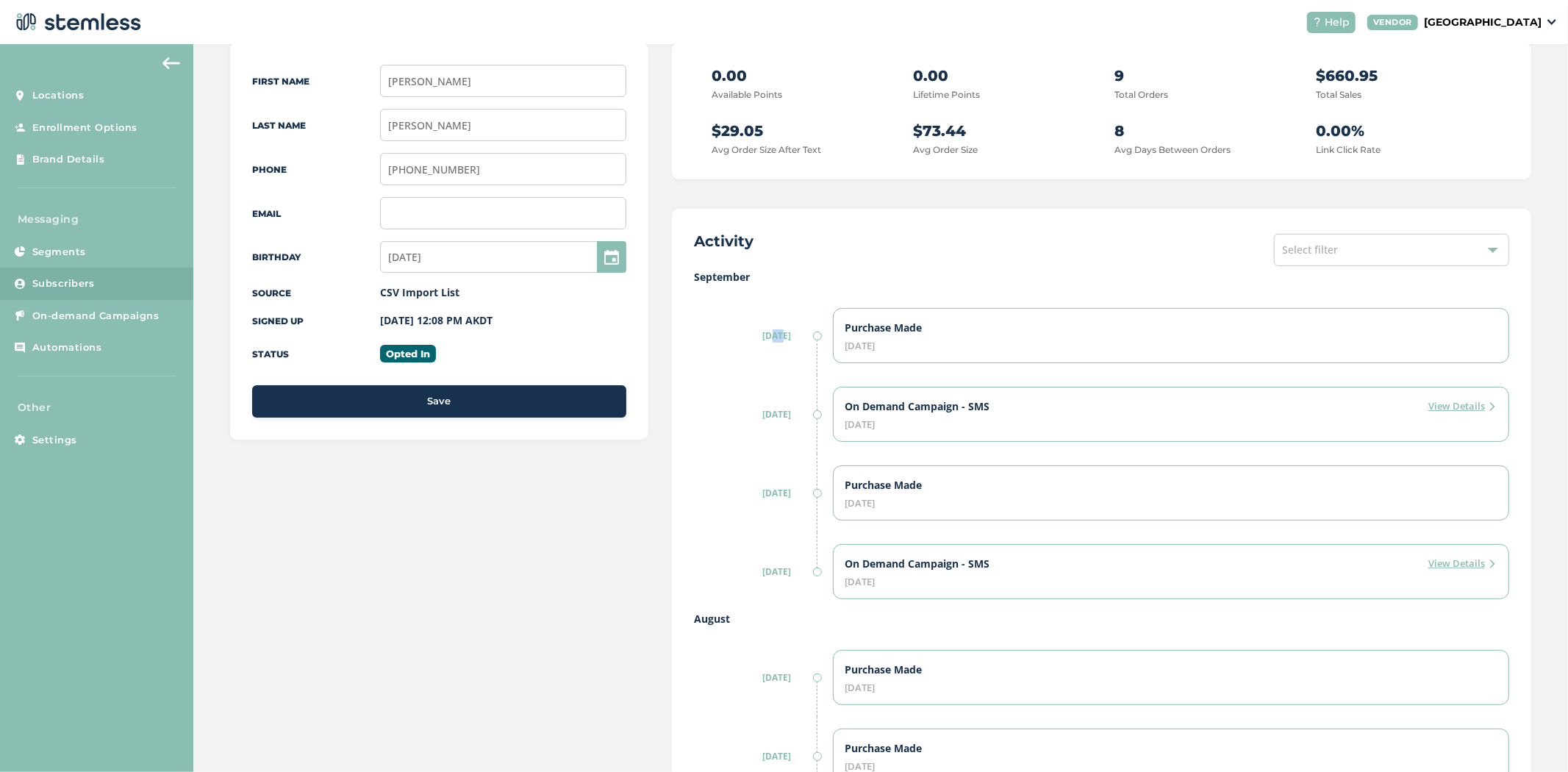
drag, startPoint x: 763, startPoint y: 336, endPoint x: 772, endPoint y: 336, distance: 9.0
click at [772, 336] on label "[DATE]" at bounding box center [755, 335] width 121 height 13
drag, startPoint x: 686, startPoint y: 275, endPoint x: 758, endPoint y: 275, distance: 72.0
click at [758, 275] on div "Activity Select filter September 4/10/25 Purchase Made October 4, 2025 2/10/25 …" at bounding box center [1102, 691] width 860 height 966
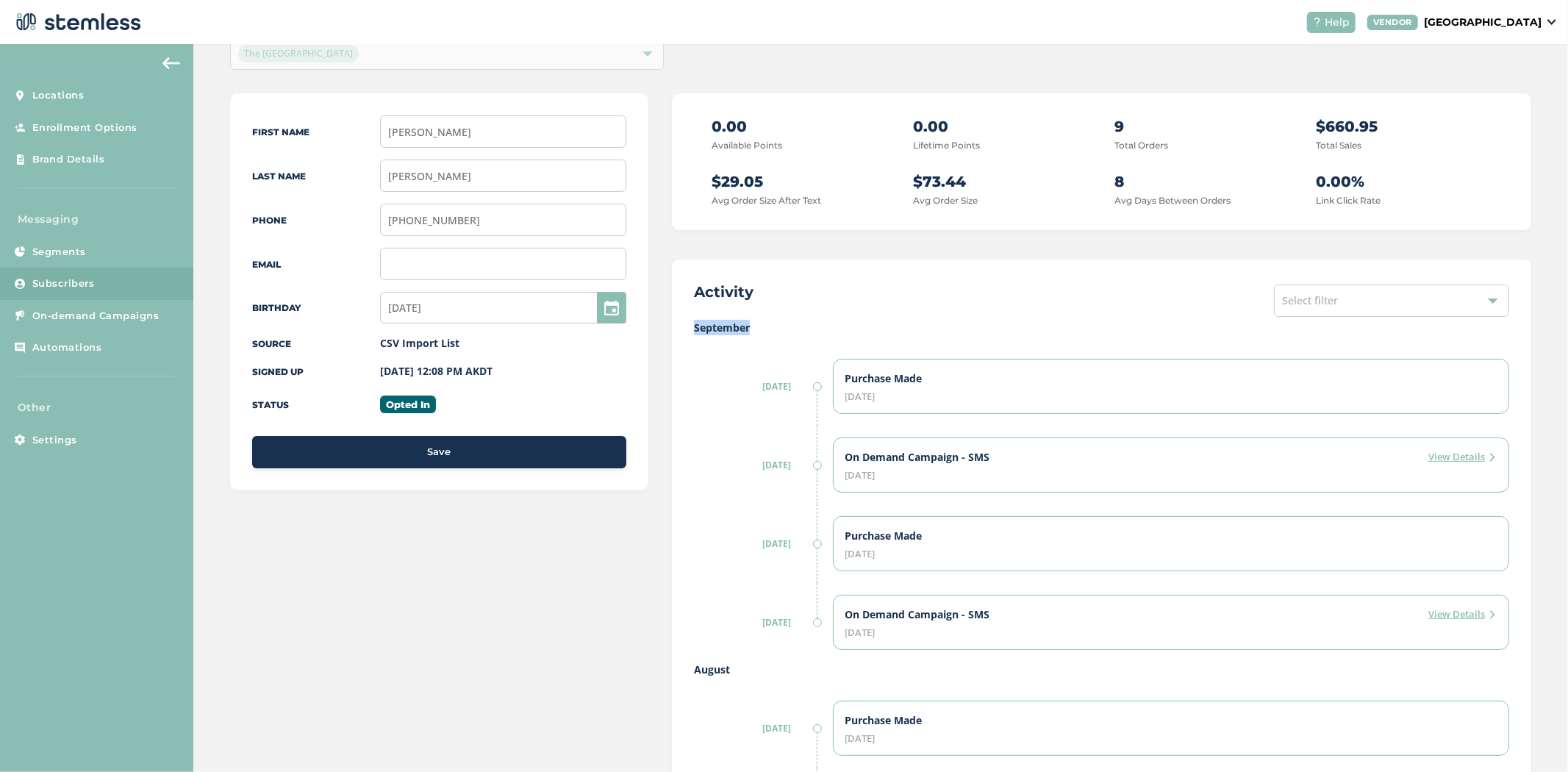
scroll to position [113, 0]
drag, startPoint x: 660, startPoint y: 163, endPoint x: 1439, endPoint y: 185, distance: 779.3
click at [1439, 185] on div "First Name Lori Last Name Batiste Phone (907) 891-5418 Email Birthday 10/02/196…" at bounding box center [880, 658] width 1301 height 1132
click at [1439, 185] on p "0.00%" at bounding box center [1404, 180] width 175 height 22
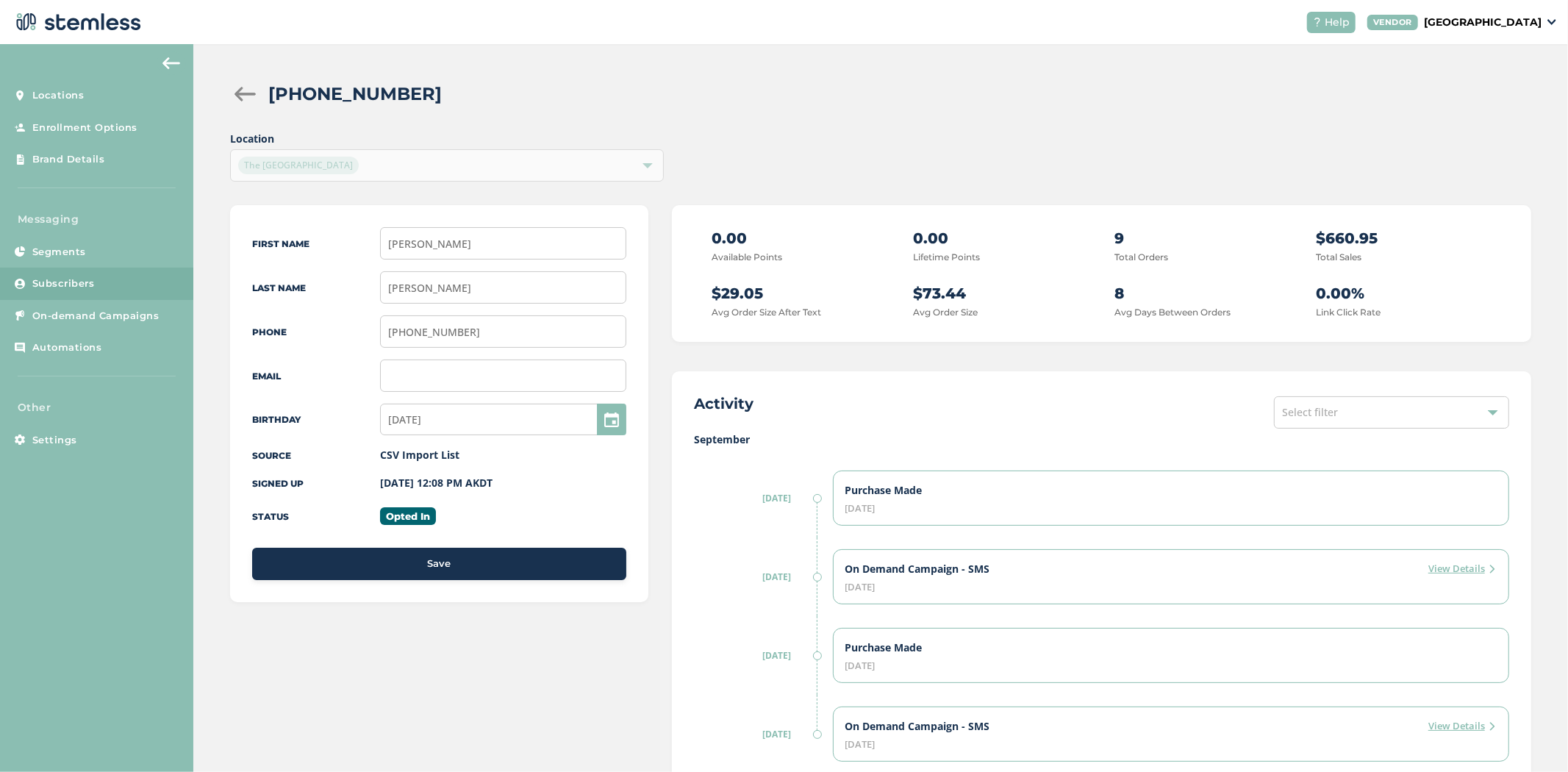
click at [250, 78] on div "[PHONE_NUMBER] Location The [GEOGRAPHIC_DATA] First Name [PERSON_NAME] Last Nam…" at bounding box center [881, 709] width 1375 height 1330
click at [237, 92] on div at bounding box center [244, 94] width 29 height 15
click at [242, 94] on div at bounding box center [244, 94] width 29 height 15
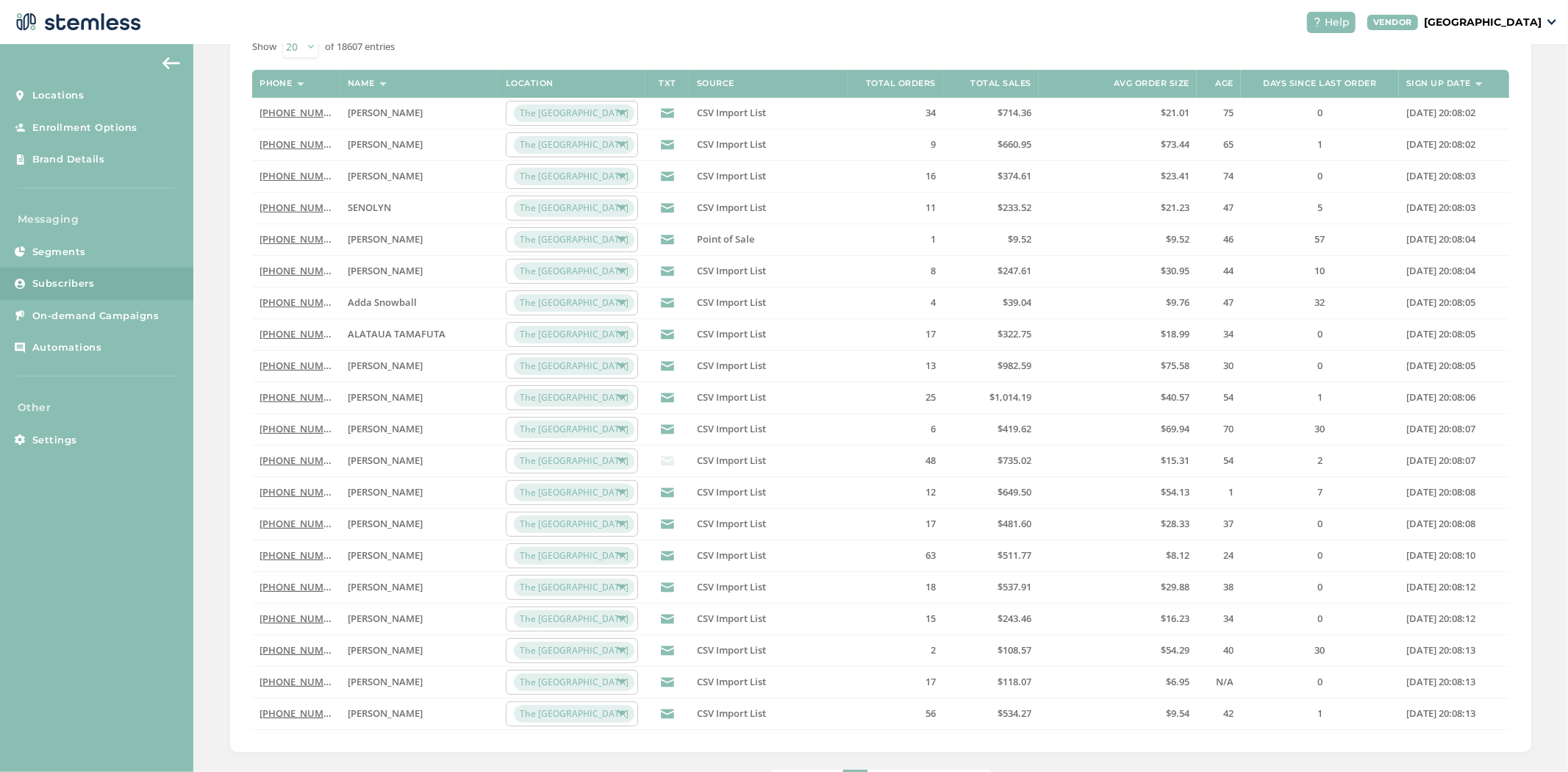
scroll to position [163, 0]
click at [364, 458] on span "DONNY HAYNES" at bounding box center [385, 459] width 75 height 13
click at [304, 458] on link "(907) 723-1762" at bounding box center [301, 459] width 84 height 13
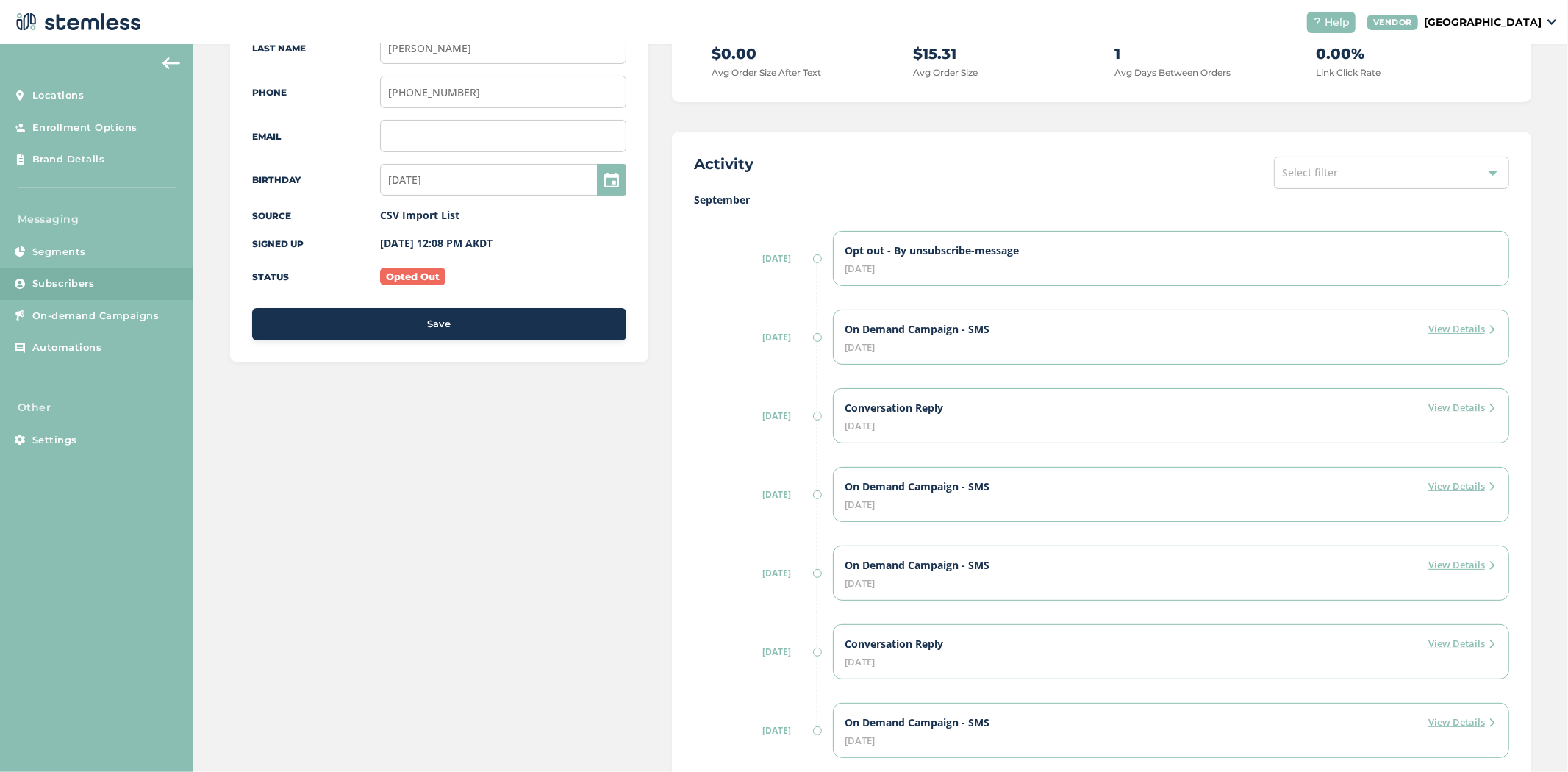
scroll to position [244, 0]
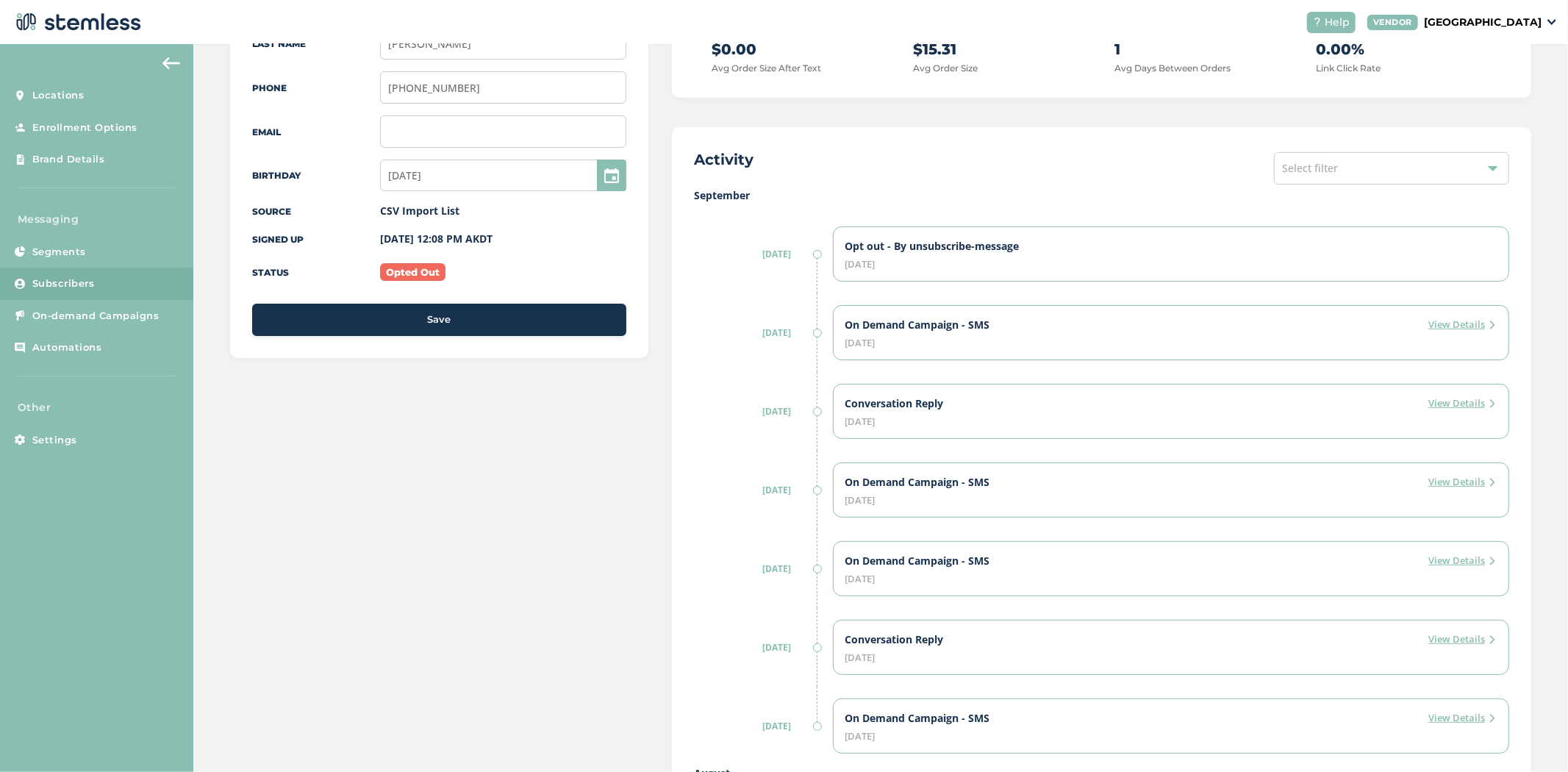
click at [1445, 396] on label "View Details" at bounding box center [1463, 403] width 68 height 15
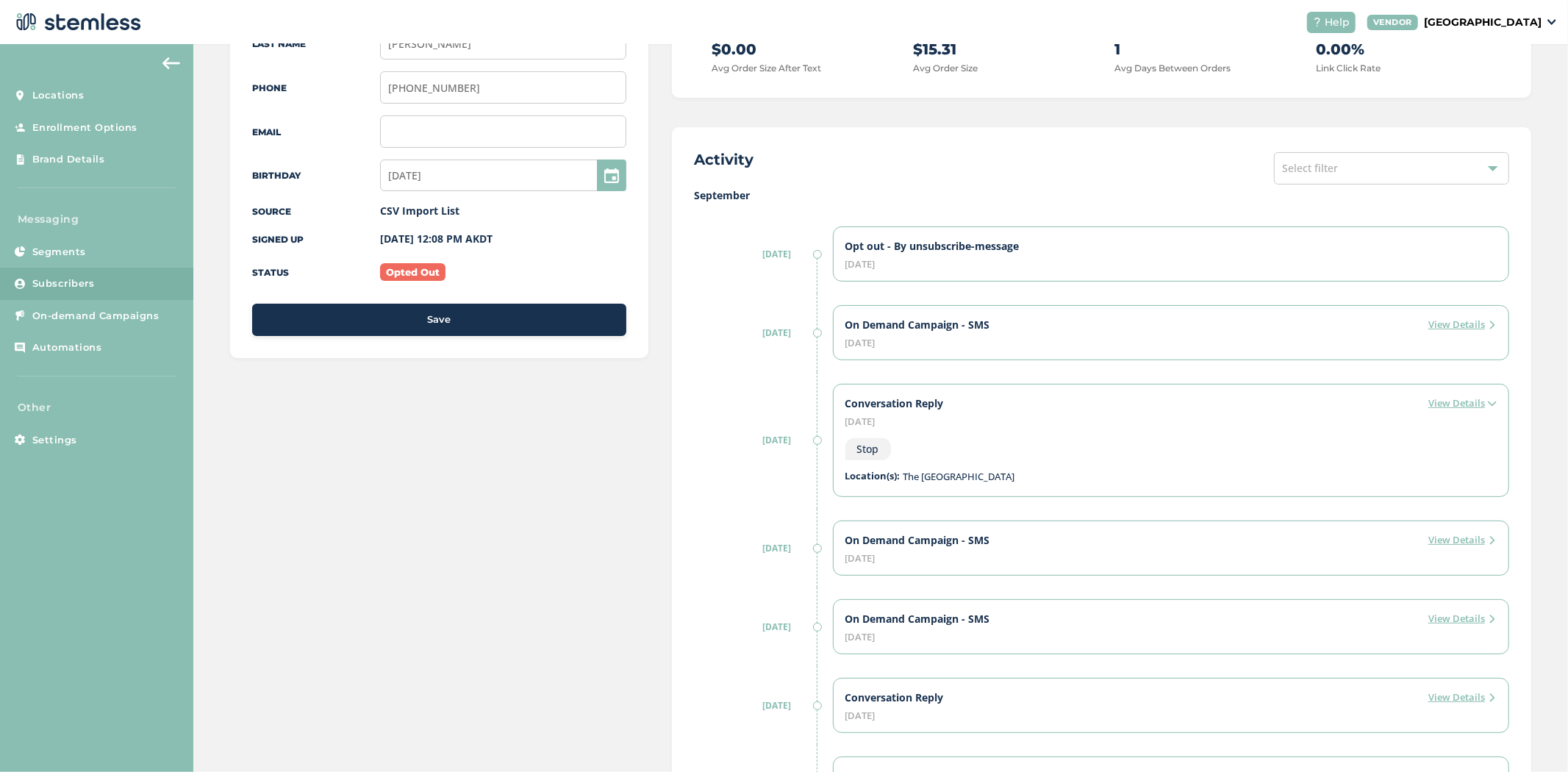
click at [1441, 542] on label "View Details" at bounding box center [1463, 540] width 68 height 15
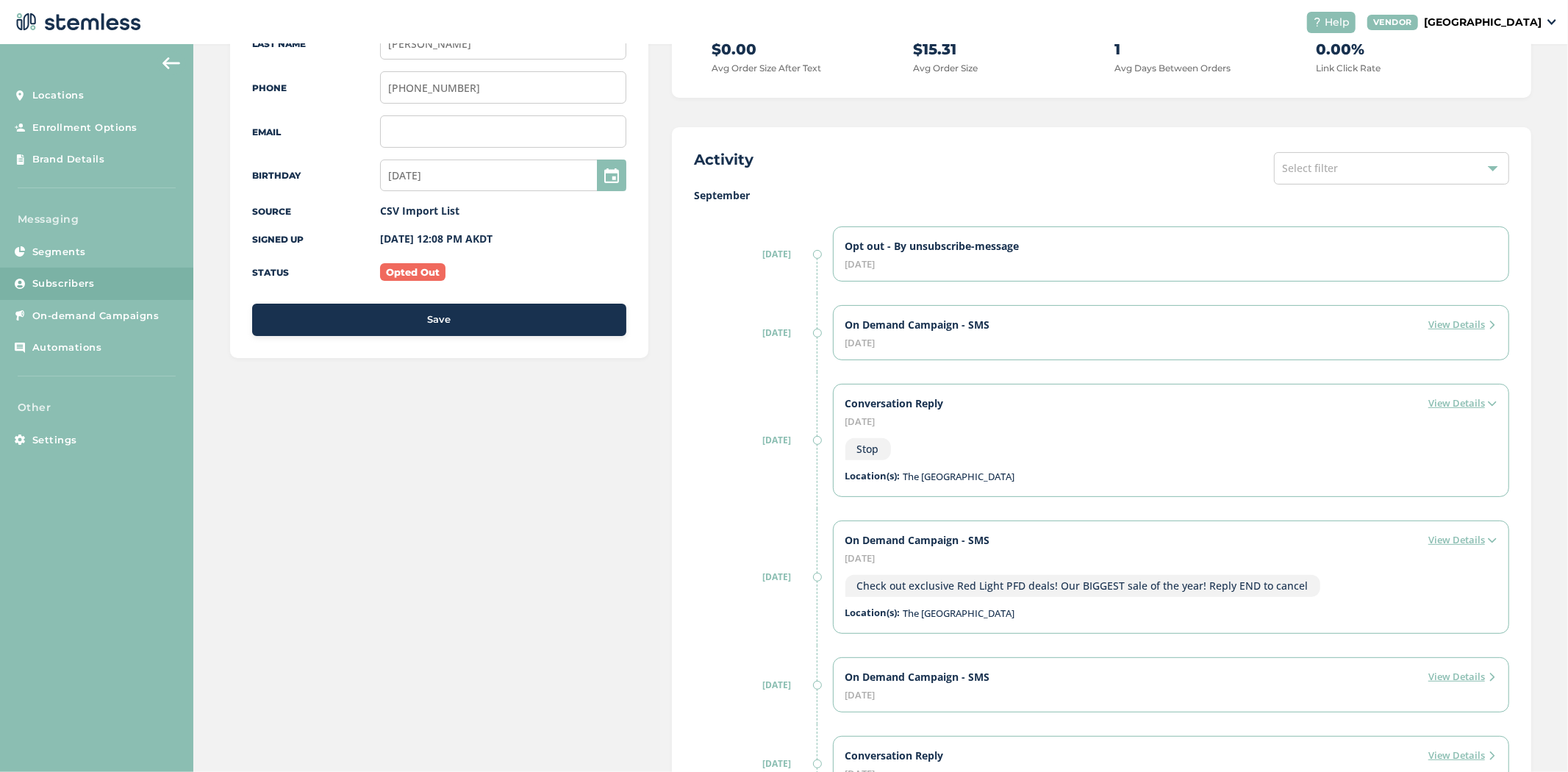
click at [1441, 542] on label "View Details" at bounding box center [1463, 540] width 68 height 15
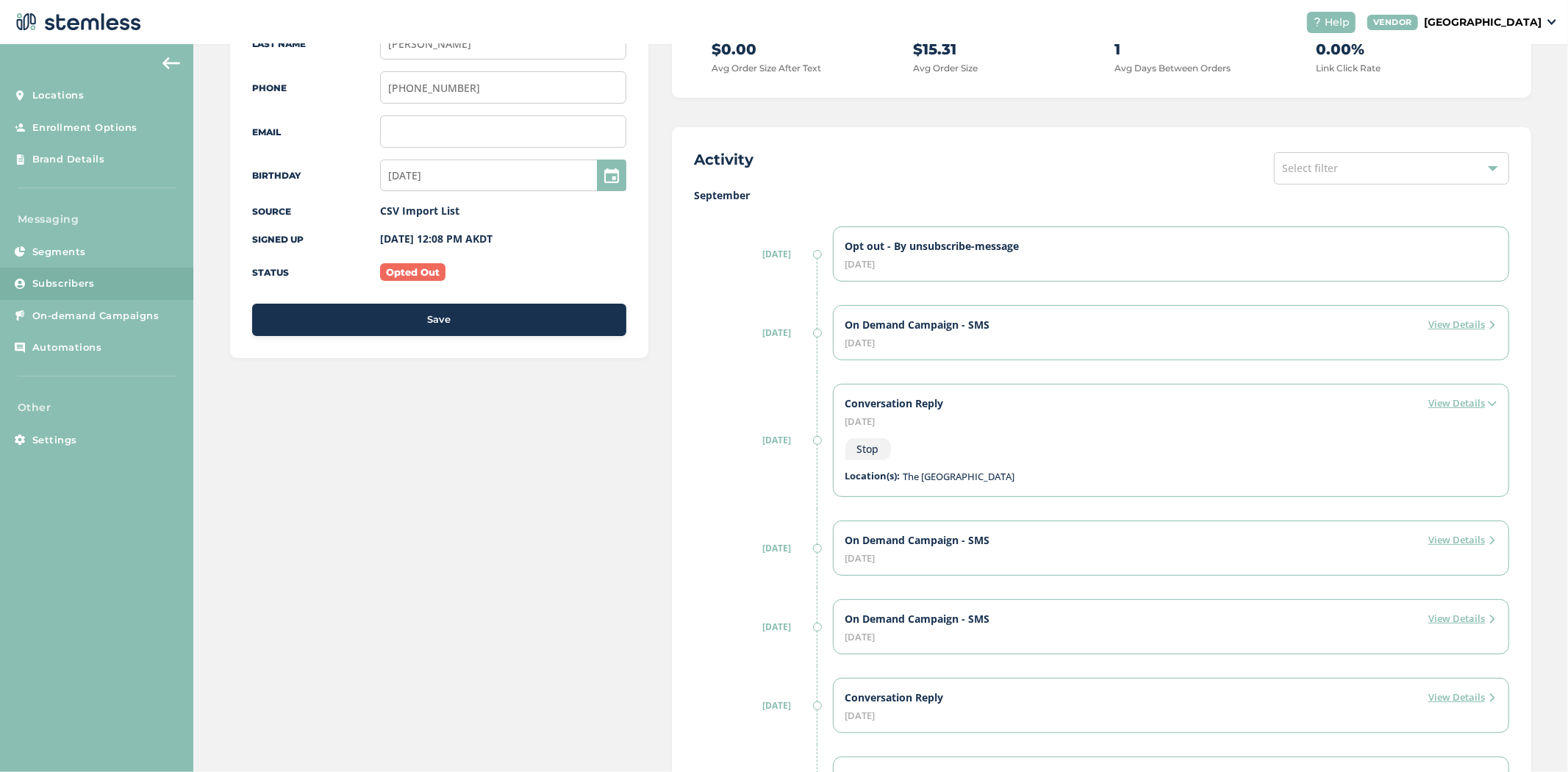
click at [1455, 324] on label "View Details" at bounding box center [1463, 324] width 68 height 15
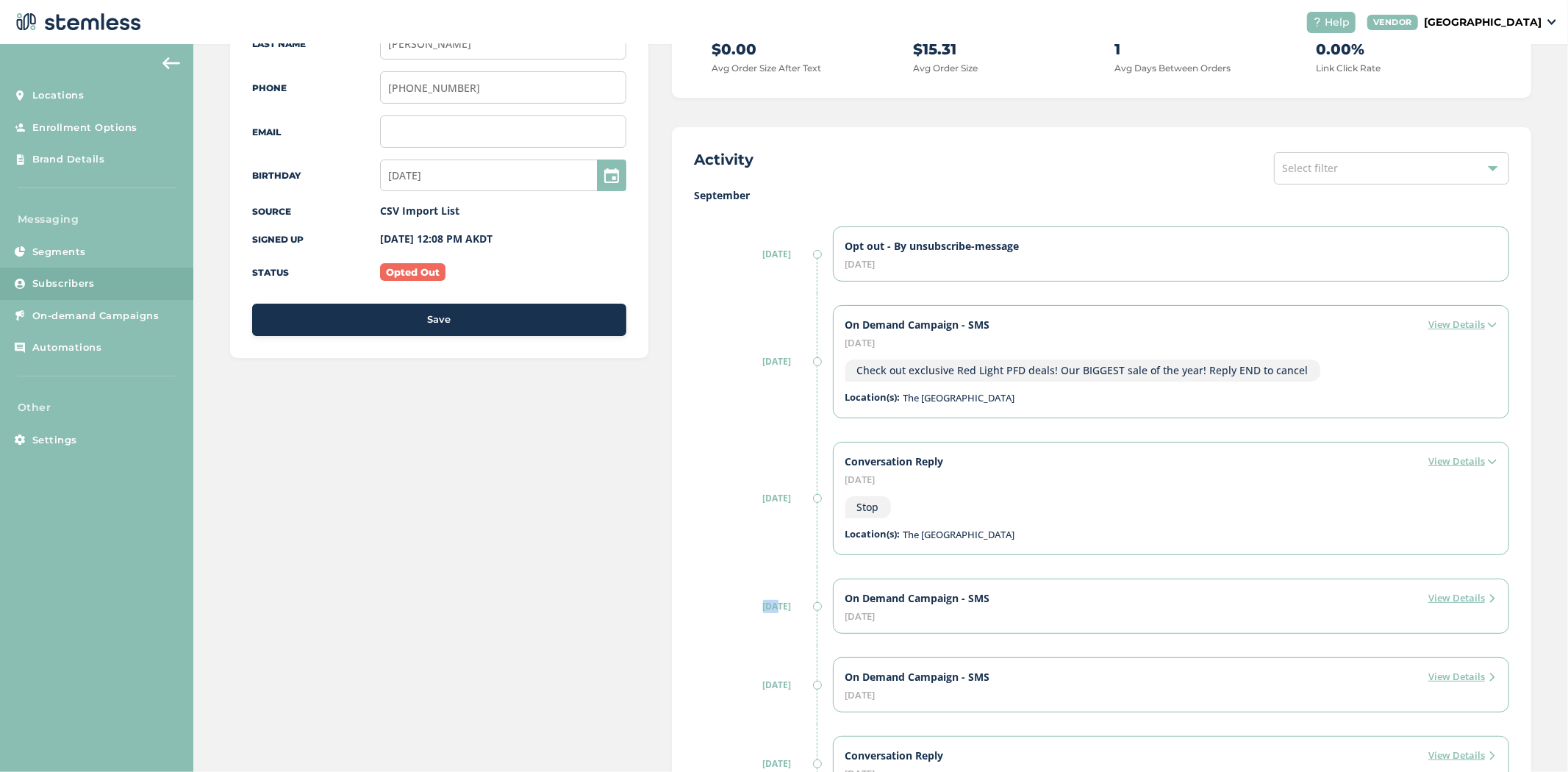
drag, startPoint x: 770, startPoint y: 605, endPoint x: 752, endPoint y: 605, distance: 18.0
click at [752, 605] on label "[DATE]" at bounding box center [755, 606] width 121 height 13
click at [1488, 594] on img at bounding box center [1492, 598] width 9 height 9
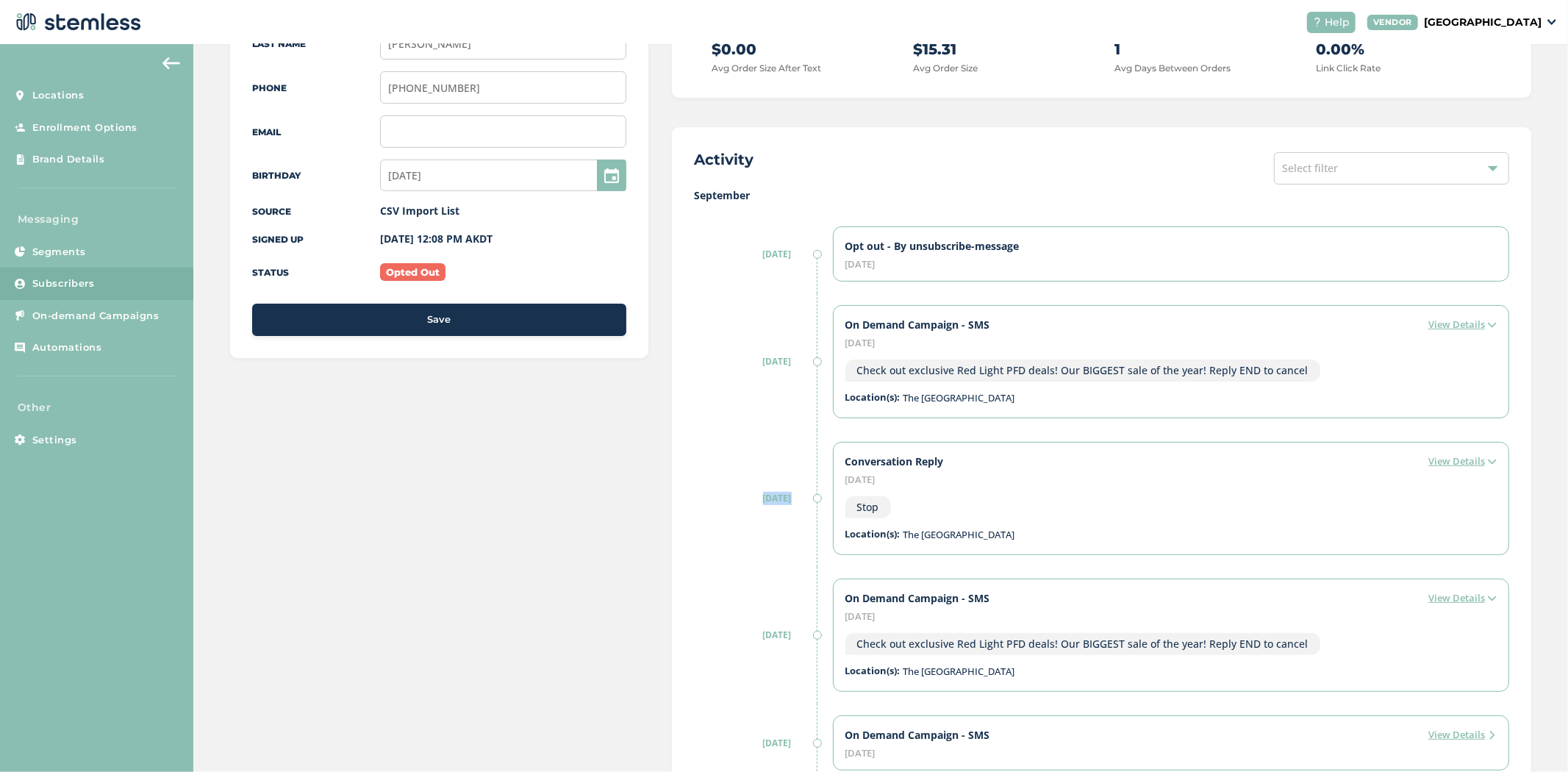
click at [756, 494] on label "[DATE]" at bounding box center [755, 498] width 121 height 13
drag, startPoint x: 790, startPoint y: 372, endPoint x: 732, endPoint y: 371, distance: 58.0
click at [732, 371] on div "[DATE]" at bounding box center [755, 362] width 121 height 137
drag, startPoint x: 1030, startPoint y: 325, endPoint x: 831, endPoint y: 325, distance: 199.0
click at [833, 325] on div "On Demand Campaign - SMS View Details October 3, 2025 Check out exclusive Red L…" at bounding box center [1170, 362] width 676 height 113
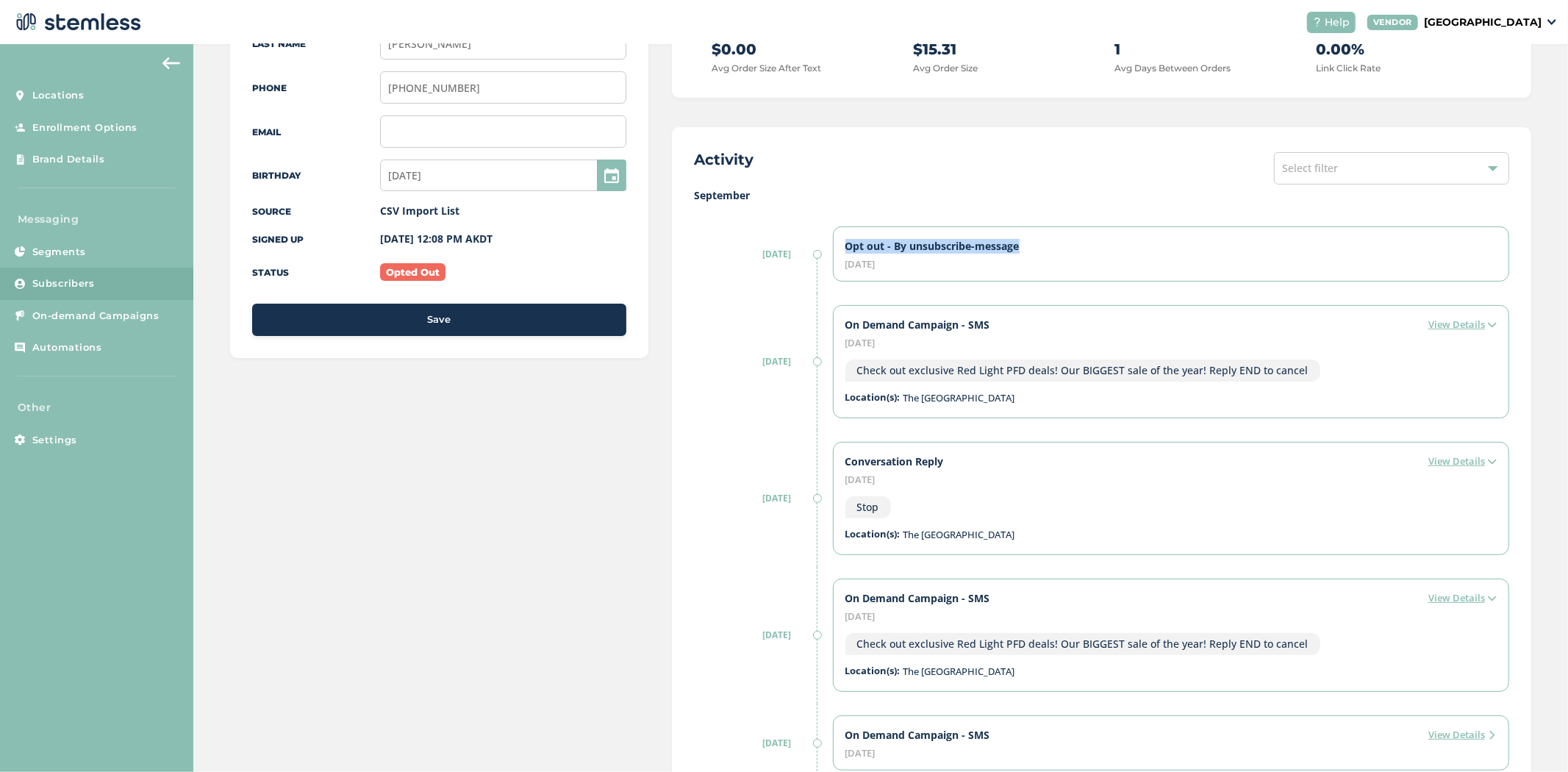
drag, startPoint x: 1045, startPoint y: 231, endPoint x: 835, endPoint y: 239, distance: 210.2
click at [835, 239] on div "Opt out - By unsubscribe-message October 3, 2025" at bounding box center [1170, 254] width 676 height 55
drag, startPoint x: 750, startPoint y: 363, endPoint x: 798, endPoint y: 368, distance: 48.3
click at [798, 368] on label "[DATE]" at bounding box center [755, 361] width 121 height 13
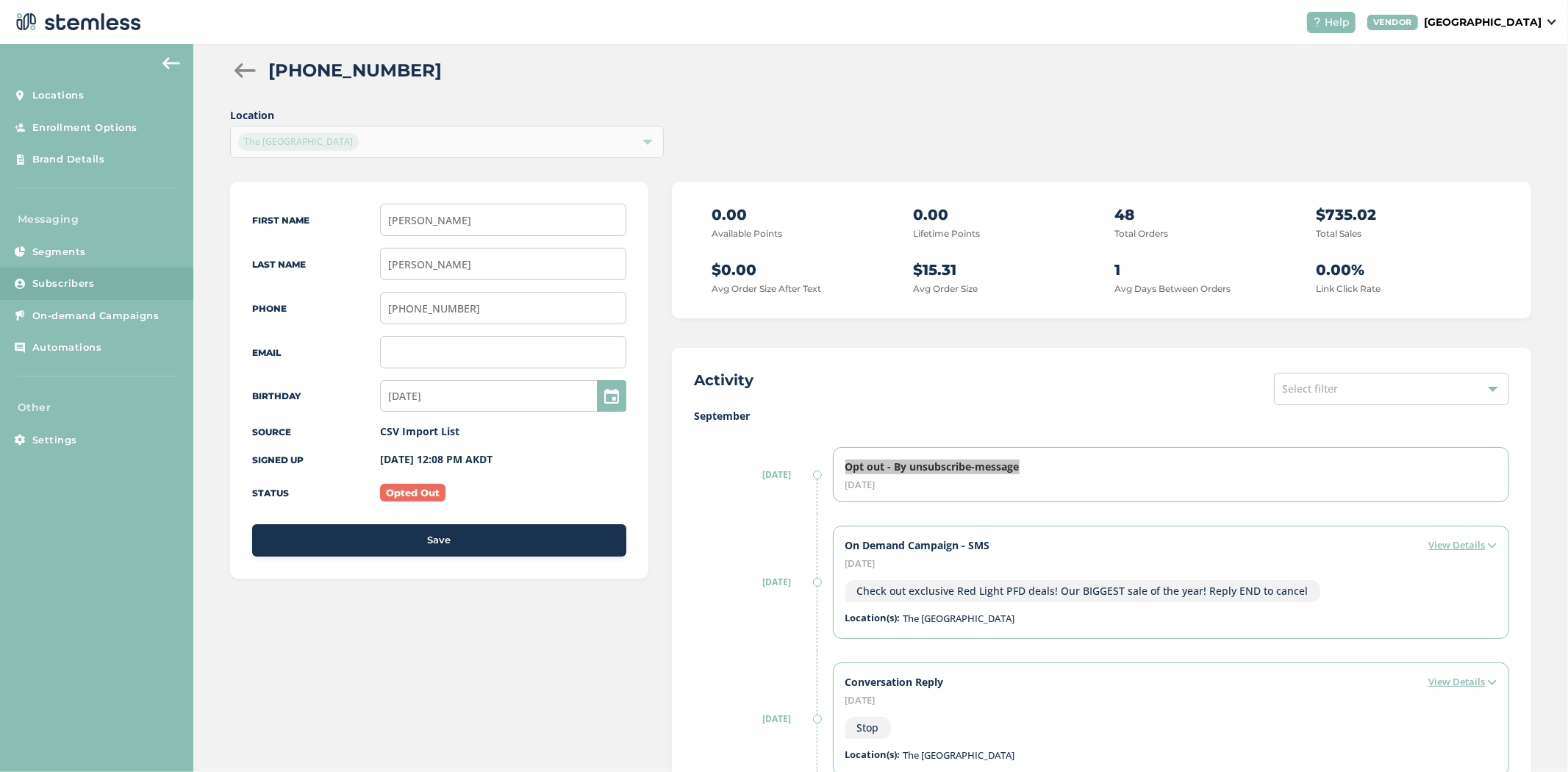
scroll to position [23, 0]
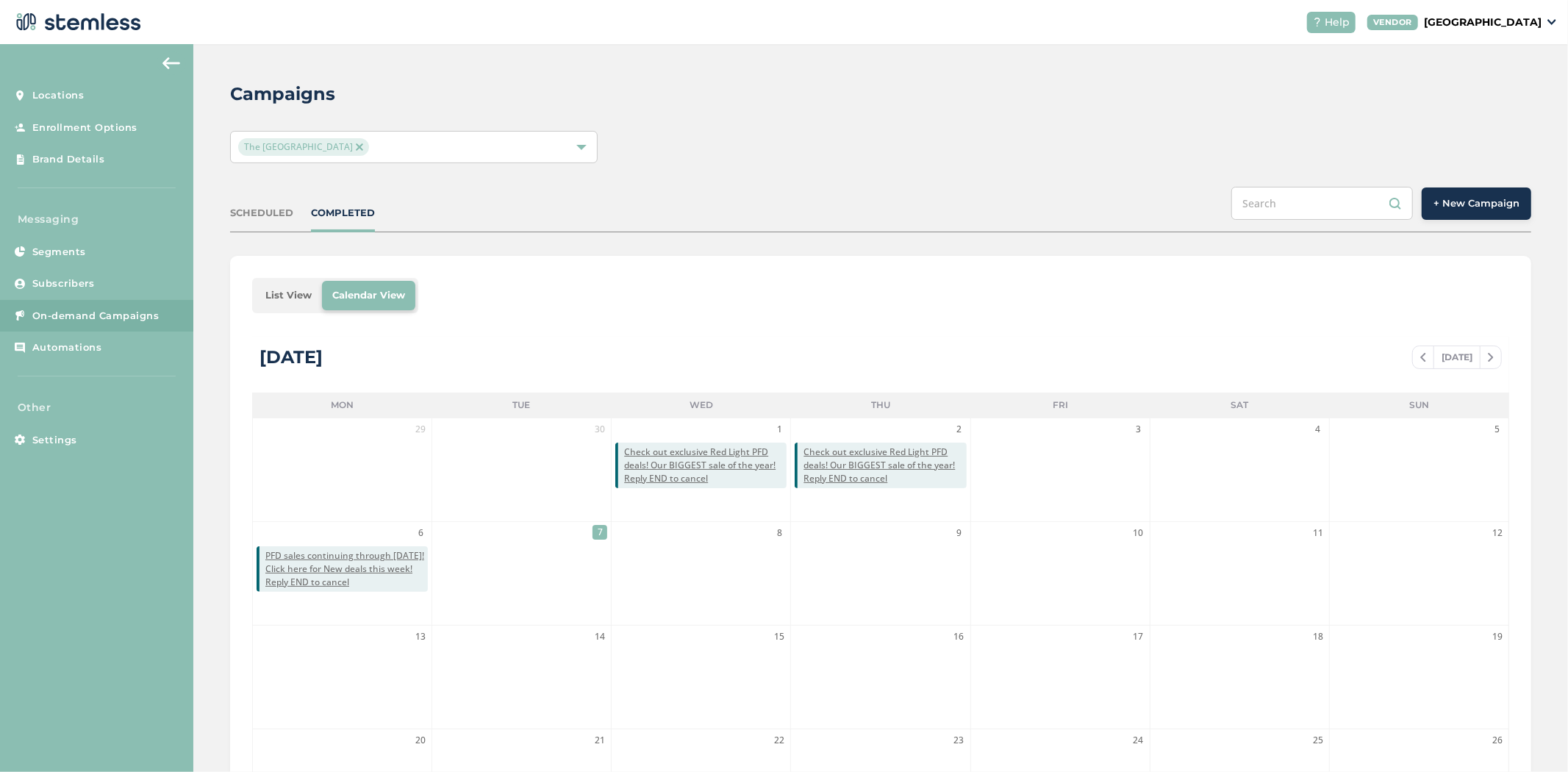
click at [262, 296] on li "List View" at bounding box center [288, 295] width 67 height 29
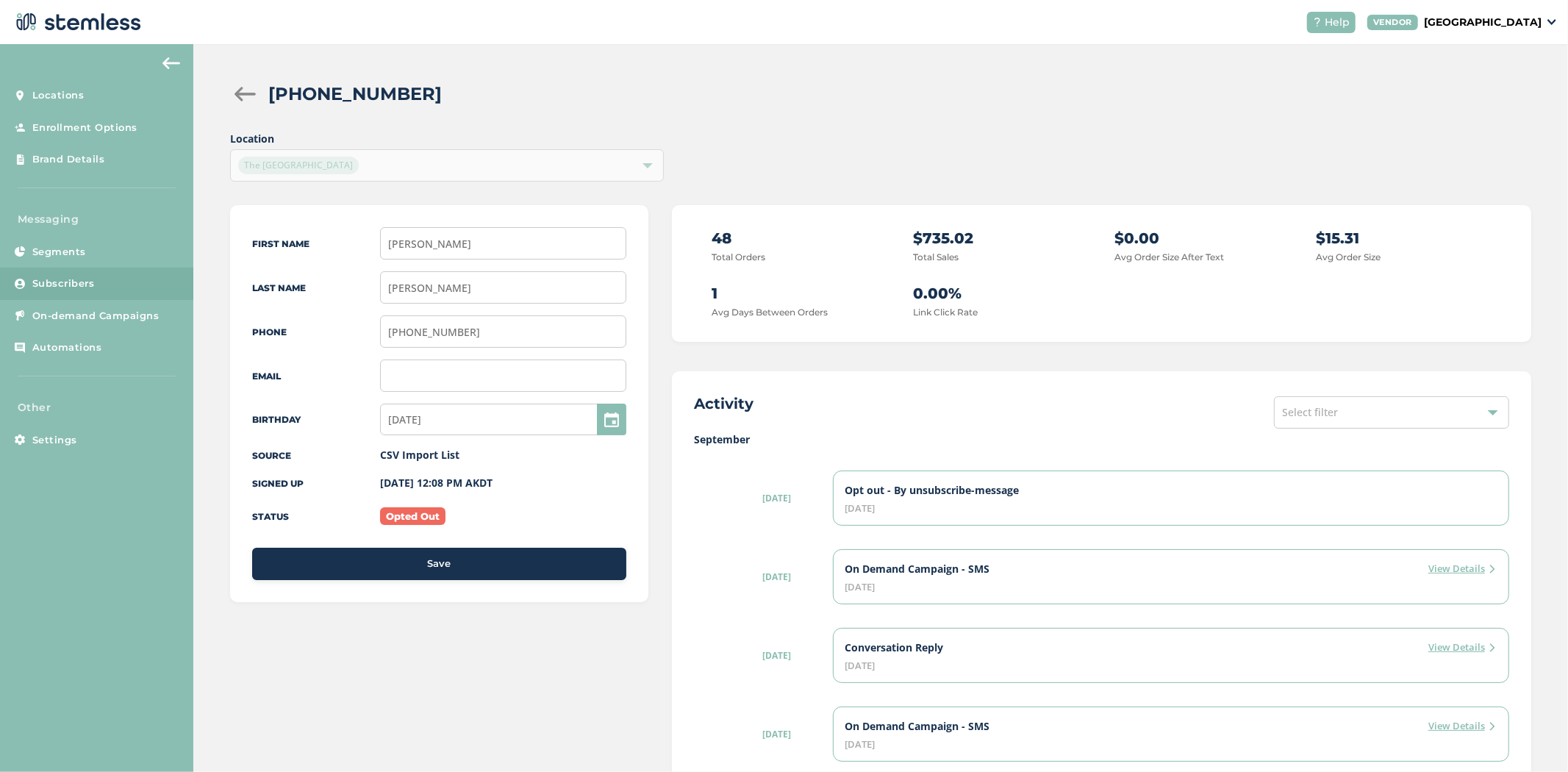
click at [236, 94] on div at bounding box center [244, 94] width 29 height 15
click at [246, 99] on div at bounding box center [244, 94] width 29 height 15
click at [246, 97] on div at bounding box center [244, 94] width 29 height 15
click at [237, 91] on div at bounding box center [244, 94] width 29 height 15
click at [45, 287] on span "Subscribers" at bounding box center [63, 283] width 62 height 15
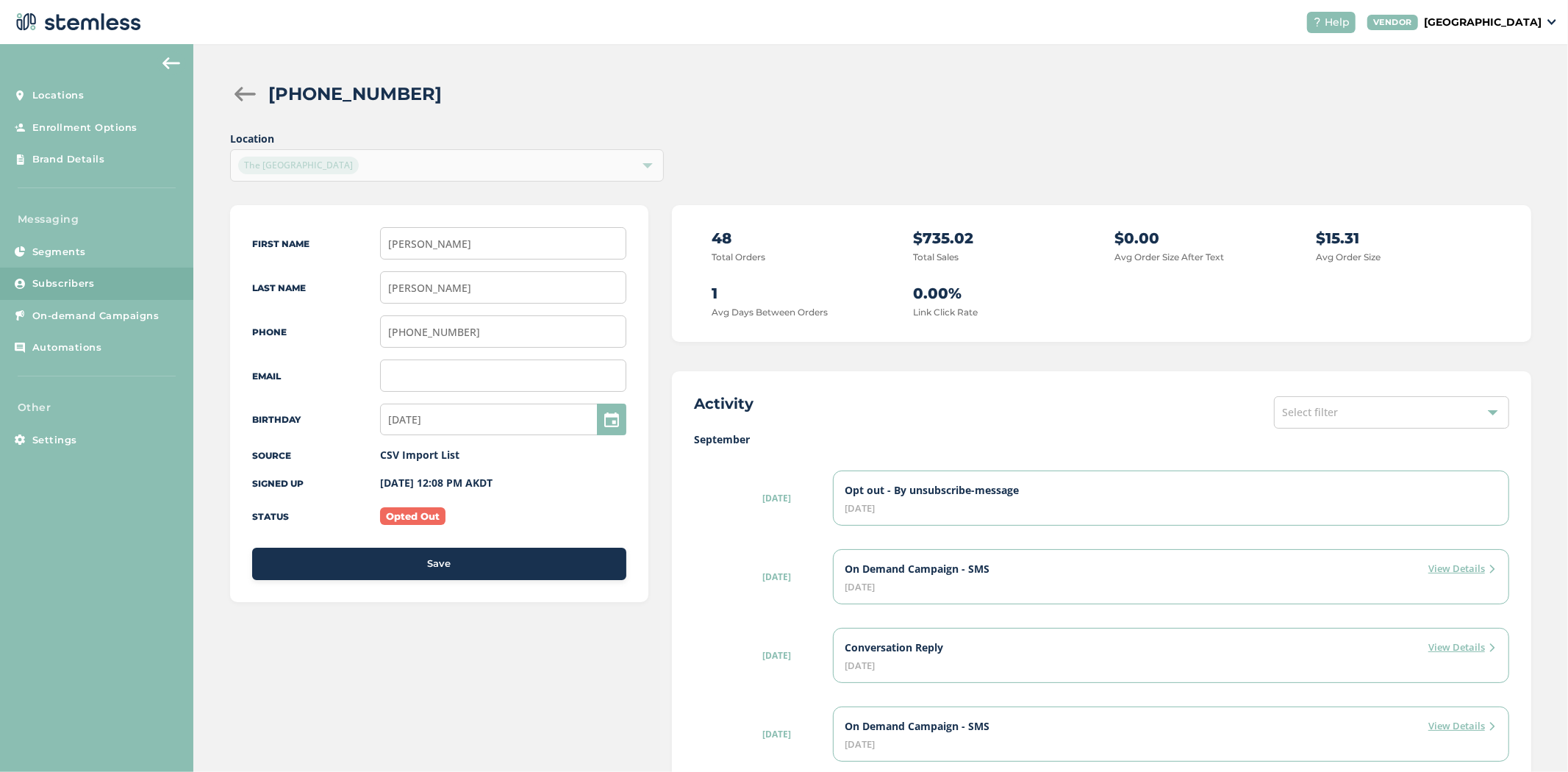
click at [76, 291] on link "Subscribers" at bounding box center [97, 283] width 194 height 32
click at [244, 94] on div at bounding box center [244, 94] width 29 height 15
click at [248, 94] on div at bounding box center [244, 94] width 29 height 15
click at [66, 243] on link "Segments" at bounding box center [97, 252] width 194 height 32
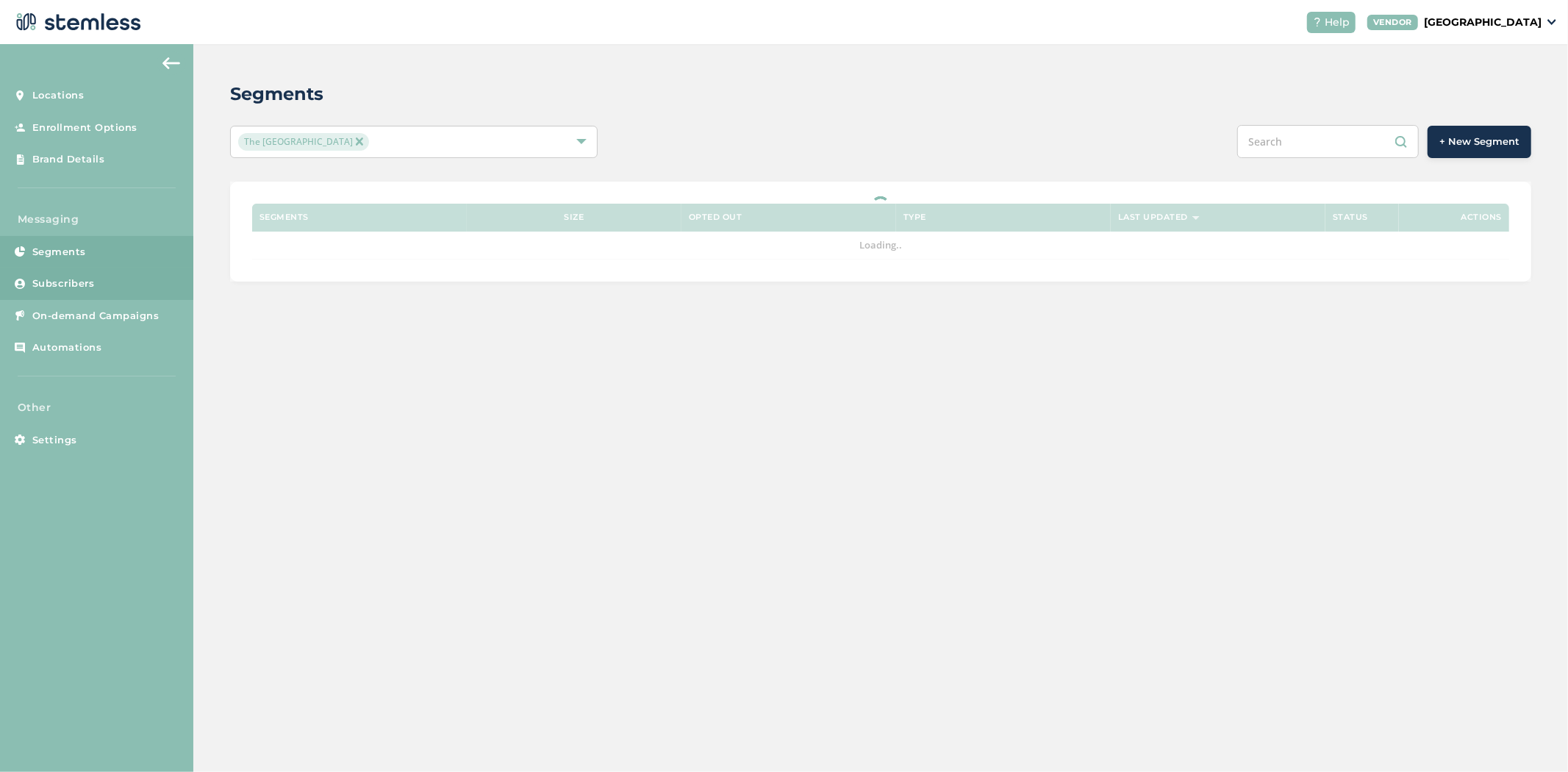
click at [61, 290] on link "Subscribers" at bounding box center [97, 283] width 194 height 32
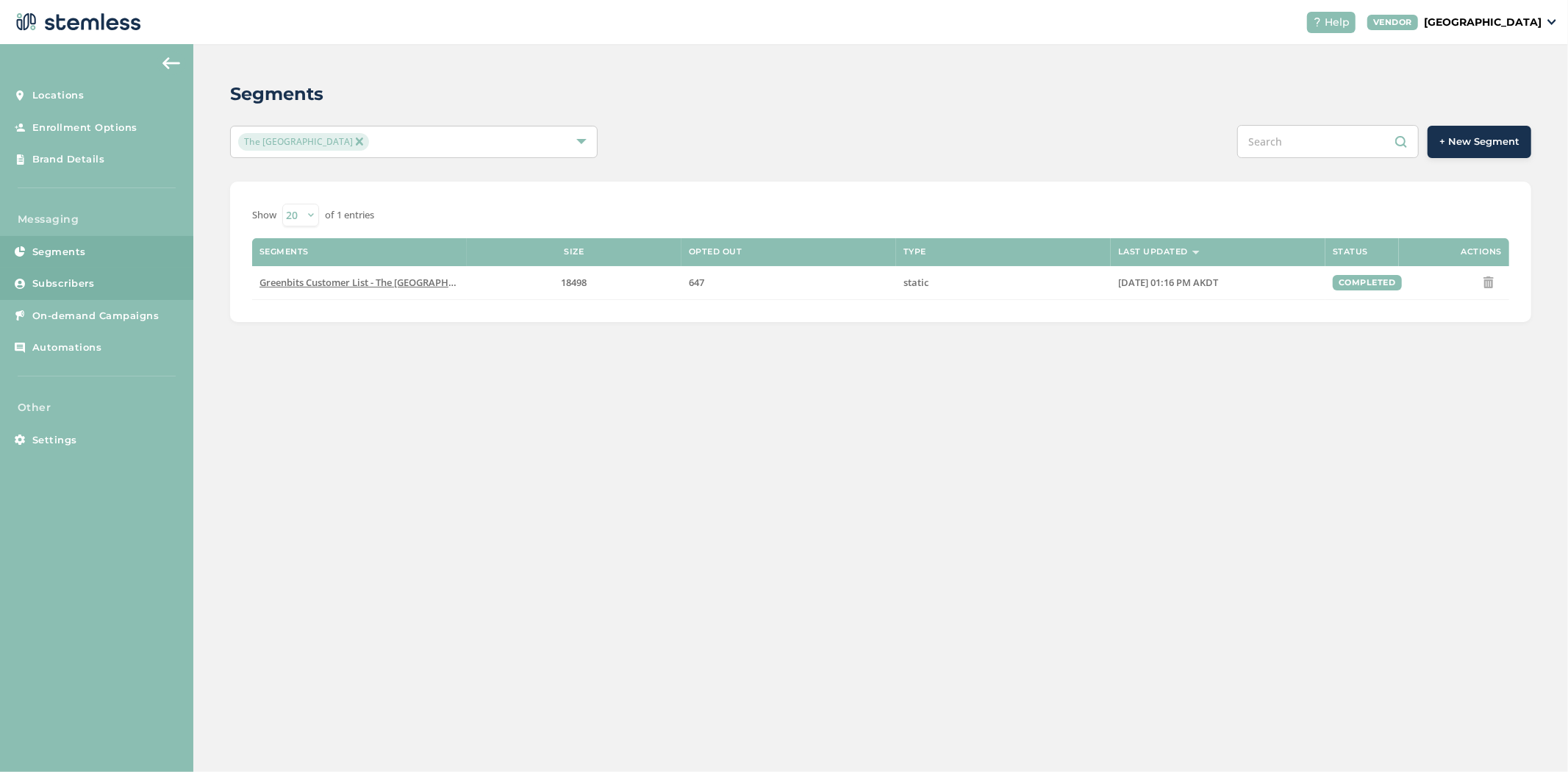
click at [61, 283] on span "Subscribers" at bounding box center [63, 283] width 62 height 15
click at [69, 281] on span "Subscribers" at bounding box center [63, 283] width 62 height 15
click at [71, 281] on span "Subscribers" at bounding box center [63, 283] width 62 height 15
click at [98, 313] on span "On-demand Campaigns" at bounding box center [96, 316] width 128 height 15
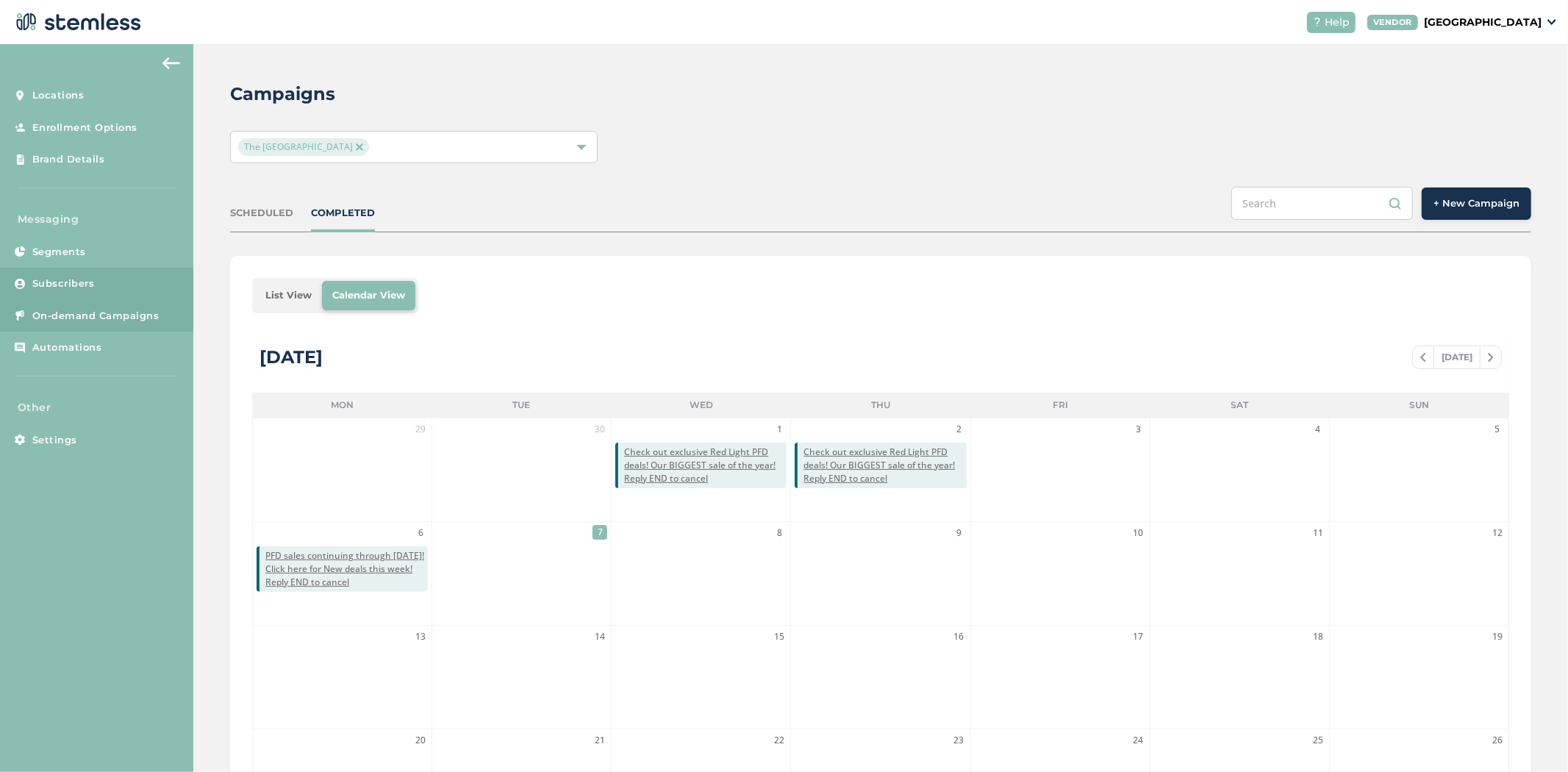
click at [89, 283] on span "Subscribers" at bounding box center [63, 283] width 62 height 15
click at [39, 278] on span "Subscribers" at bounding box center [63, 283] width 62 height 15
click at [39, 279] on span "Subscribers" at bounding box center [63, 283] width 62 height 15
click at [1481, 19] on p "[GEOGRAPHIC_DATA]" at bounding box center [1482, 23] width 117 height 16
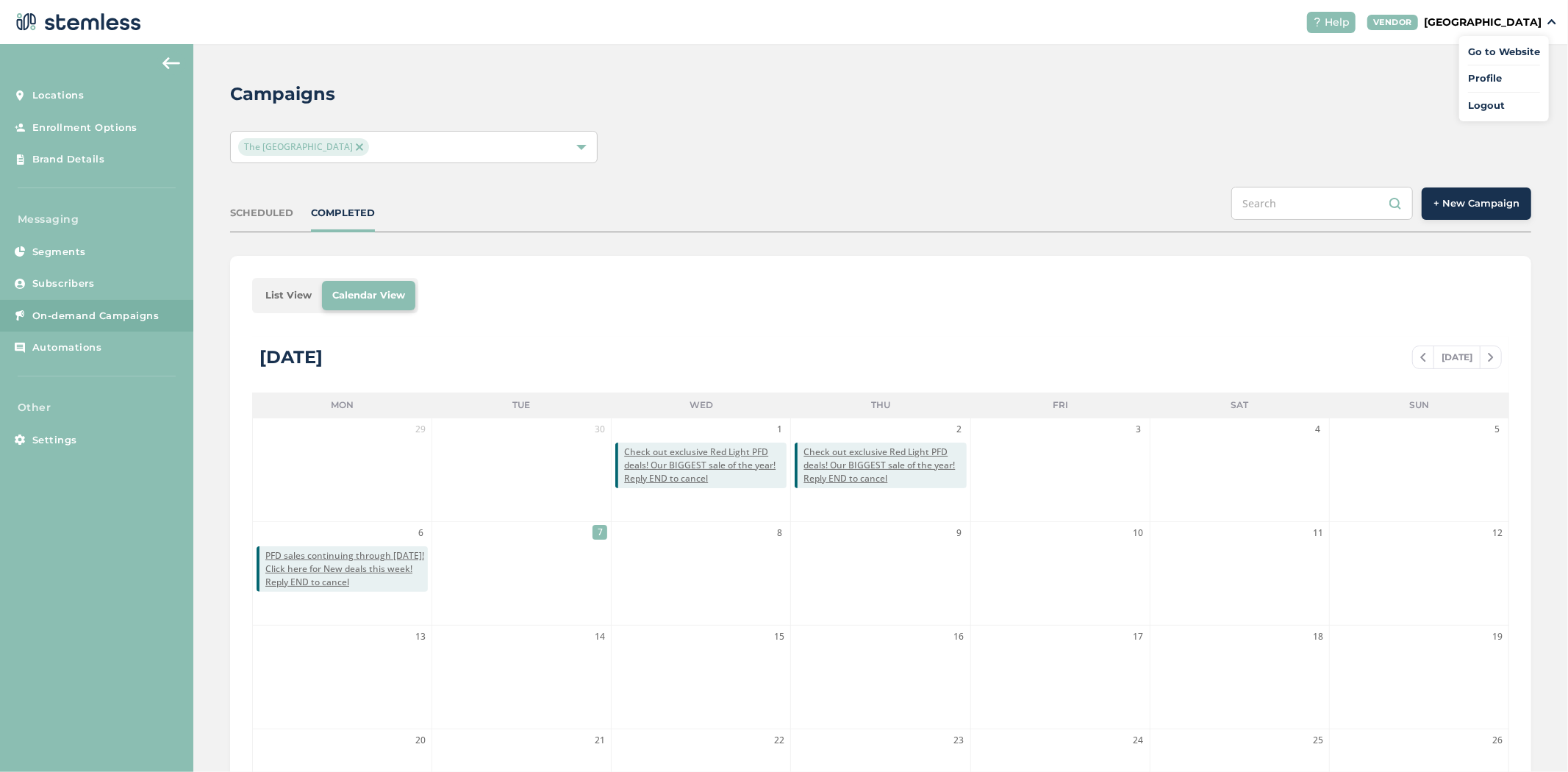
click at [1474, 108] on link "Logout" at bounding box center [1504, 105] width 72 height 15
